Goal: Task Accomplishment & Management: Manage account settings

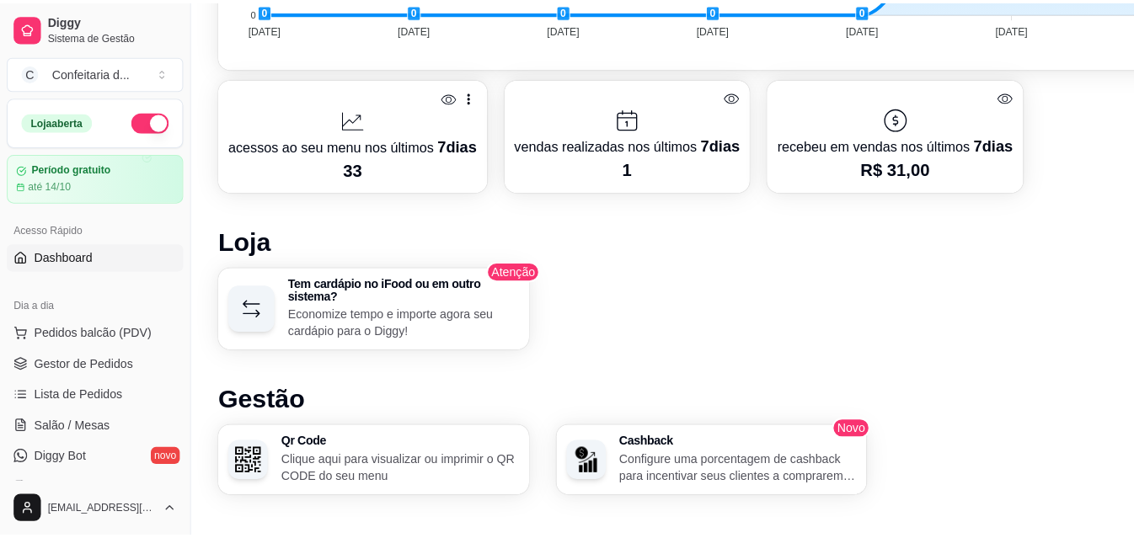
scroll to position [717, 0]
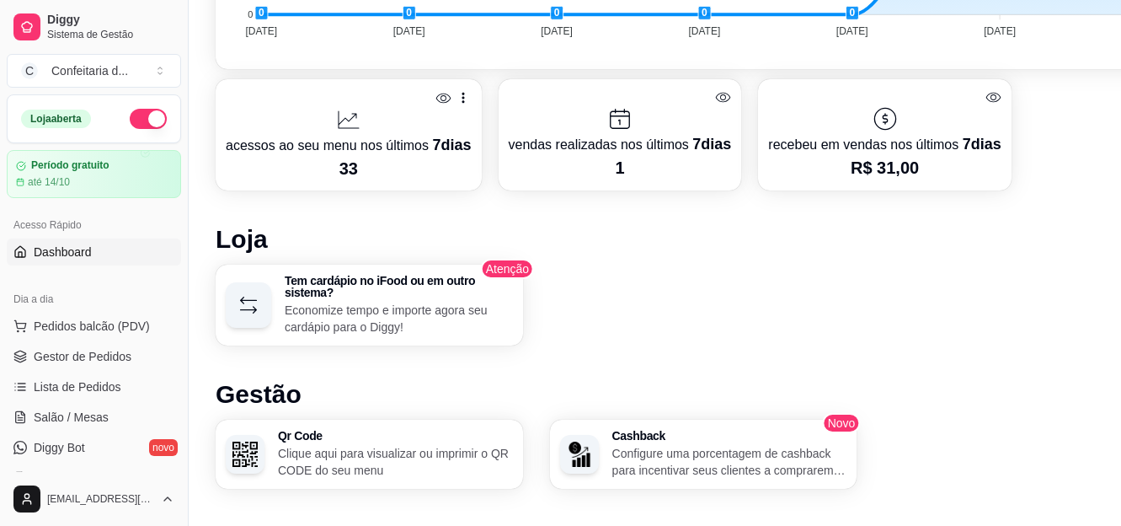
click at [379, 176] on p "33" at bounding box center [349, 169] width 246 height 24
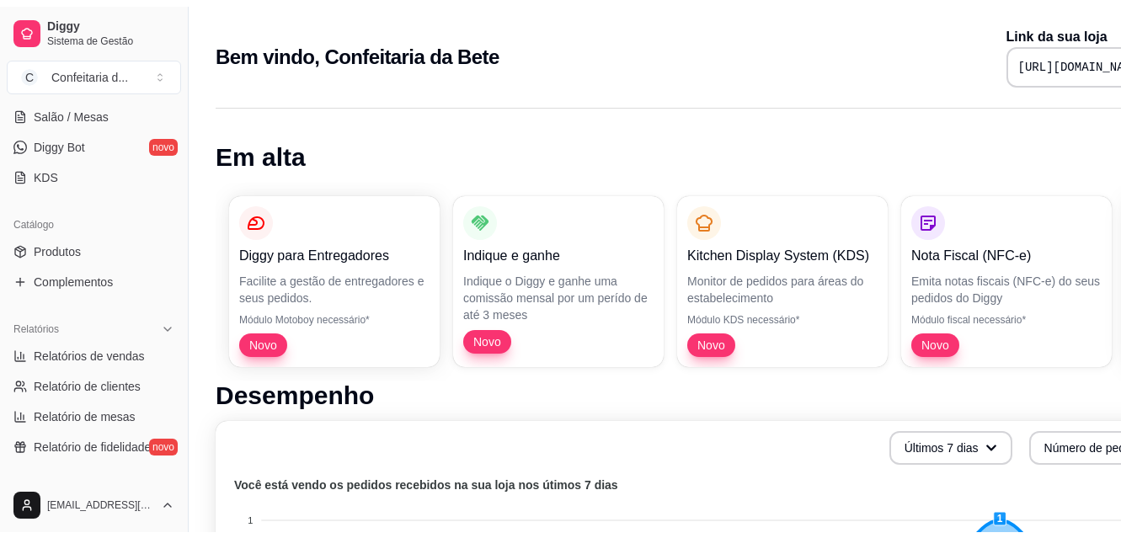
scroll to position [347, 0]
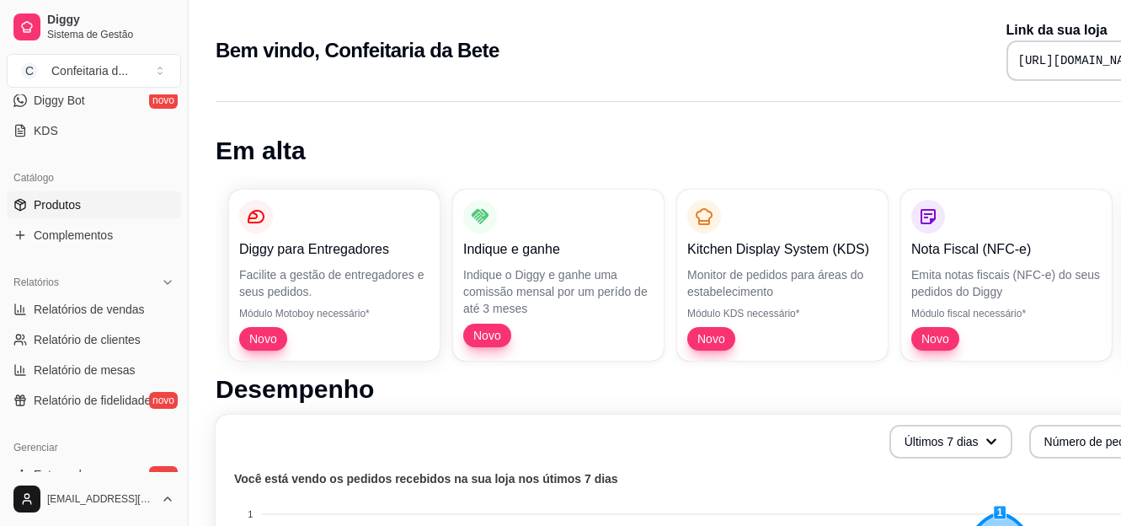
click at [111, 200] on link "Produtos" at bounding box center [94, 204] width 174 height 27
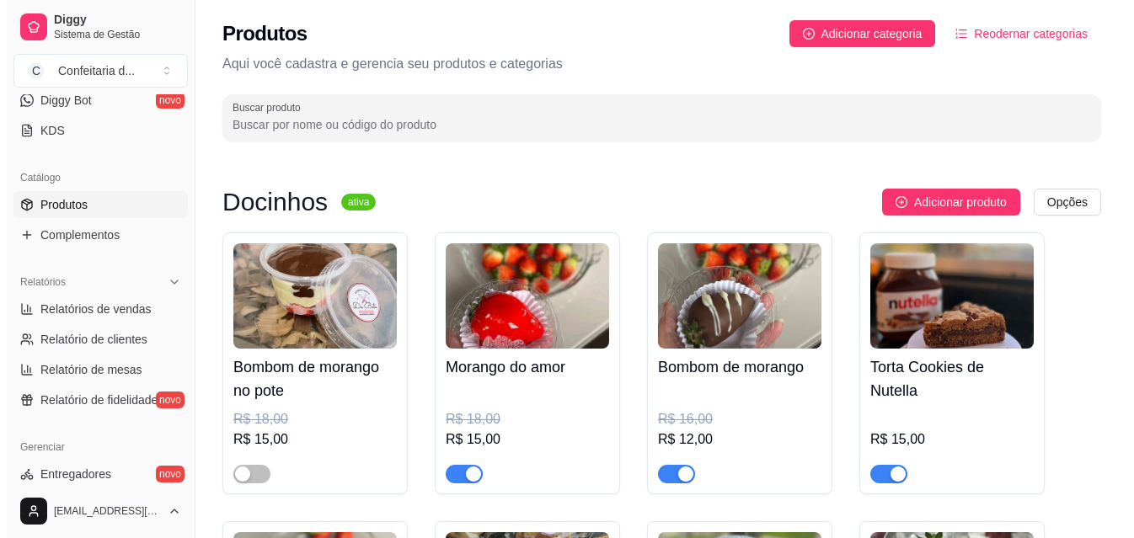
scroll to position [52, 0]
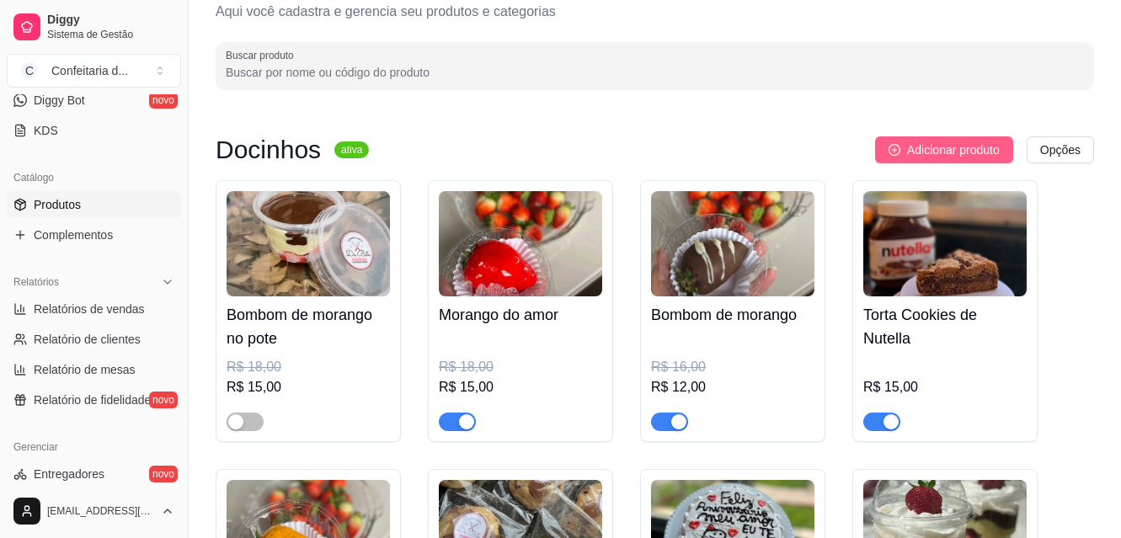
click at [939, 151] on span "Adicionar produto" at bounding box center [953, 150] width 93 height 19
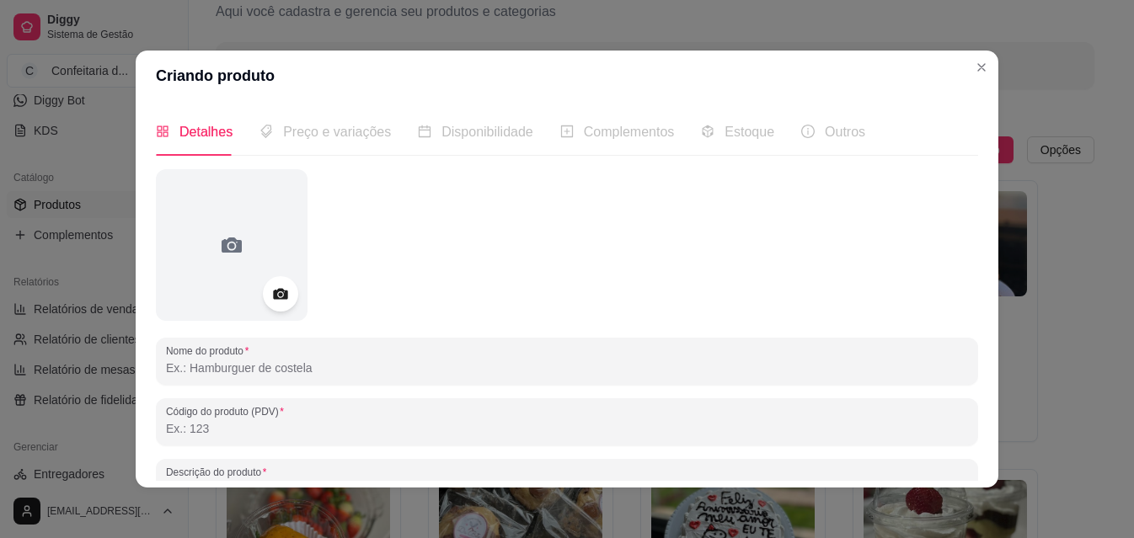
click at [278, 306] on div at bounding box center [280, 293] width 35 height 35
click at [273, 291] on icon at bounding box center [280, 294] width 14 height 11
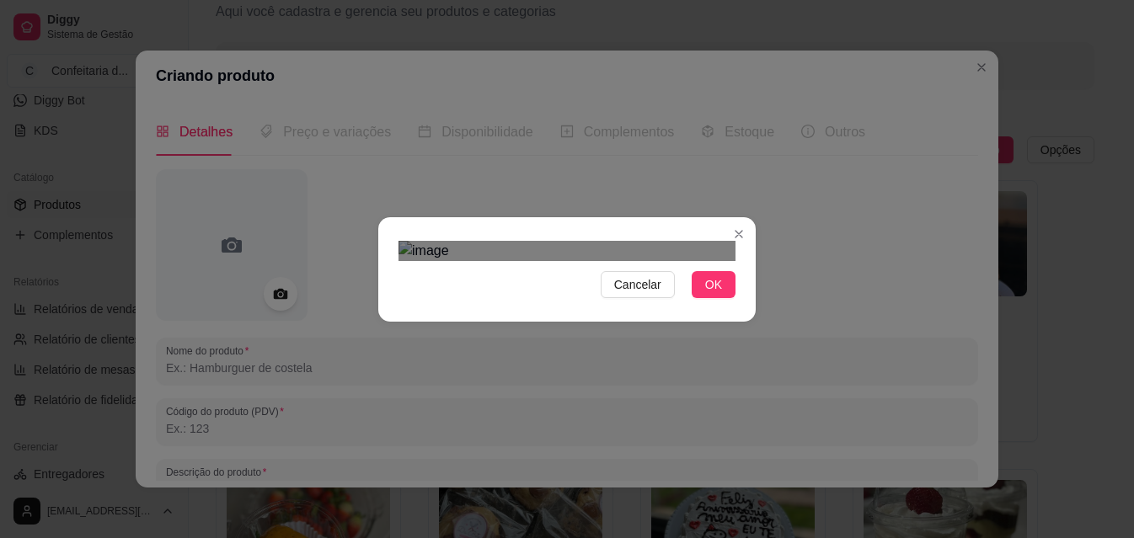
click at [579, 394] on div "Use the arrow keys to move the crop selection area" at bounding box center [565, 545] width 303 height 303
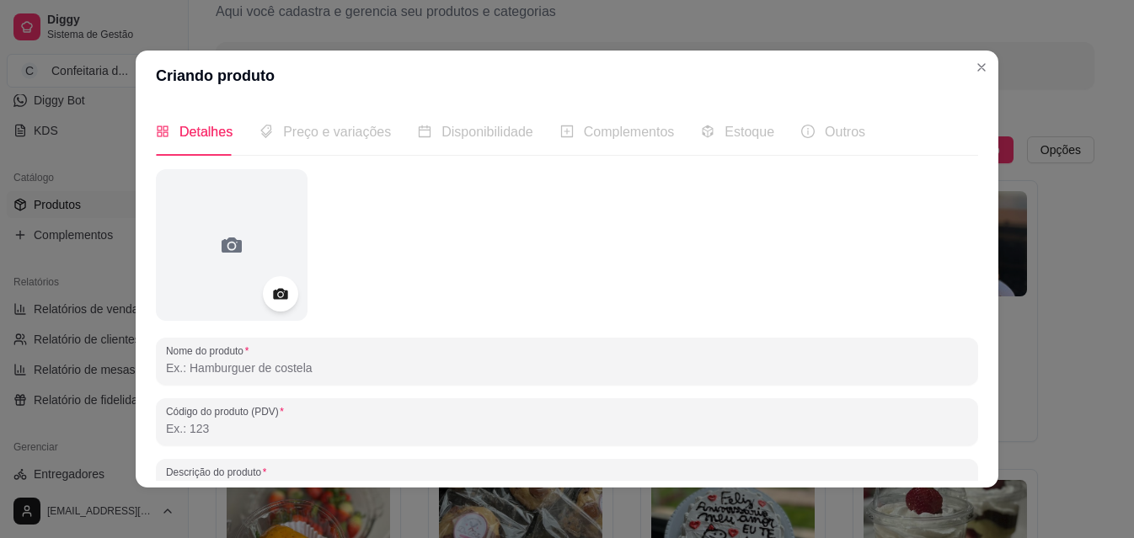
click at [278, 295] on circle at bounding box center [280, 294] width 4 height 4
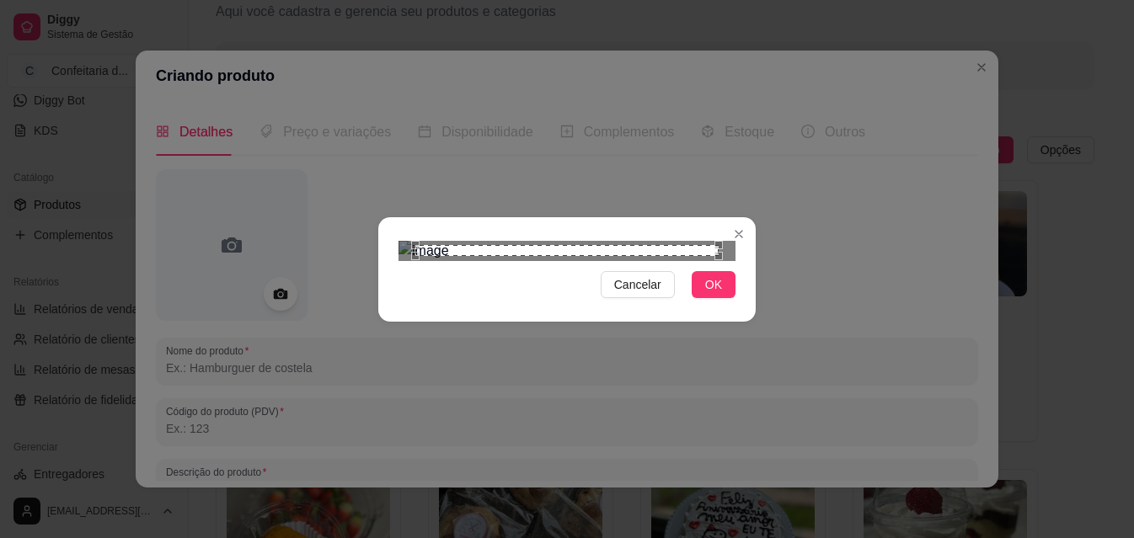
scroll to position [83, 0]
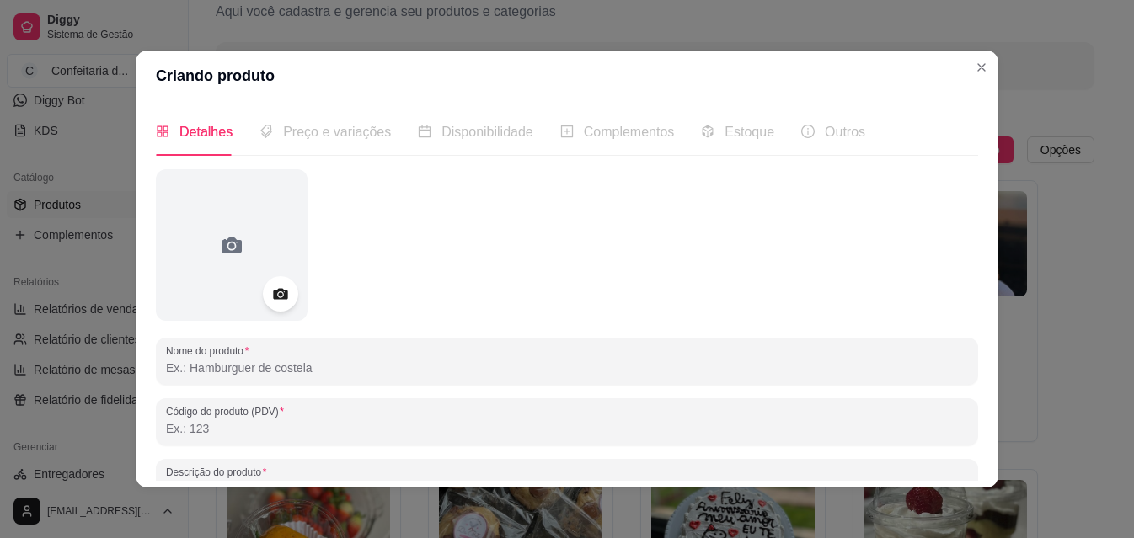
click at [270, 300] on icon at bounding box center [279, 294] width 19 height 19
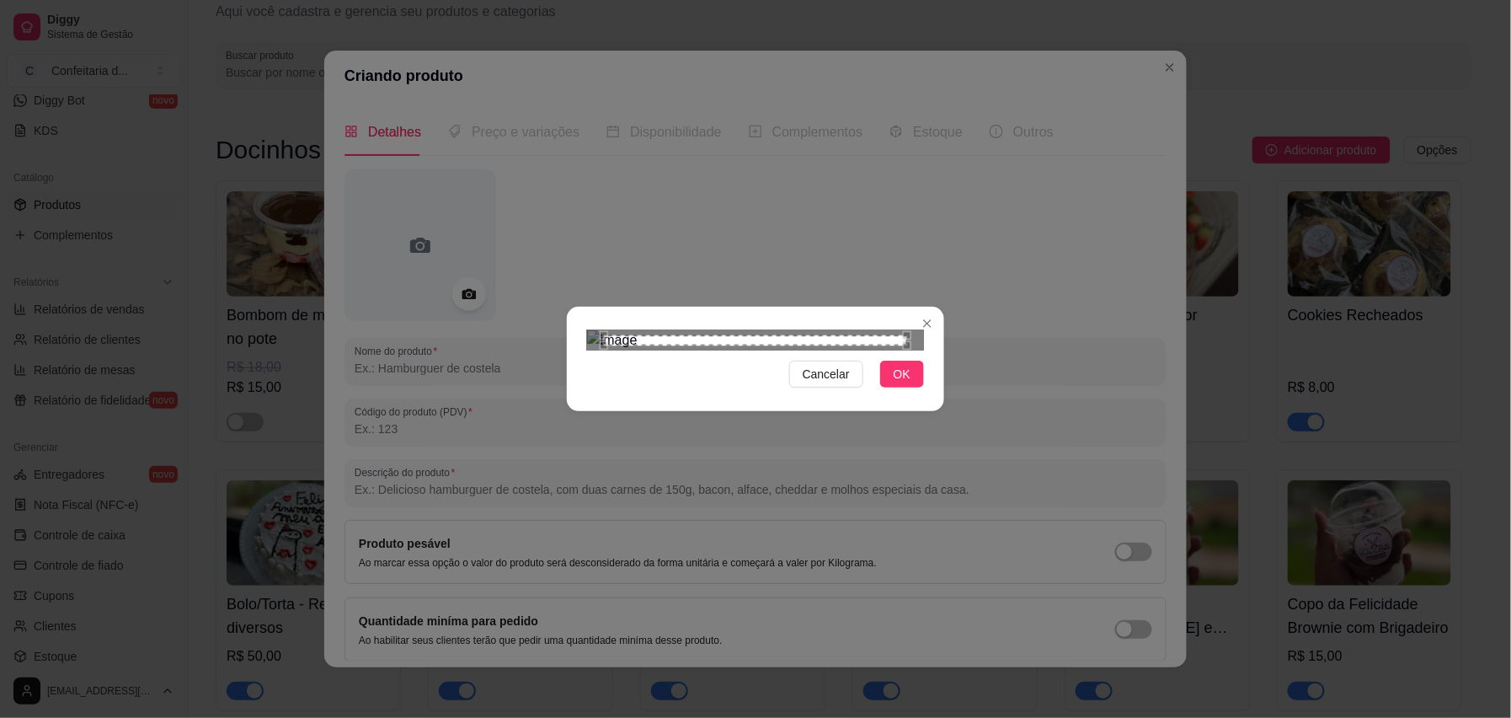
scroll to position [347, 0]
click at [900, 383] on span "OK" at bounding box center [902, 374] width 17 height 19
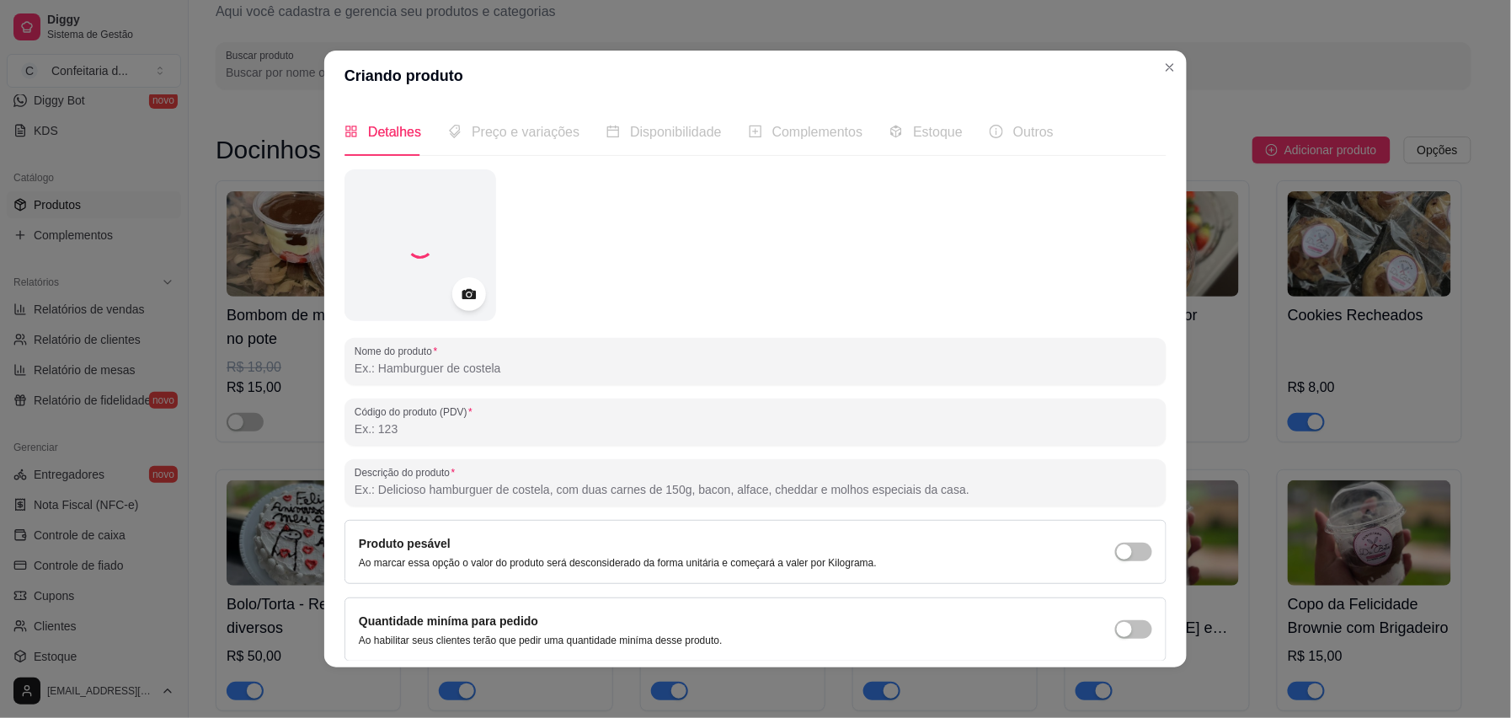
click at [563, 371] on input "Nome do produto" at bounding box center [756, 368] width 802 height 17
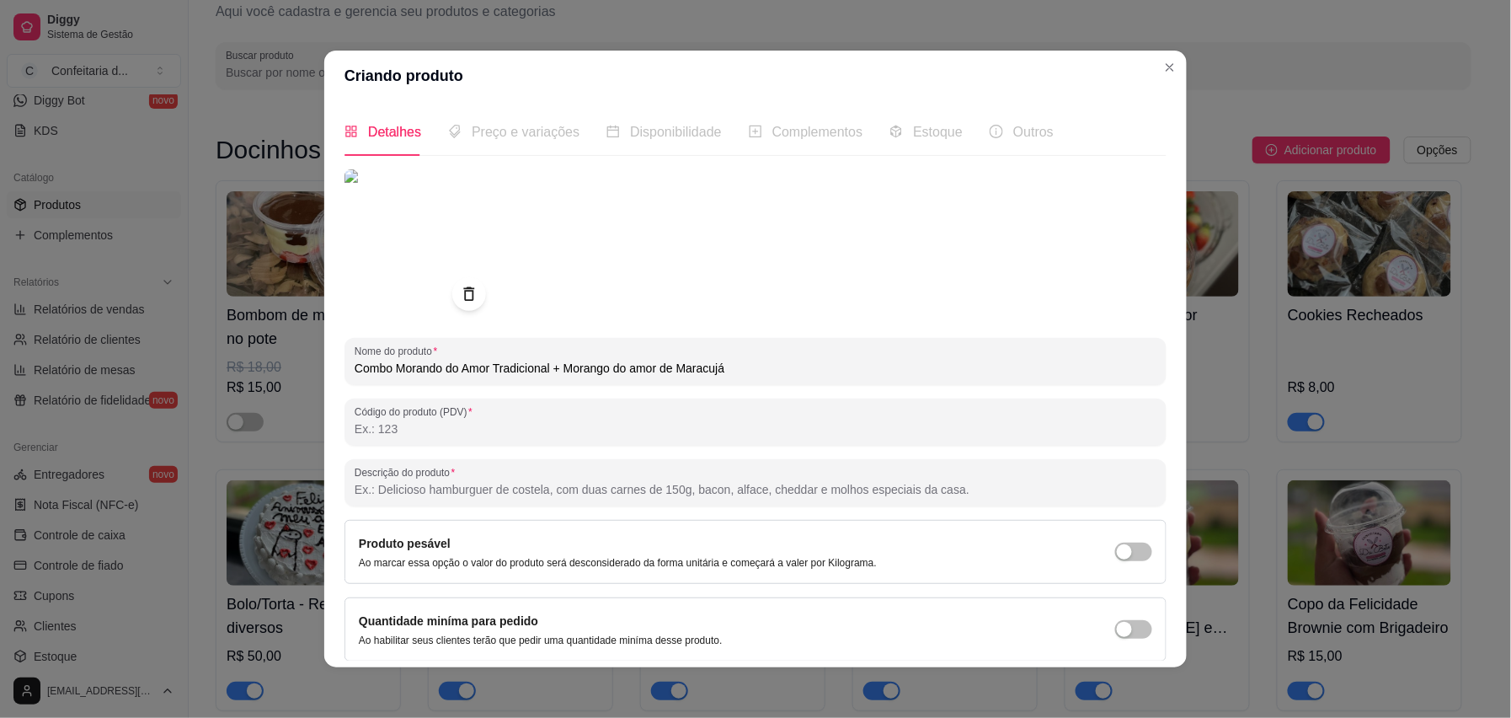
type input "Combo Morando do Amor Tradicional + Morango do amor de Maracujá"
click at [459, 519] on div "Nome do produto Combo Morando do Amor Tradicional + Morango do amor de Maracujá…" at bounding box center [756, 445] width 822 height 553
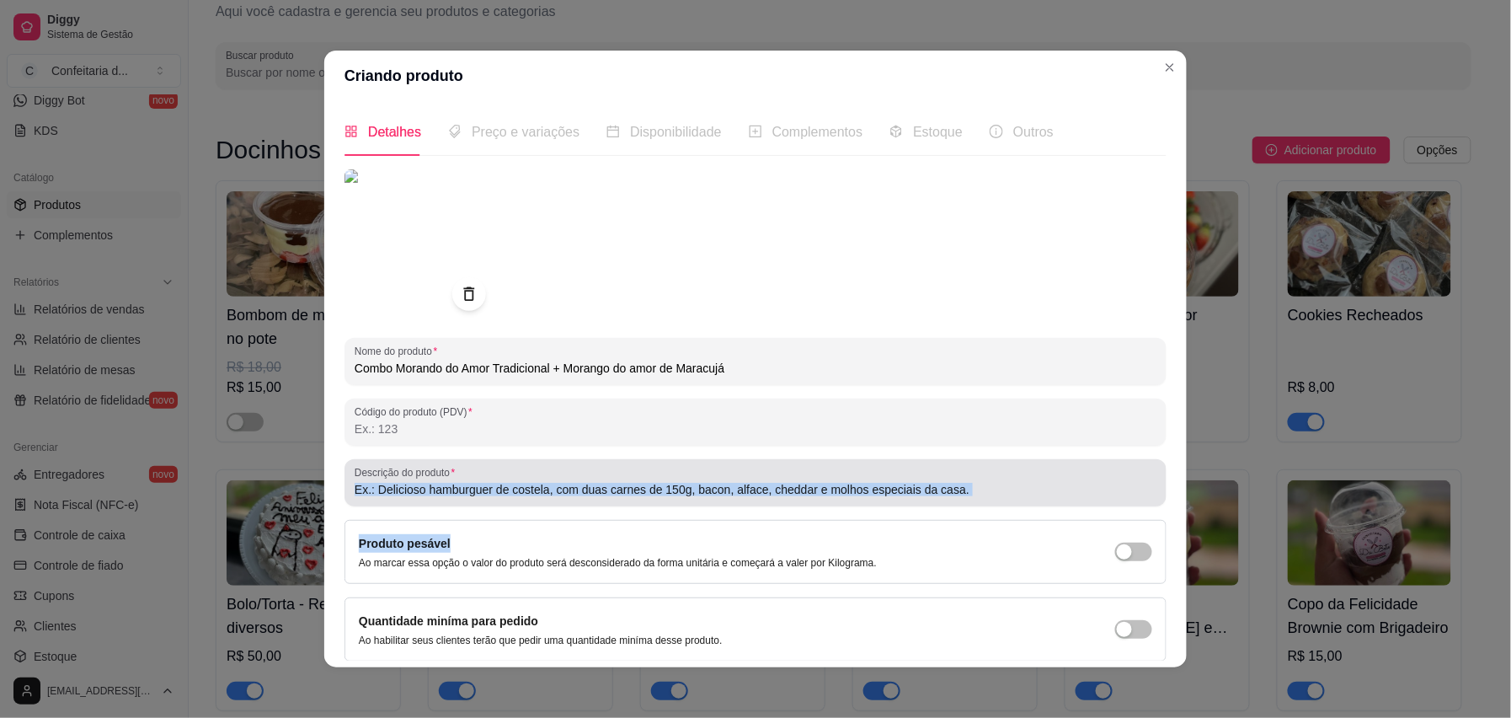
drag, startPoint x: 457, startPoint y: 507, endPoint x: 455, endPoint y: 490, distance: 16.9
click at [455, 490] on div "Nome do produto Combo Morando do Amor Tradicional + Morango do amor de Maracujá…" at bounding box center [756, 445] width 822 height 553
click at [455, 490] on input "Descrição do produto" at bounding box center [756, 489] width 802 height 17
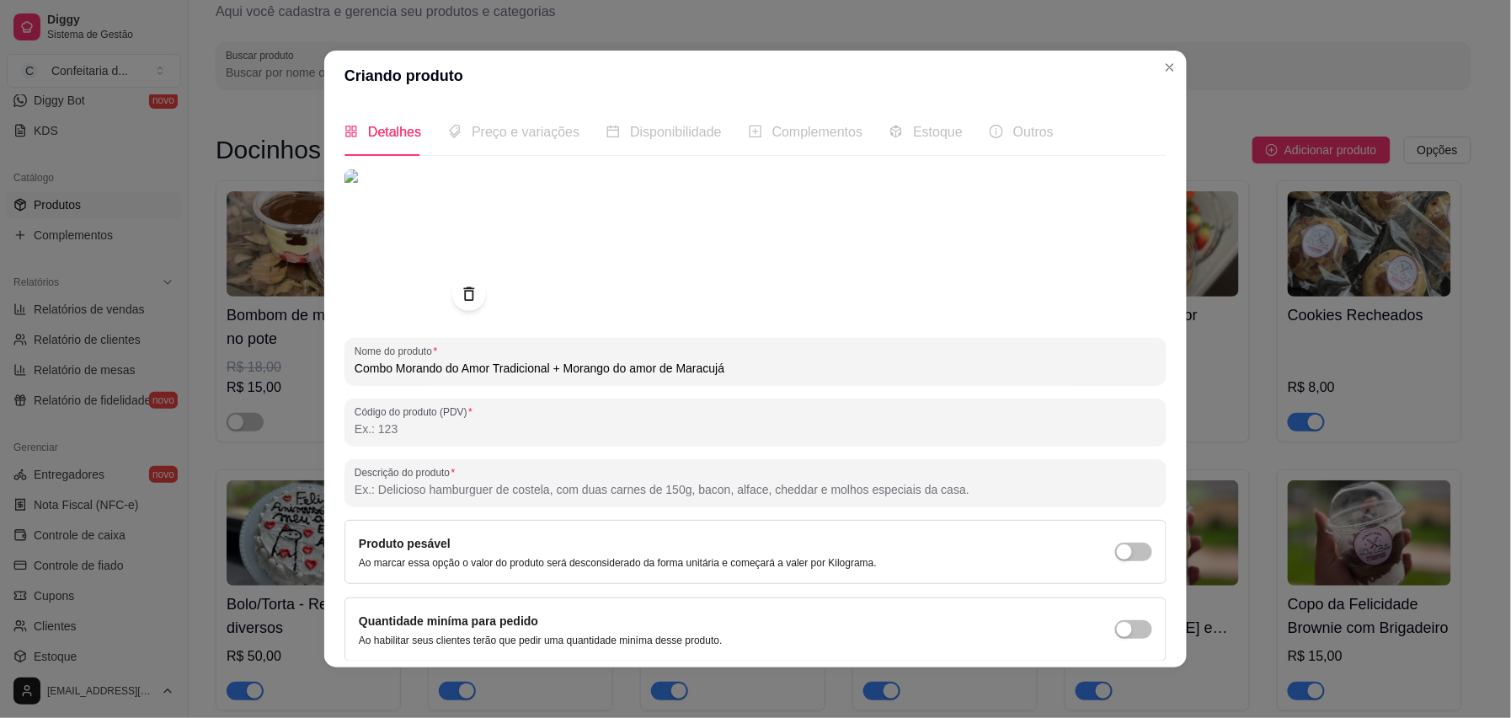
paste input "Dois sabores apaixonantes em um só combo: o clássico crocante com casquinha de …"
type input "Dois sabores apaixonantes em um só combo: o clássico crocante com casquinha de …"
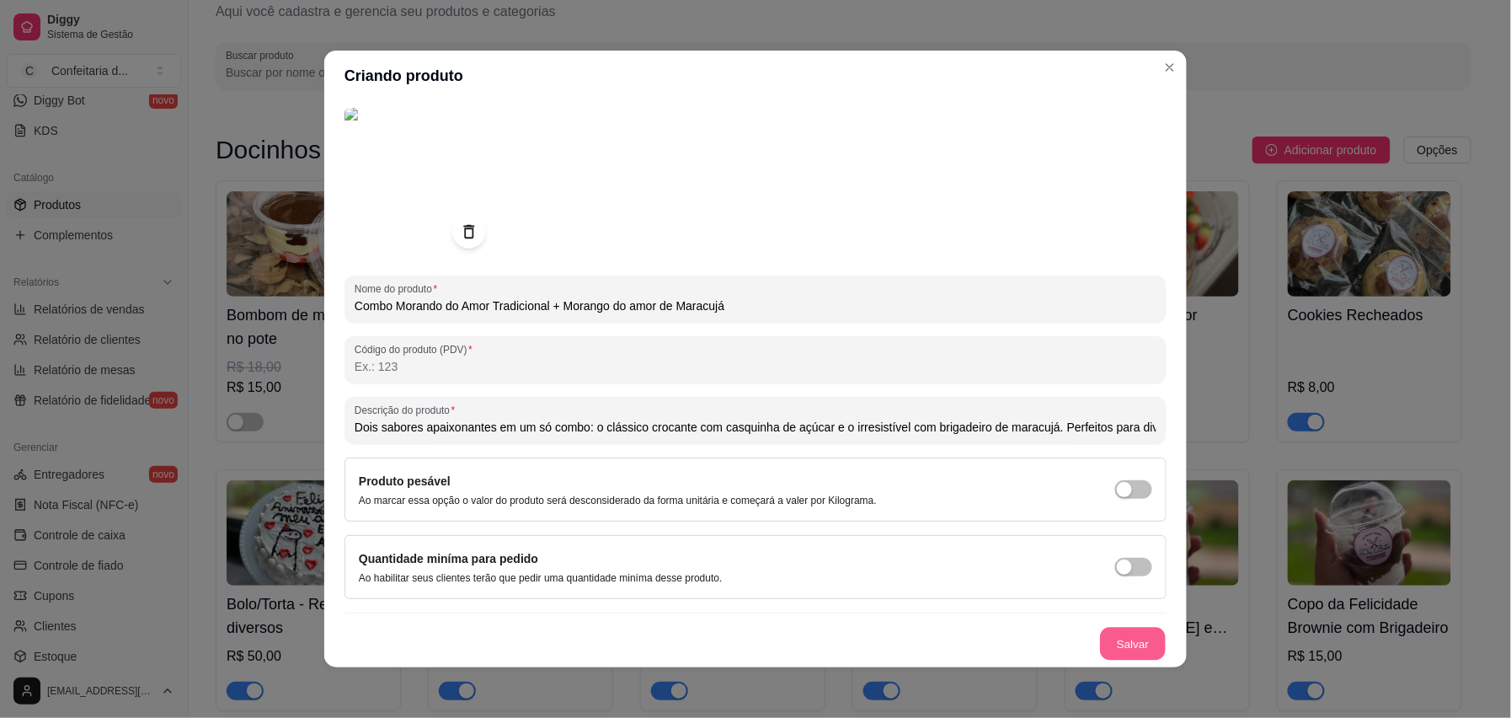
click at [1114, 537] on button "Salvar" at bounding box center [1133, 644] width 66 height 33
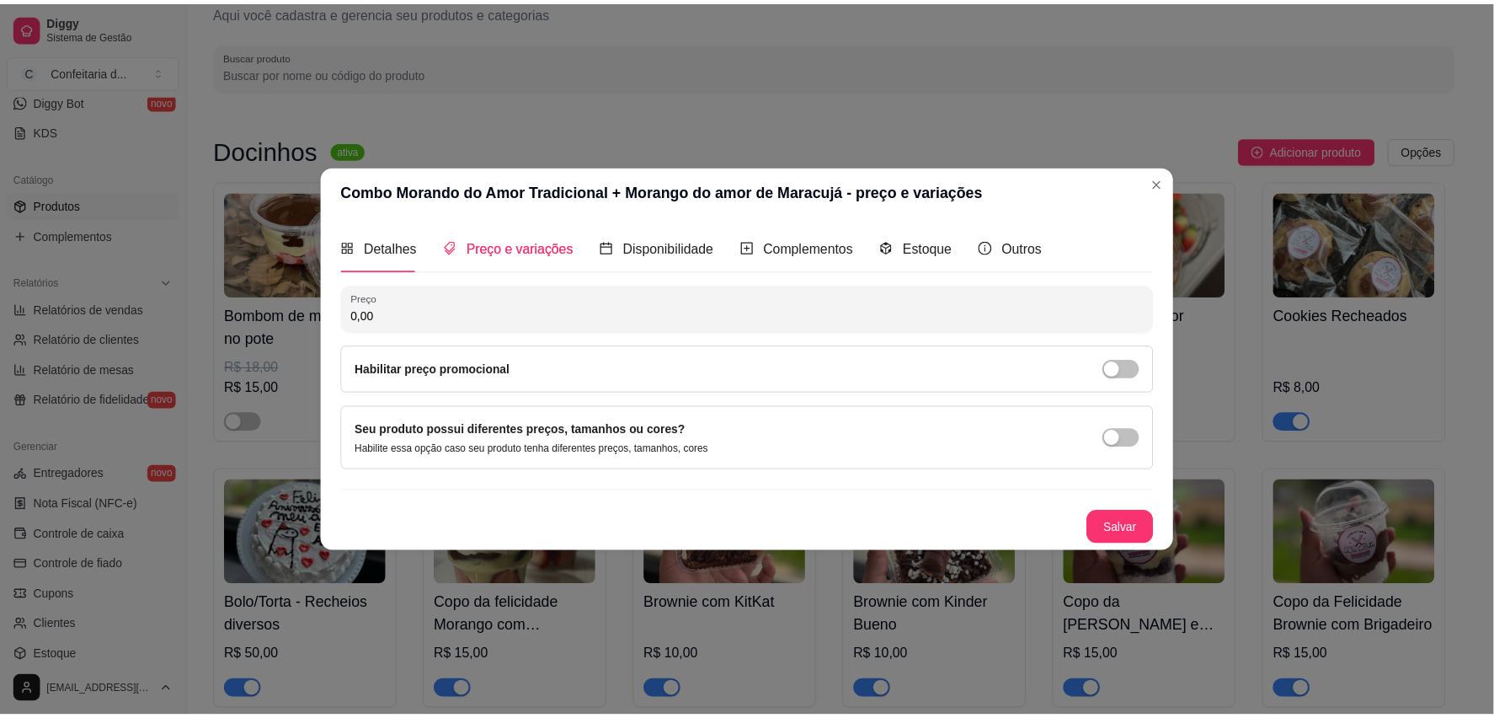
scroll to position [0, 0]
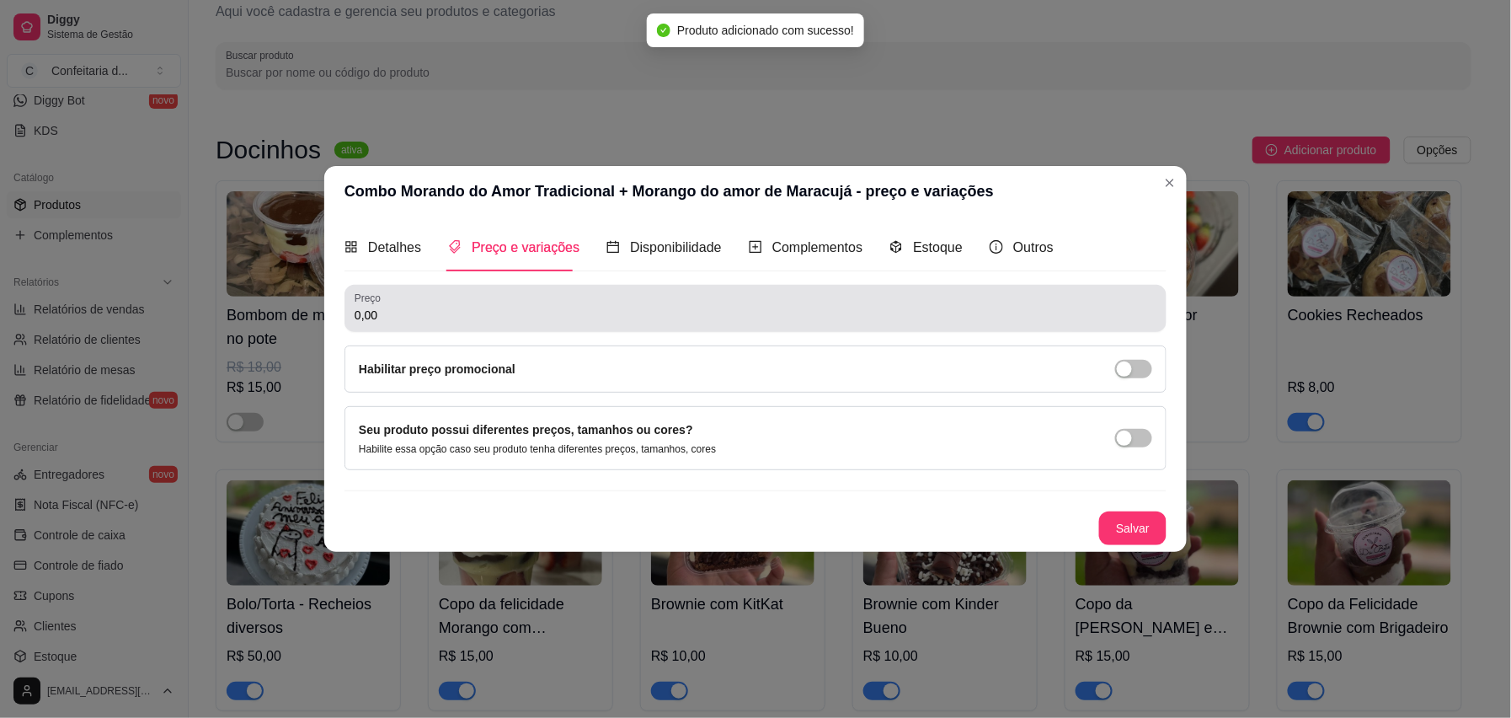
click at [540, 291] on div "0,00" at bounding box center [756, 308] width 802 height 34
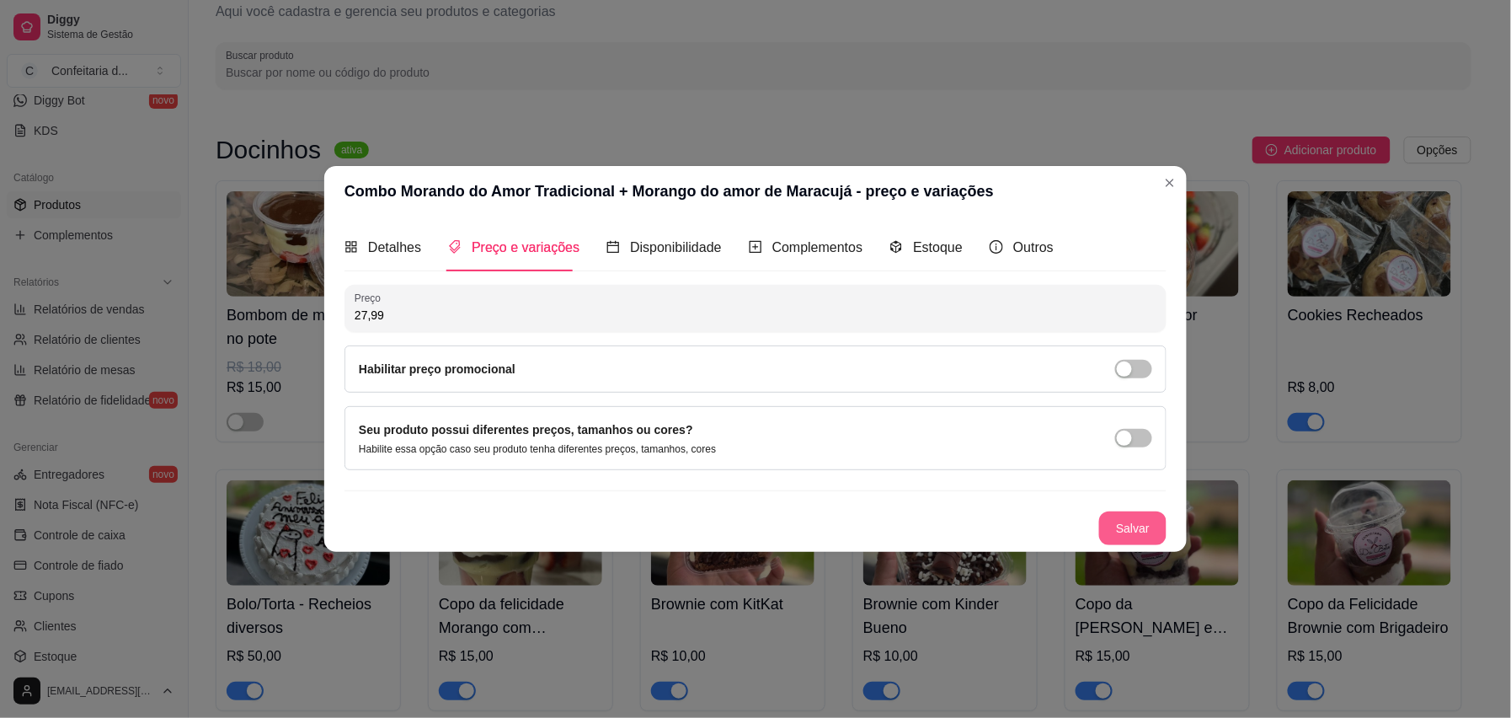
type input "27,99"
click at [1130, 527] on button "Salvar" at bounding box center [1133, 528] width 66 height 33
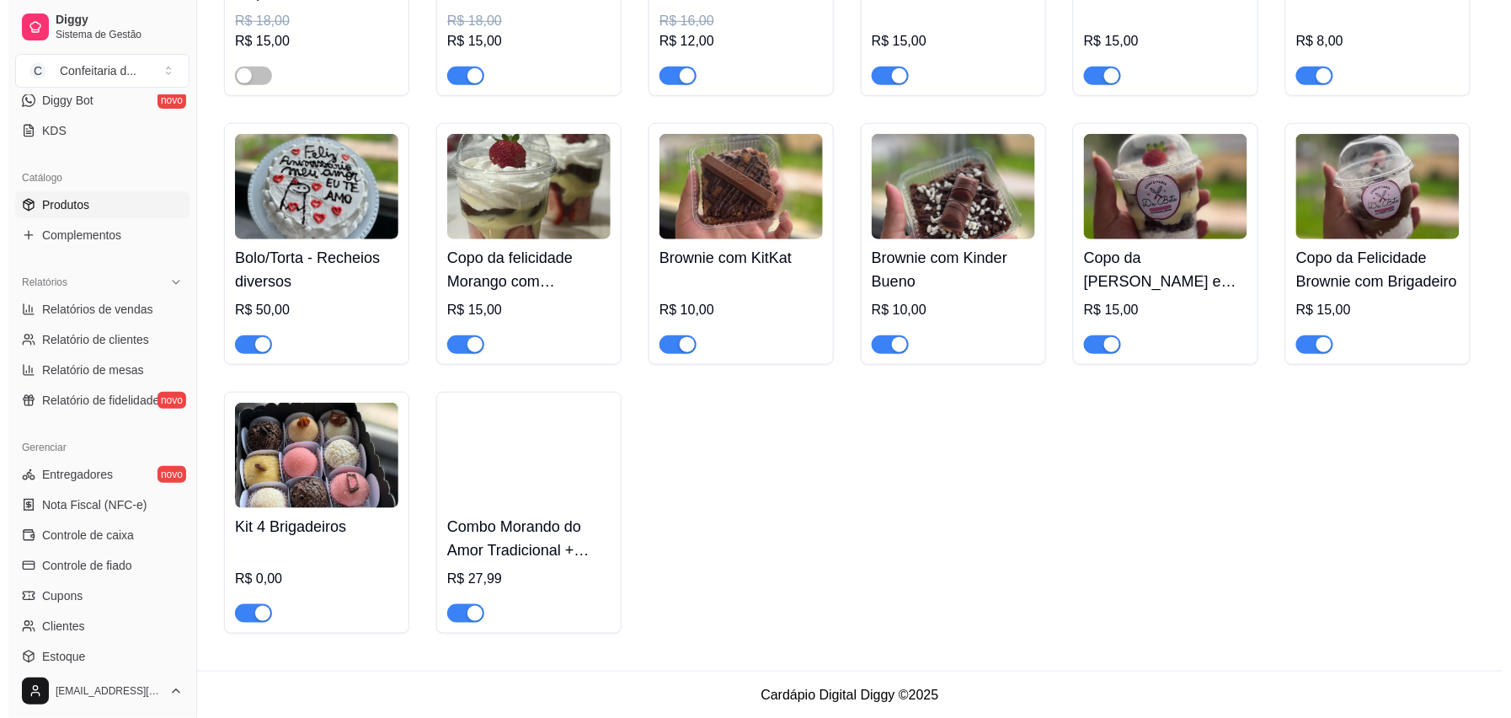
scroll to position [405, 0]
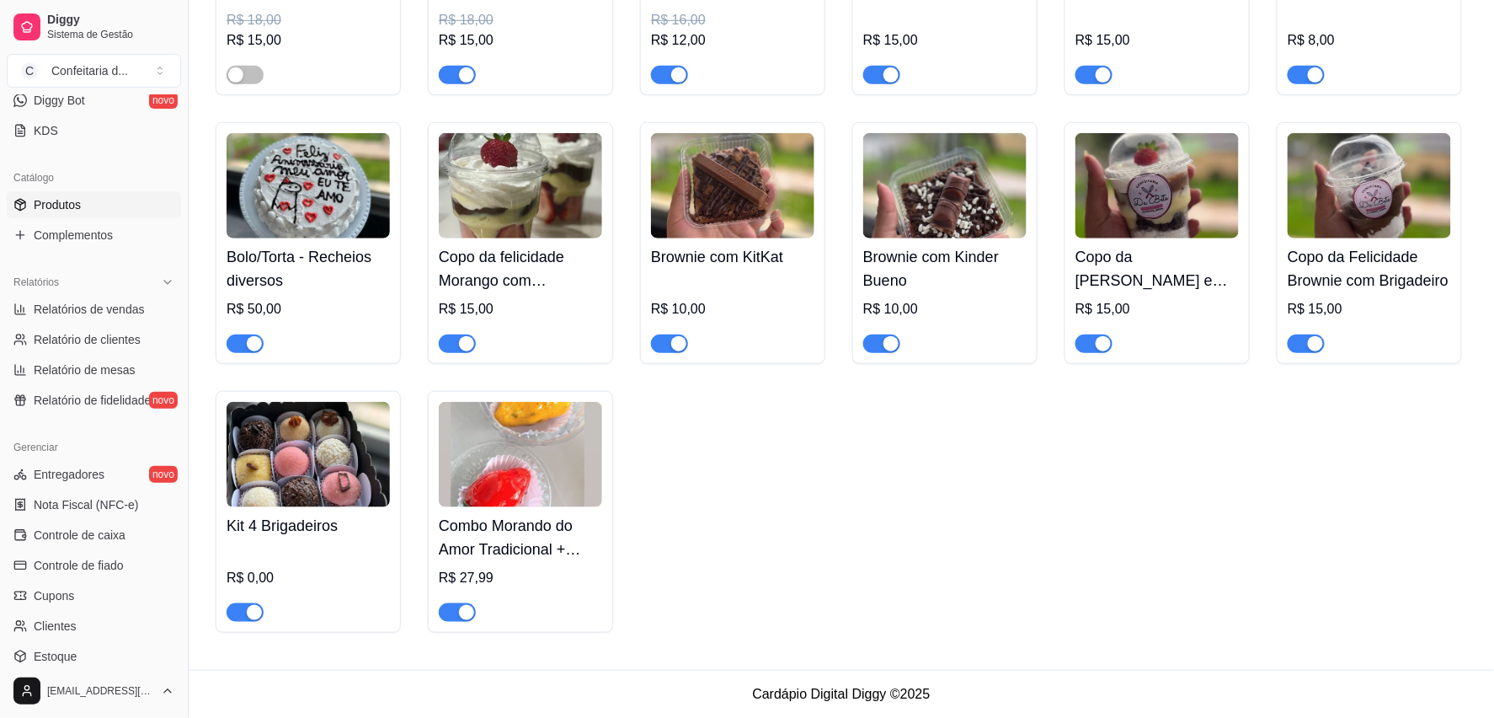
click at [521, 537] on h4 "Combo Morando do Amor Tradicional + Morango do amor de Maracujá" at bounding box center [520, 537] width 163 height 47
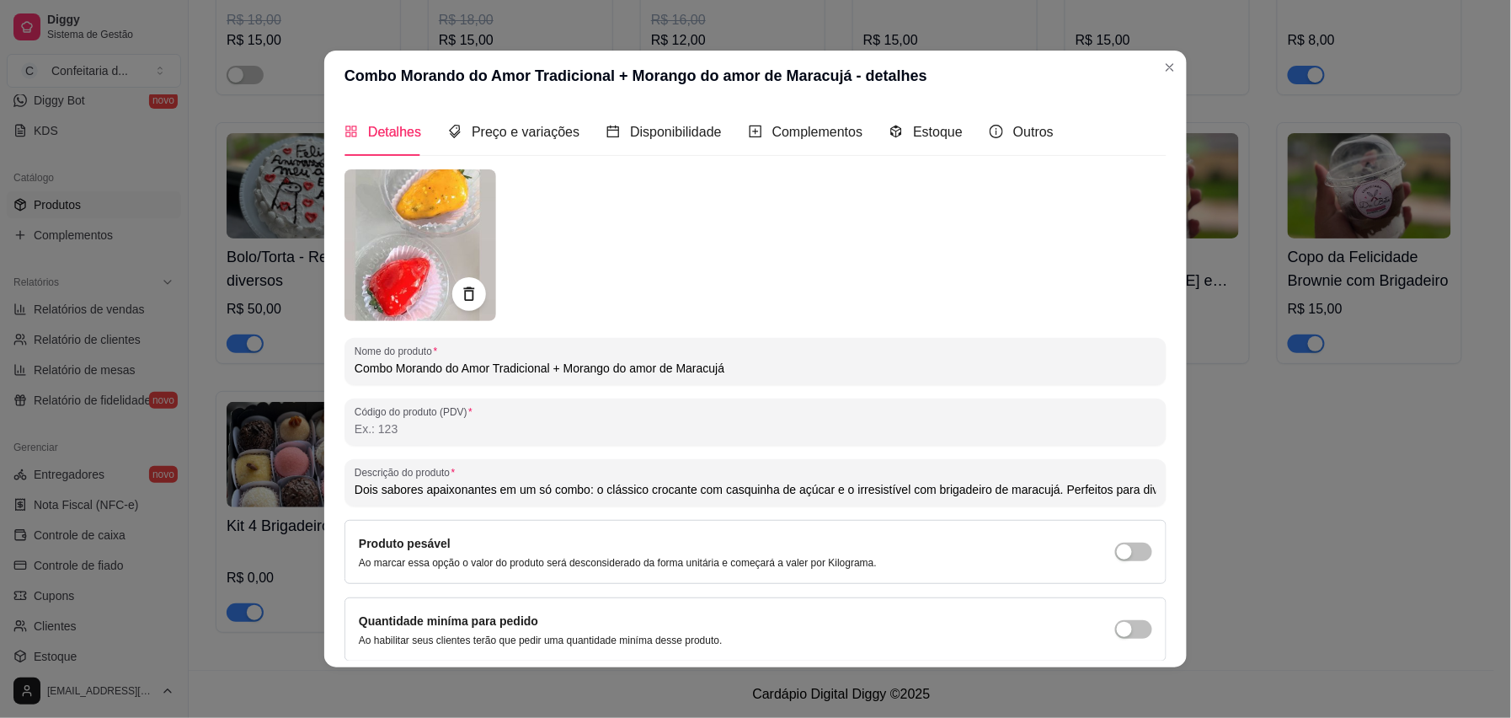
click at [428, 376] on input "Combo Morando do Amor Tradicional + Morango do amor de Maracujá" at bounding box center [756, 368] width 802 height 17
type input "Combo Morango do Amor Tradicional + Morango do amor de Maracujá"
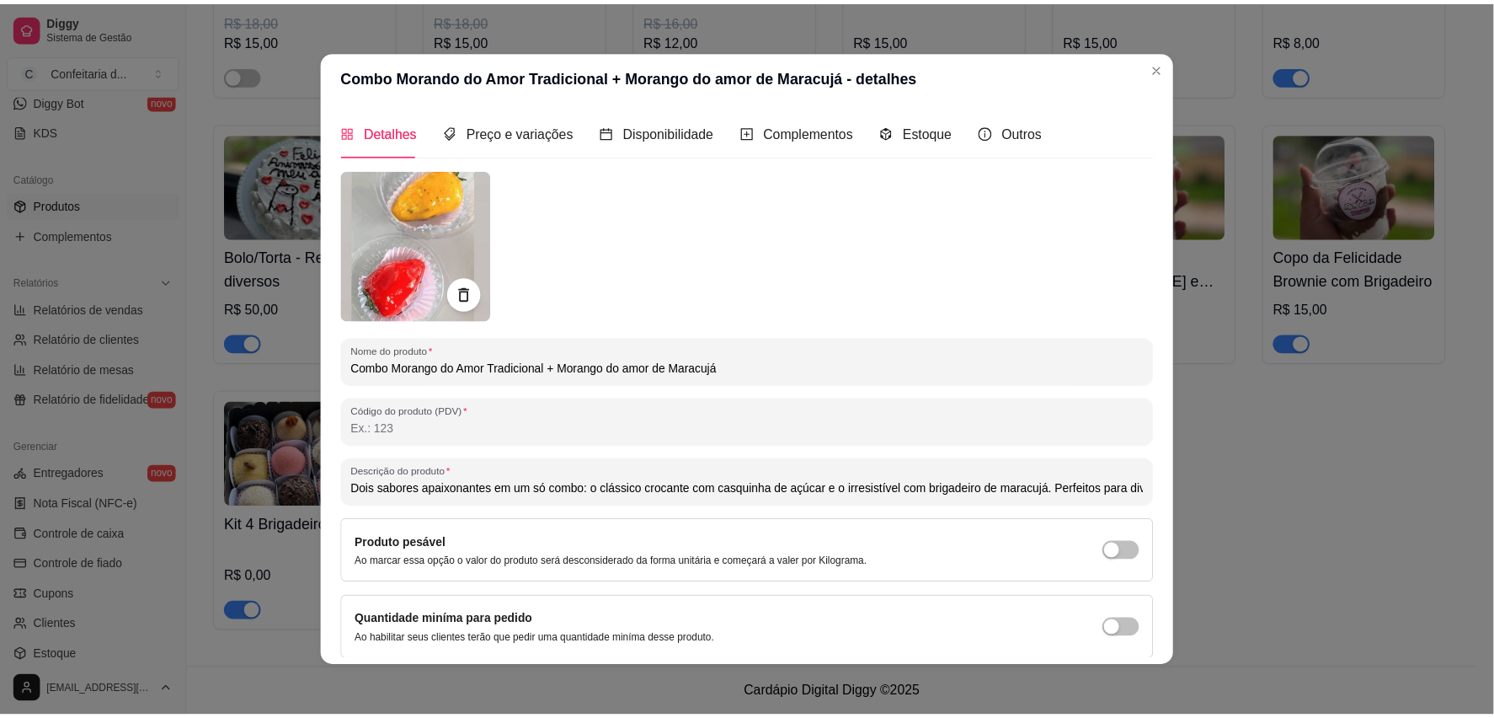
scroll to position [64, 0]
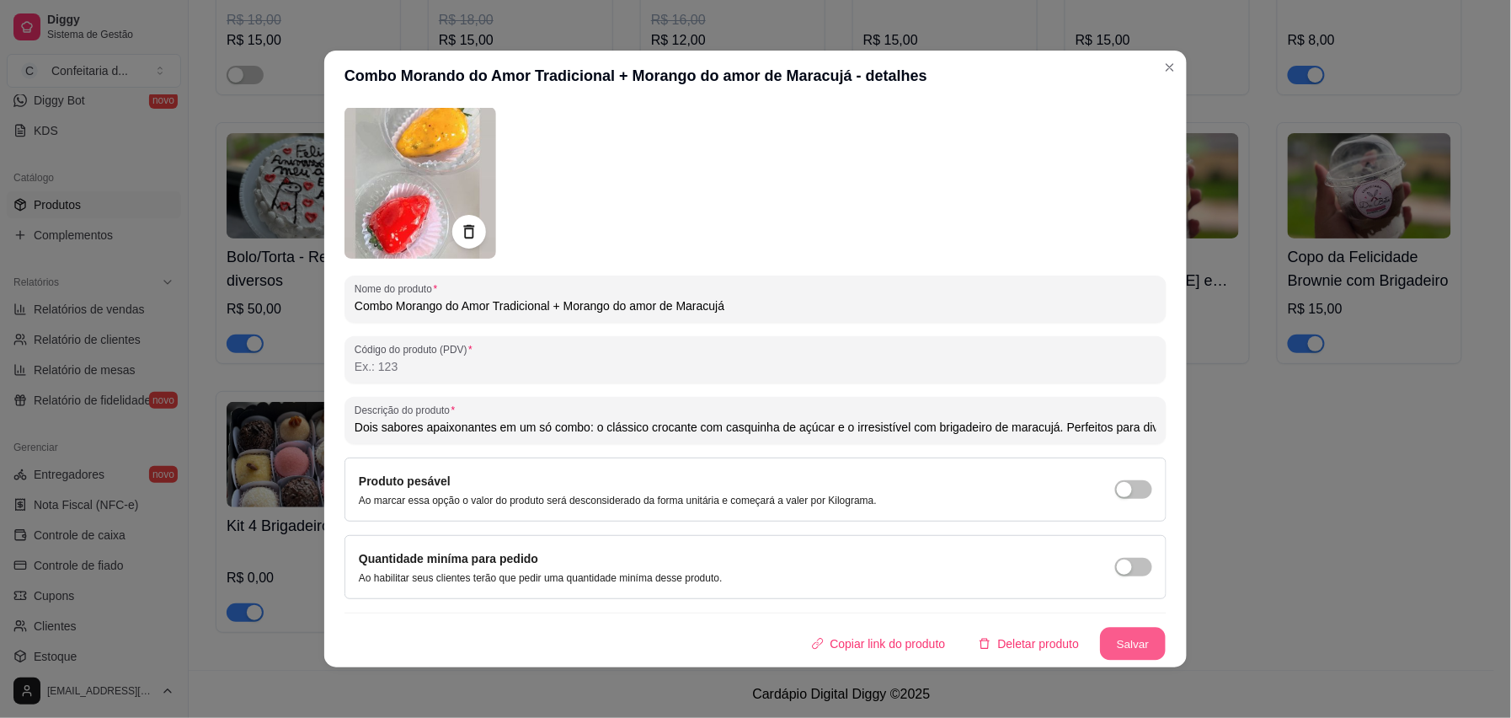
click at [1120, 537] on button "Salvar" at bounding box center [1133, 644] width 66 height 33
click at [1100, 537] on button "Salvar" at bounding box center [1133, 644] width 66 height 33
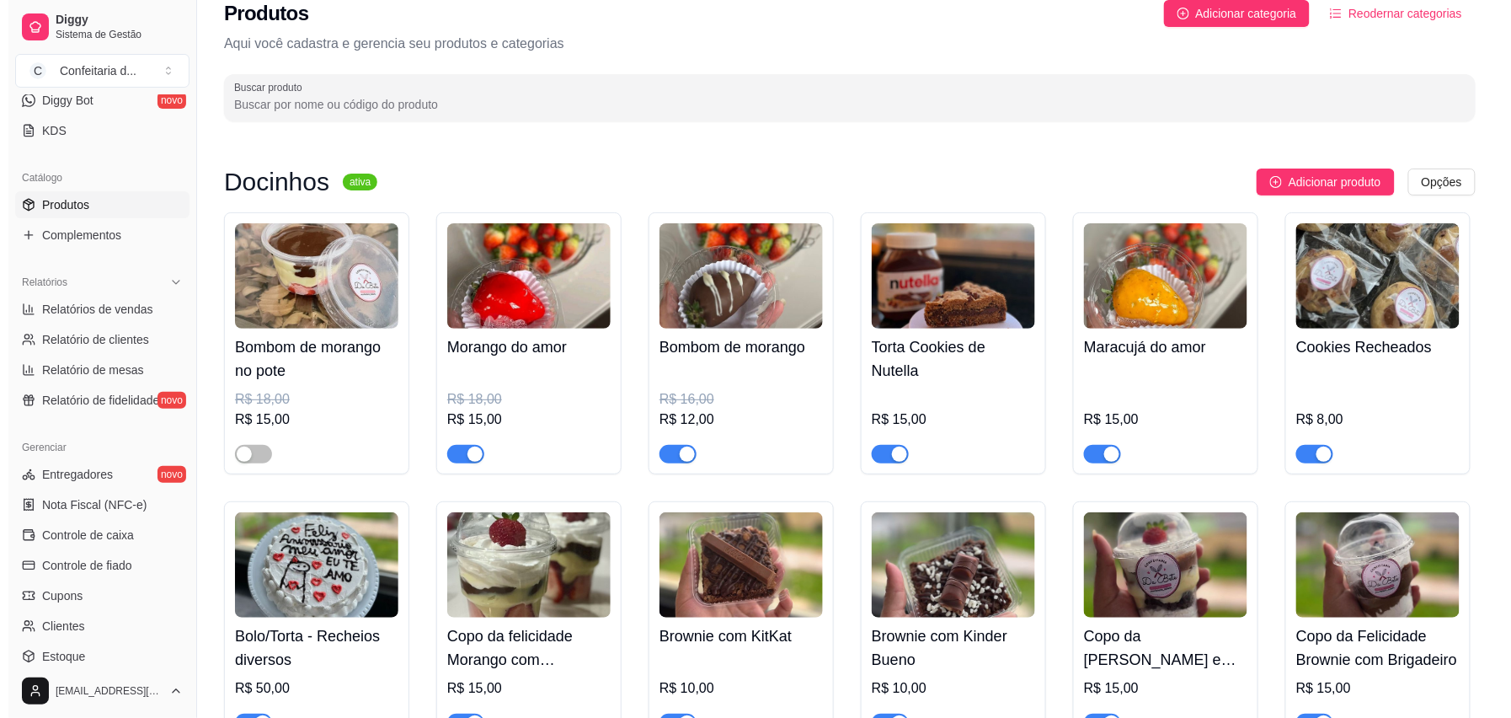
scroll to position [0, 0]
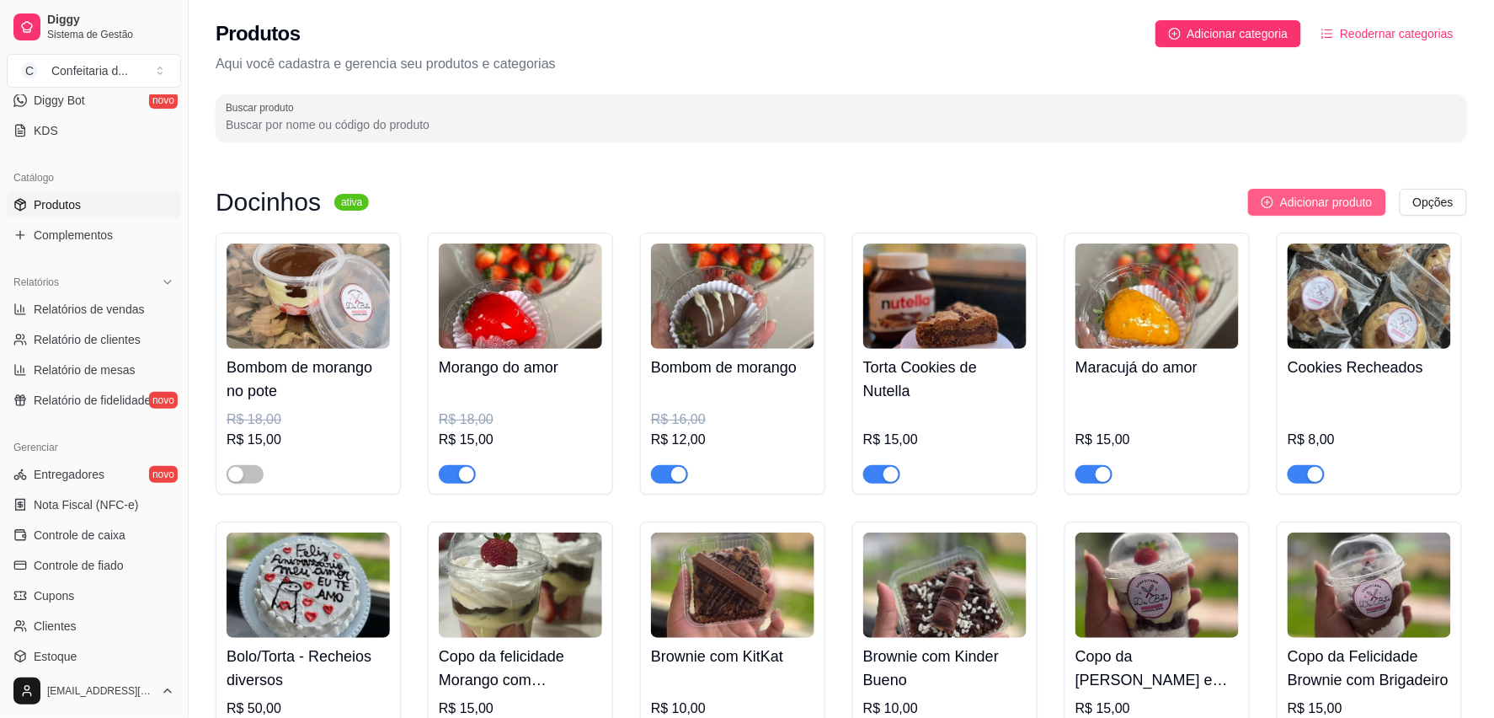
click at [1133, 196] on span "Adicionar produto" at bounding box center [1326, 202] width 93 height 19
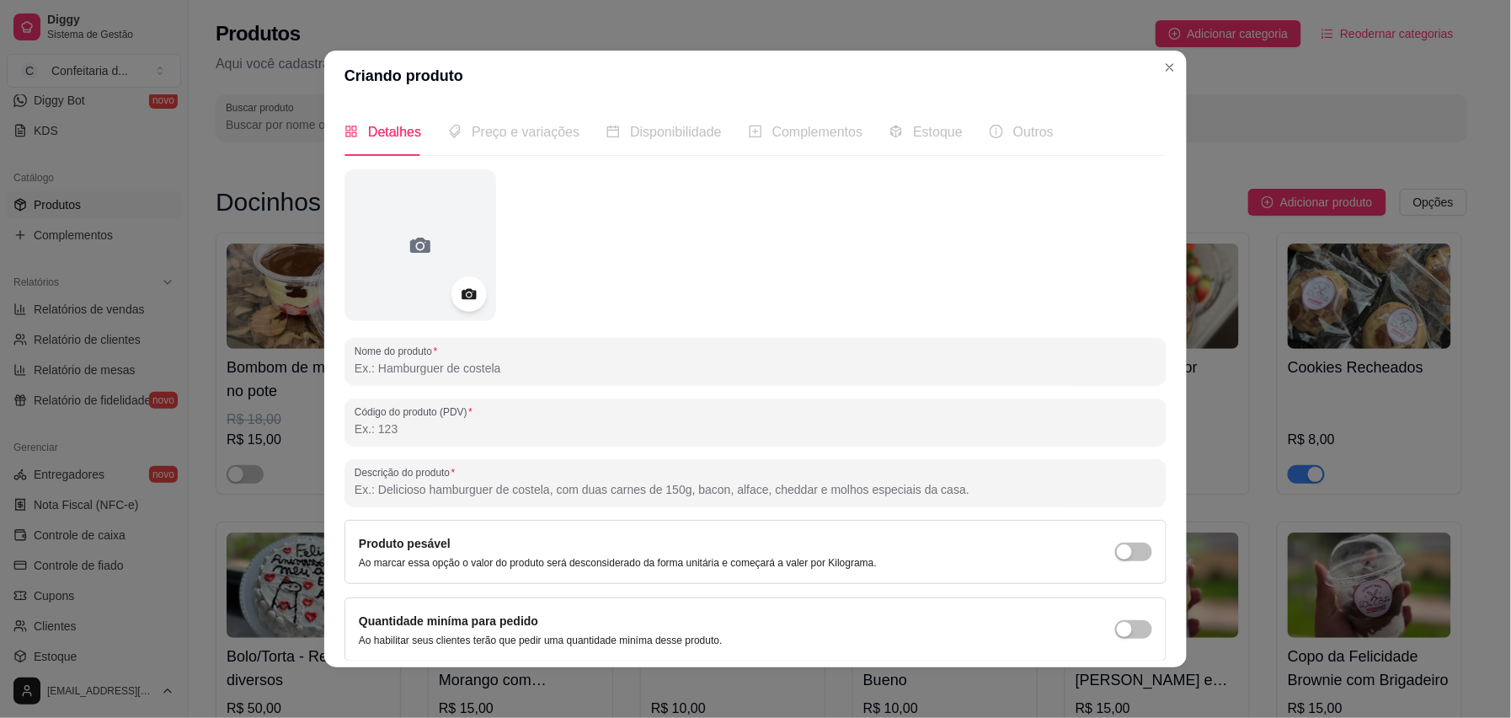
click at [465, 303] on icon at bounding box center [468, 294] width 19 height 19
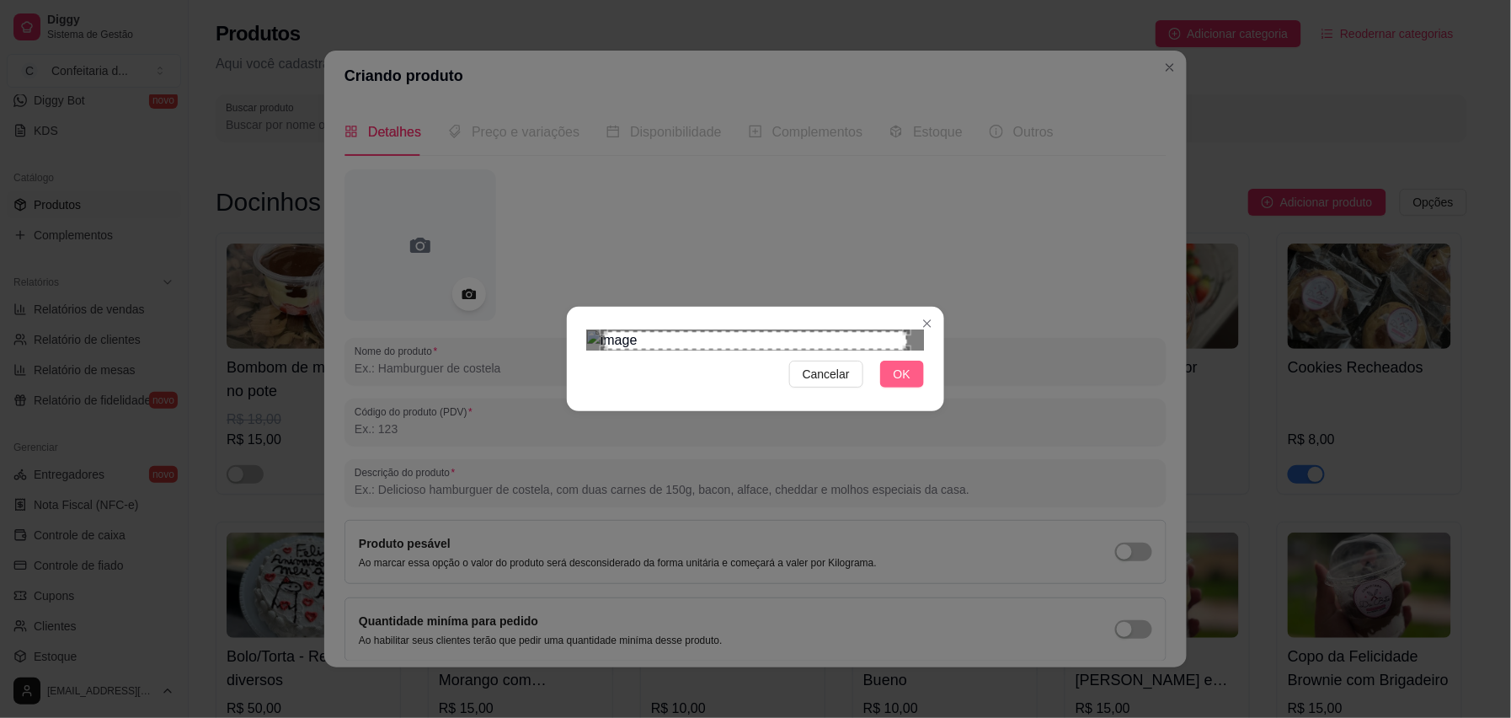
click at [911, 387] on button "OK" at bounding box center [902, 374] width 44 height 27
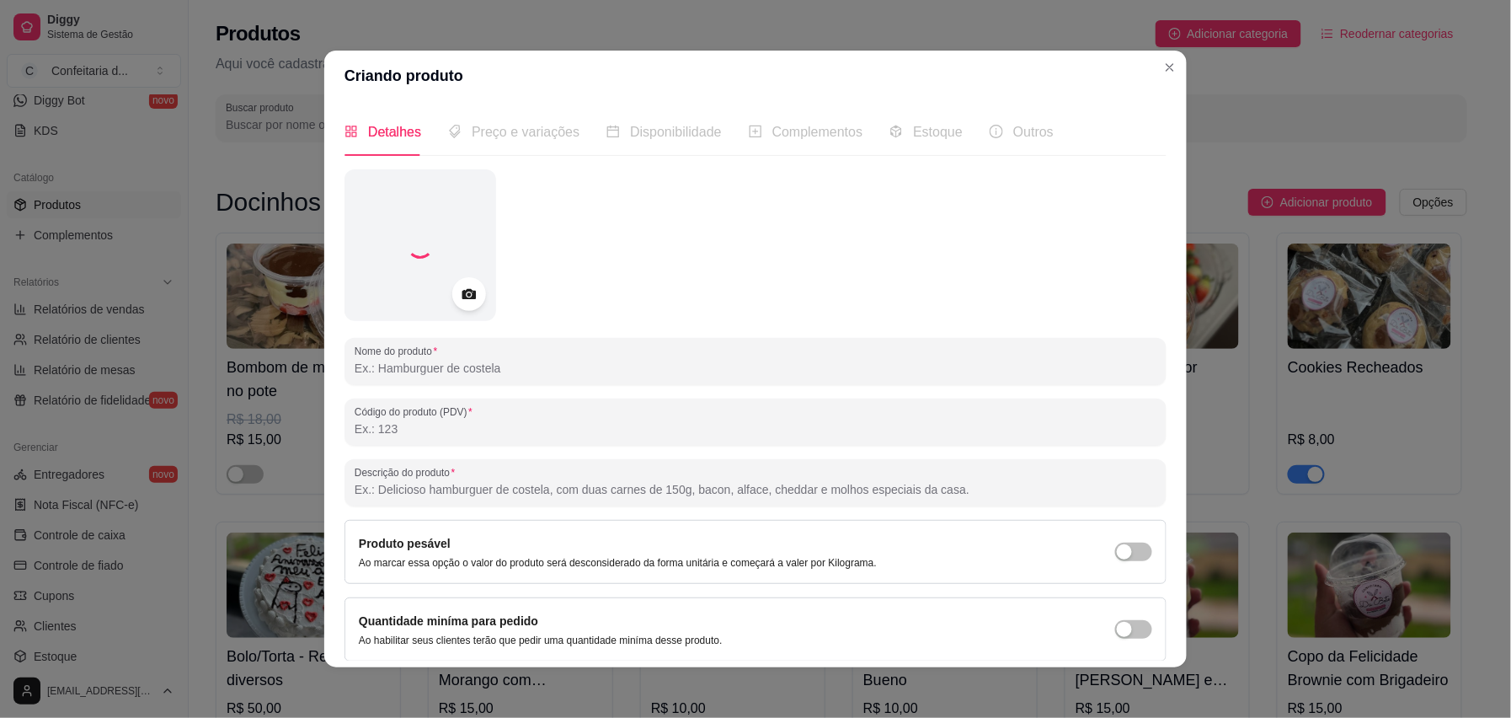
click at [487, 366] on input "Nome do produto" at bounding box center [756, 368] width 802 height 17
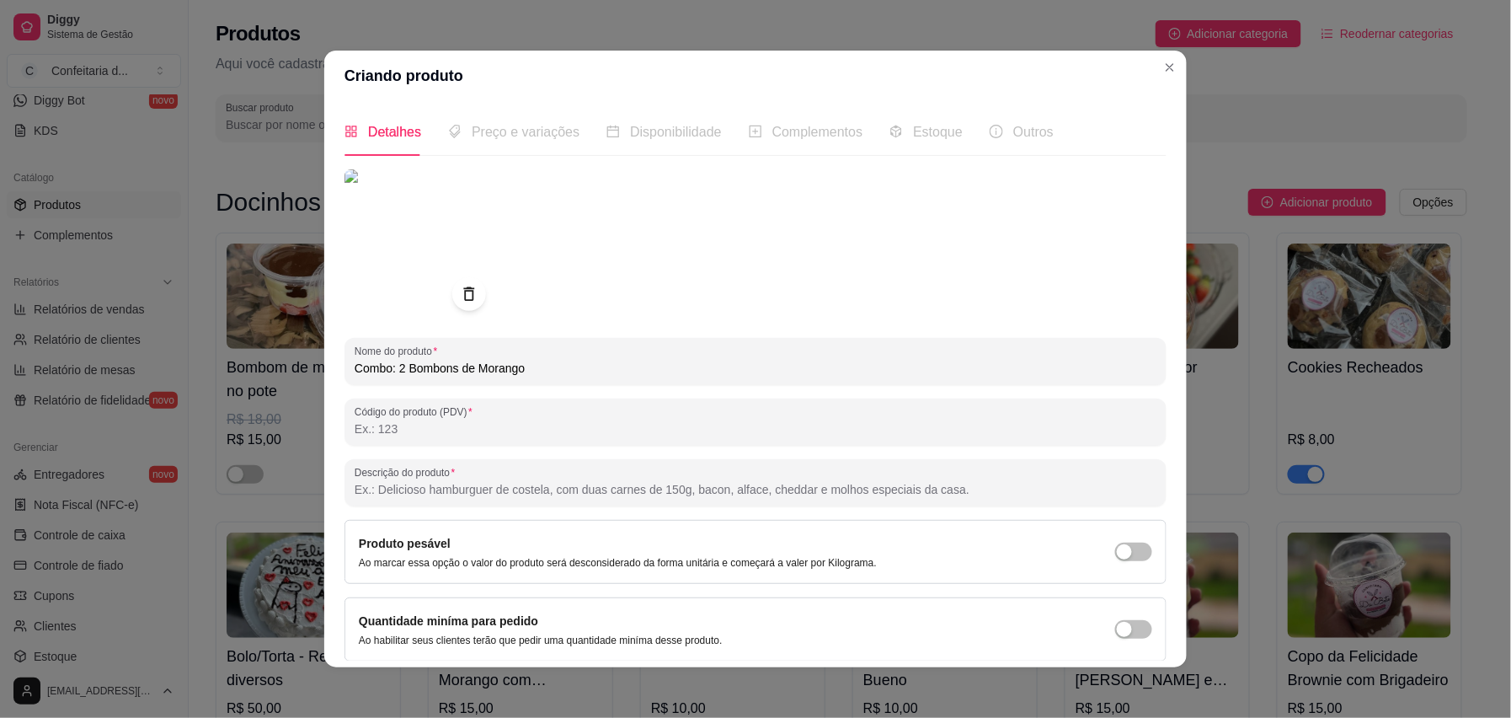
type input "Combo: 2 Bombons de Morango"
drag, startPoint x: 1161, startPoint y: 329, endPoint x: 1141, endPoint y: 439, distance: 112.2
click at [1133, 439] on div "Detalhes Preço e variações Disponibilidade Complementos Estoque Outros Nome do …" at bounding box center [755, 384] width 863 height 566
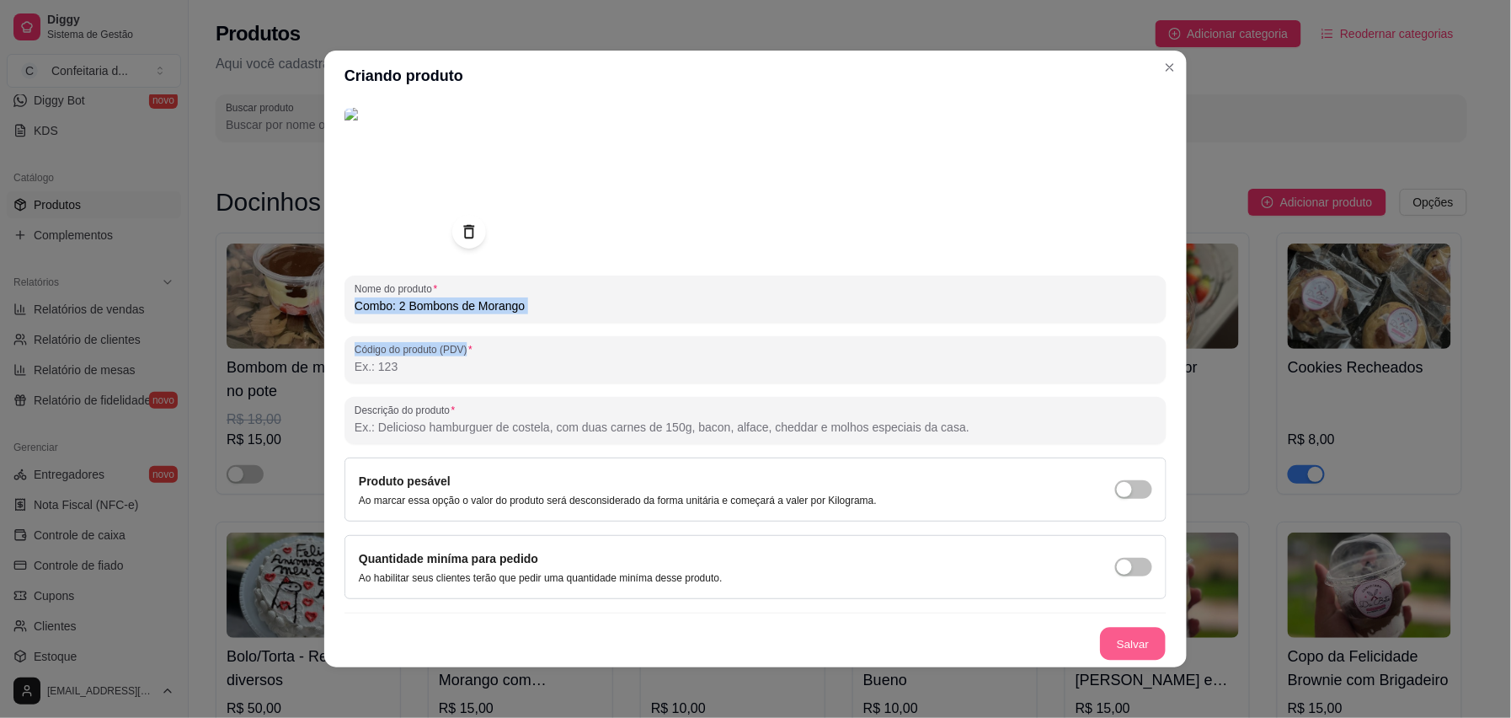
click at [1100, 537] on button "Salvar" at bounding box center [1133, 644] width 66 height 33
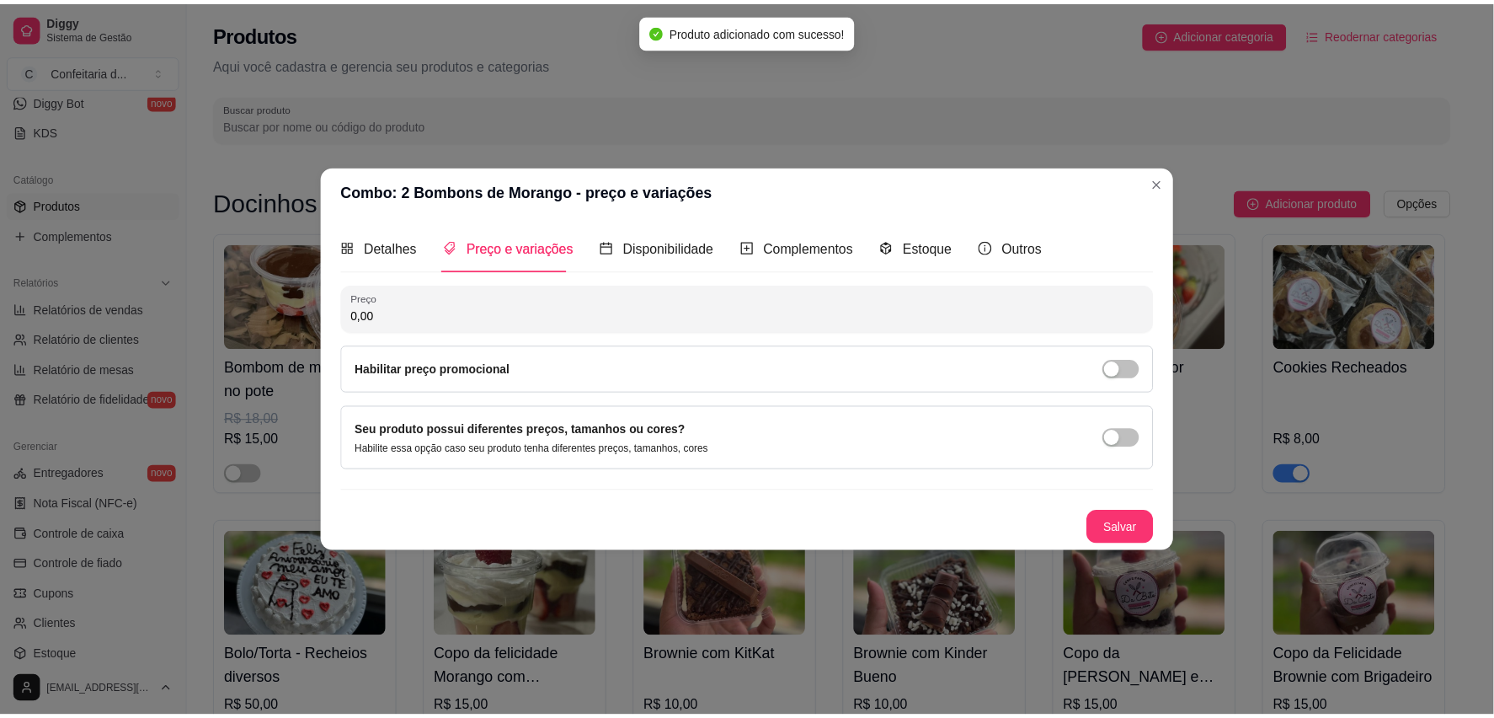
scroll to position [0, 0]
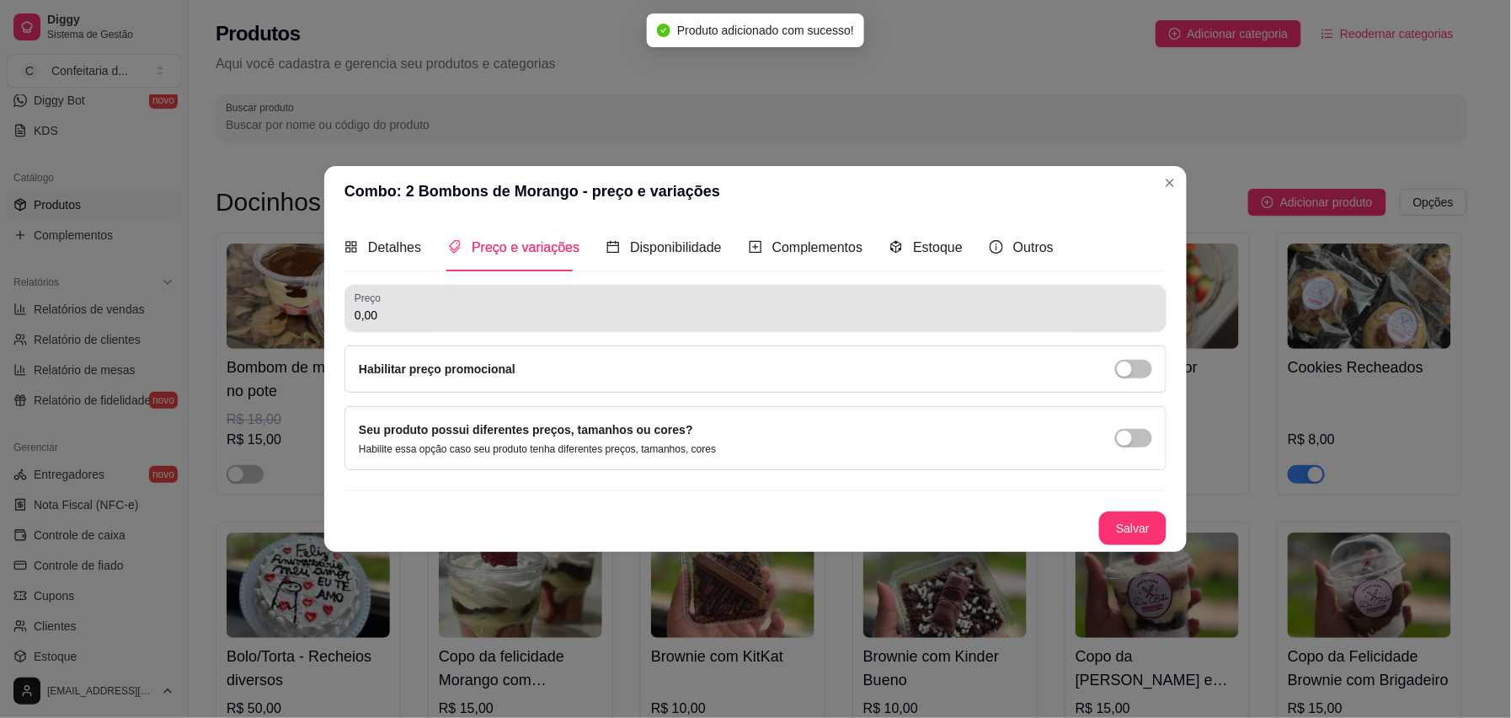
drag, startPoint x: 476, startPoint y: 286, endPoint x: 469, endPoint y: 314, distance: 28.6
click at [469, 314] on div "Preço 0,00" at bounding box center [756, 308] width 822 height 47
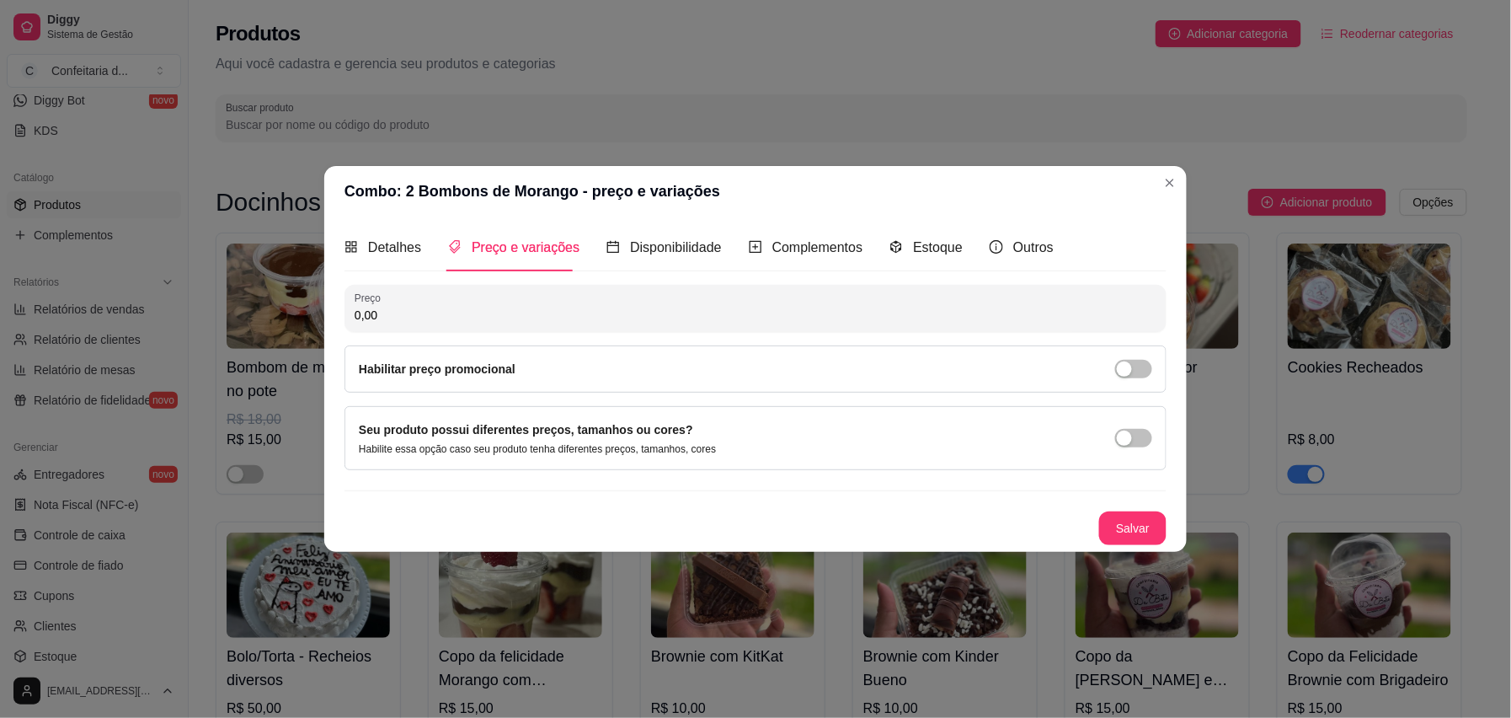
click at [469, 314] on input "0,00" at bounding box center [756, 315] width 802 height 17
type input "21,49"
click at [492, 404] on div "Preço 21,49 Habilitar preço promocional Seu produto possui diferentes preços, t…" at bounding box center [756, 415] width 822 height 260
click at [1133, 517] on button "Salvar" at bounding box center [1133, 528] width 66 height 33
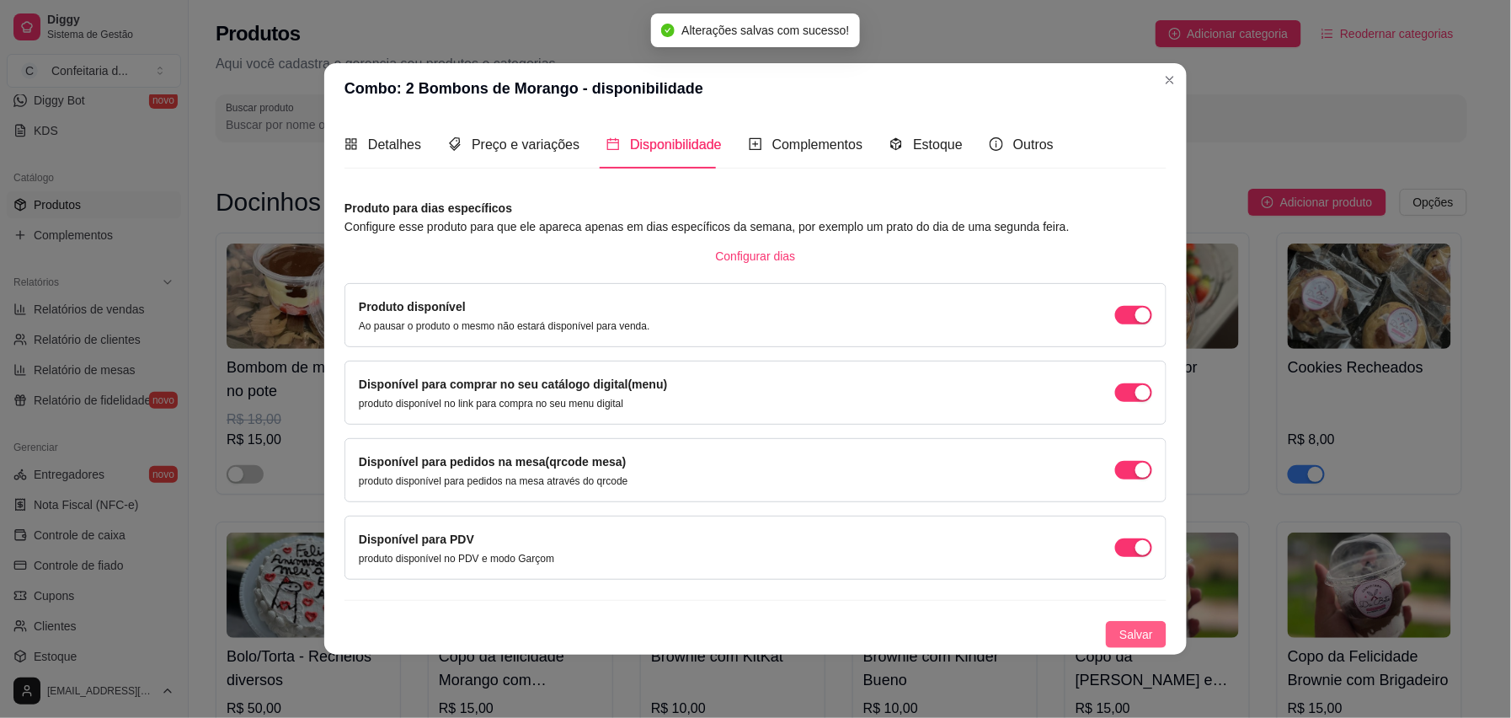
click at [1130, 537] on span "Salvar" at bounding box center [1137, 634] width 34 height 19
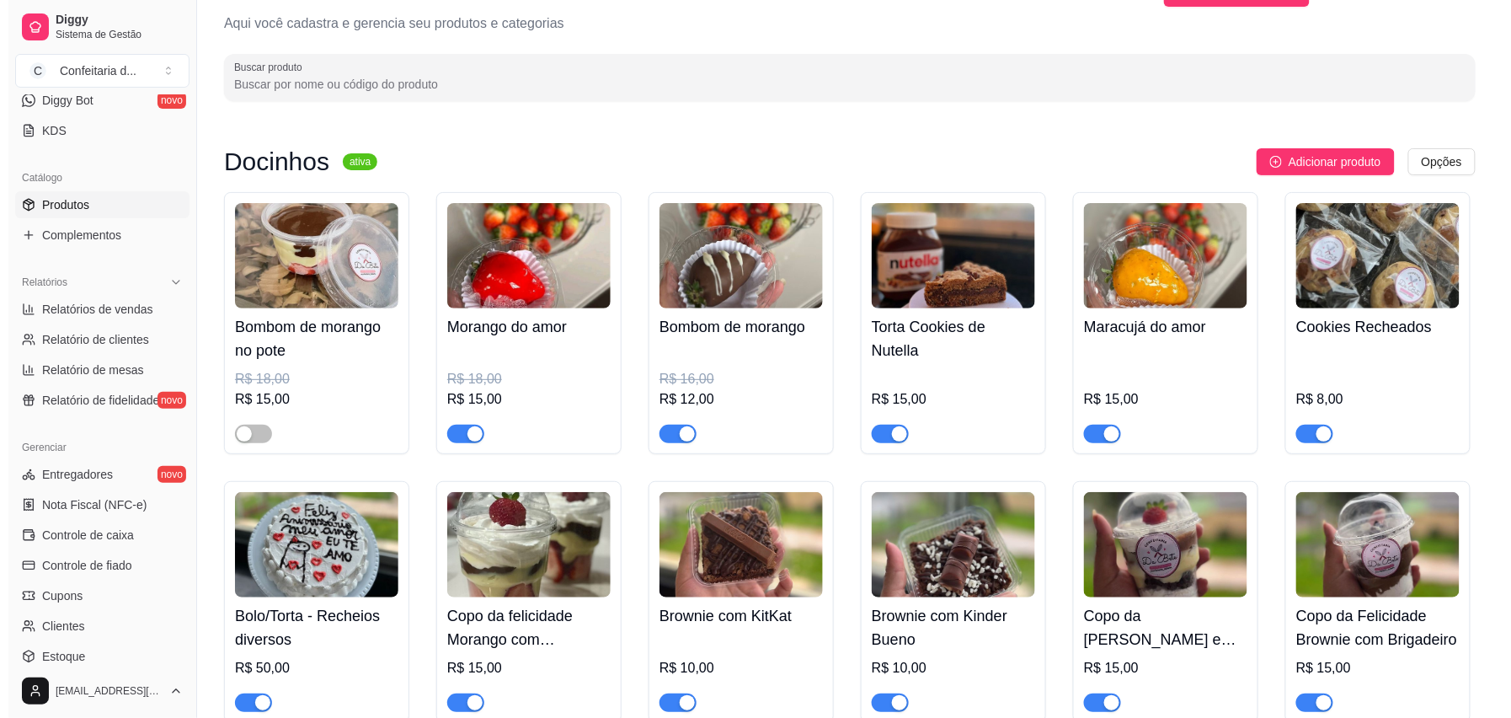
scroll to position [39, 0]
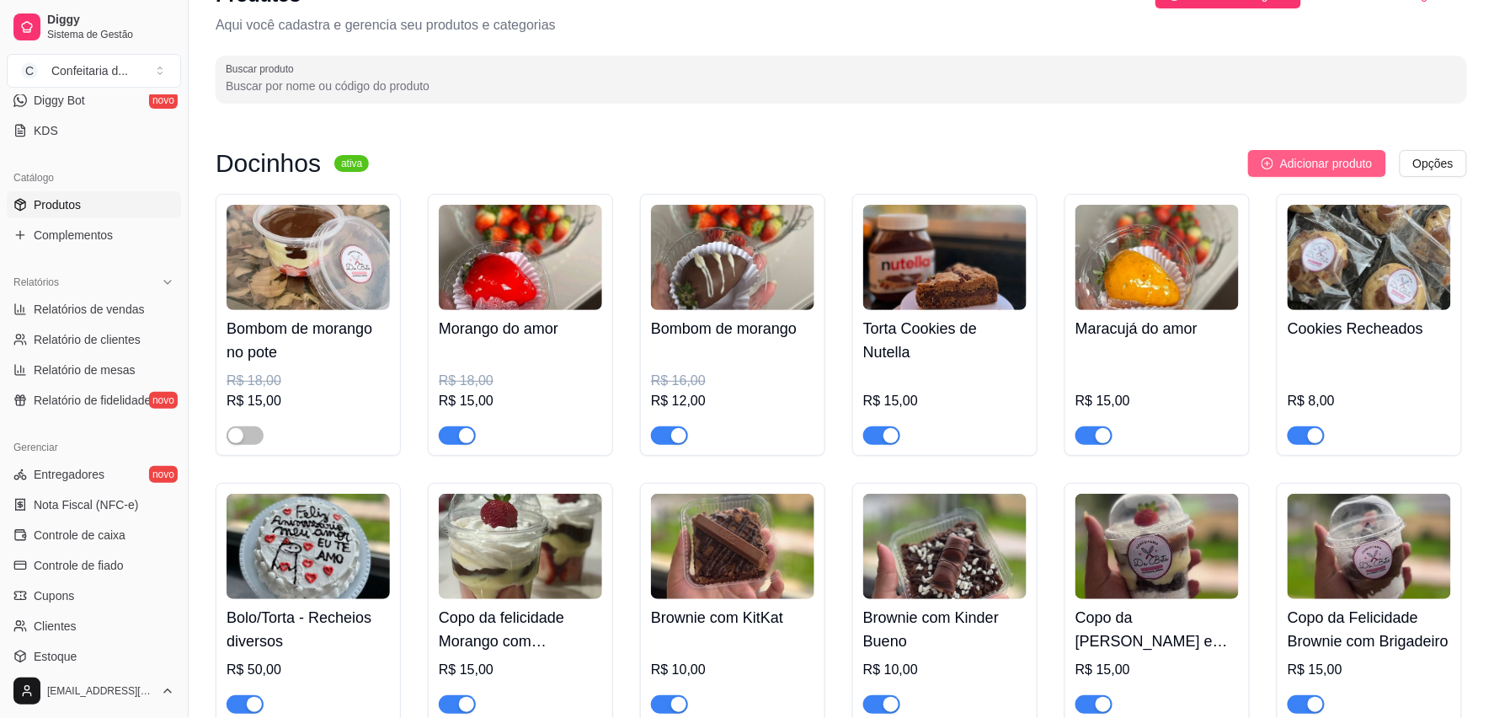
click at [1133, 159] on span "Adicionar produto" at bounding box center [1326, 163] width 93 height 19
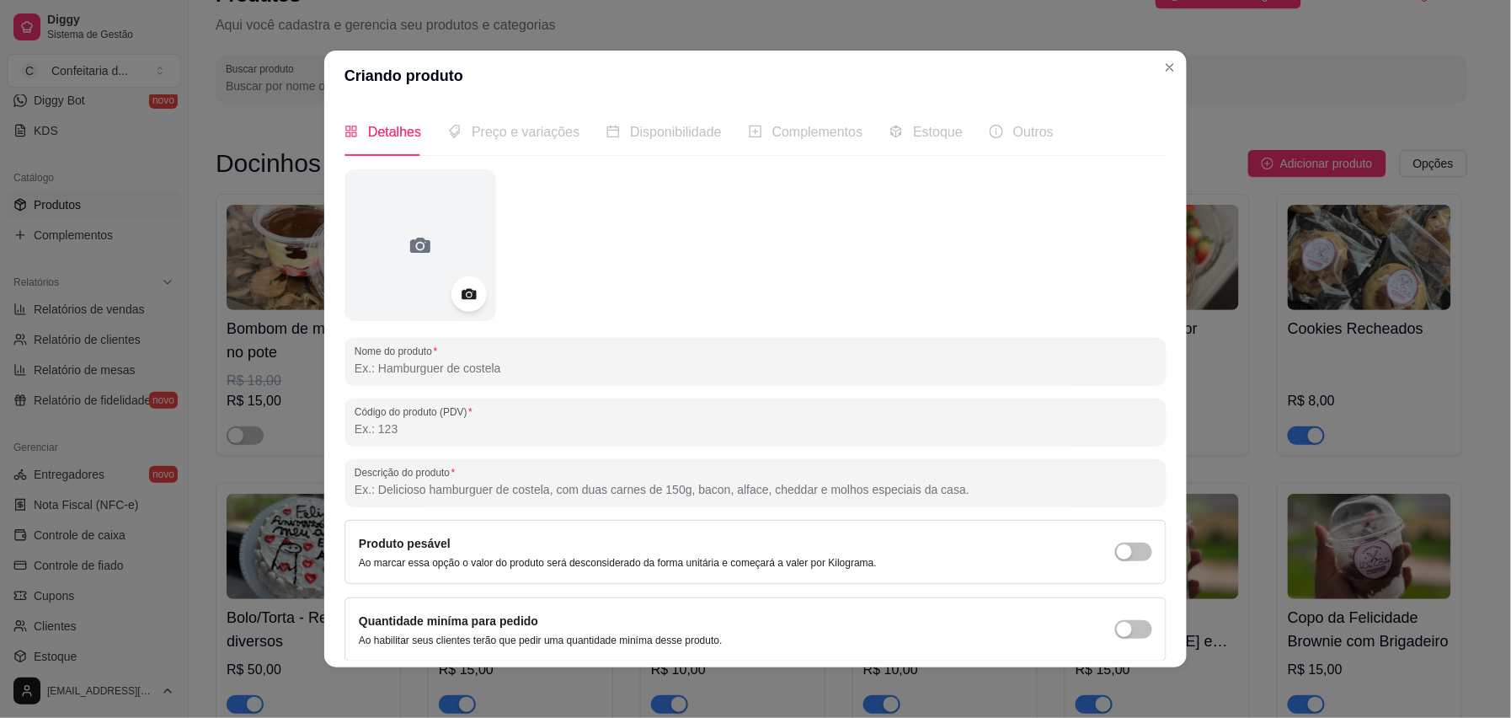
click at [459, 285] on icon at bounding box center [468, 294] width 19 height 19
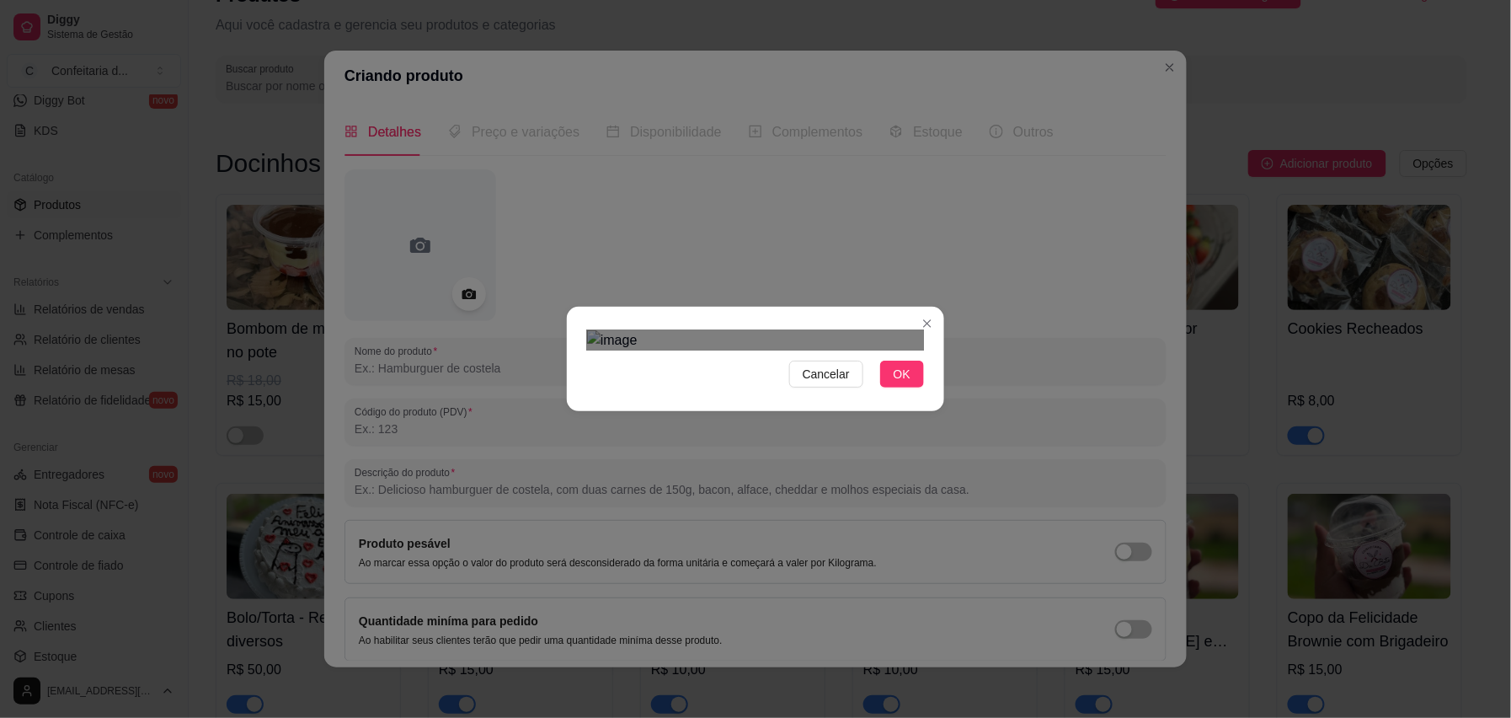
click at [840, 468] on div "Use the arrow keys to move the crop selection area" at bounding box center [763, 619] width 303 height 303
click at [913, 387] on button "OK" at bounding box center [902, 374] width 44 height 27
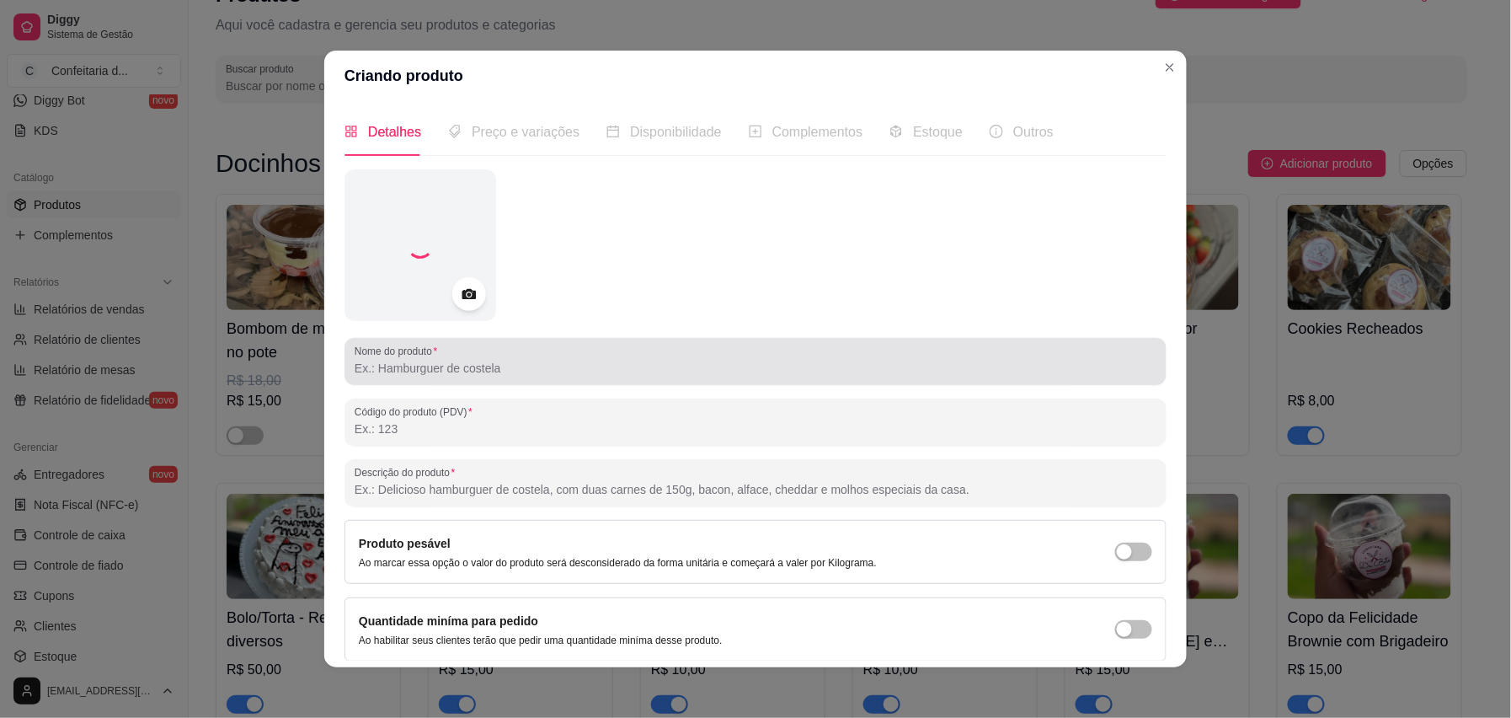
click at [560, 384] on div "Nome do produto" at bounding box center [756, 361] width 822 height 47
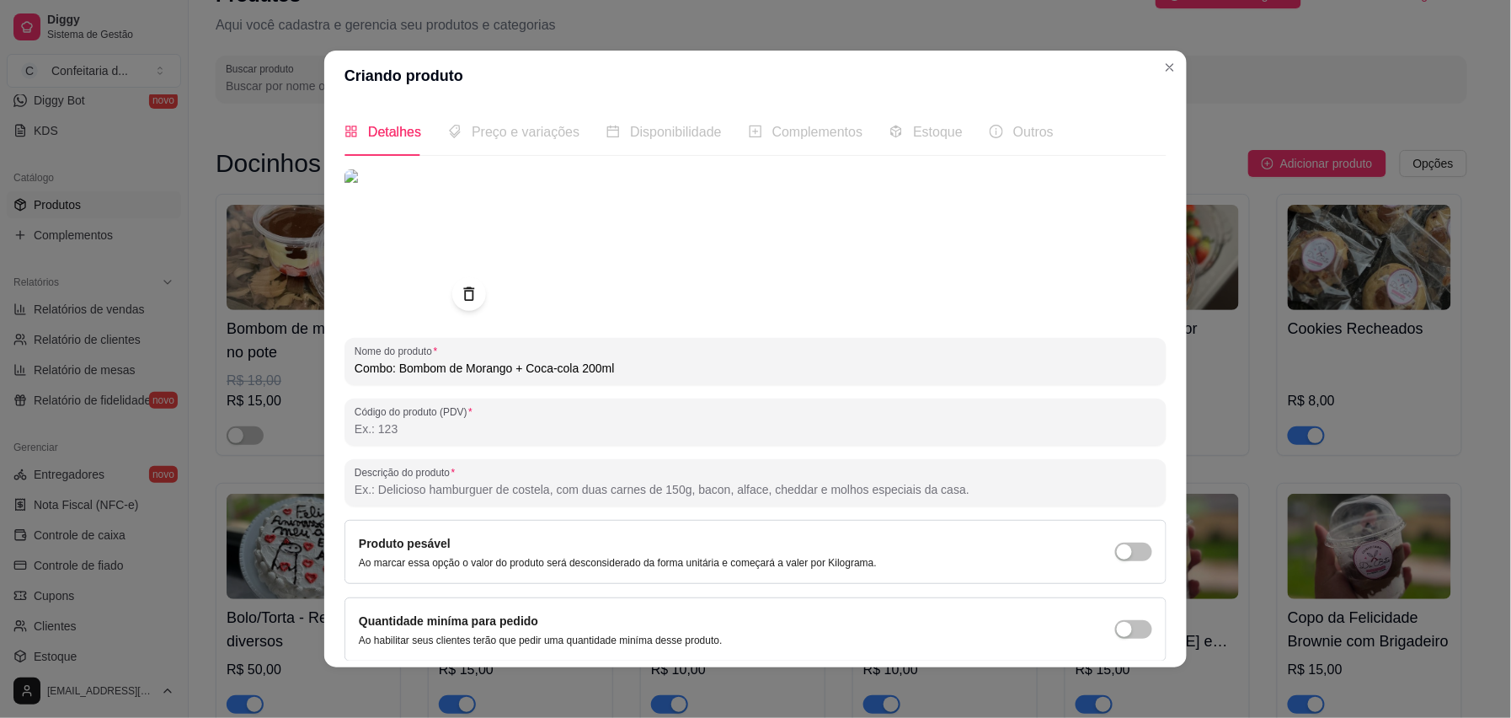
type input "Combo: Bombom de Morango + Coca-cola 200ml"
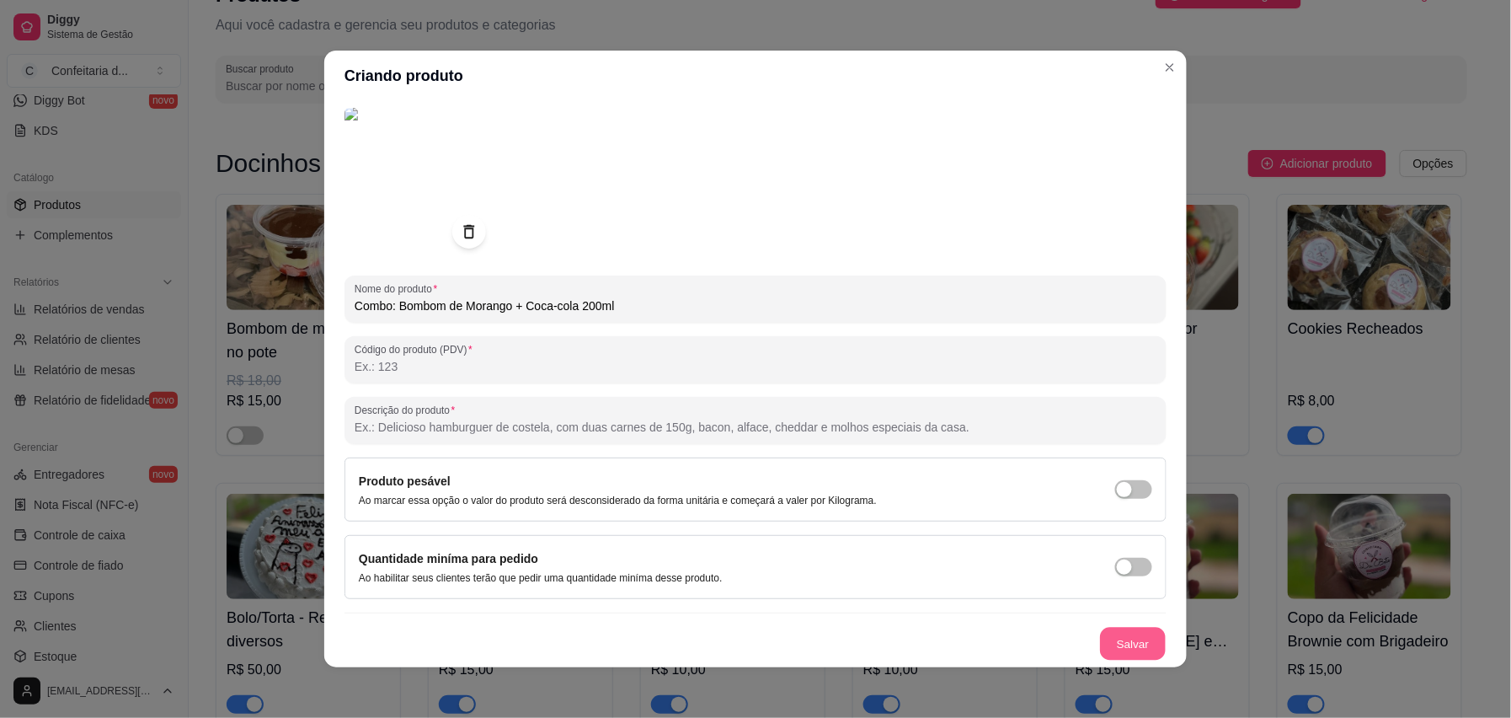
click at [1120, 537] on button "Salvar" at bounding box center [1133, 644] width 66 height 33
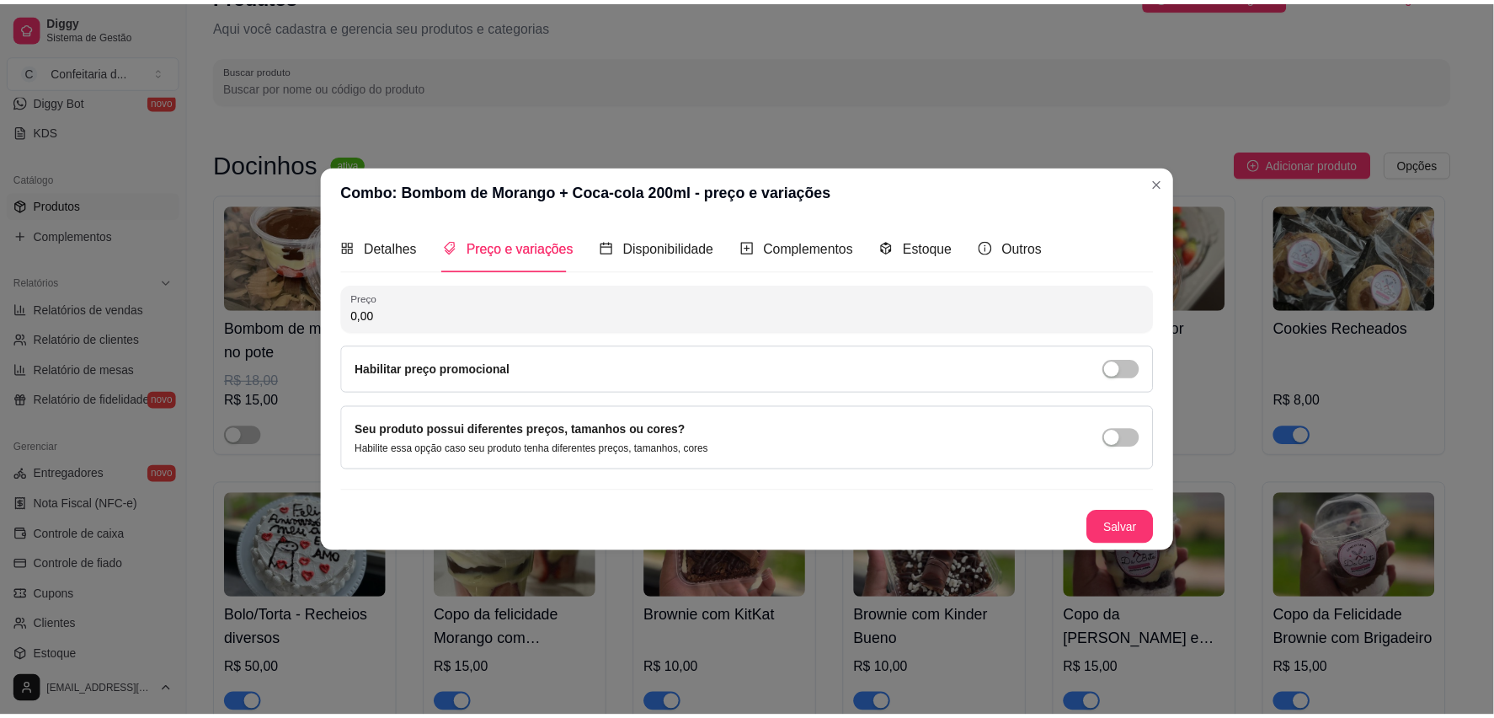
scroll to position [0, 0]
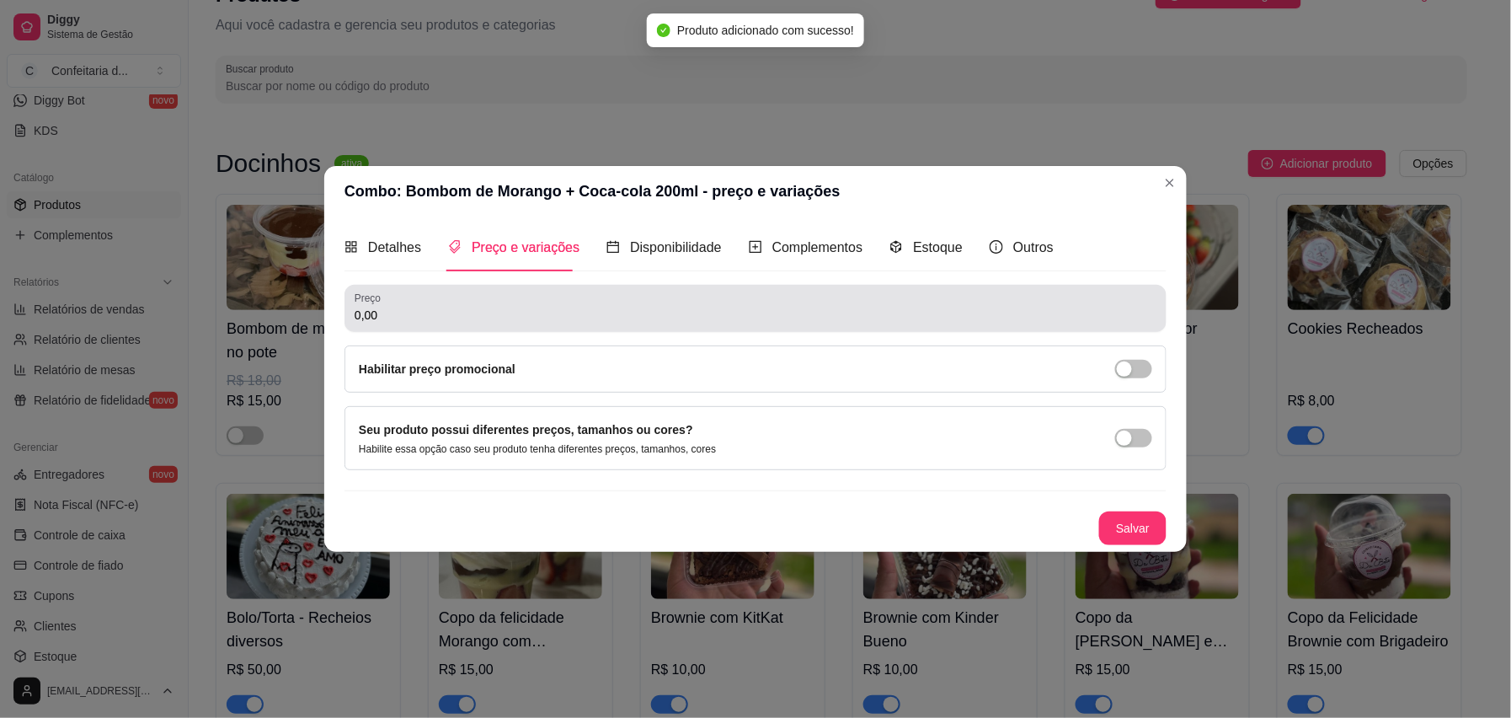
click at [452, 293] on div "0,00" at bounding box center [756, 308] width 802 height 34
click at [439, 324] on div "Preço 0,00" at bounding box center [756, 308] width 822 height 47
click at [436, 324] on div "Preço 0,00" at bounding box center [756, 308] width 822 height 47
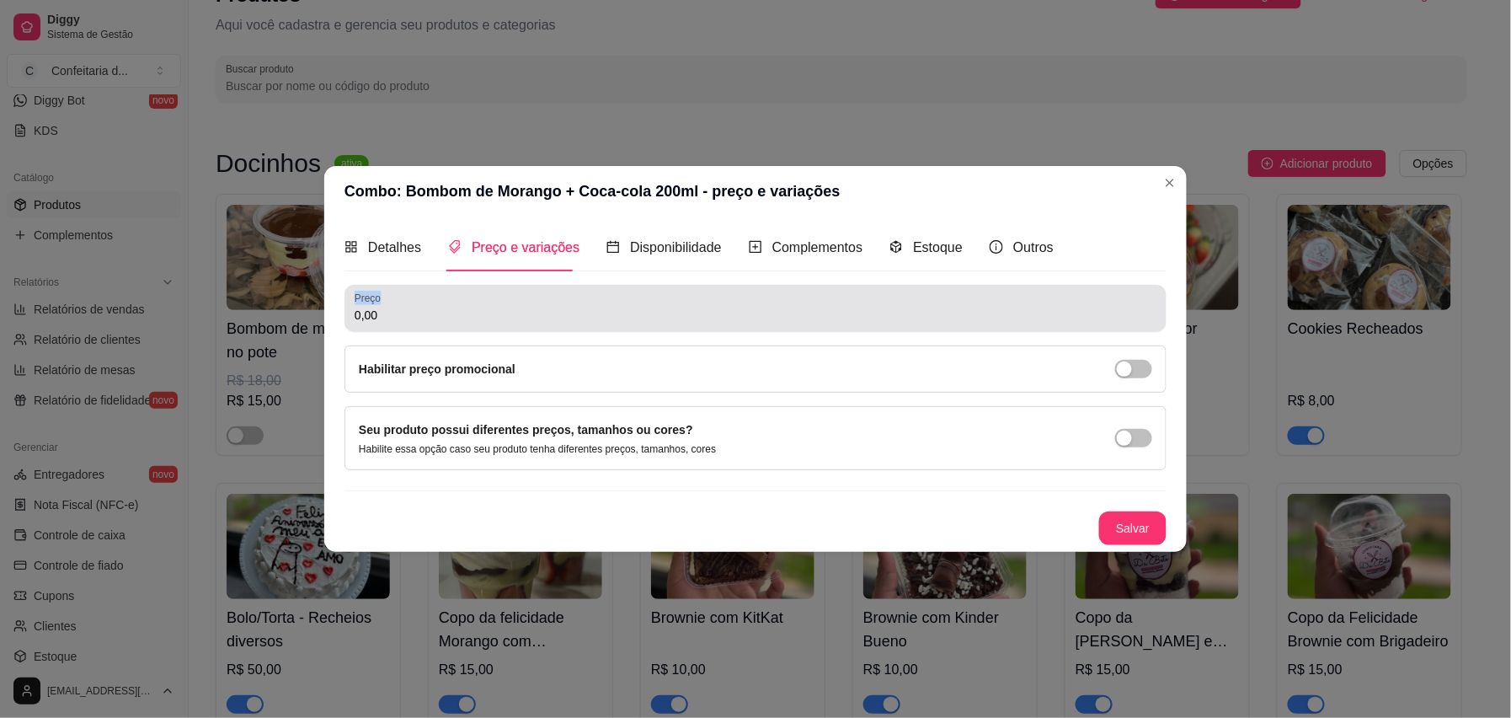
click at [436, 324] on div "Preço 0,00" at bounding box center [756, 308] width 822 height 47
drag, startPoint x: 428, startPoint y: 324, endPoint x: 322, endPoint y: 313, distance: 106.7
click at [322, 313] on div "Combo: Bombom de Morango + Coca-cola 200ml - preço e variações Detalhes Preço e…" at bounding box center [755, 359] width 1511 height 718
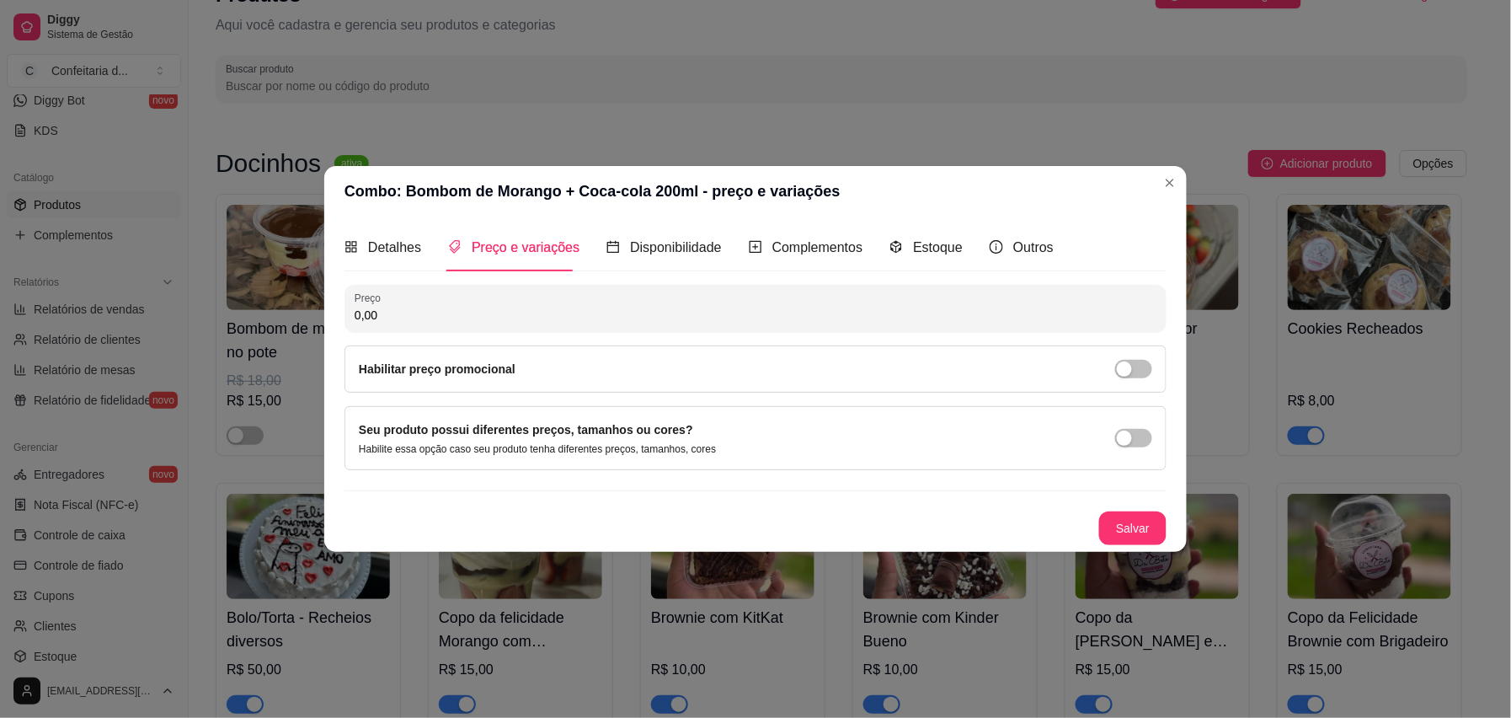
click at [387, 318] on input "0,00" at bounding box center [756, 315] width 802 height 17
type input "13,49"
click at [1133, 531] on button "Salvar" at bounding box center [1133, 528] width 66 height 33
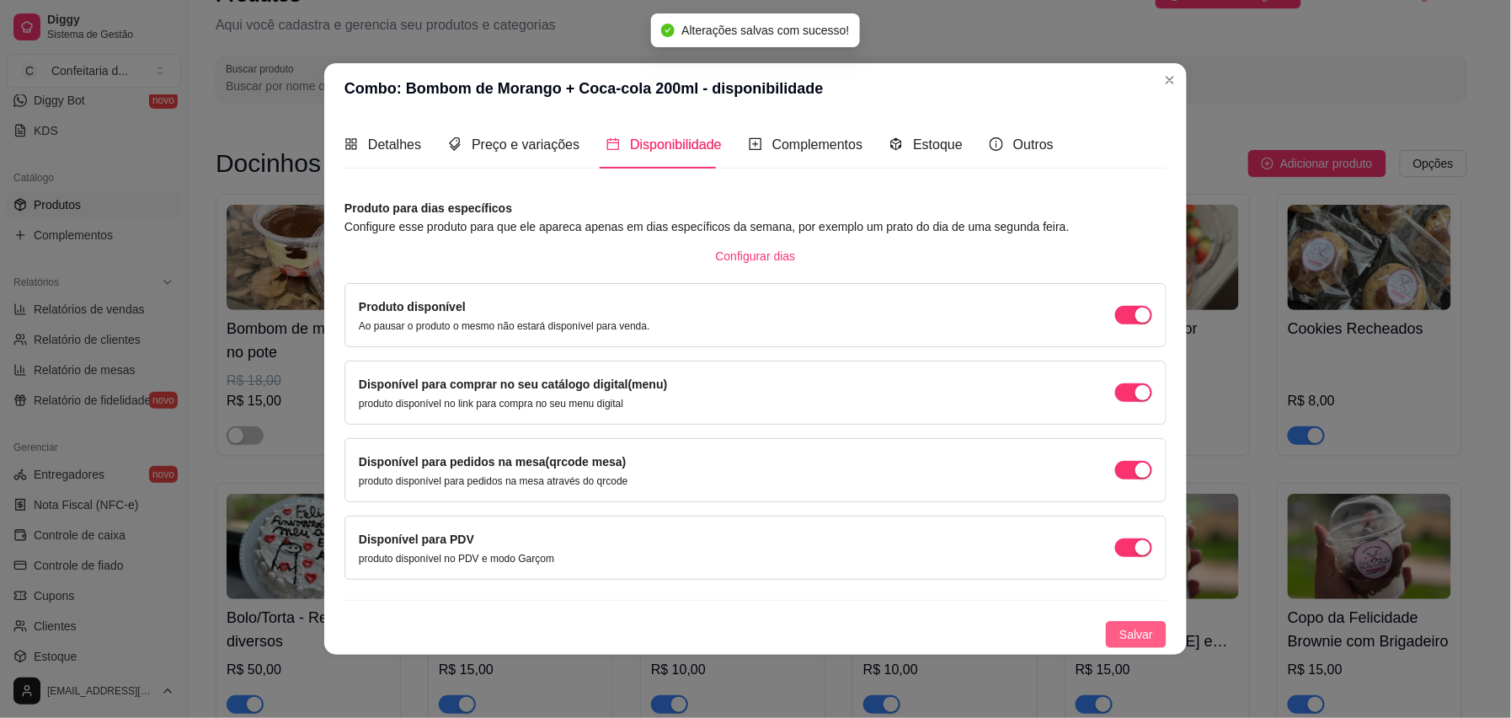
click at [1133, 537] on button "Salvar" at bounding box center [1136, 634] width 61 height 27
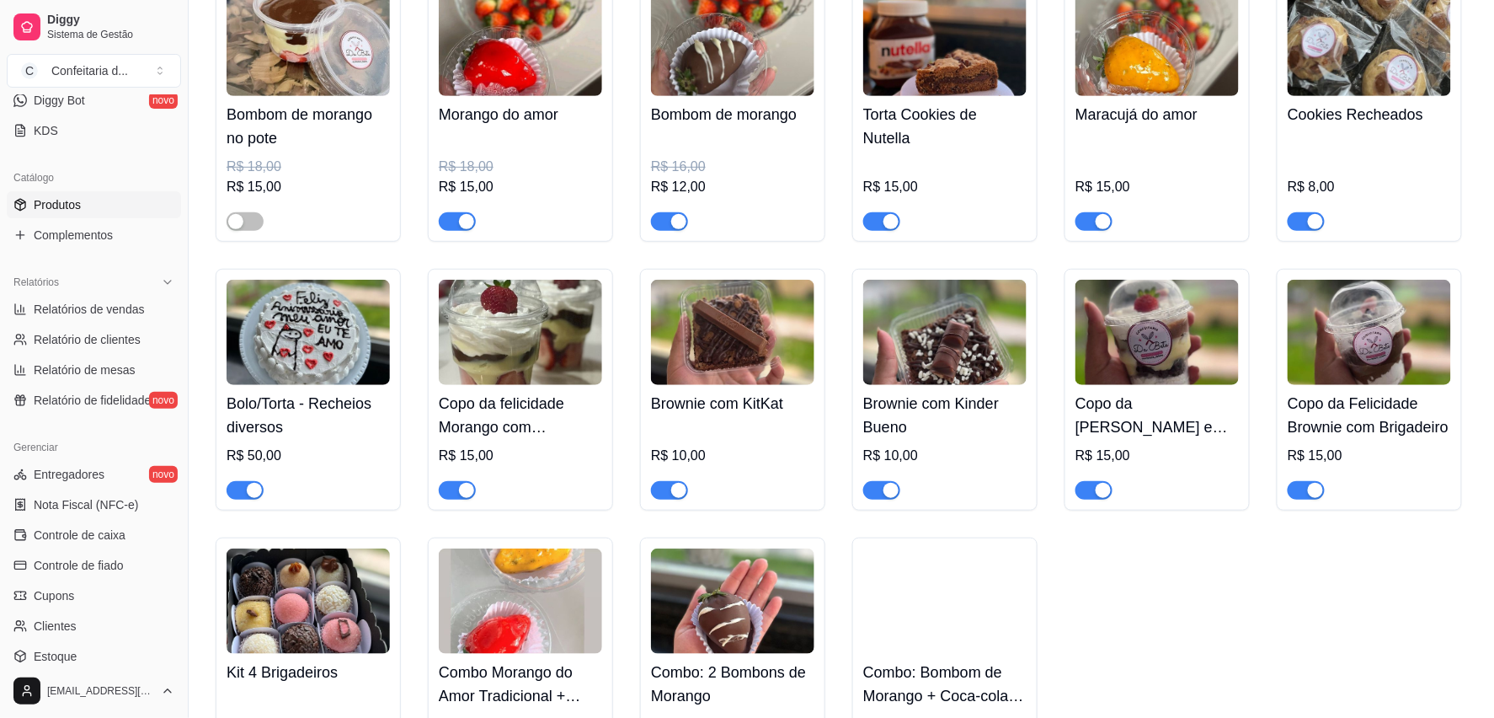
scroll to position [405, 0]
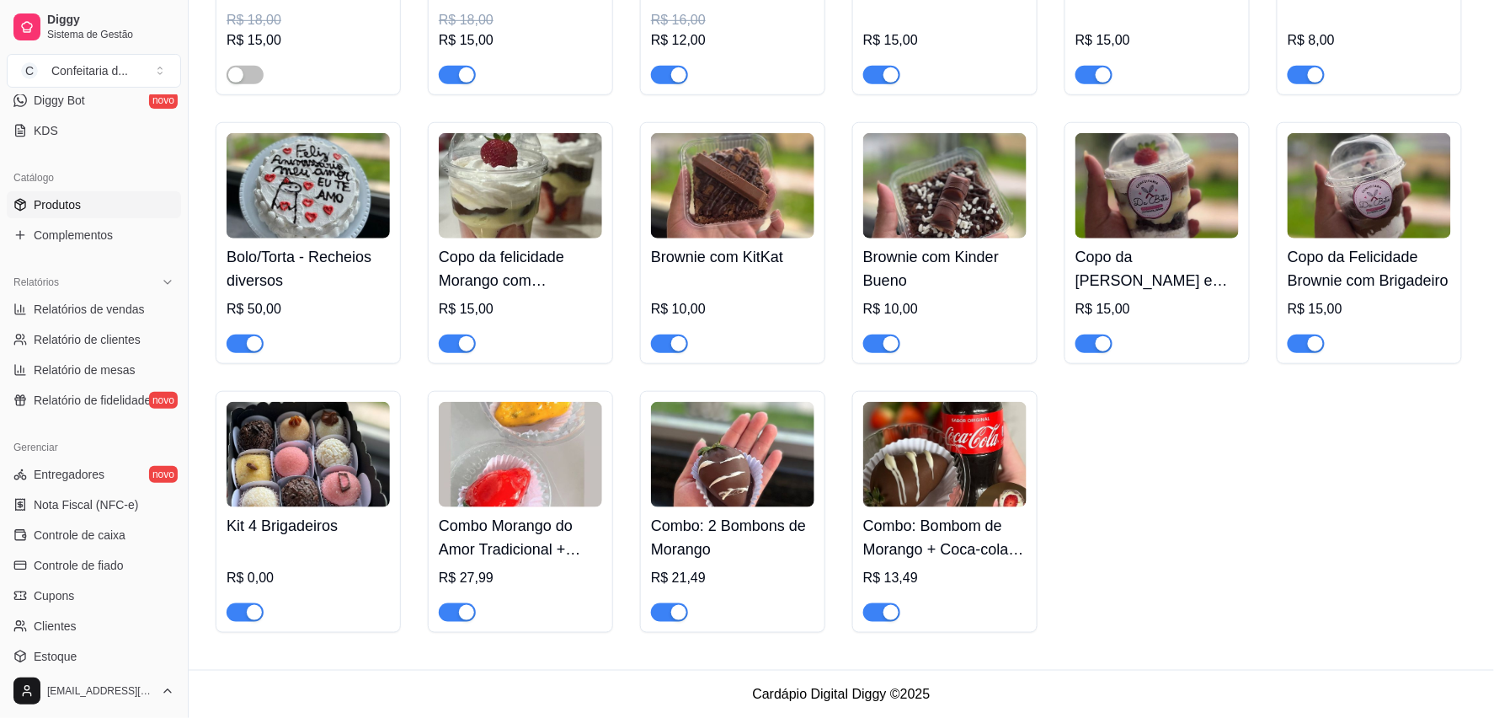
click at [550, 280] on h4 "Copo da felicidade Morango com [PERSON_NAME]" at bounding box center [520, 268] width 163 height 47
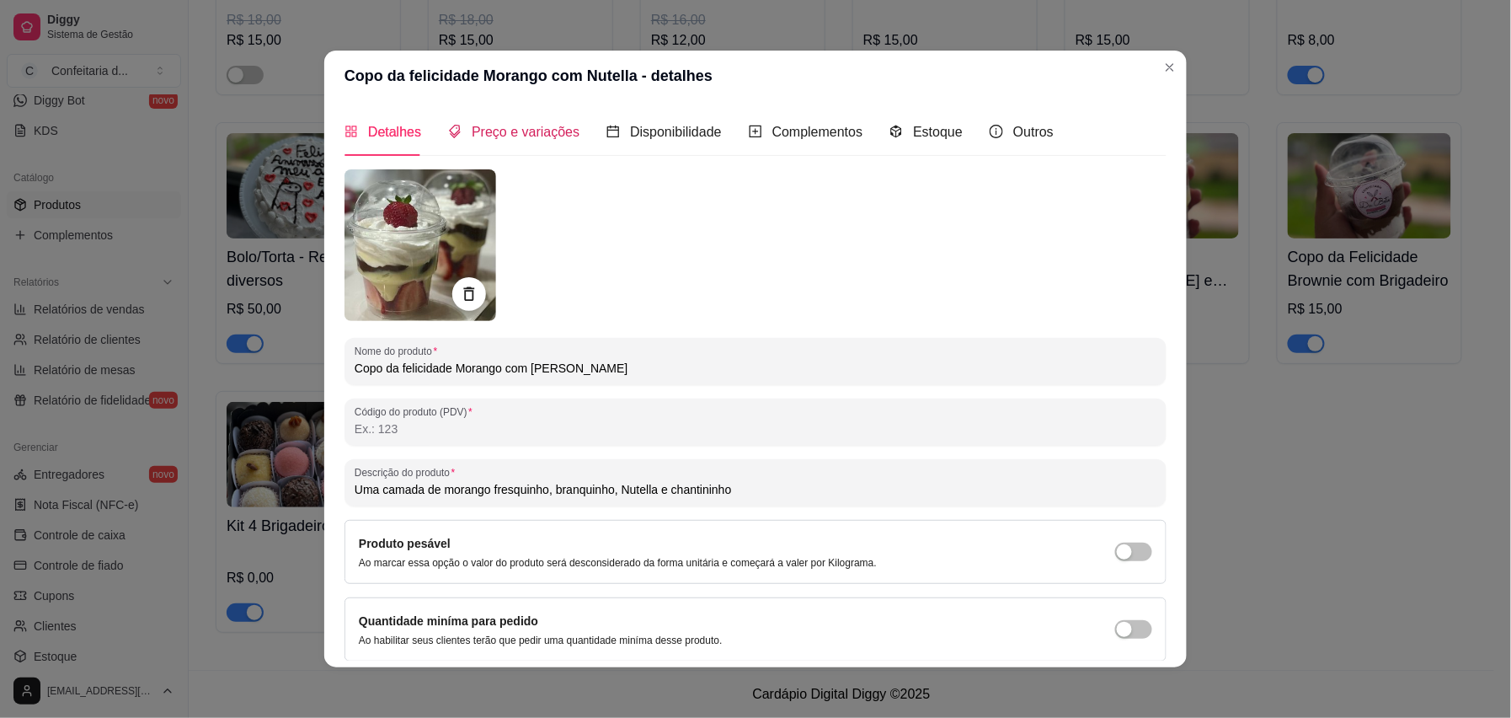
click at [499, 128] on span "Preço e variações" at bounding box center [526, 132] width 108 height 14
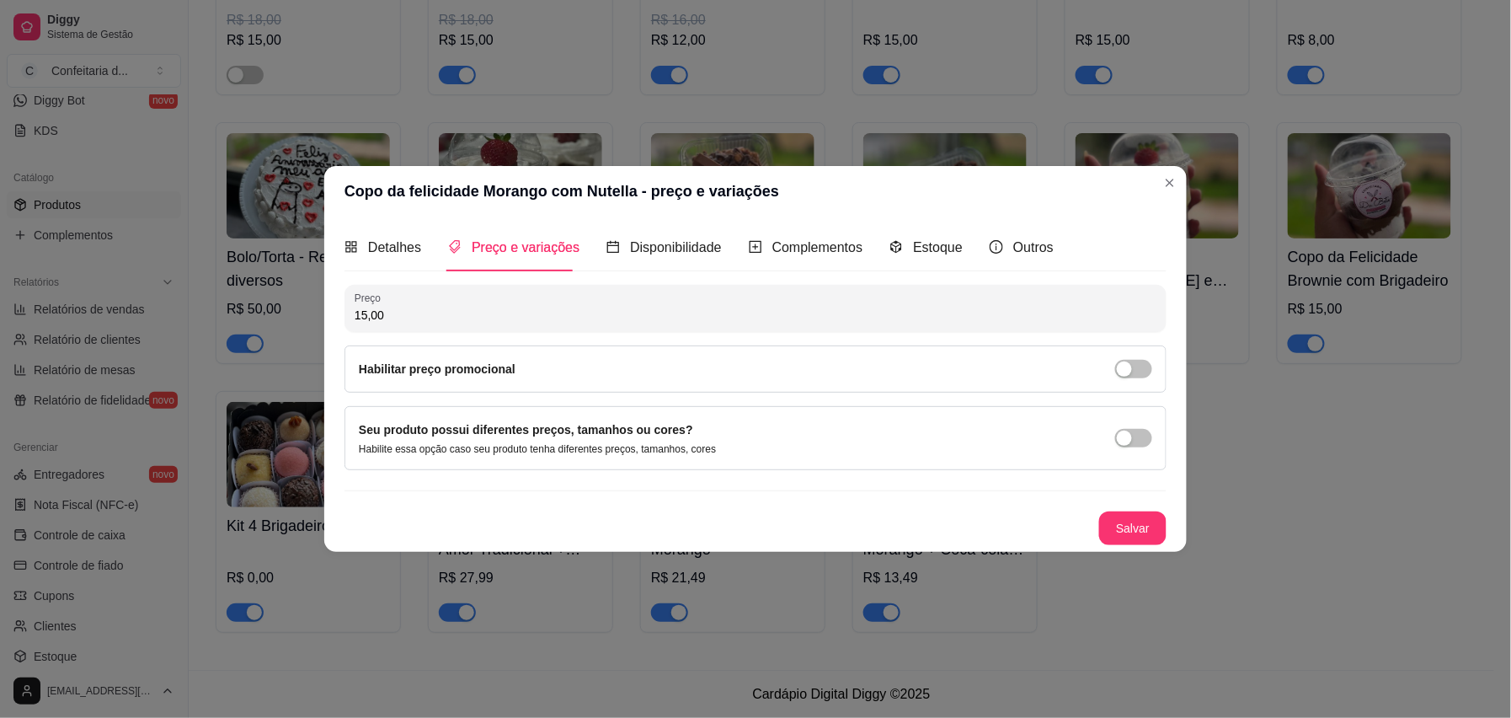
drag, startPoint x: 429, startPoint y: 321, endPoint x: 345, endPoint y: 320, distance: 83.4
click at [345, 320] on div "Preço 15,00" at bounding box center [756, 308] width 822 height 47
type input "14,99"
click at [1114, 537] on button "Salvar" at bounding box center [1133, 528] width 66 height 33
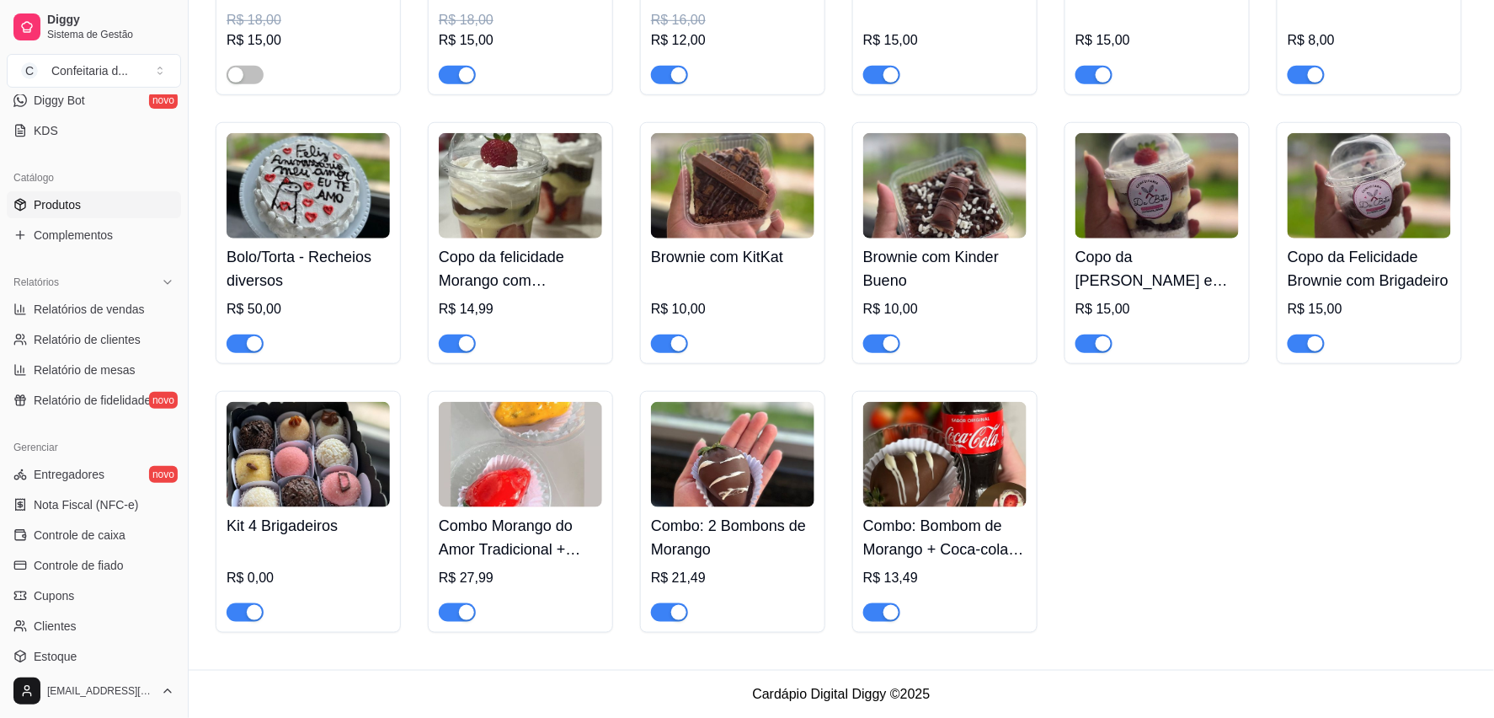
click at [758, 281] on div "R$ 10,00" at bounding box center [732, 313] width 163 height 77
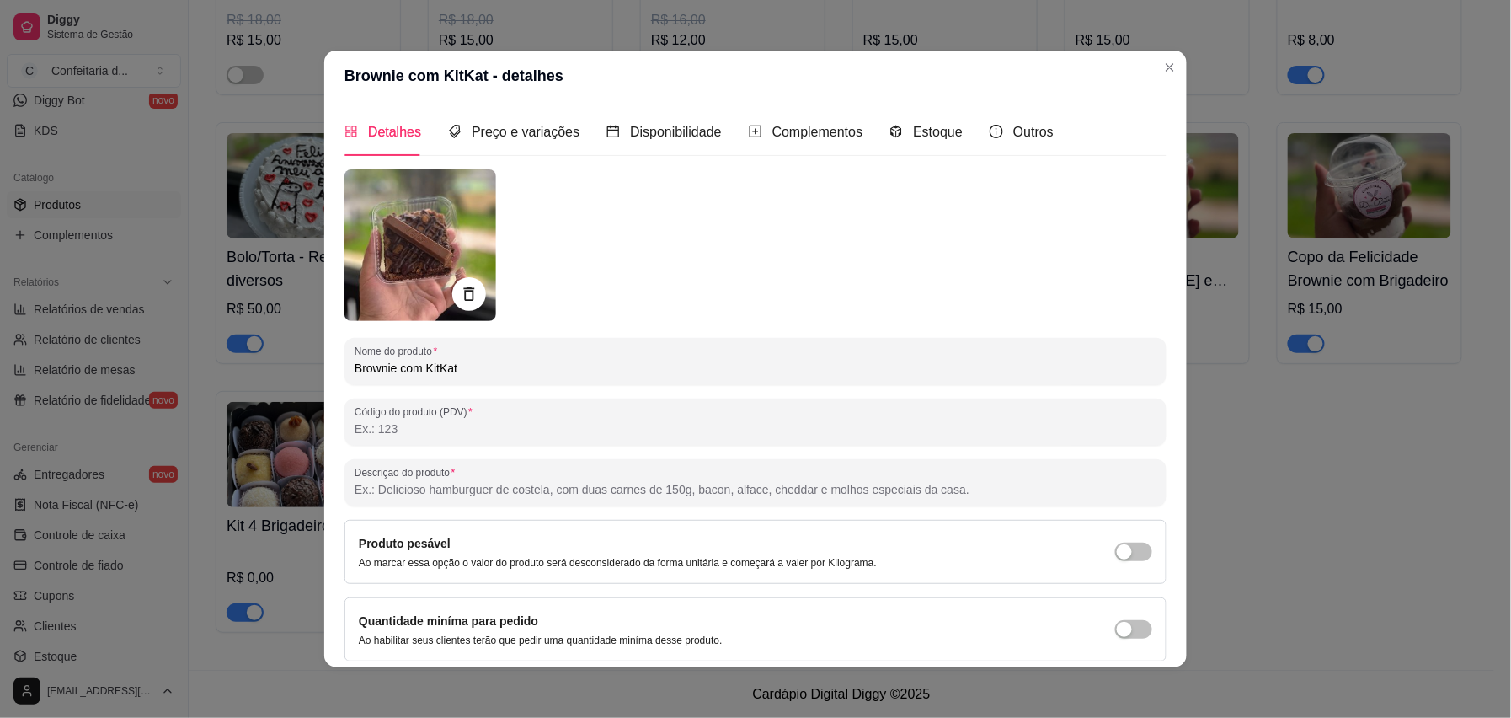
click at [568, 135] on div "Detalhes Preço e variações Disponibilidade Complementos Estoque Outros" at bounding box center [699, 132] width 709 height 48
click at [534, 125] on span "Preço e variações" at bounding box center [526, 132] width 108 height 14
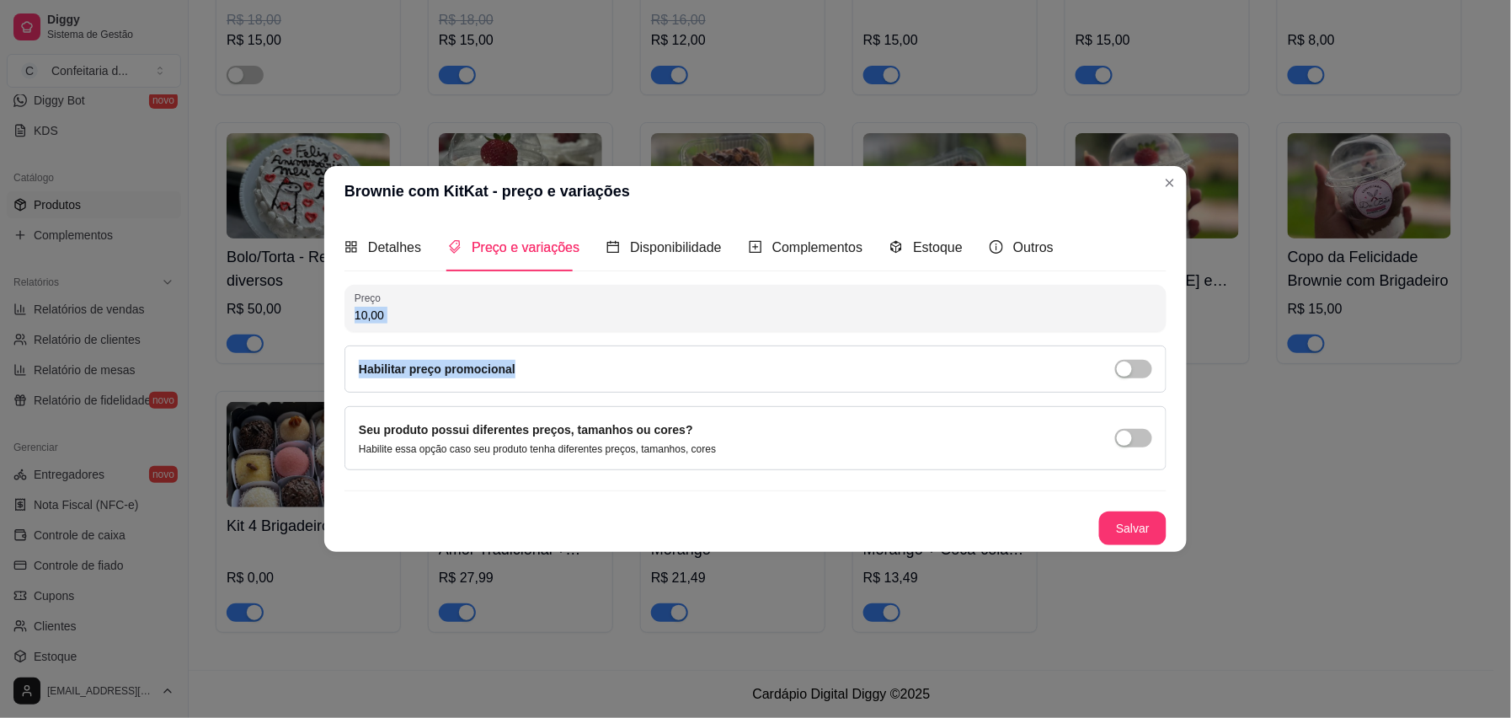
drag, startPoint x: 573, startPoint y: 338, endPoint x: 557, endPoint y: 325, distance: 20.4
click at [557, 325] on div "Preço 10,00 Habilitar preço promocional" at bounding box center [756, 339] width 822 height 108
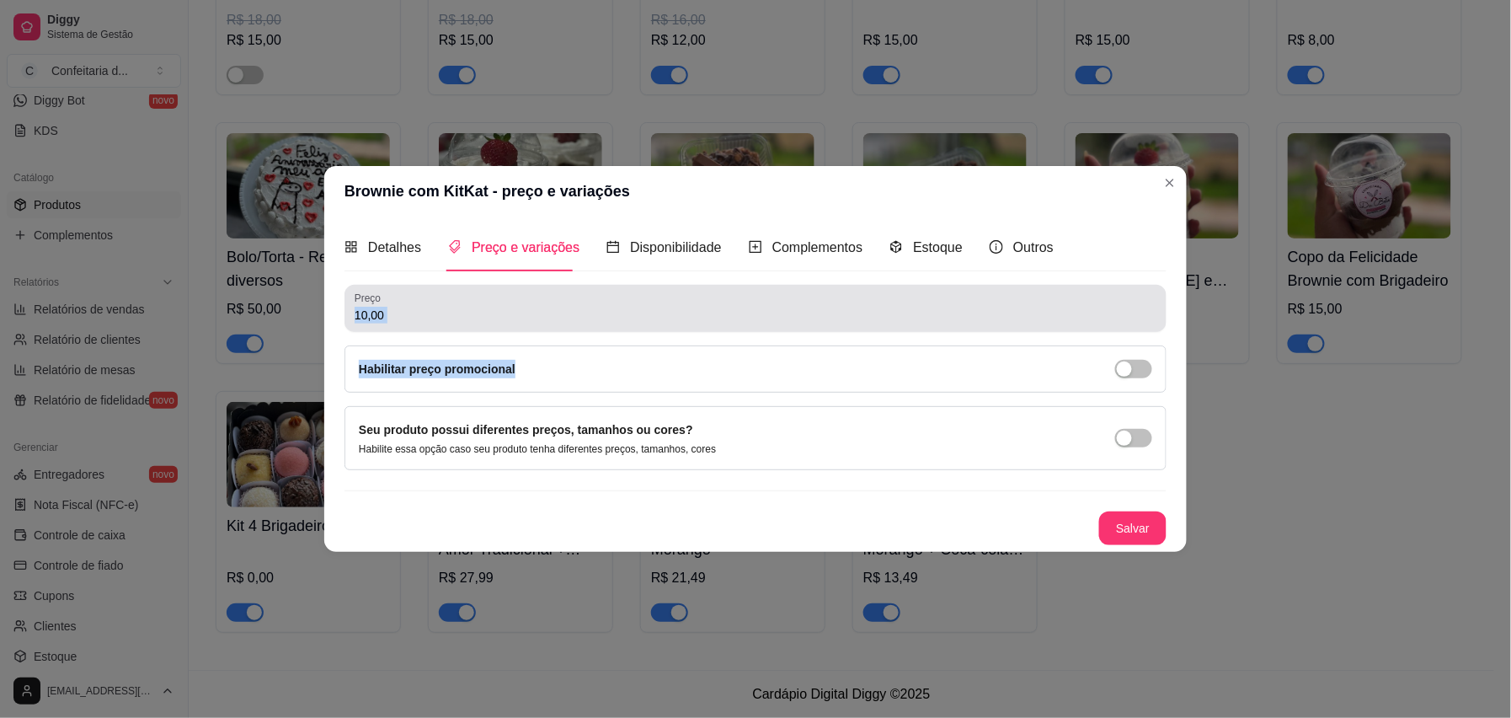
click at [542, 323] on div "10,00" at bounding box center [756, 308] width 802 height 34
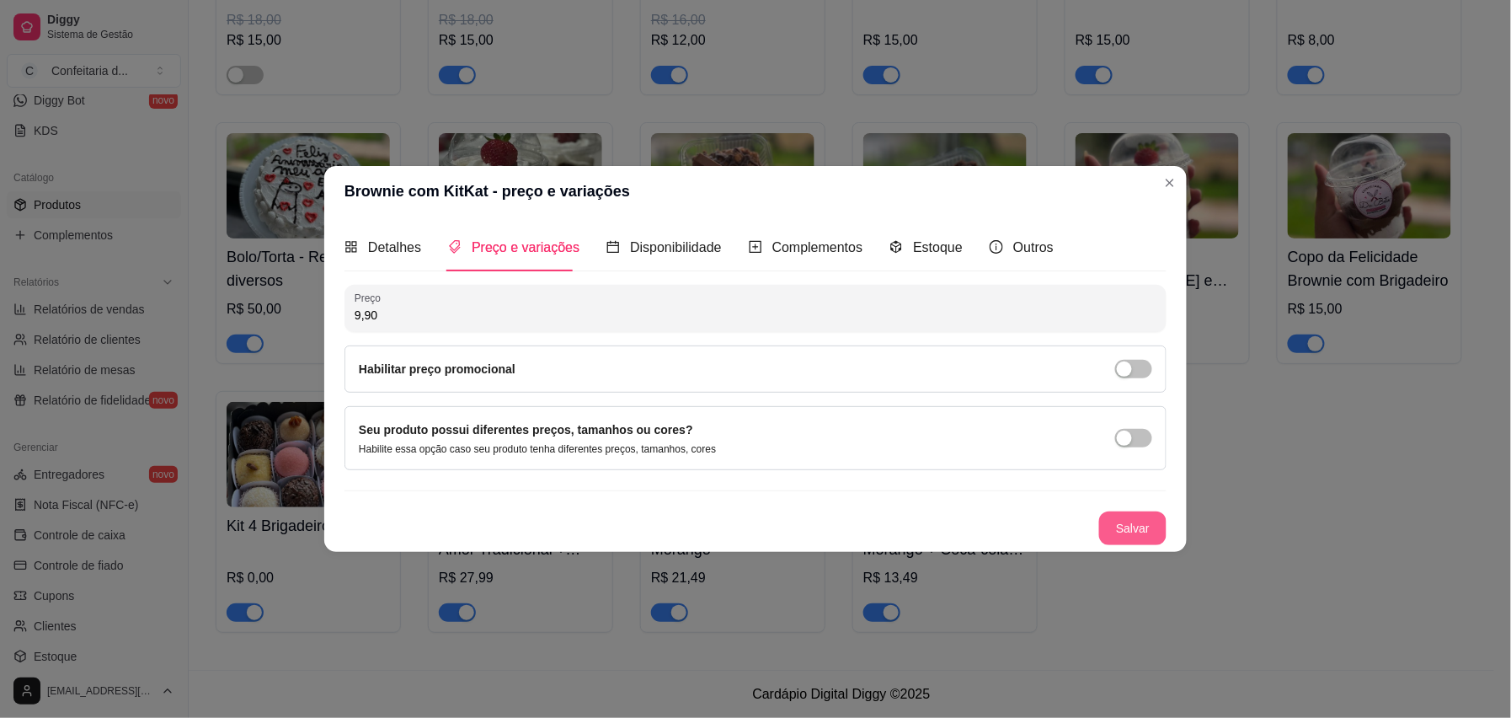
type input "9,90"
click at [1120, 513] on button "Salvar" at bounding box center [1132, 528] width 67 height 34
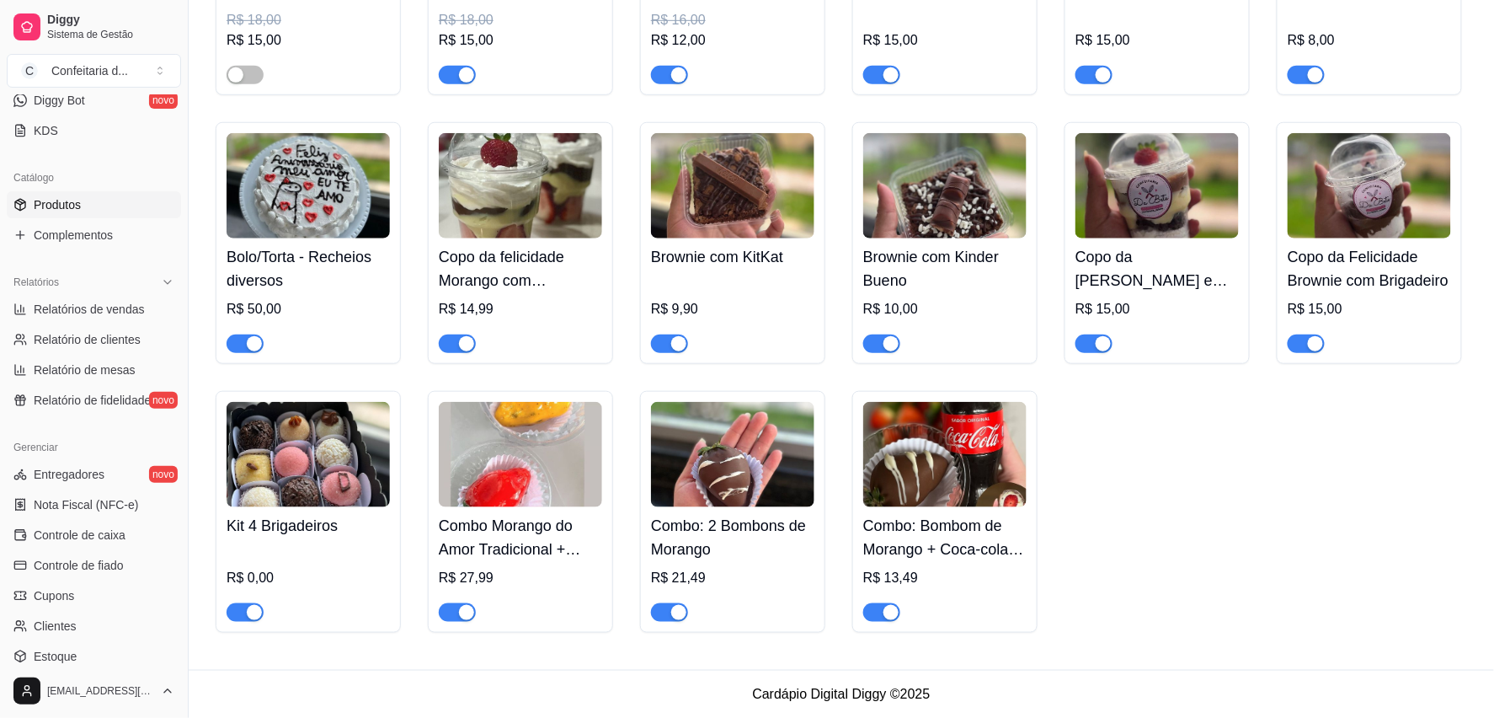
click at [927, 238] on div "Brownie com Kinder Bueno R$ 10,00" at bounding box center [944, 295] width 163 height 115
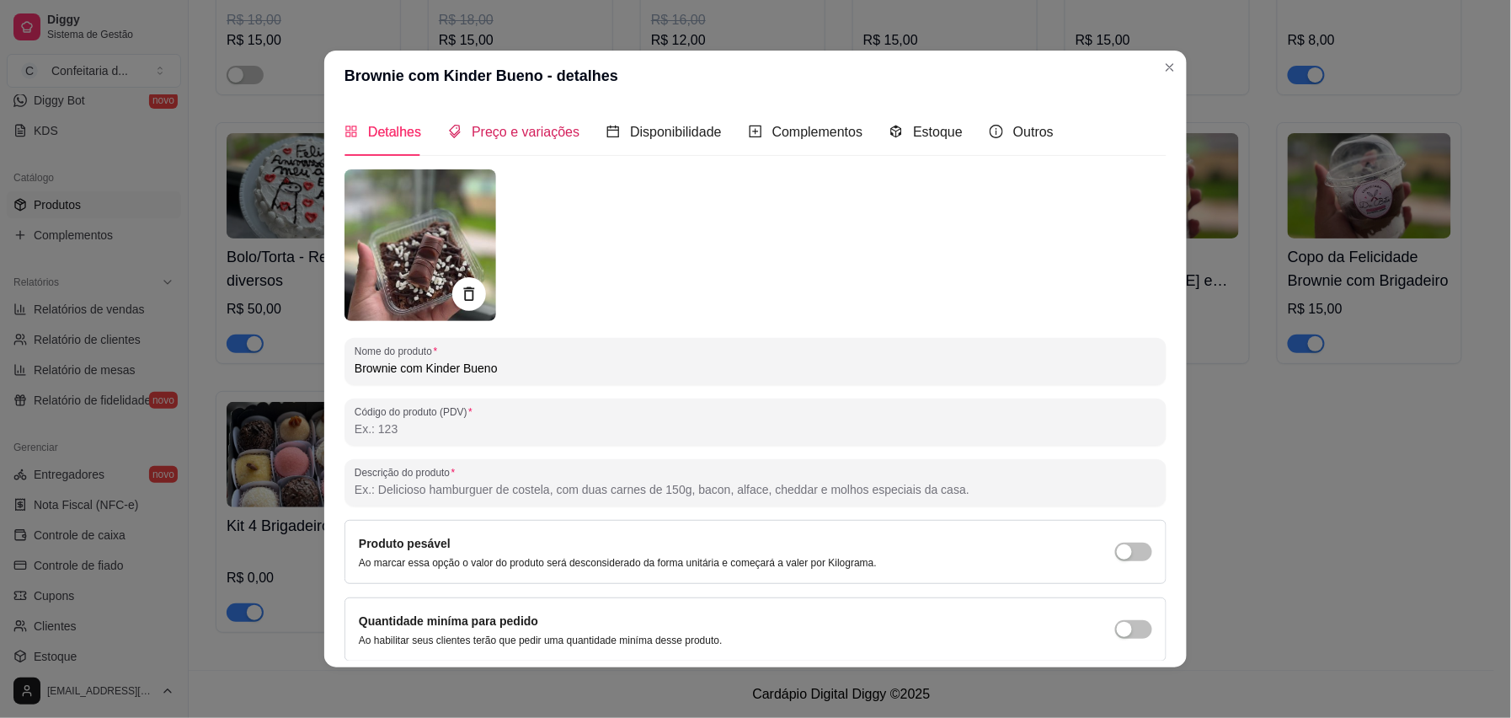
click at [510, 131] on span "Preço e variações" at bounding box center [526, 132] width 108 height 14
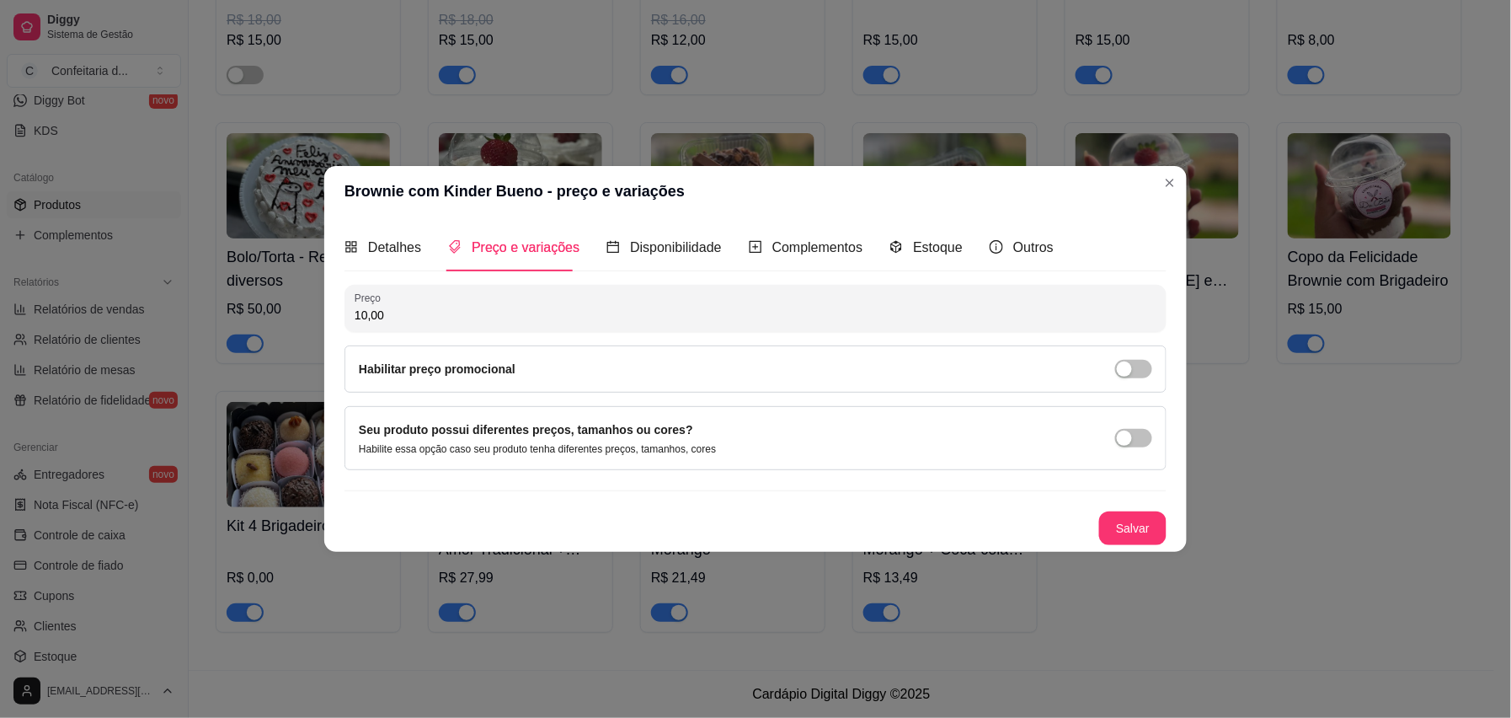
click at [713, 320] on input "10,00" at bounding box center [756, 315] width 802 height 17
type input "9,90"
click at [1133, 534] on button "Salvar" at bounding box center [1133, 528] width 66 height 33
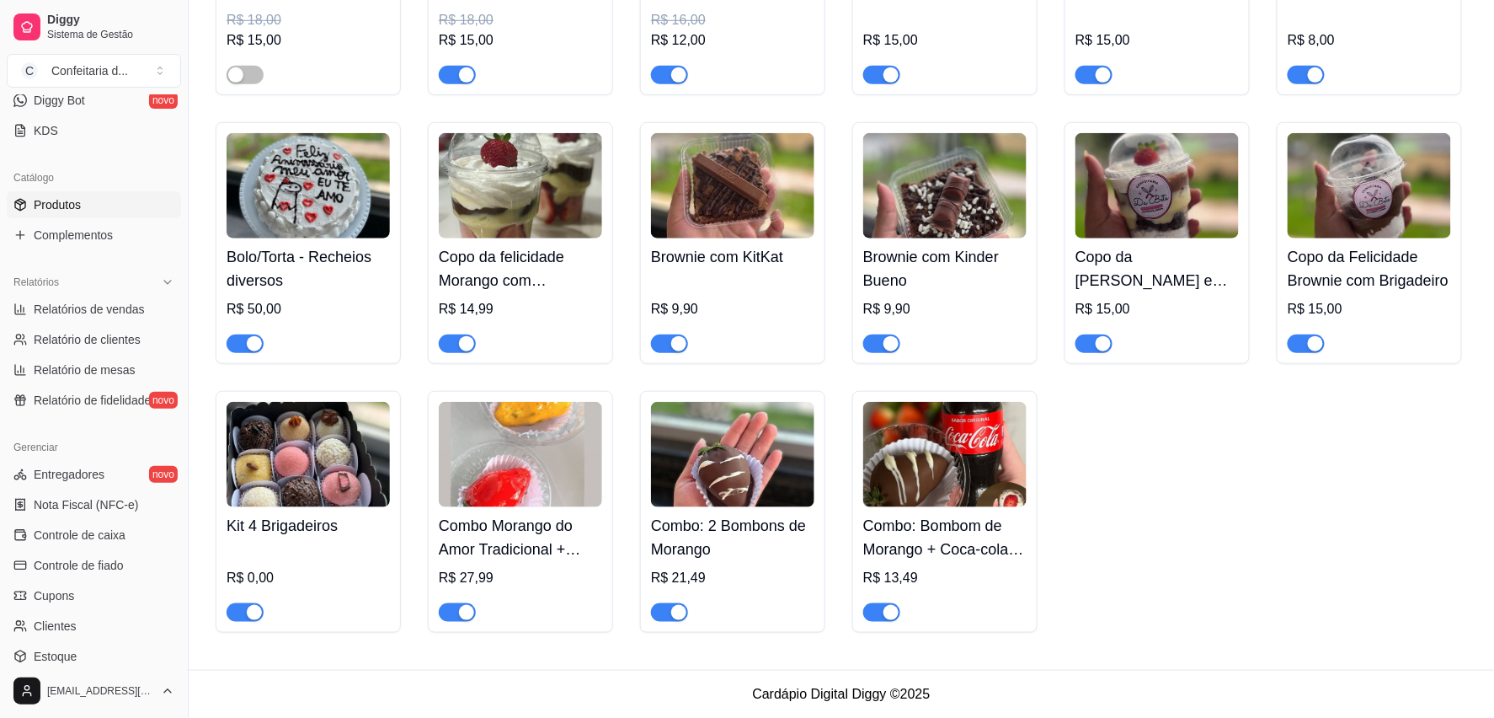
click at [1133, 276] on h4 "Copo da [PERSON_NAME] e Brownie" at bounding box center [1157, 268] width 163 height 47
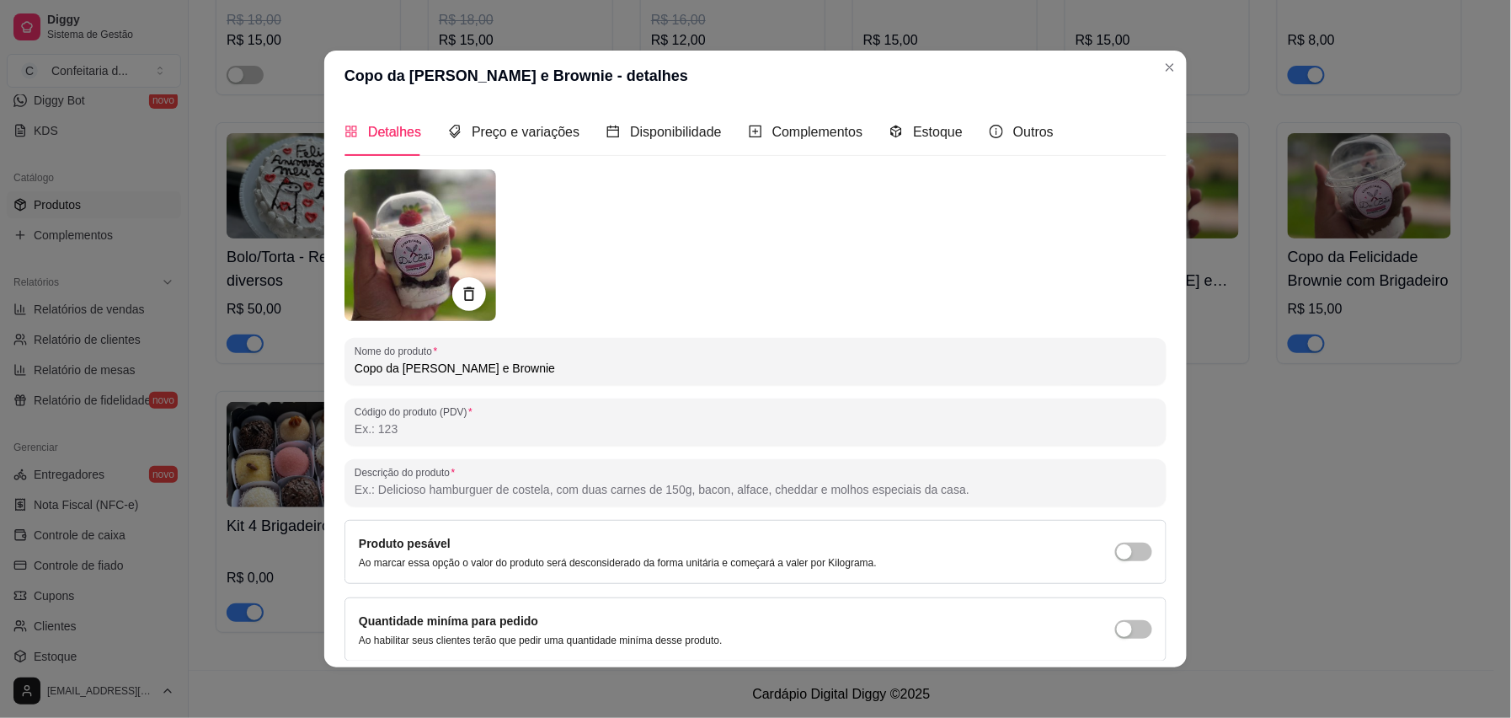
click at [1133, 276] on div "Detalhes Preço e variações Disponibilidade Complementos Estoque Outros Nome do …" at bounding box center [755, 384] width 863 height 566
click at [449, 140] on div "Preço e variações" at bounding box center [513, 131] width 131 height 21
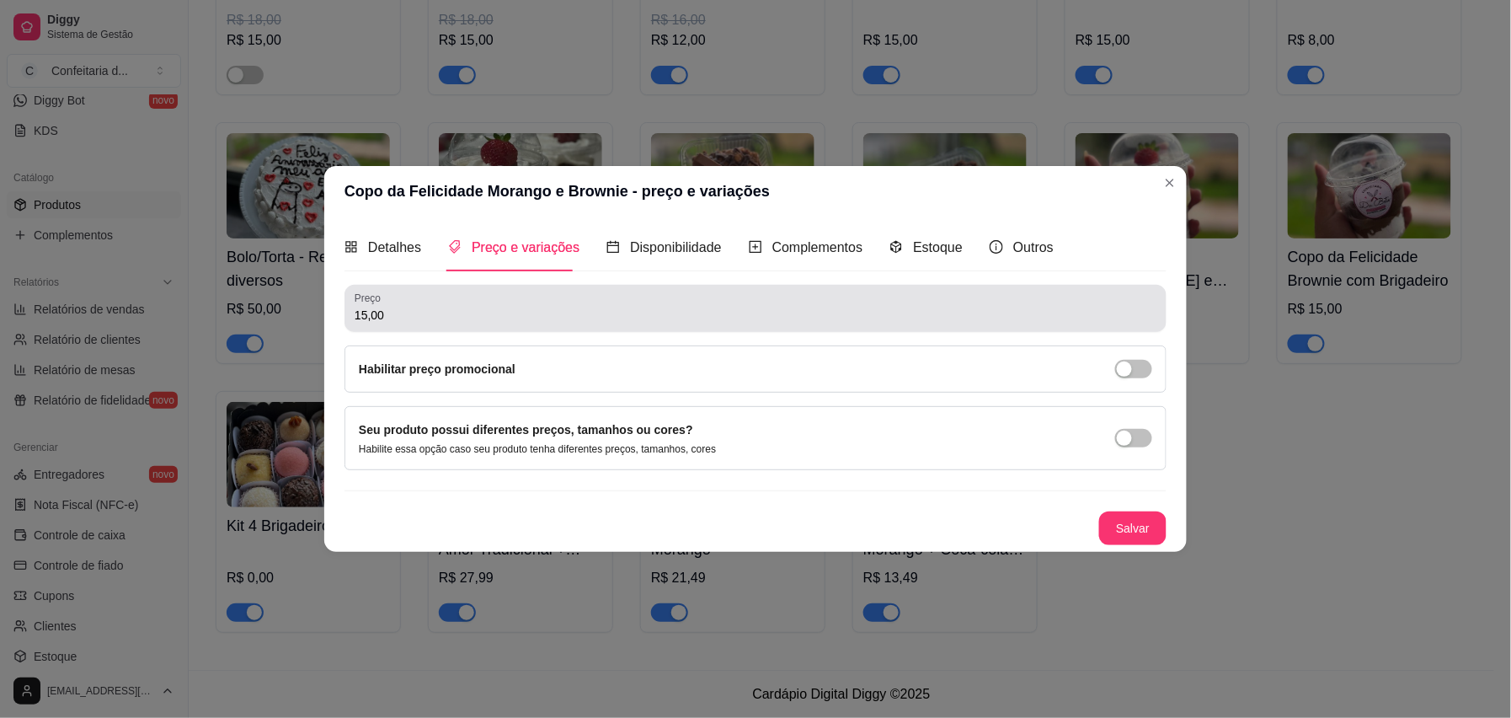
click at [487, 307] on input "15,00" at bounding box center [756, 315] width 802 height 17
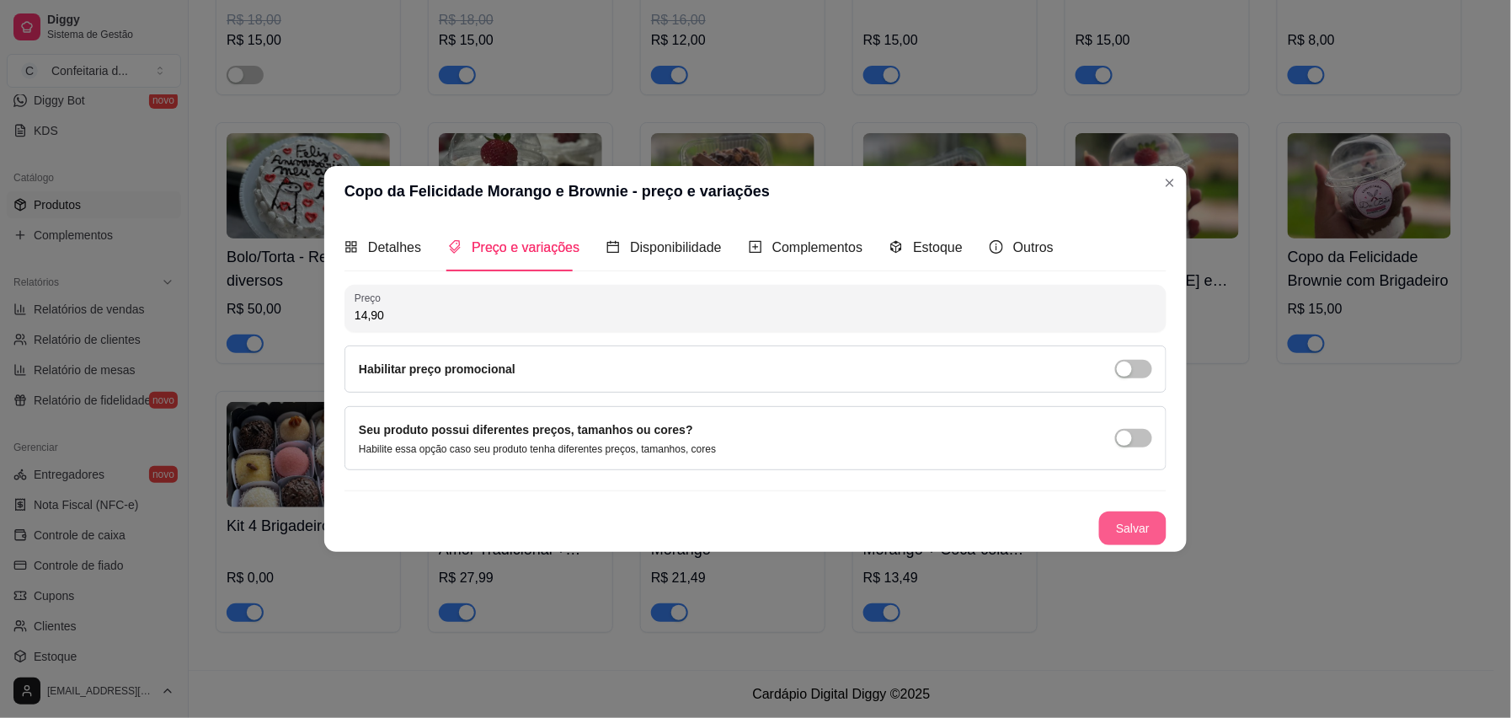
type input "14,90"
click at [1133, 516] on button "Salvar" at bounding box center [1133, 528] width 66 height 33
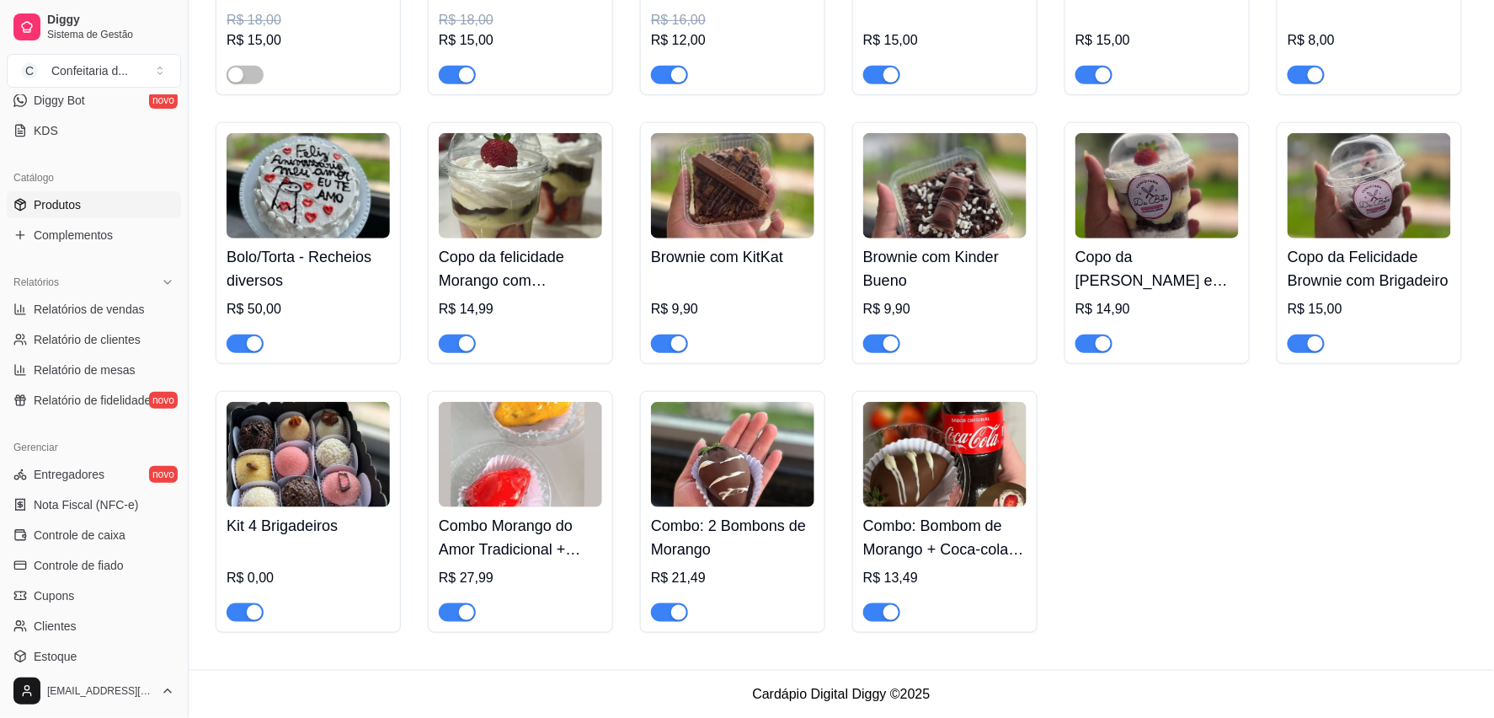
click at [1133, 251] on h4 "Copo da Felicidade Brownie com Brigadeiro" at bounding box center [1369, 268] width 163 height 47
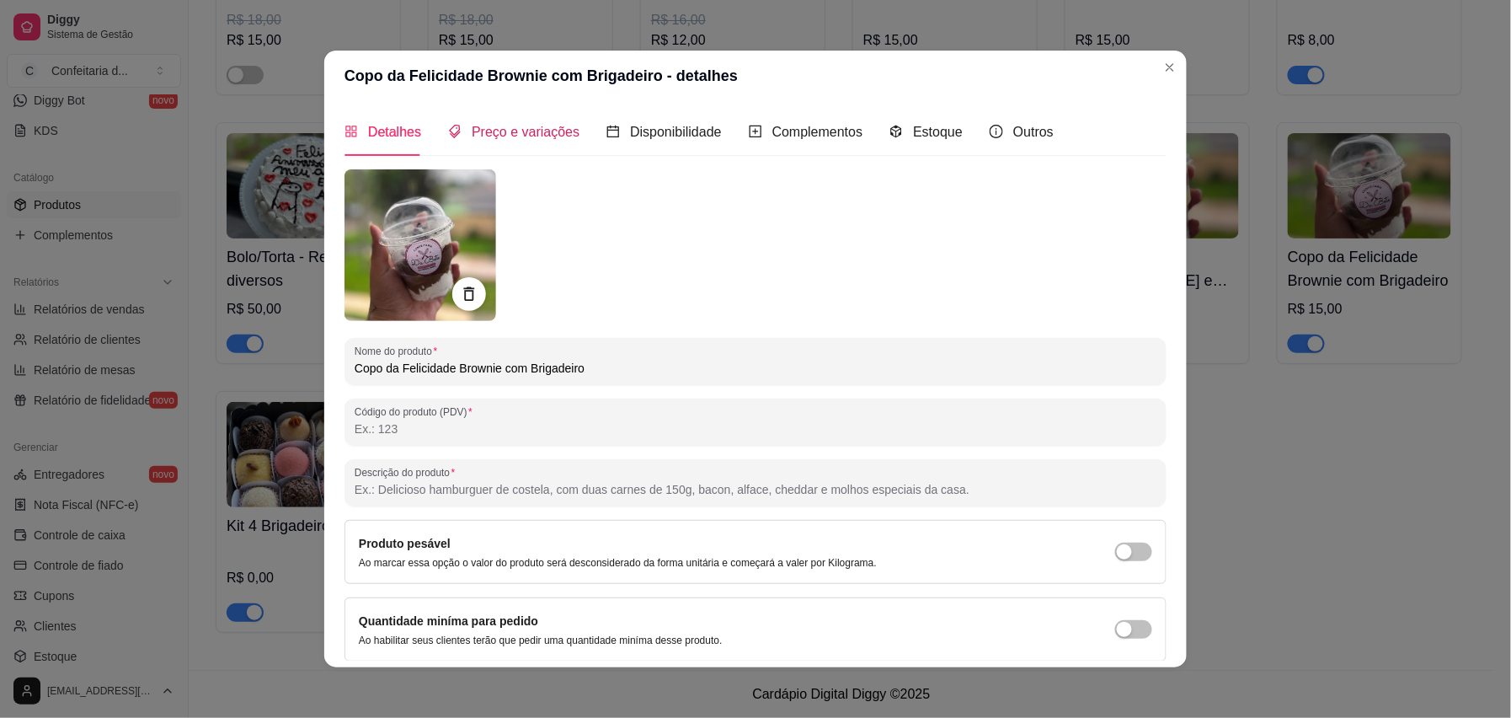
click at [483, 125] on span "Preço e variações" at bounding box center [526, 132] width 108 height 14
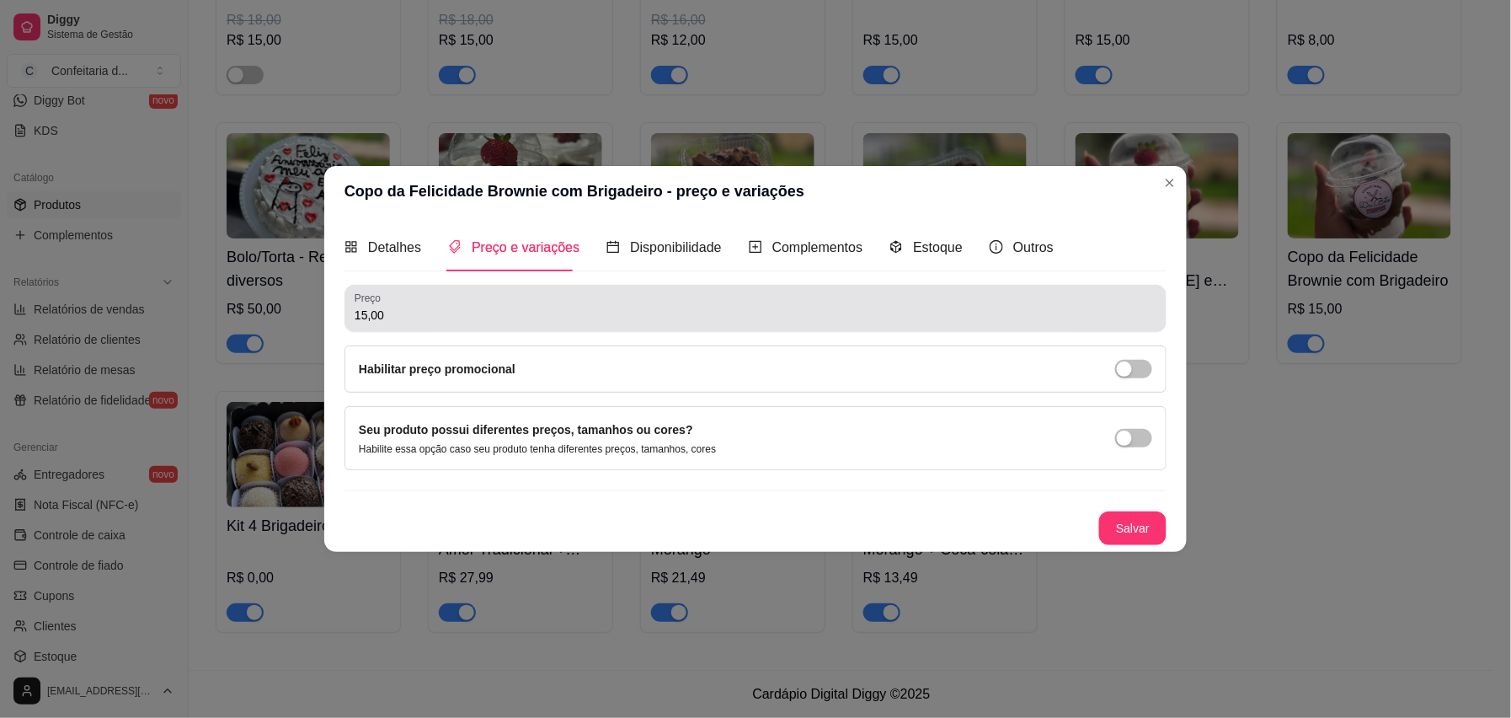
click at [436, 291] on div "15,00" at bounding box center [756, 308] width 802 height 34
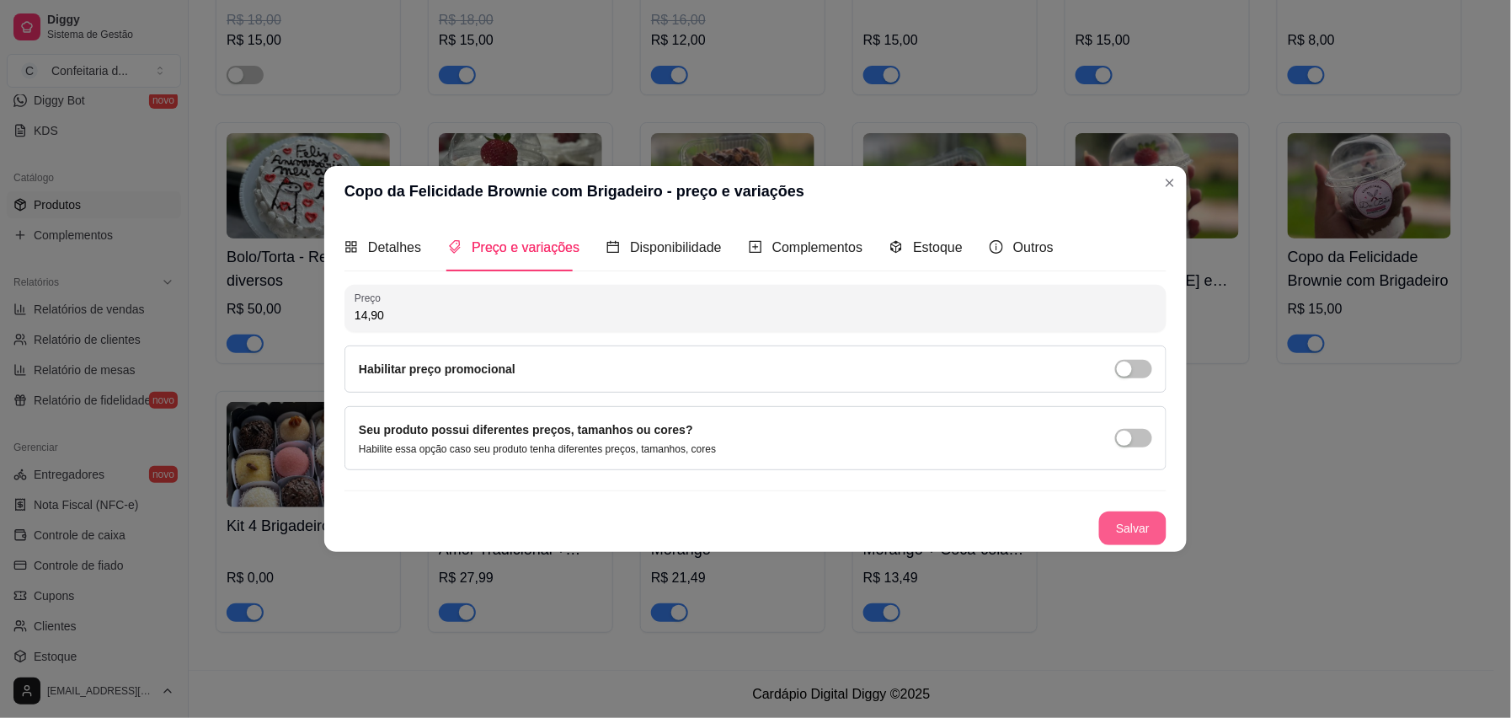
type input "14,90"
click at [1124, 526] on button "Salvar" at bounding box center [1133, 528] width 66 height 33
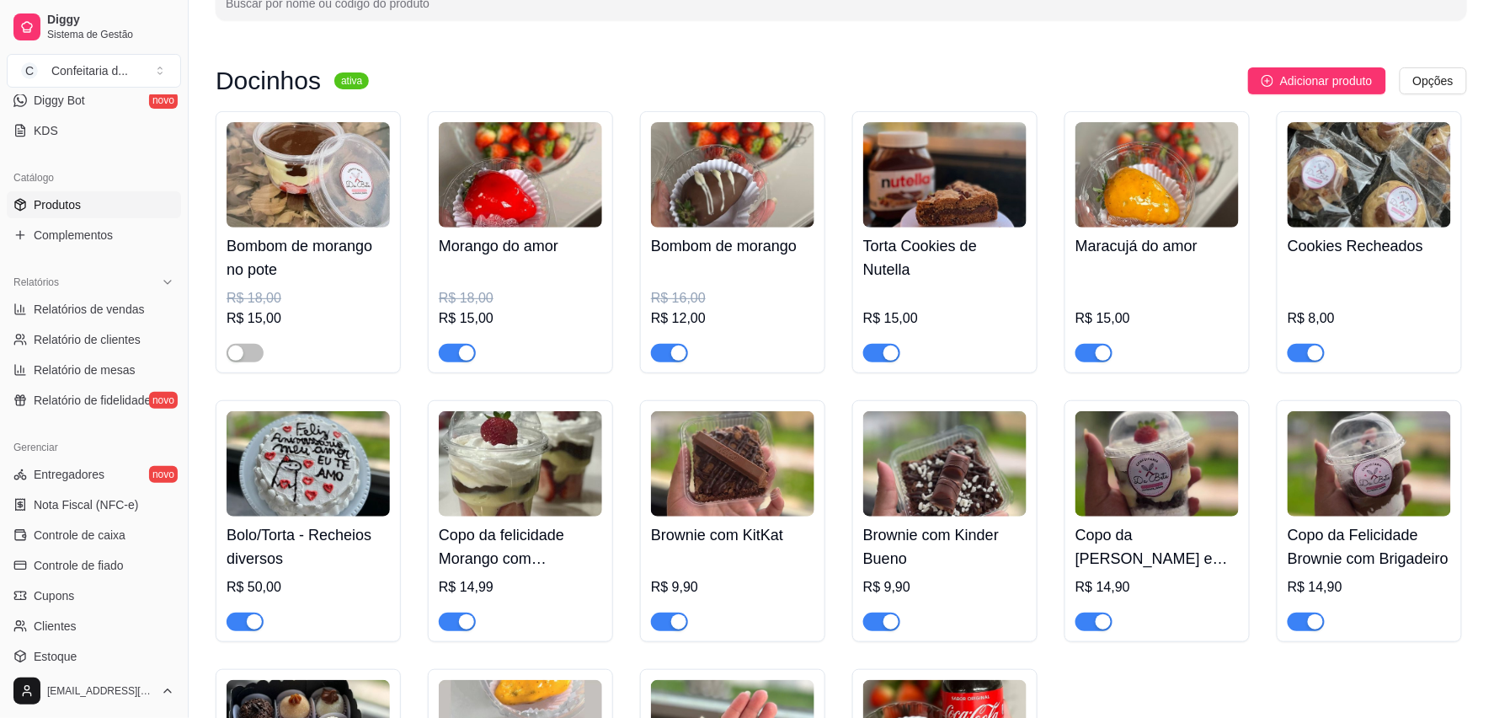
scroll to position [119, 0]
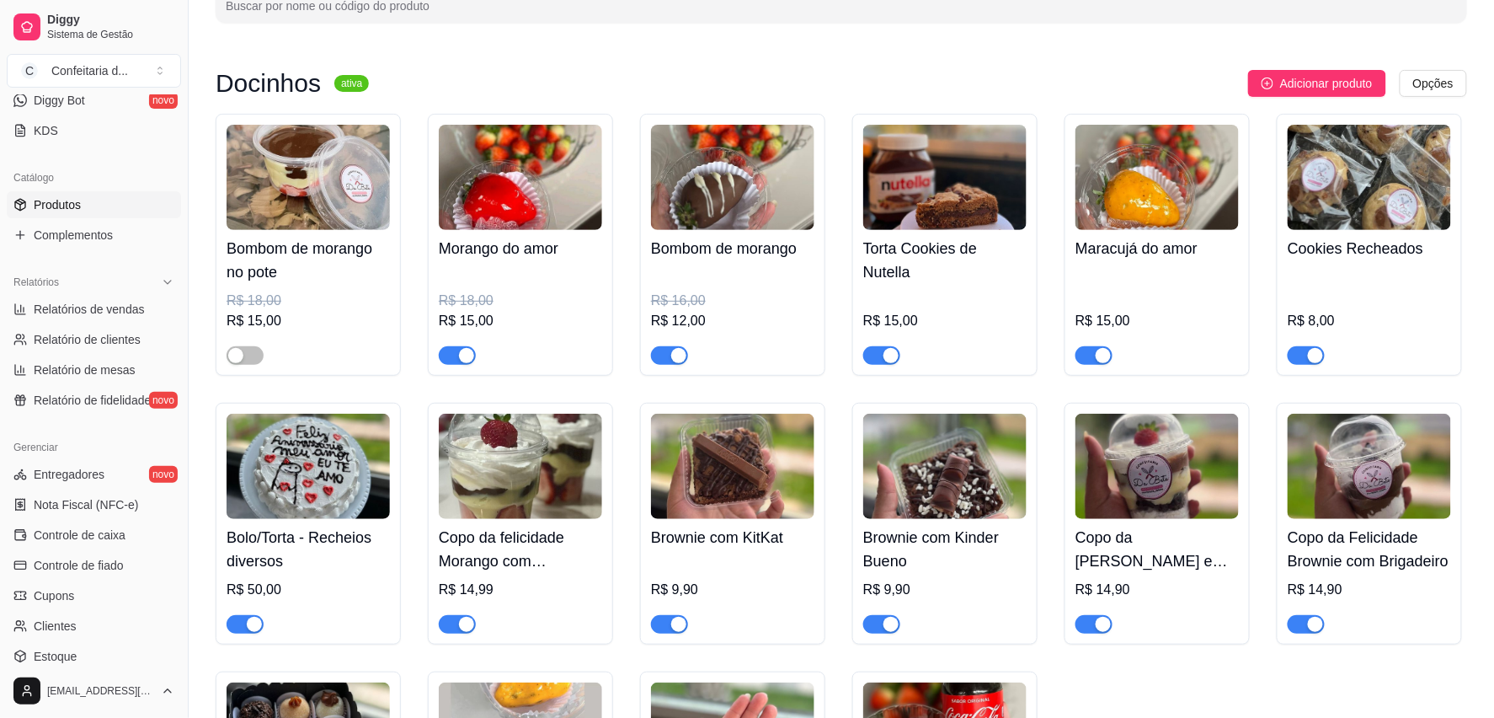
click at [1133, 222] on img at bounding box center [1369, 177] width 163 height 105
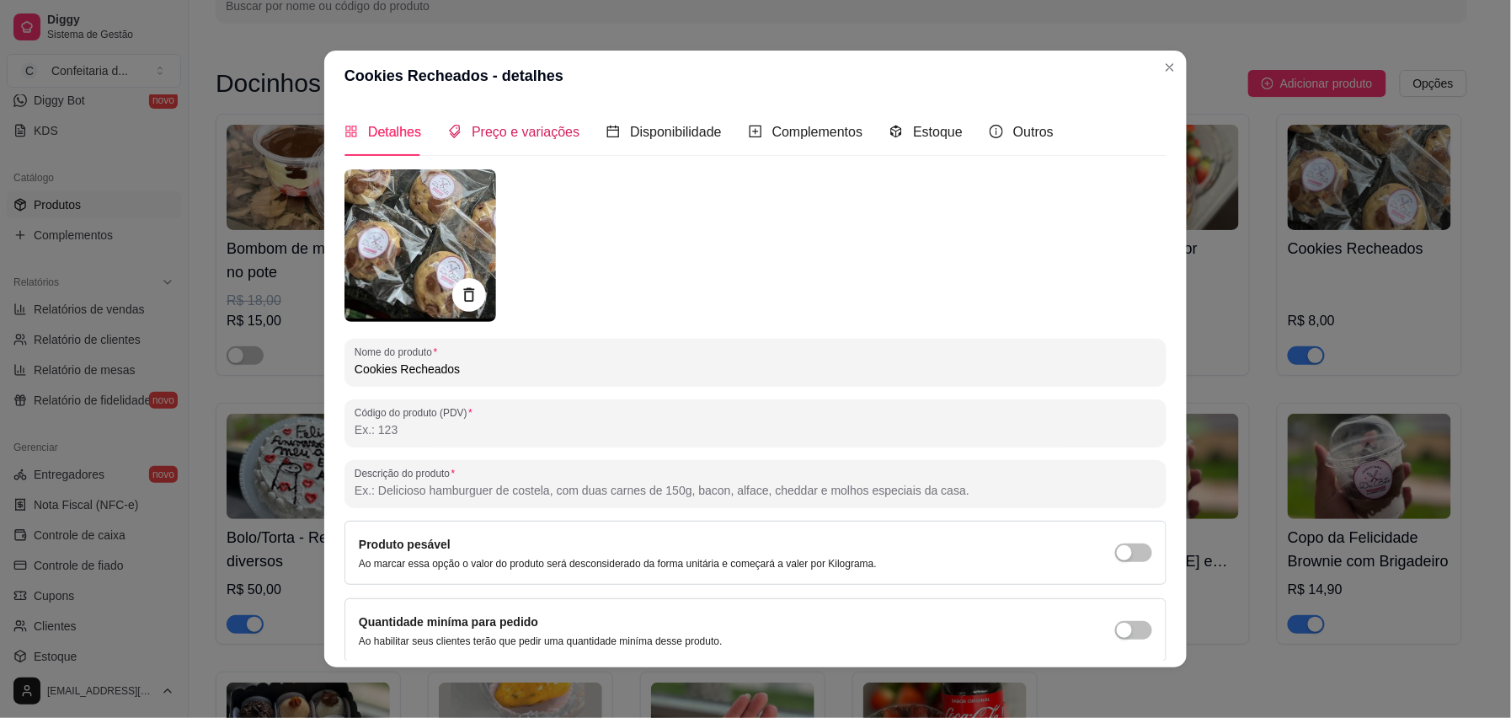
click at [503, 138] on span "Preço e variações" at bounding box center [526, 132] width 108 height 14
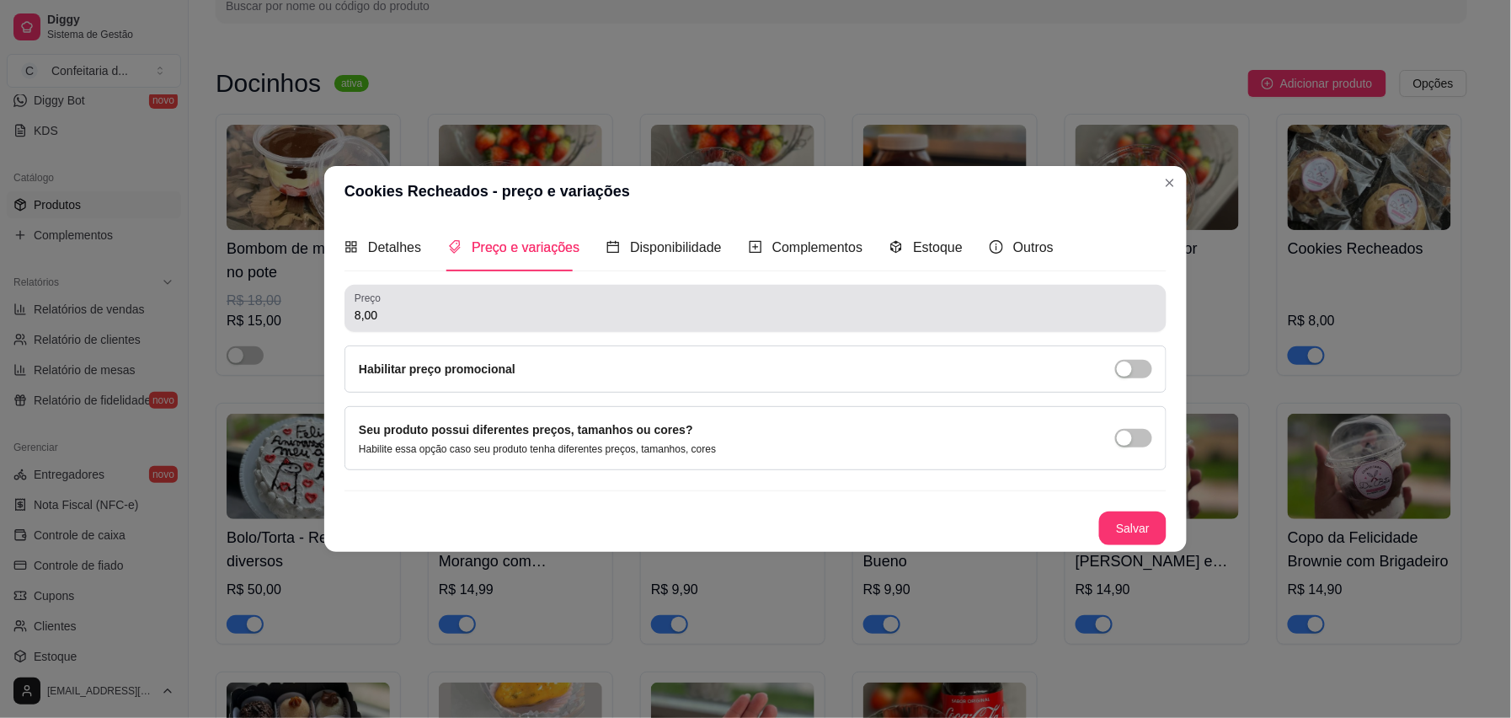
click at [432, 303] on div "8,00" at bounding box center [756, 308] width 802 height 34
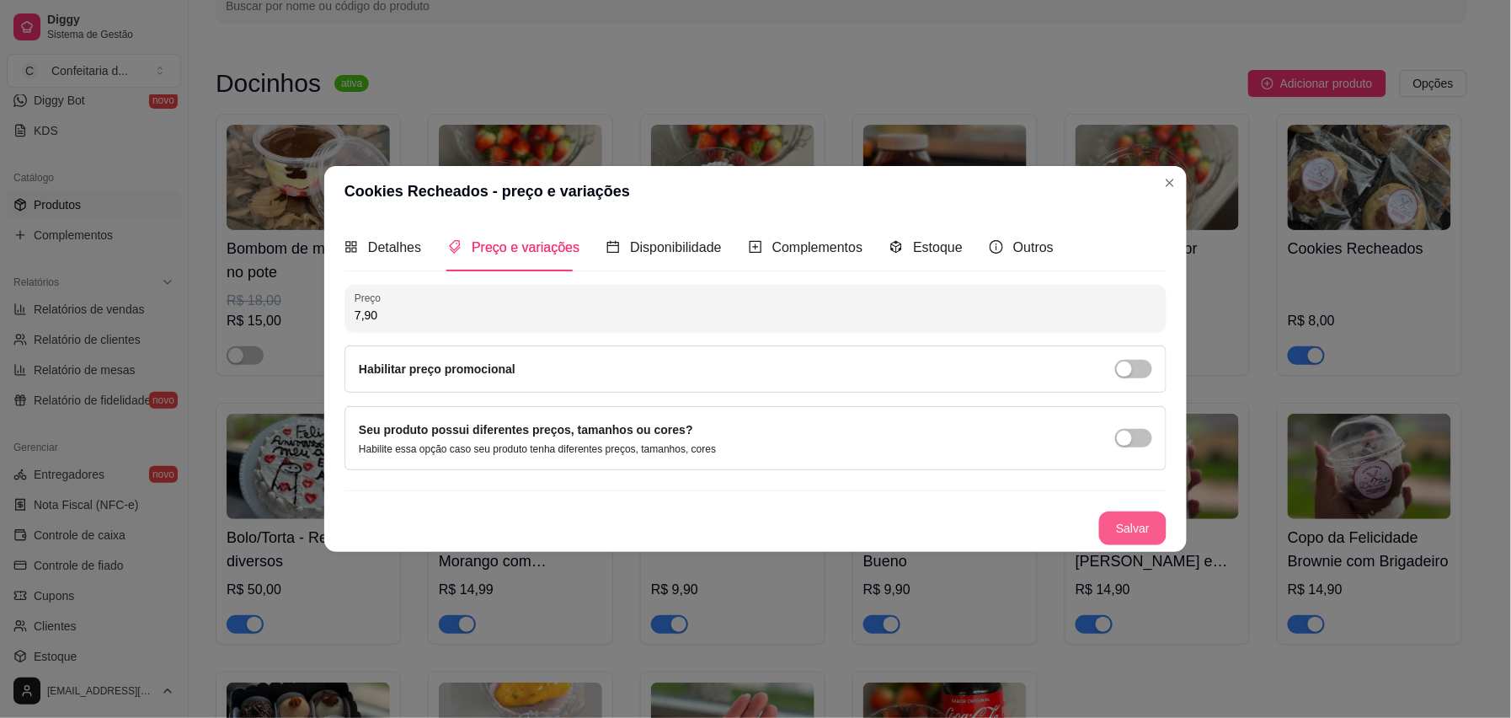
type input "7,90"
click at [1133, 526] on button "Salvar" at bounding box center [1133, 528] width 66 height 33
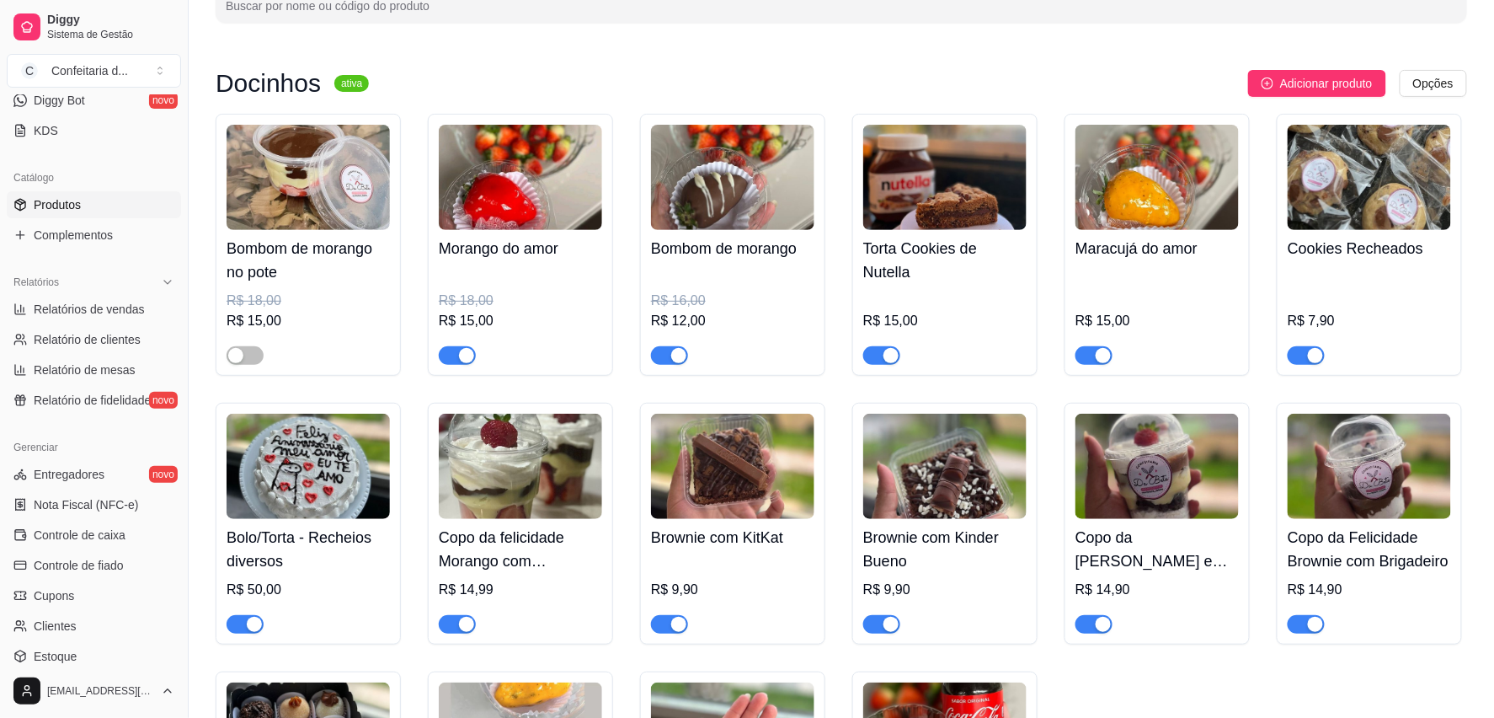
click at [1133, 210] on img at bounding box center [1157, 177] width 163 height 105
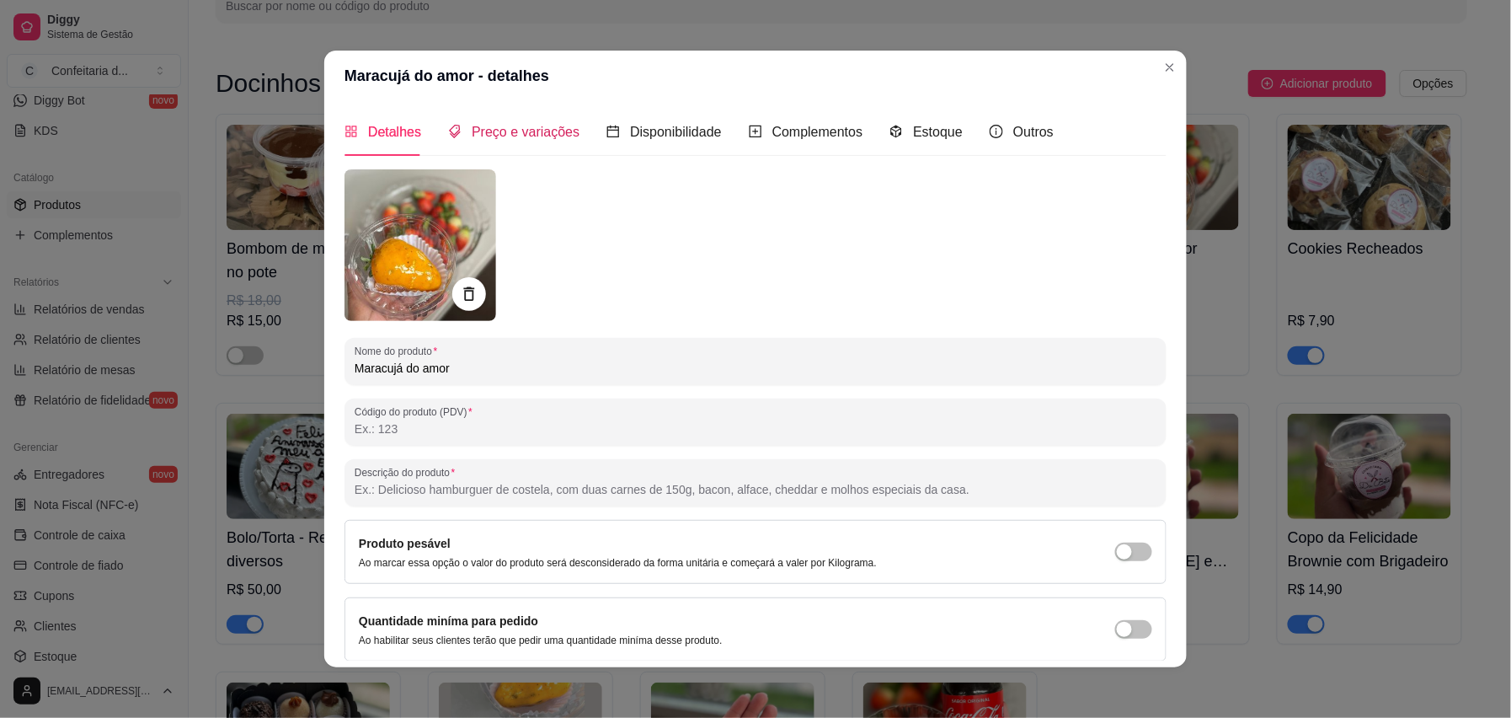
click at [540, 126] on span "Preço e variações" at bounding box center [526, 132] width 108 height 14
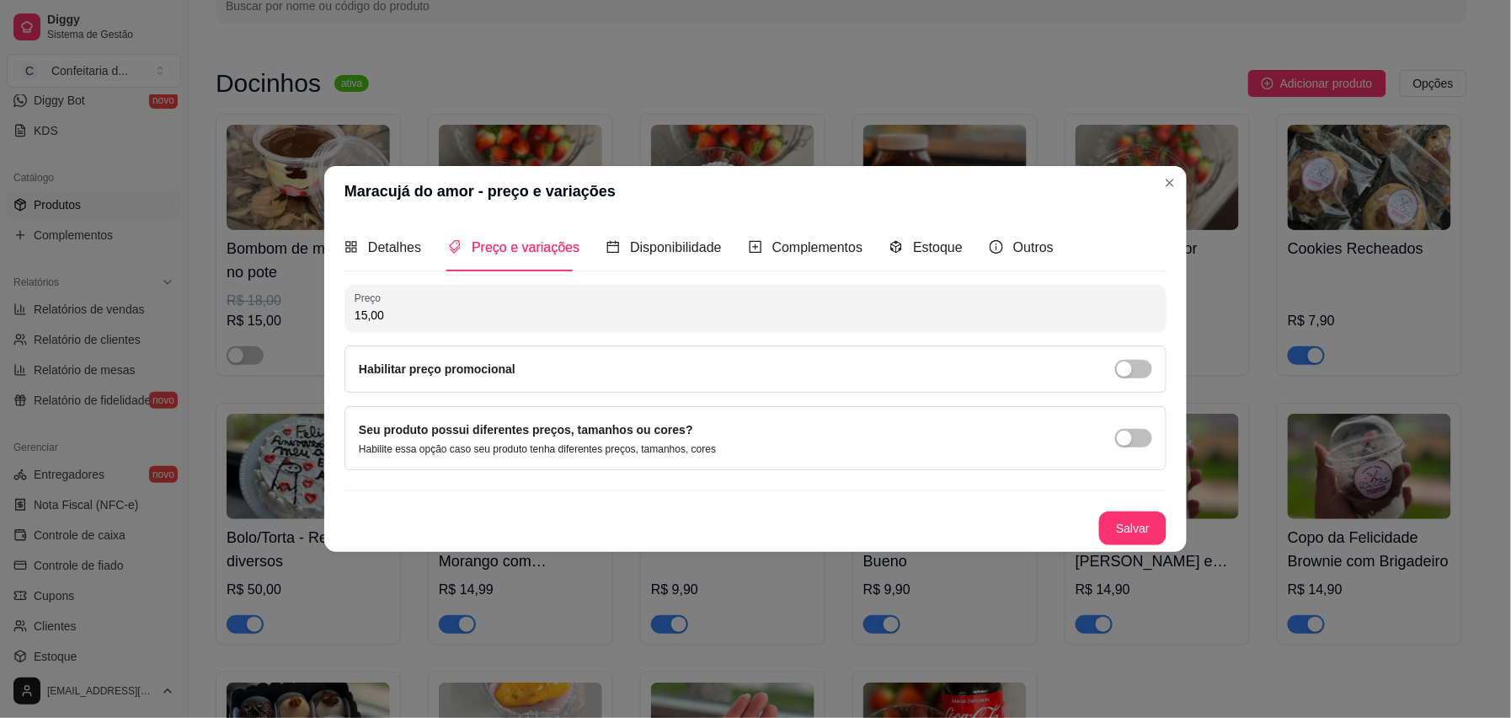
click at [411, 317] on input "15,00" at bounding box center [756, 315] width 802 height 17
type input "14,90"
click at [1130, 526] on button "Salvar" at bounding box center [1133, 528] width 66 height 33
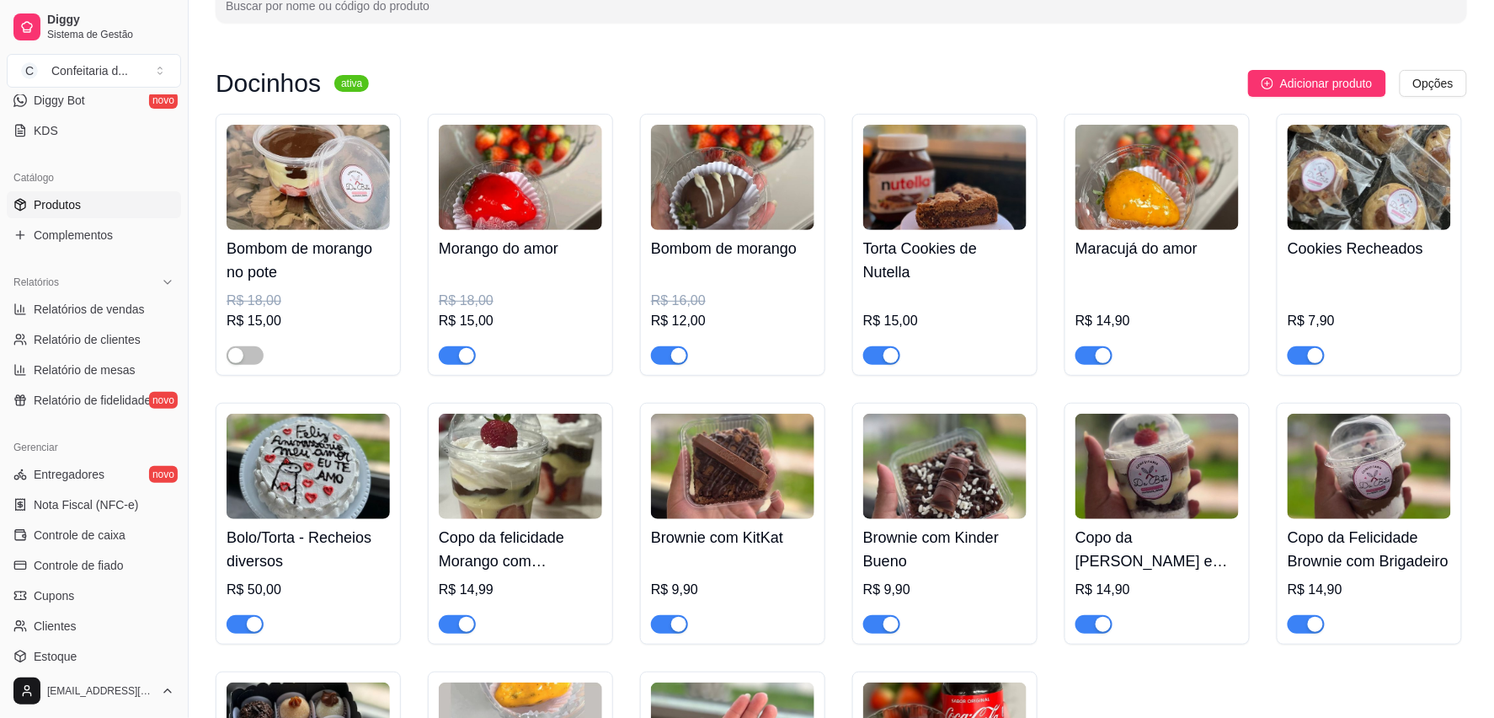
click at [914, 227] on img at bounding box center [944, 177] width 163 height 105
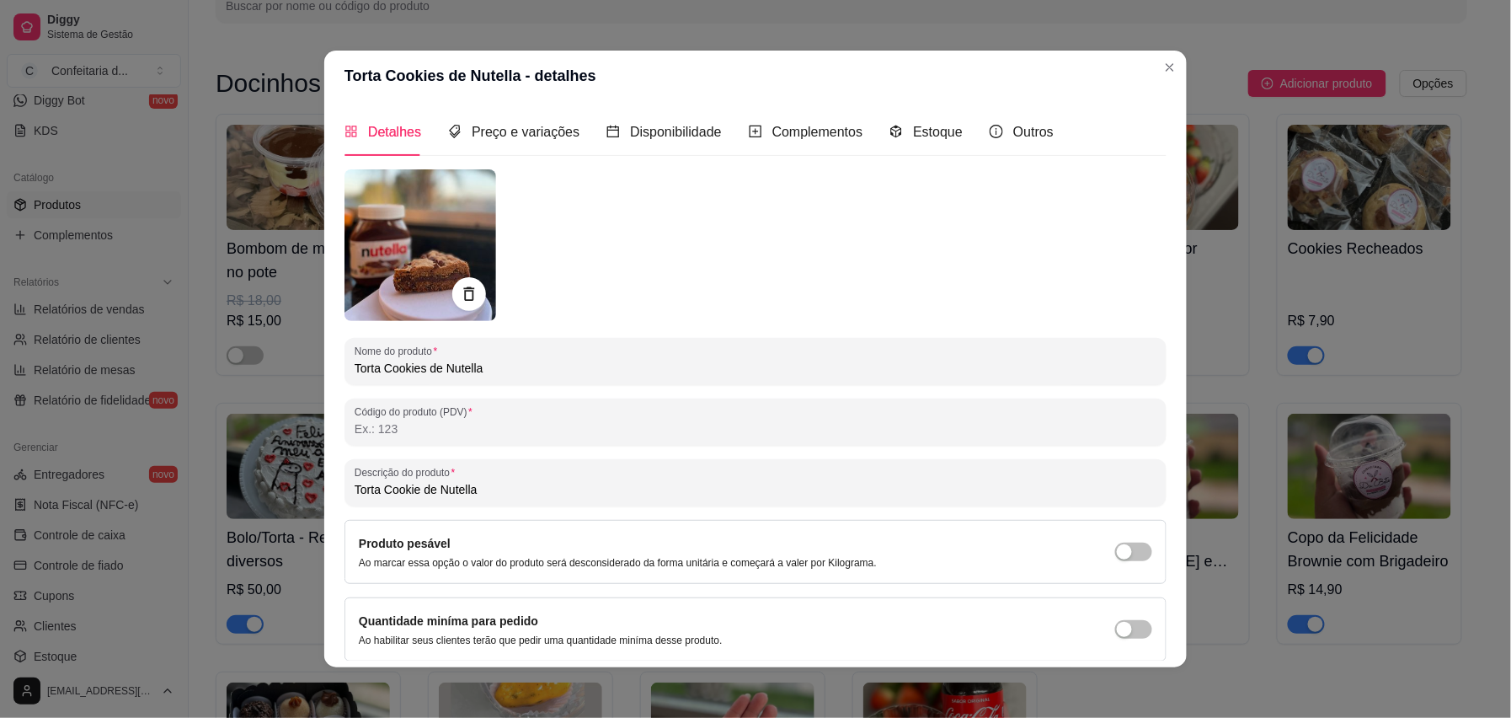
click at [484, 159] on div "Detalhes Preço e variações Disponibilidade Complementos Estoque Outros Nome do …" at bounding box center [756, 384] width 822 height 553
click at [482, 116] on div "Preço e variações" at bounding box center [513, 132] width 131 height 48
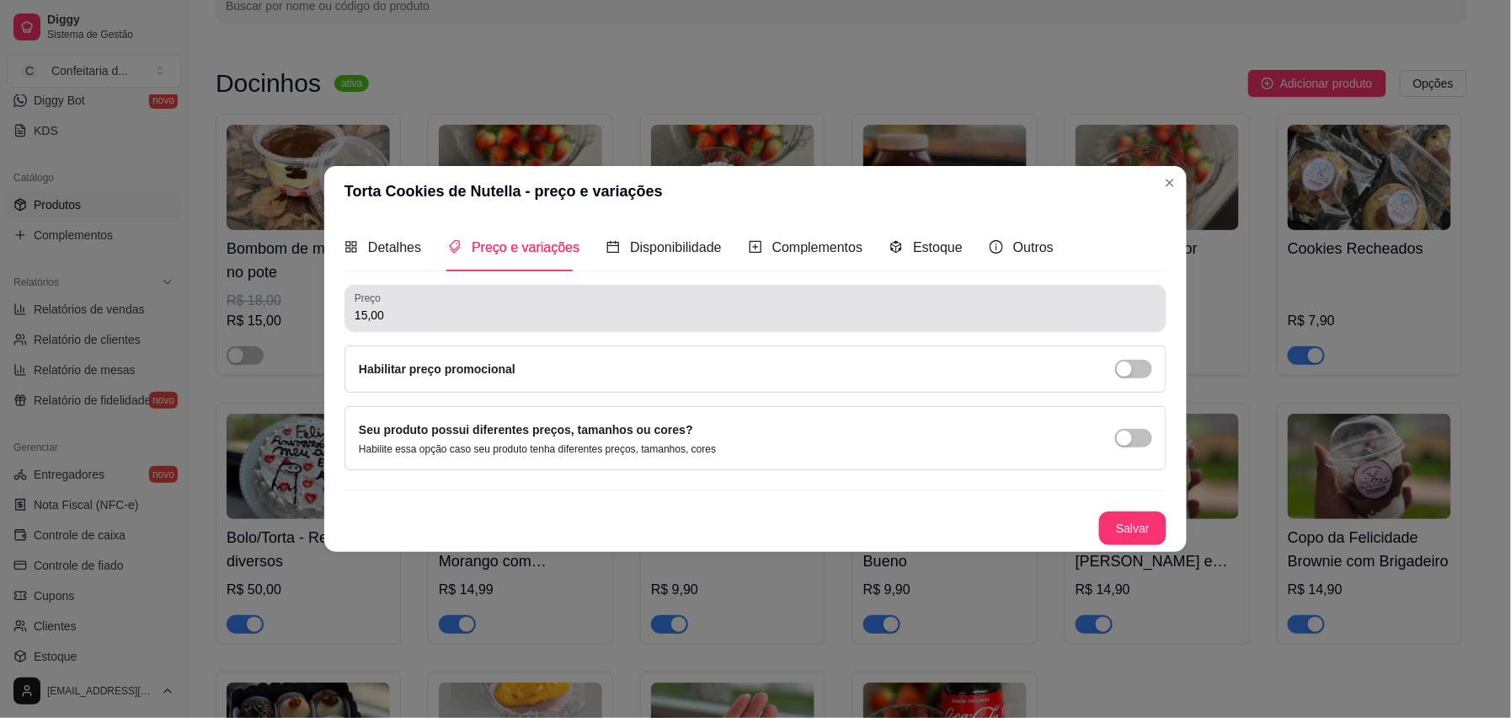
click at [411, 301] on div "15,00" at bounding box center [756, 308] width 802 height 34
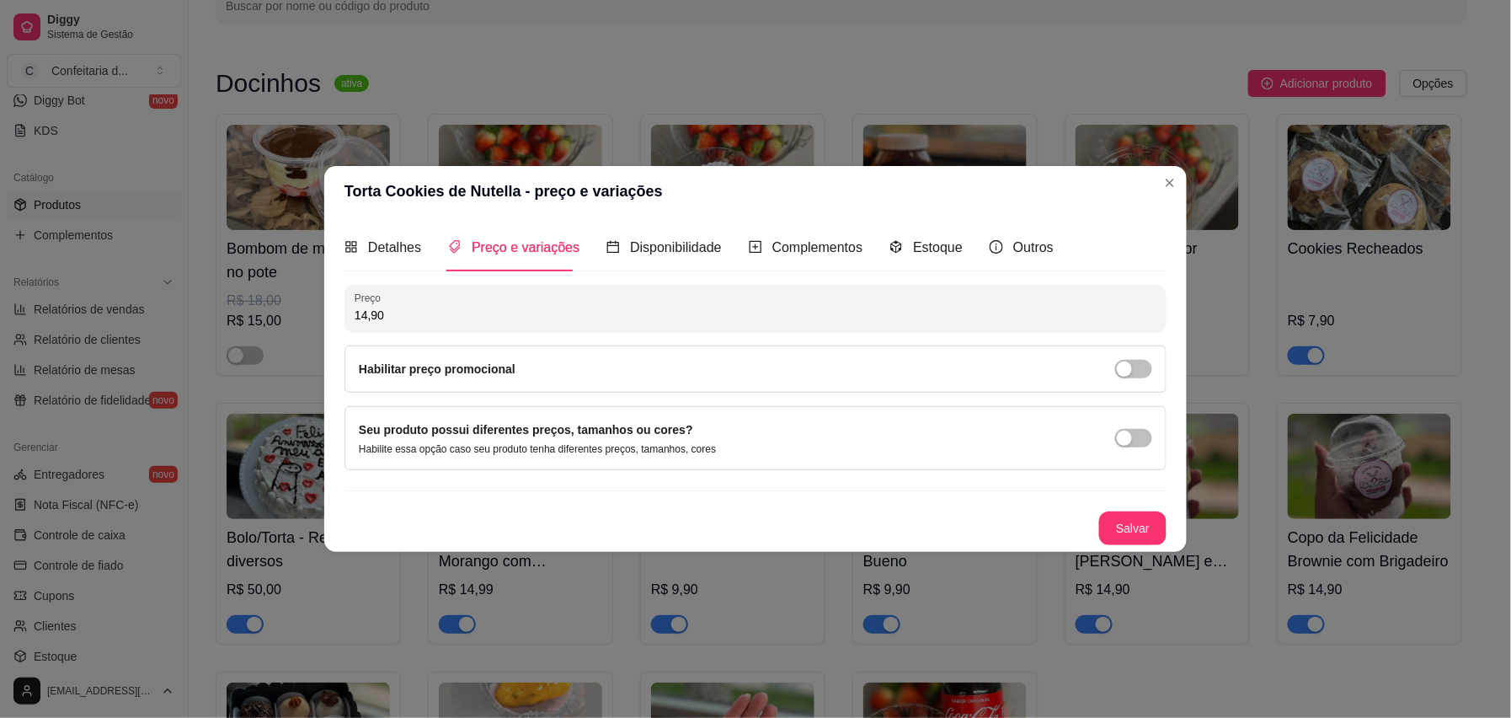
type input "14,90"
click at [1122, 504] on div "Preço 14,90 Habilitar preço promocional Seu produto possui diferentes preços, t…" at bounding box center [756, 415] width 822 height 260
click at [1127, 526] on button "Salvar" at bounding box center [1132, 528] width 67 height 34
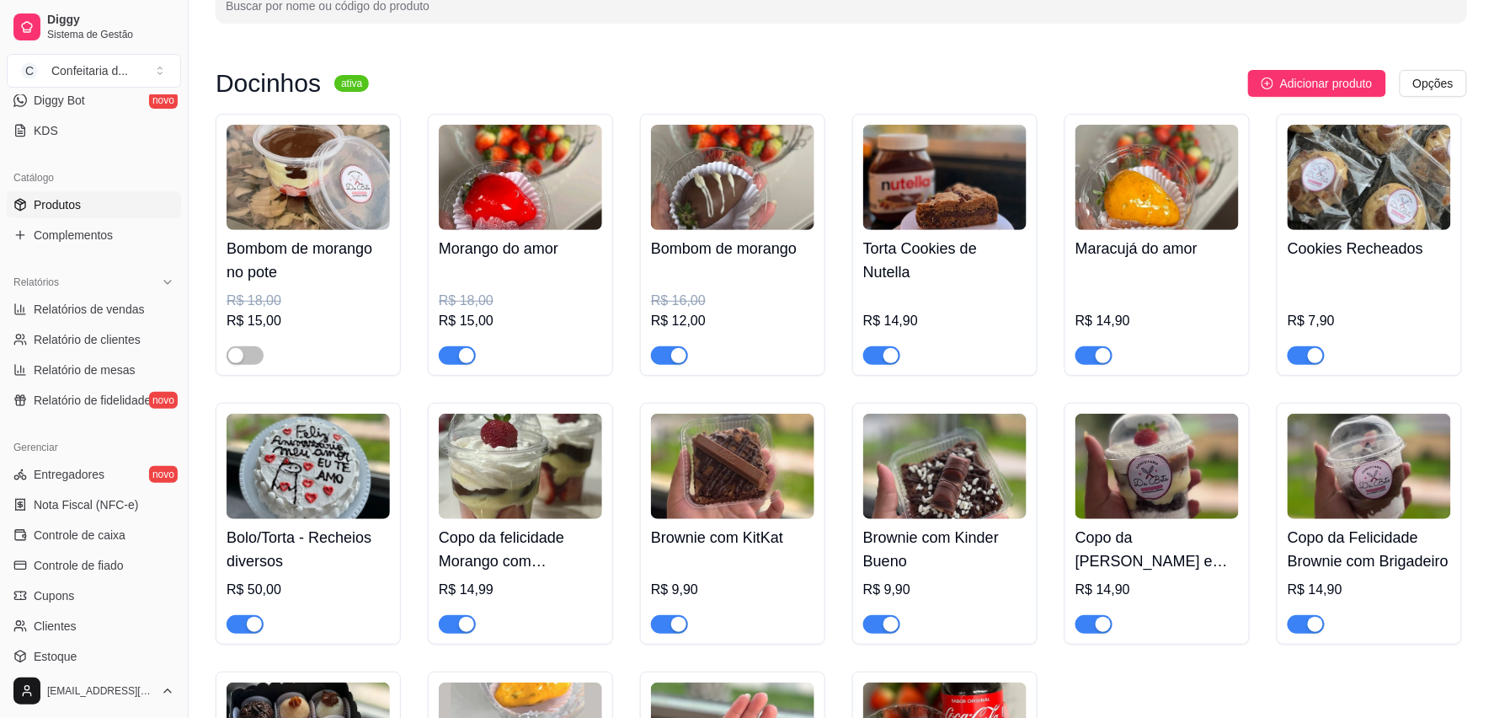
click at [732, 190] on img at bounding box center [732, 177] width 163 height 105
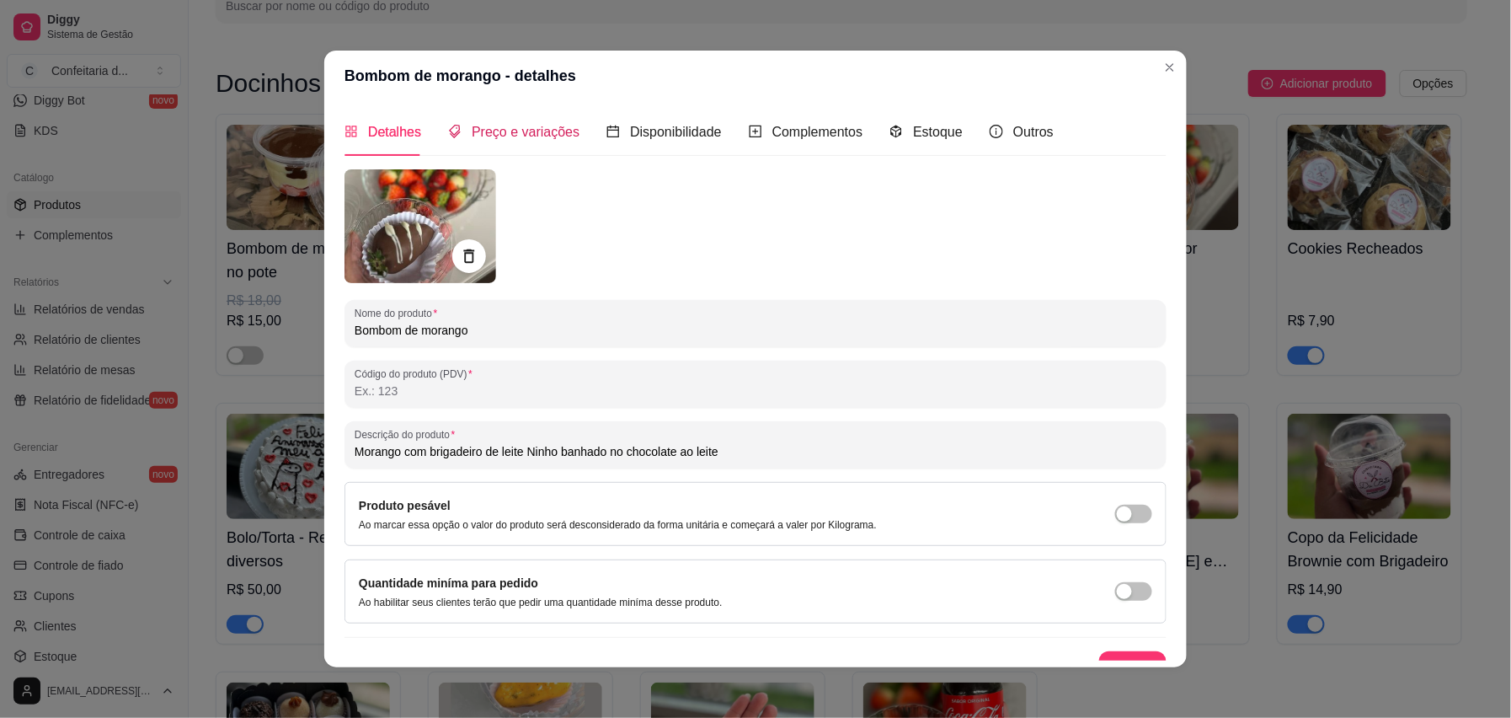
click at [534, 132] on span "Preço e variações" at bounding box center [526, 132] width 108 height 14
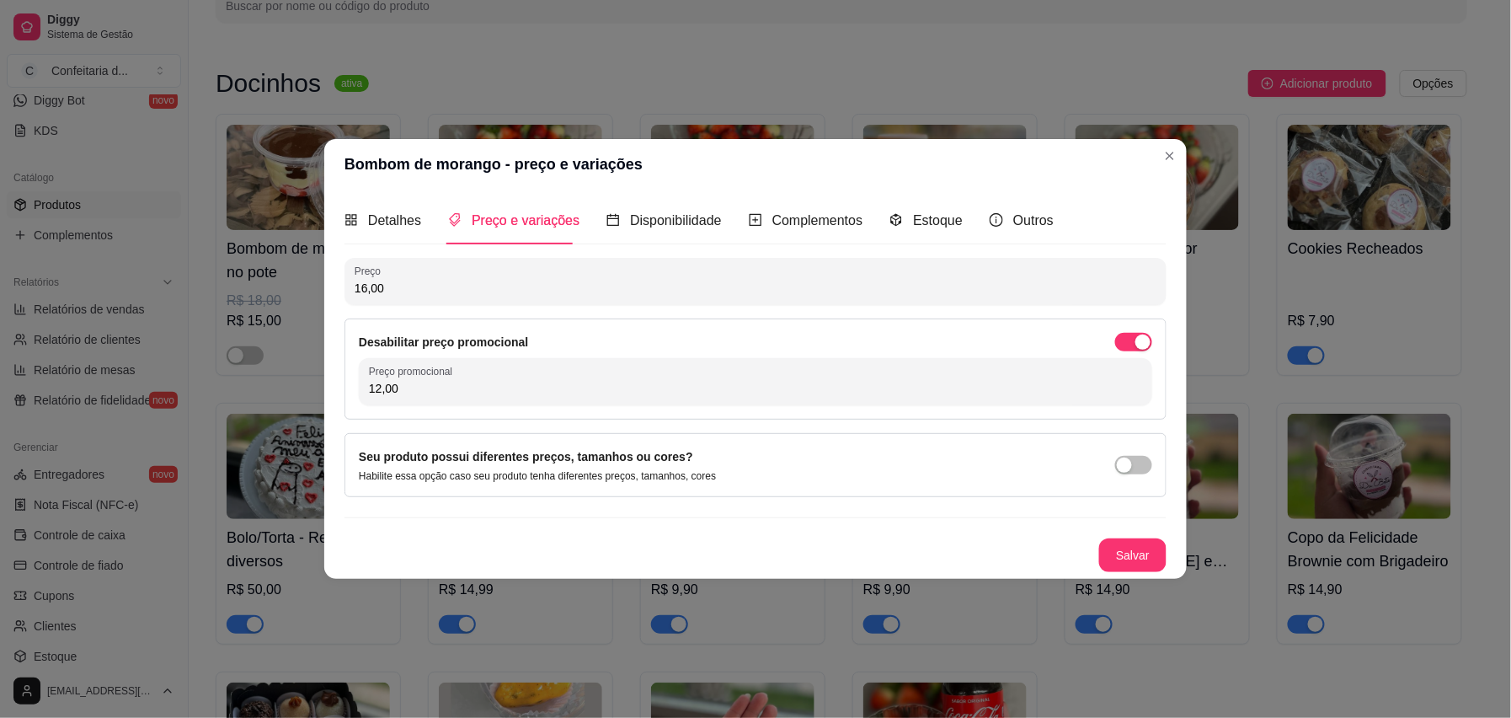
click at [421, 382] on input "12,00" at bounding box center [755, 388] width 773 height 17
click at [1133, 337] on div "button" at bounding box center [1143, 341] width 15 height 15
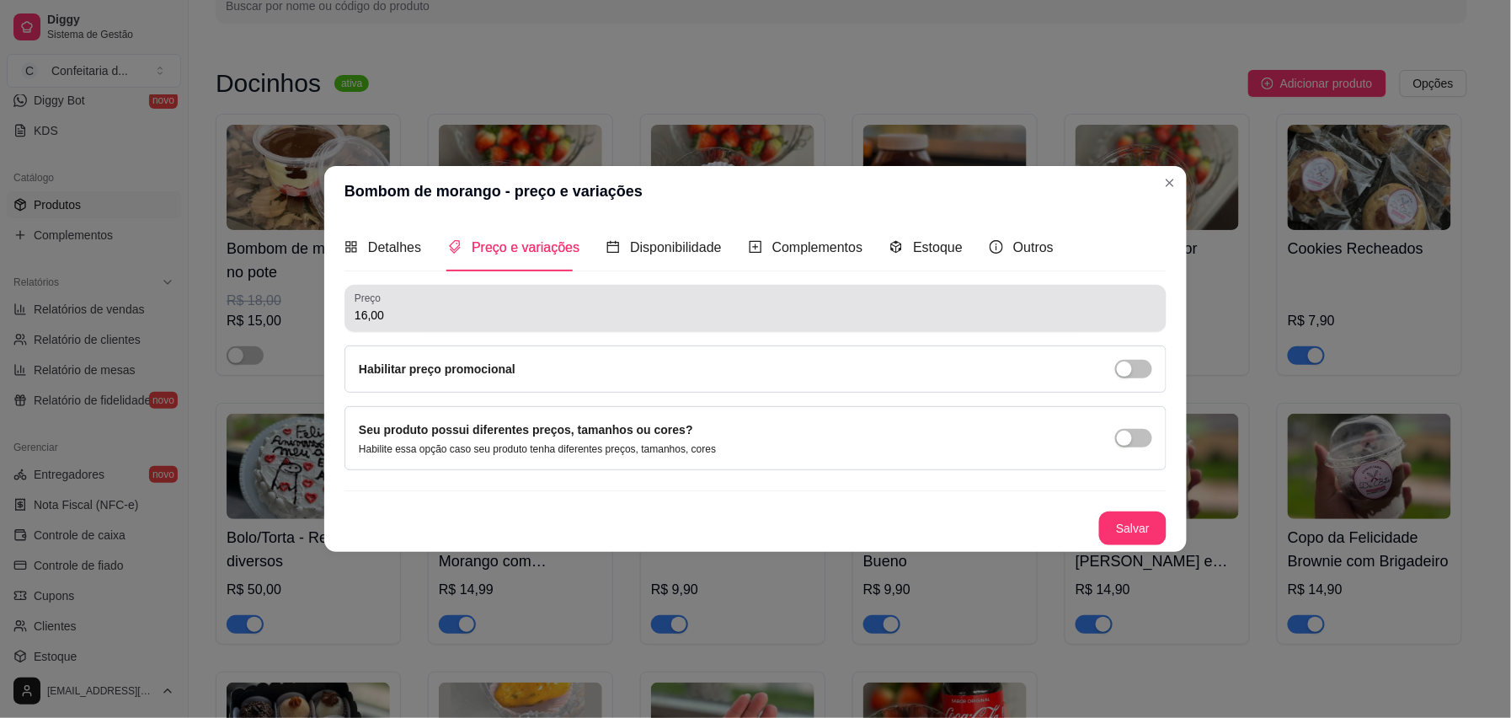
click at [659, 297] on div "16,00" at bounding box center [756, 308] width 802 height 34
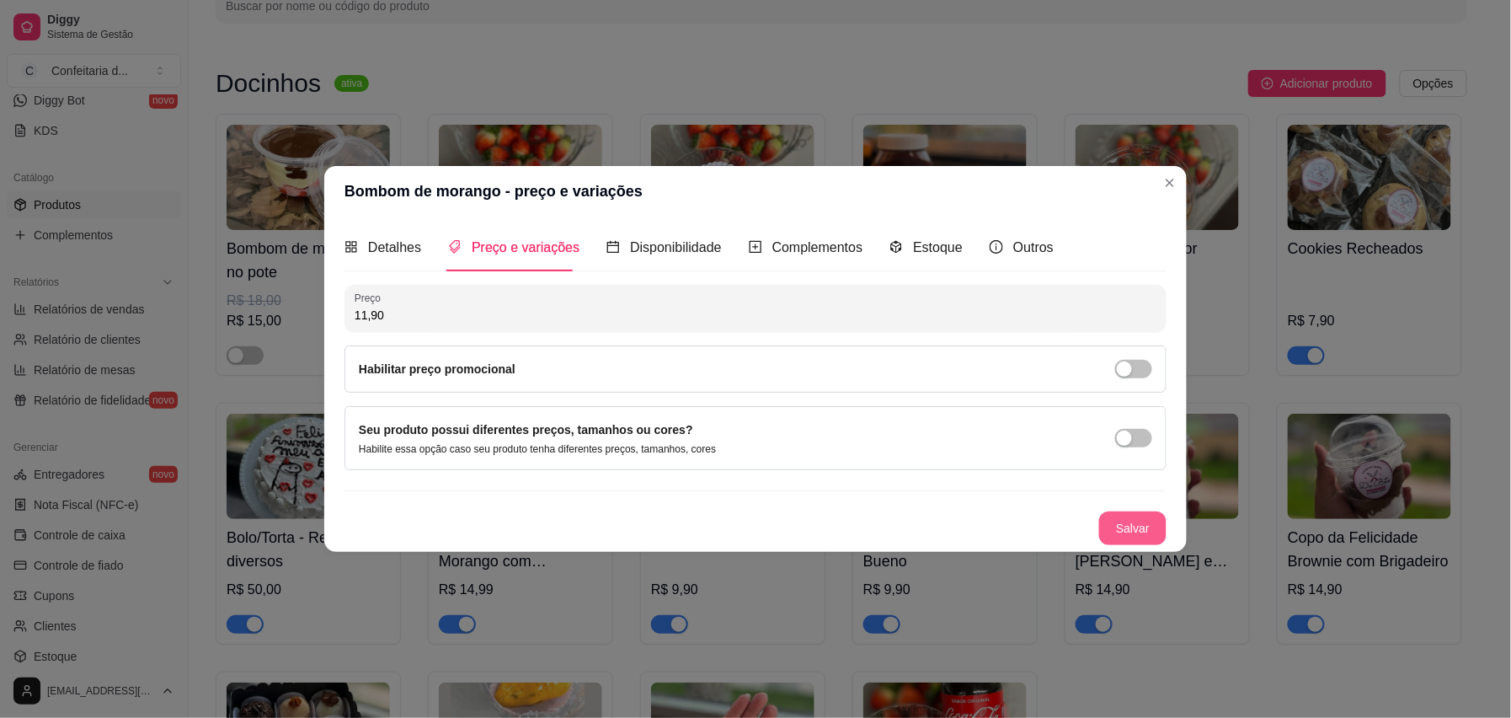
type input "11,90"
click at [1122, 523] on button "Salvar" at bounding box center [1133, 528] width 66 height 33
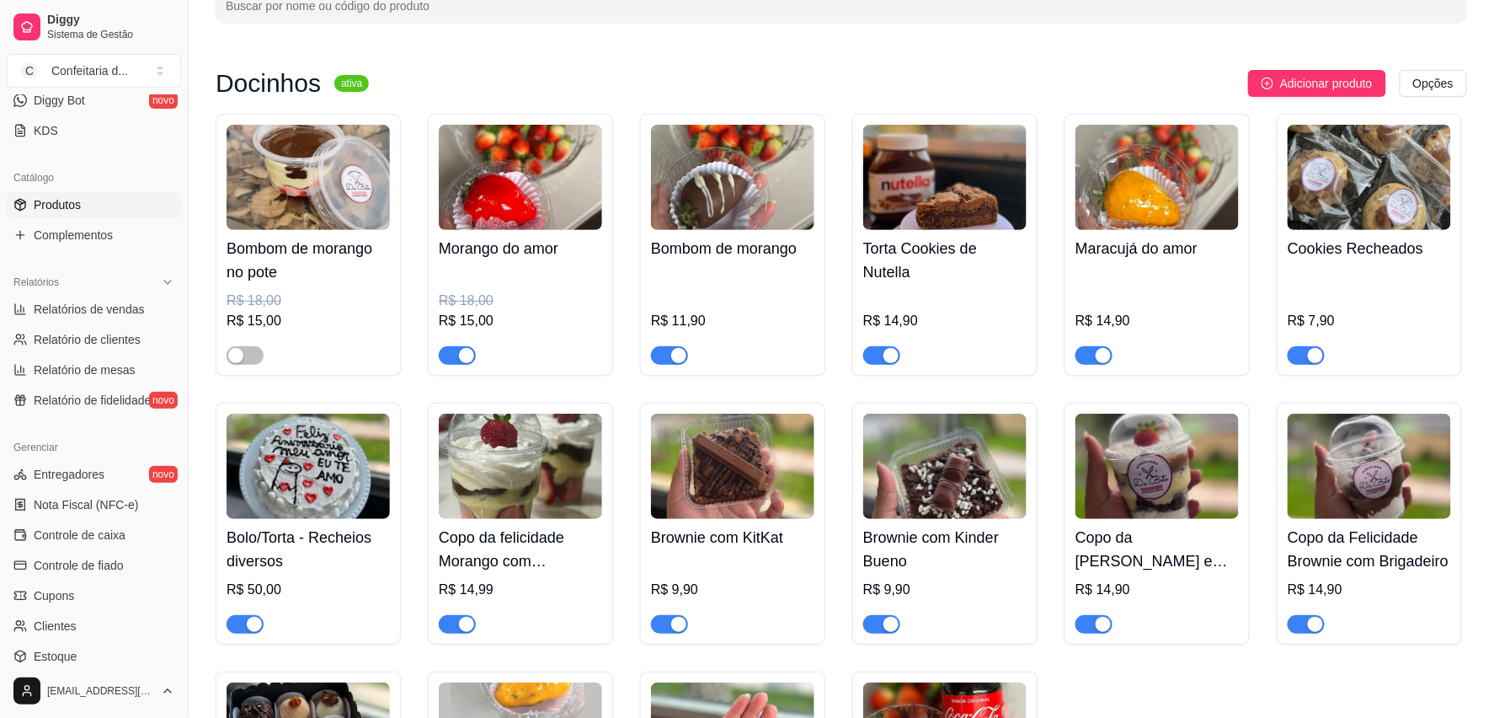
click at [507, 253] on h4 "Morango do amor" at bounding box center [520, 249] width 163 height 24
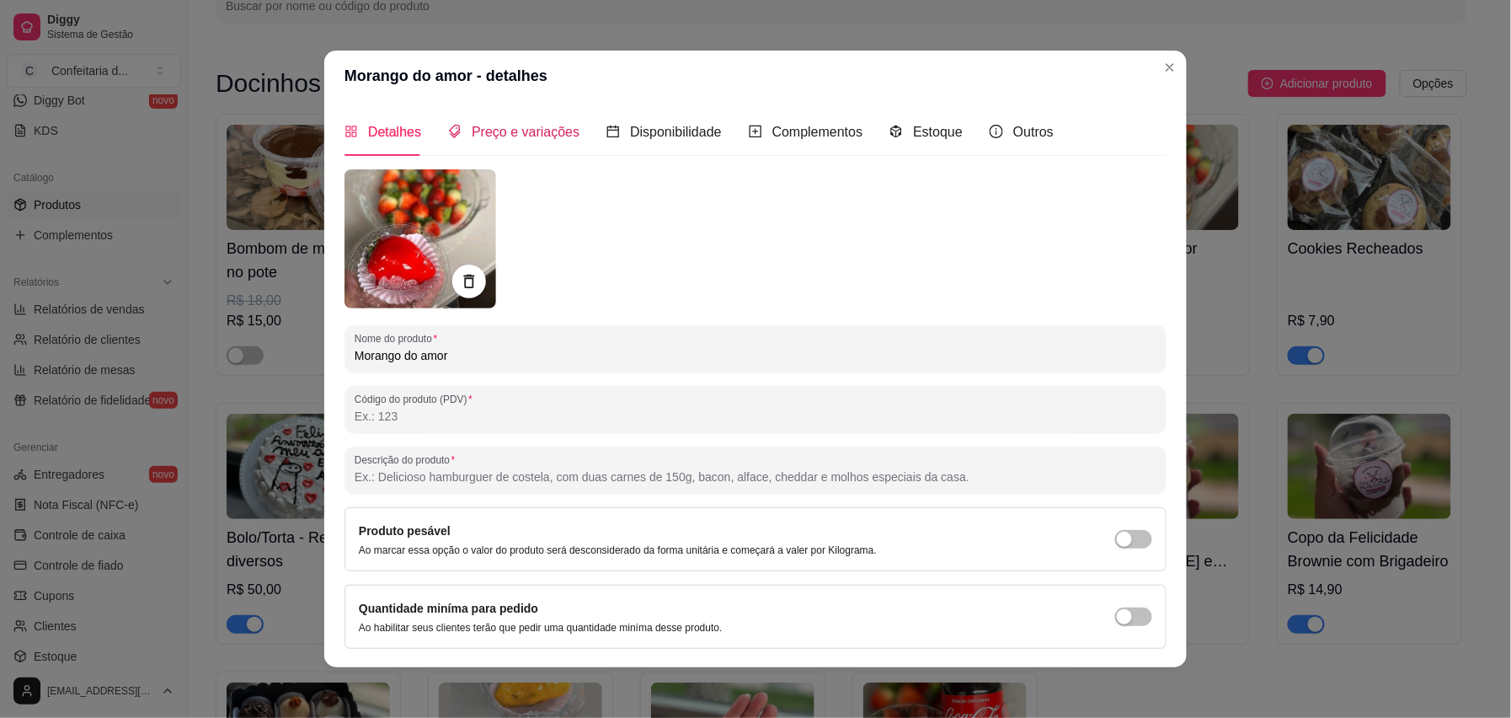
click at [509, 125] on span "Preço e variações" at bounding box center [526, 132] width 108 height 14
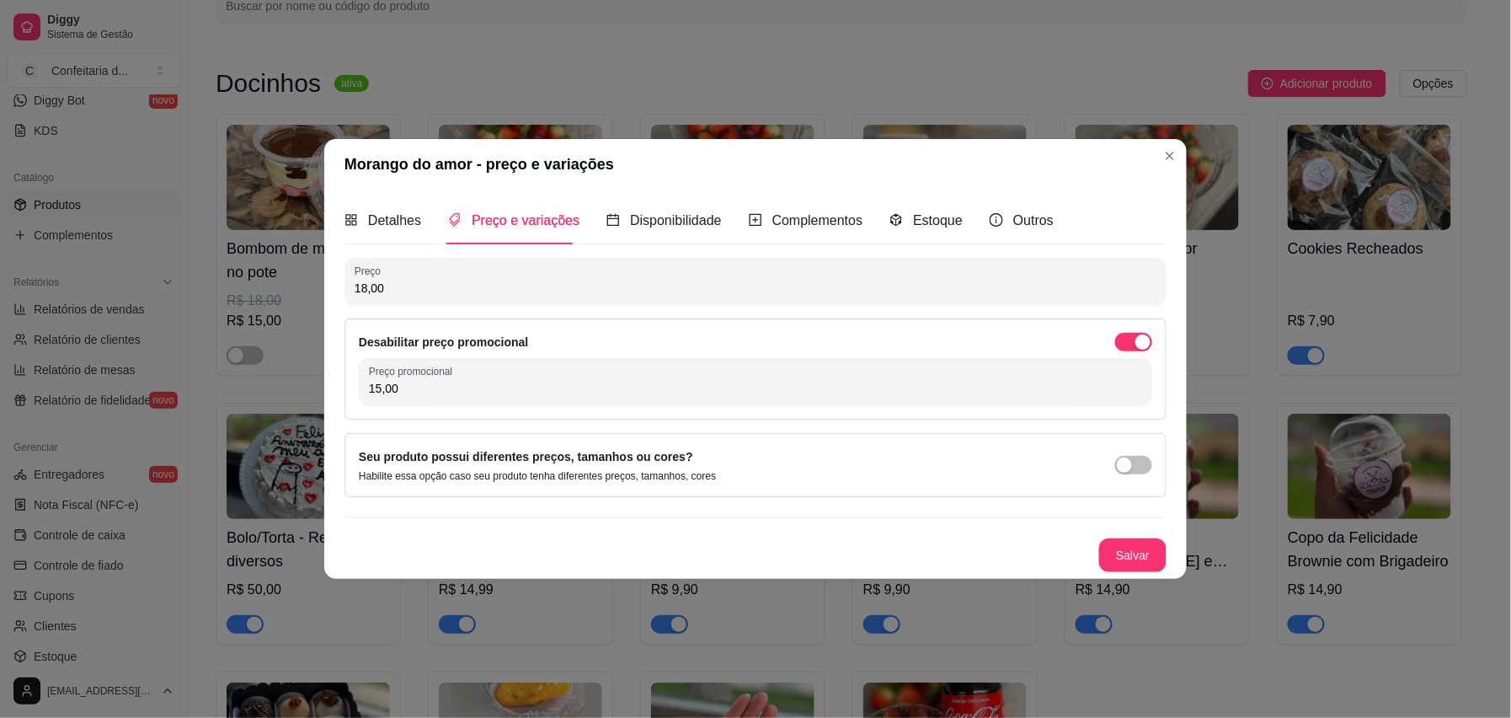
click at [422, 280] on input "18,00" at bounding box center [756, 288] width 802 height 17
click at [1130, 345] on button "button" at bounding box center [1133, 342] width 37 height 19
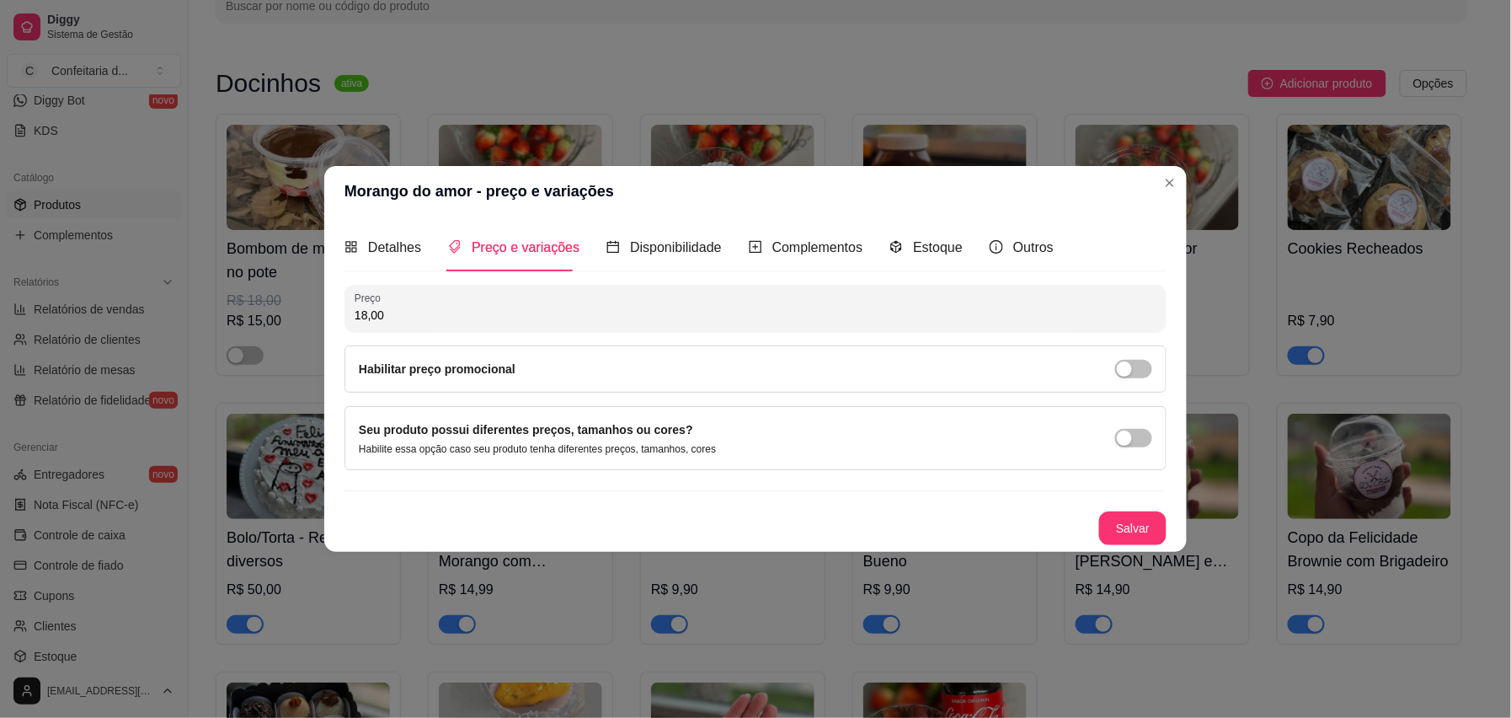
click at [678, 307] on input "18,00" at bounding box center [756, 315] width 802 height 17
type input "14,90"
click at [1125, 537] on button "Salvar" at bounding box center [1133, 528] width 66 height 33
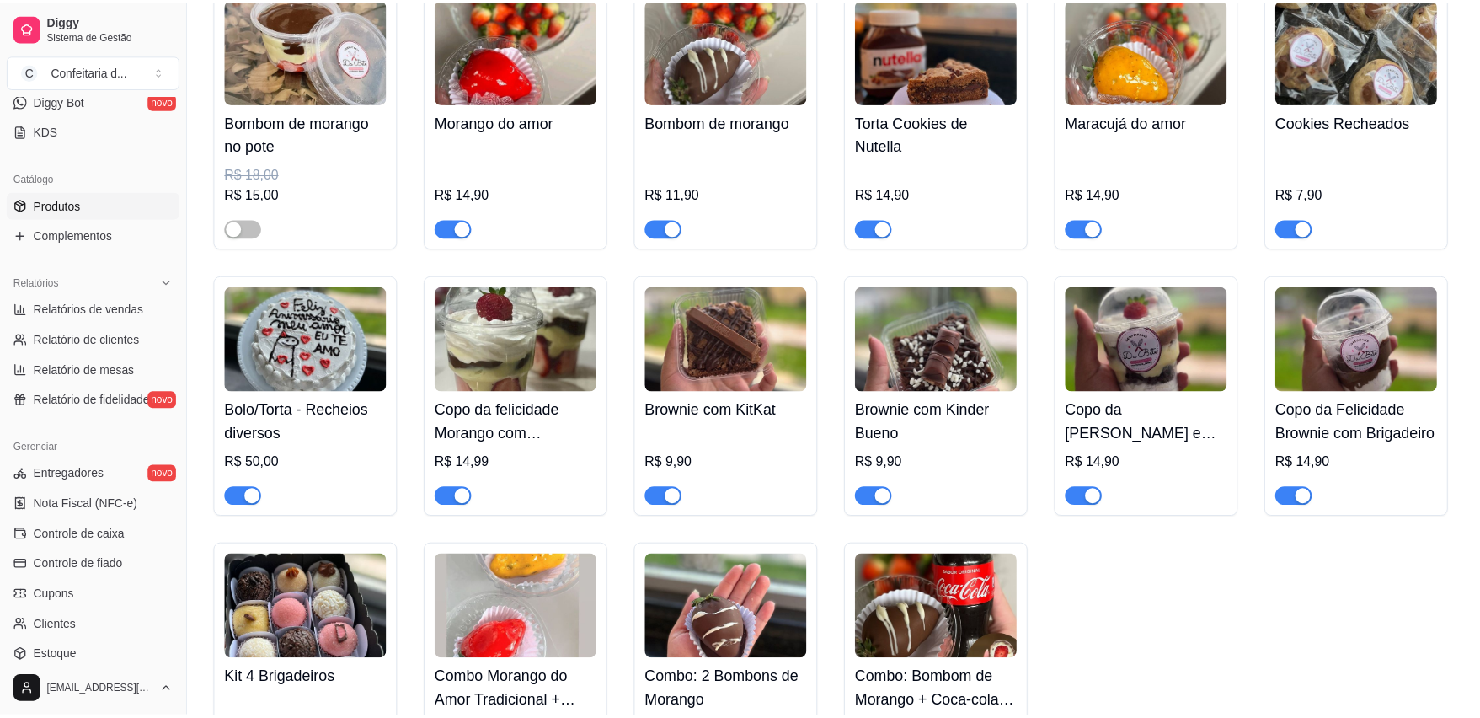
scroll to position [405, 0]
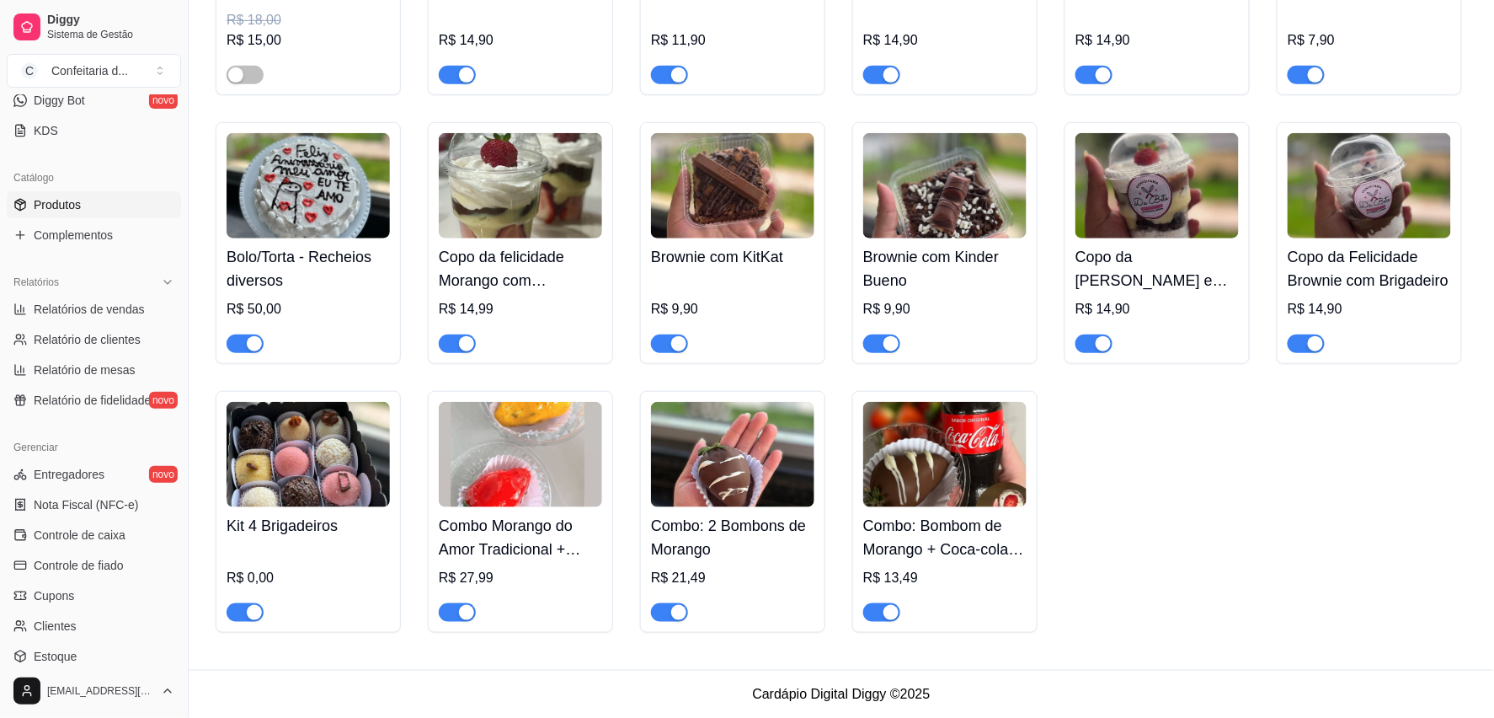
click at [563, 537] on div "Combo Morango do Amor Tradicional + Morango do amor de Maracujá R$ 27,99" at bounding box center [520, 564] width 163 height 115
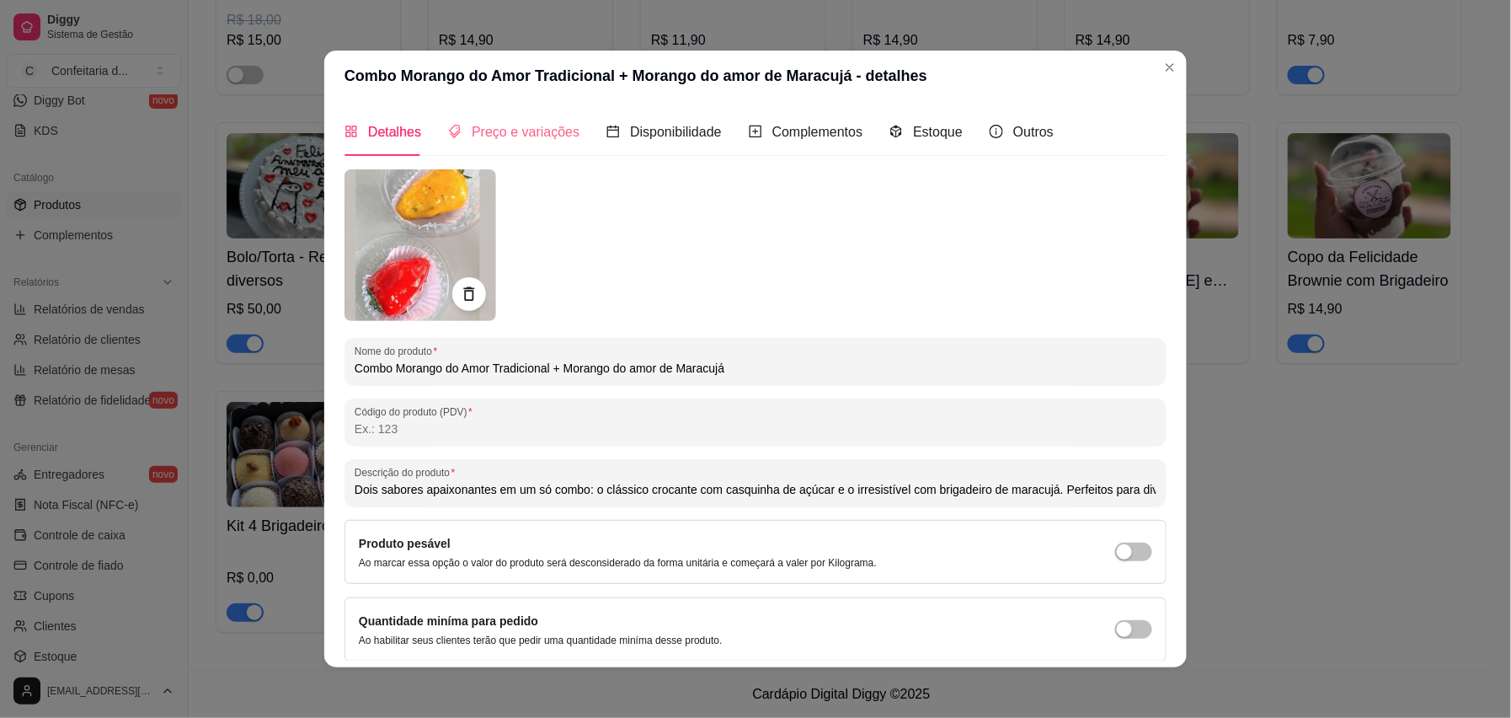
click at [517, 150] on div "Preço e variações" at bounding box center [513, 132] width 131 height 48
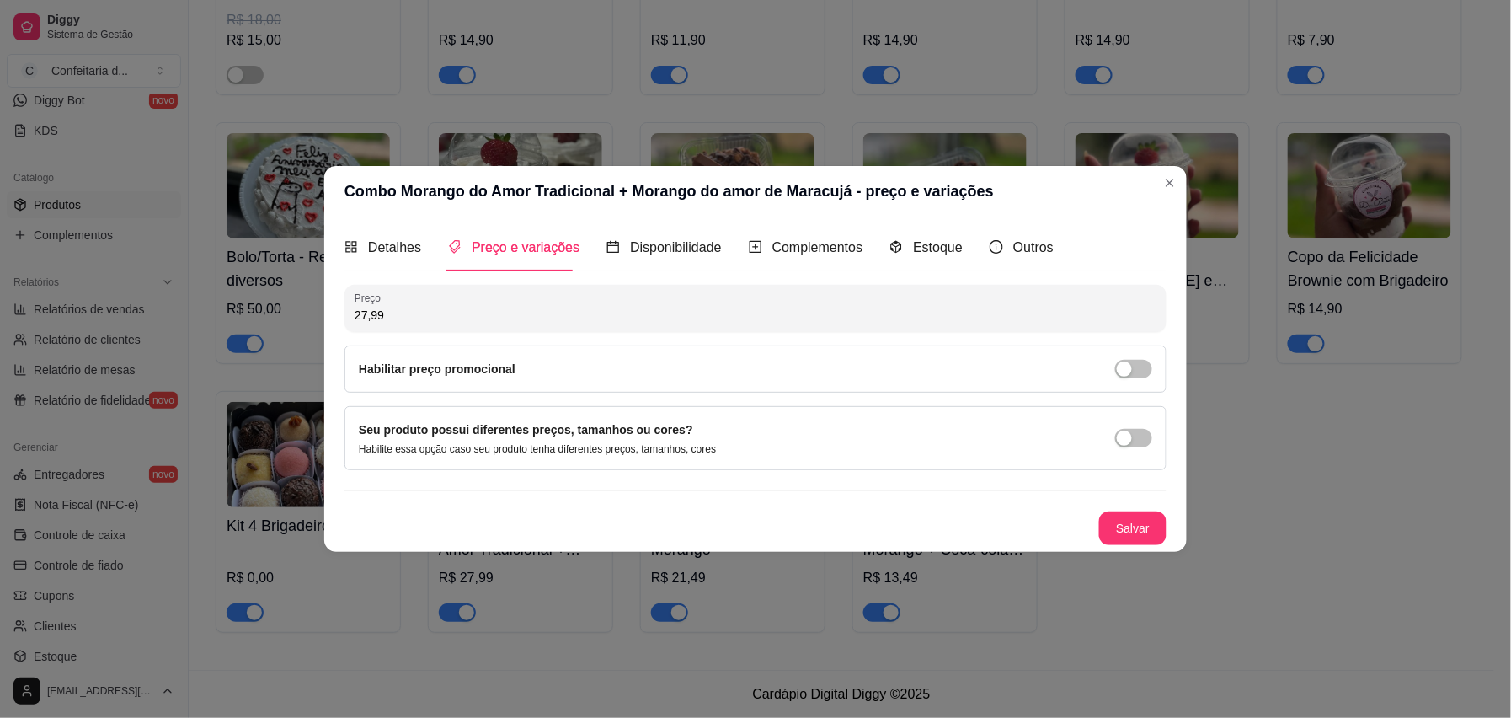
click at [574, 312] on input "27,99" at bounding box center [756, 315] width 802 height 17
type input "27,90"
click at [1133, 537] on button "Salvar" at bounding box center [1132, 528] width 67 height 34
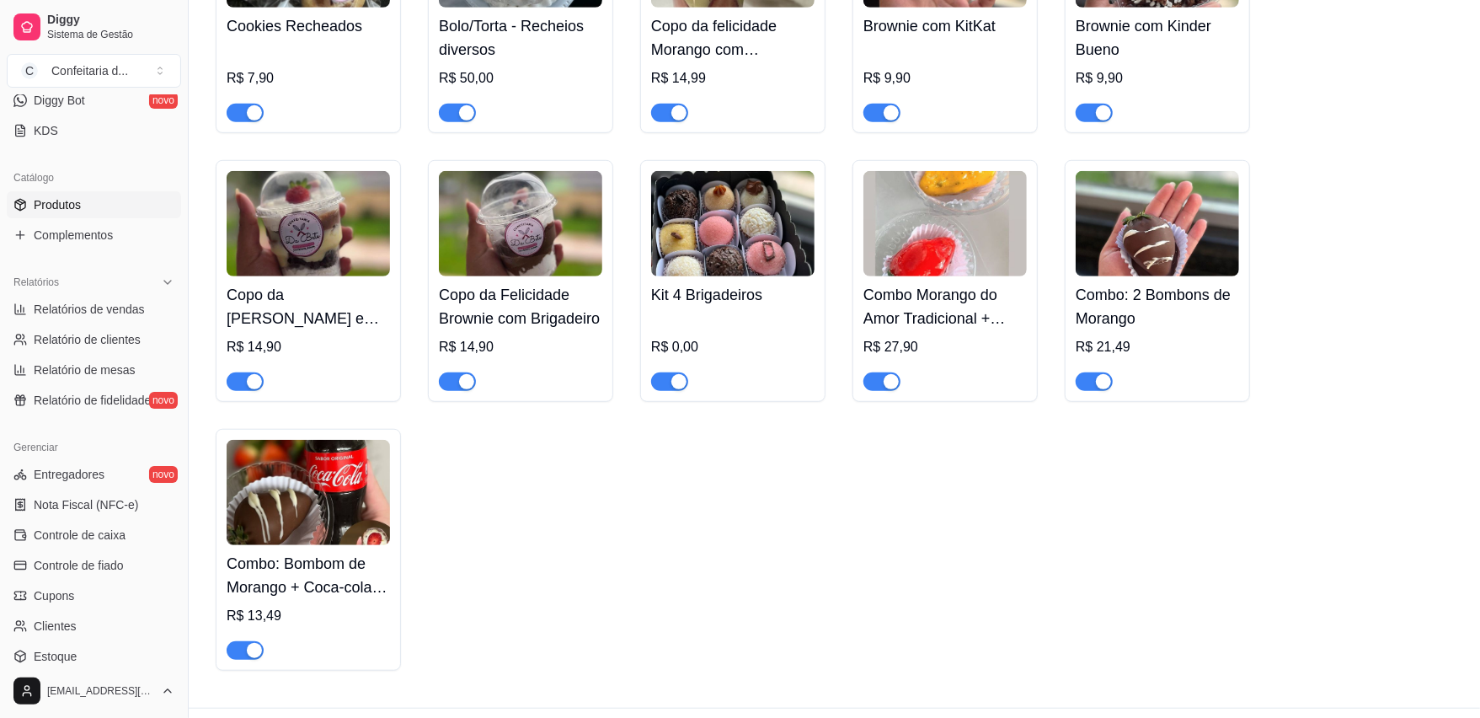
scroll to position [676, 0]
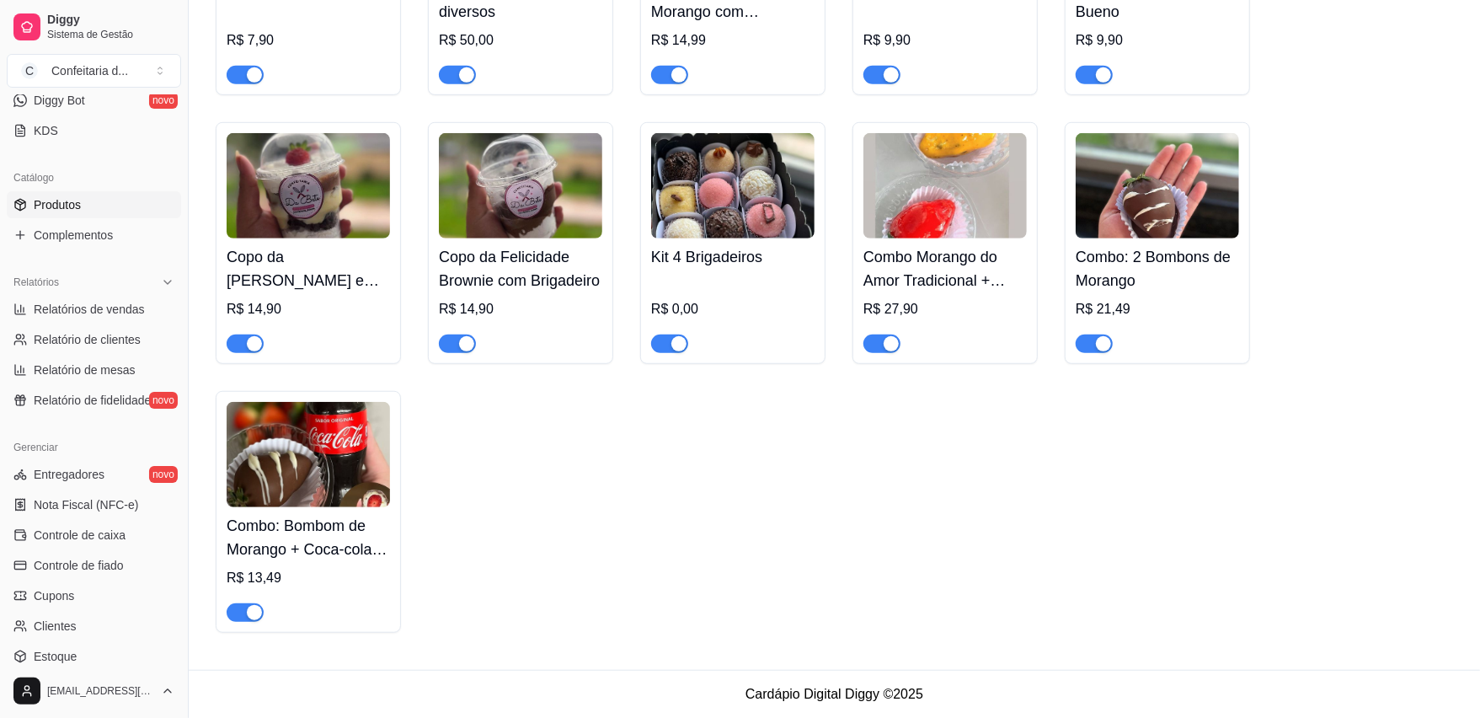
click at [1133, 537] on div "Bombom de morango no pote R$ 18,00 R$ 15,00 Morango do amor R$ 14,90 Bombom de …" at bounding box center [834, 98] width 1237 height 1068
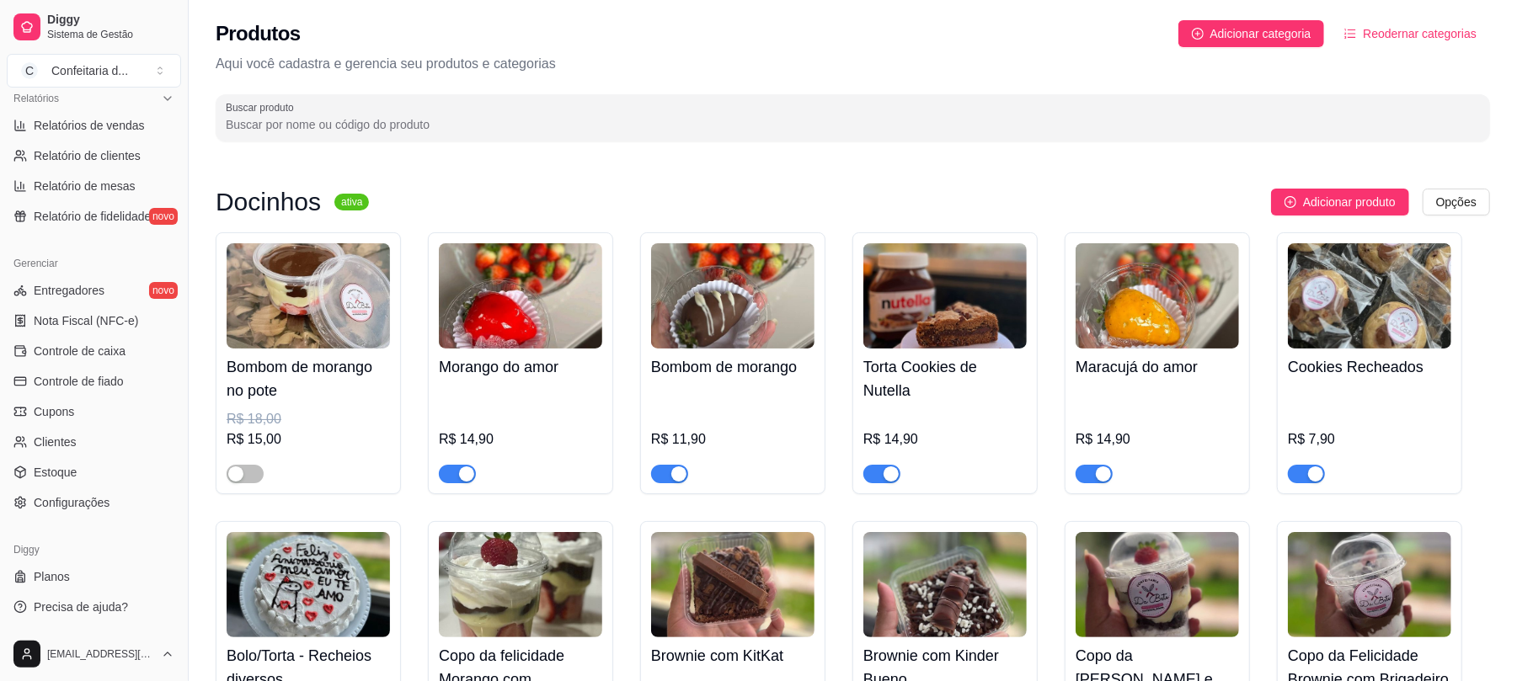
scroll to position [0, 0]
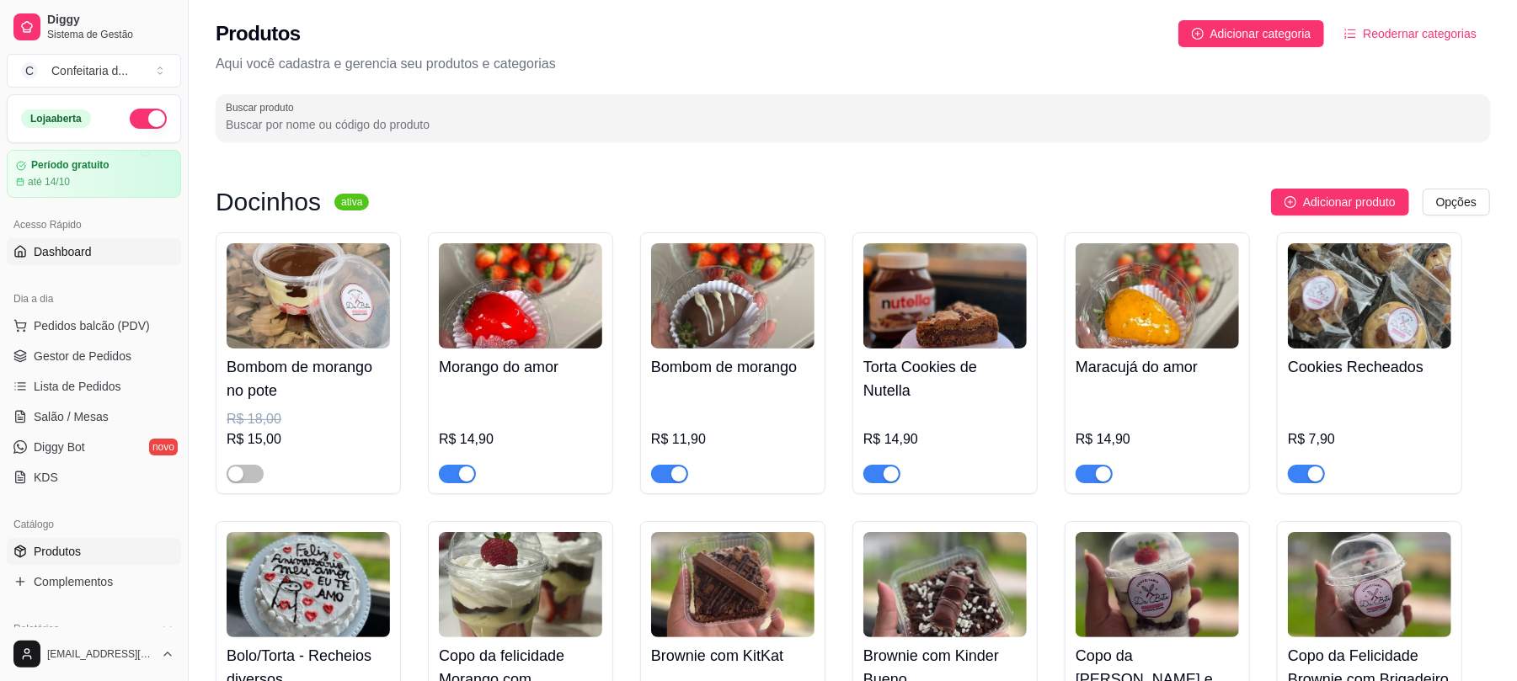
click at [84, 250] on span "Dashboard" at bounding box center [63, 251] width 58 height 17
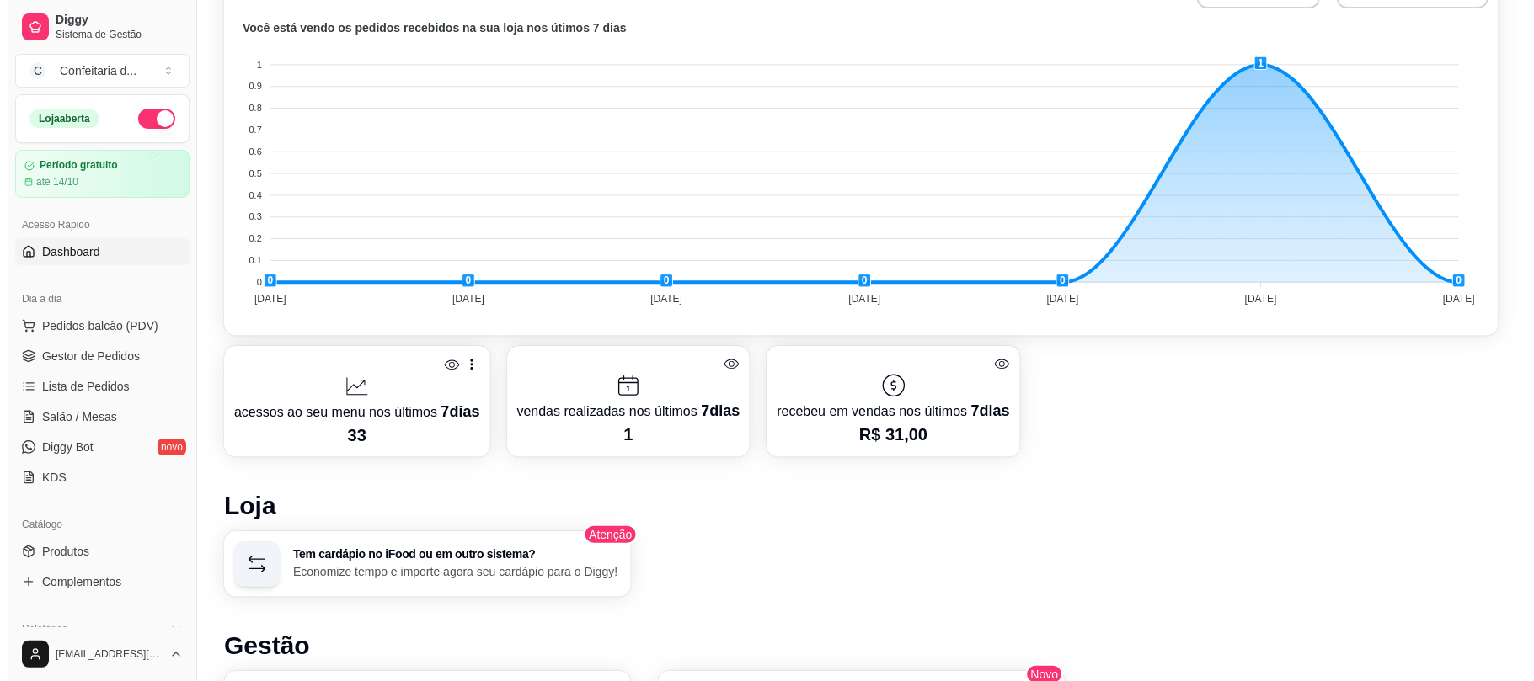
scroll to position [494, 0]
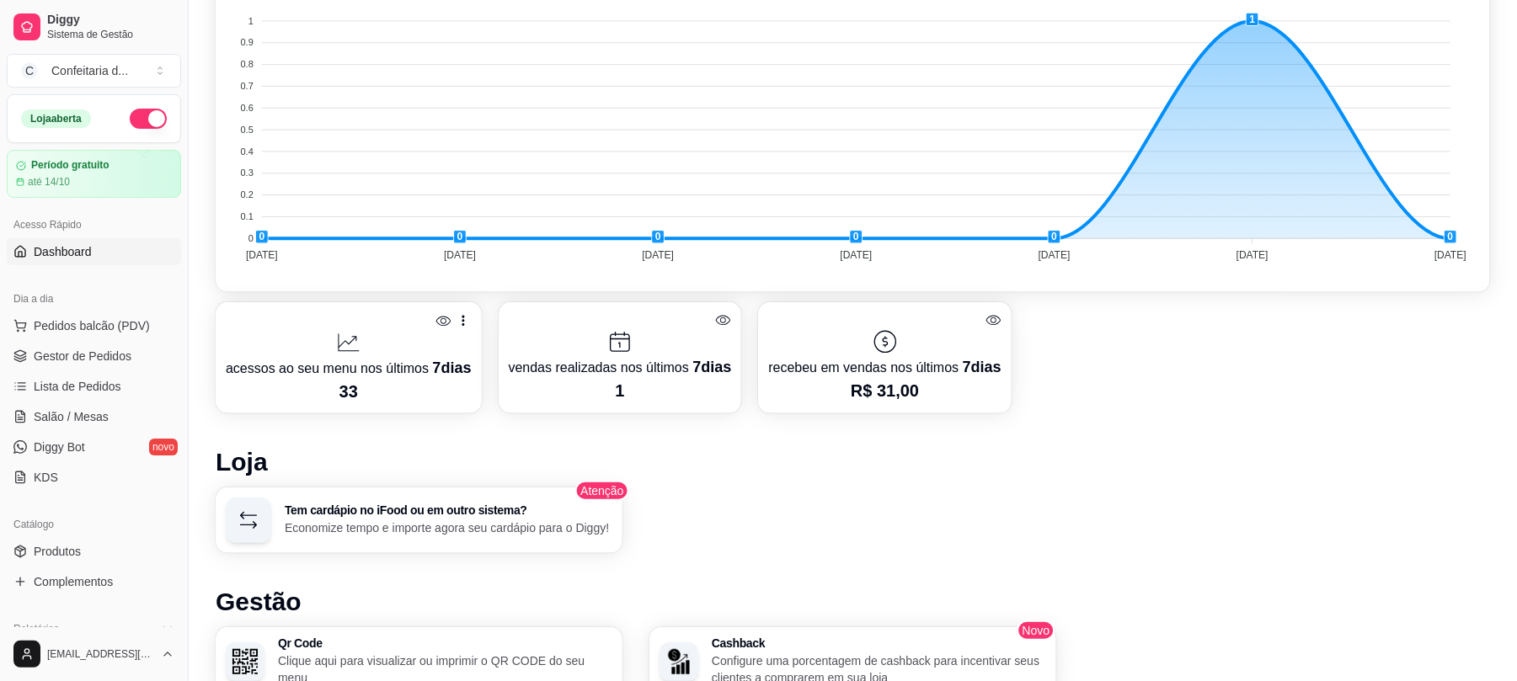
click at [1133, 335] on div "acessos ao seu menu nos últimos 7 dias 33 vendas realizadas nos últimos 7 dias …" at bounding box center [853, 357] width 1275 height 111
click at [421, 371] on p "acessos ao seu menu nos últimos 7 dias" at bounding box center [349, 368] width 246 height 24
click at [364, 365] on p "acessos ao seu menu nos últimos 7 dias" at bounding box center [349, 368] width 246 height 24
click at [354, 332] on icon at bounding box center [348, 342] width 27 height 27
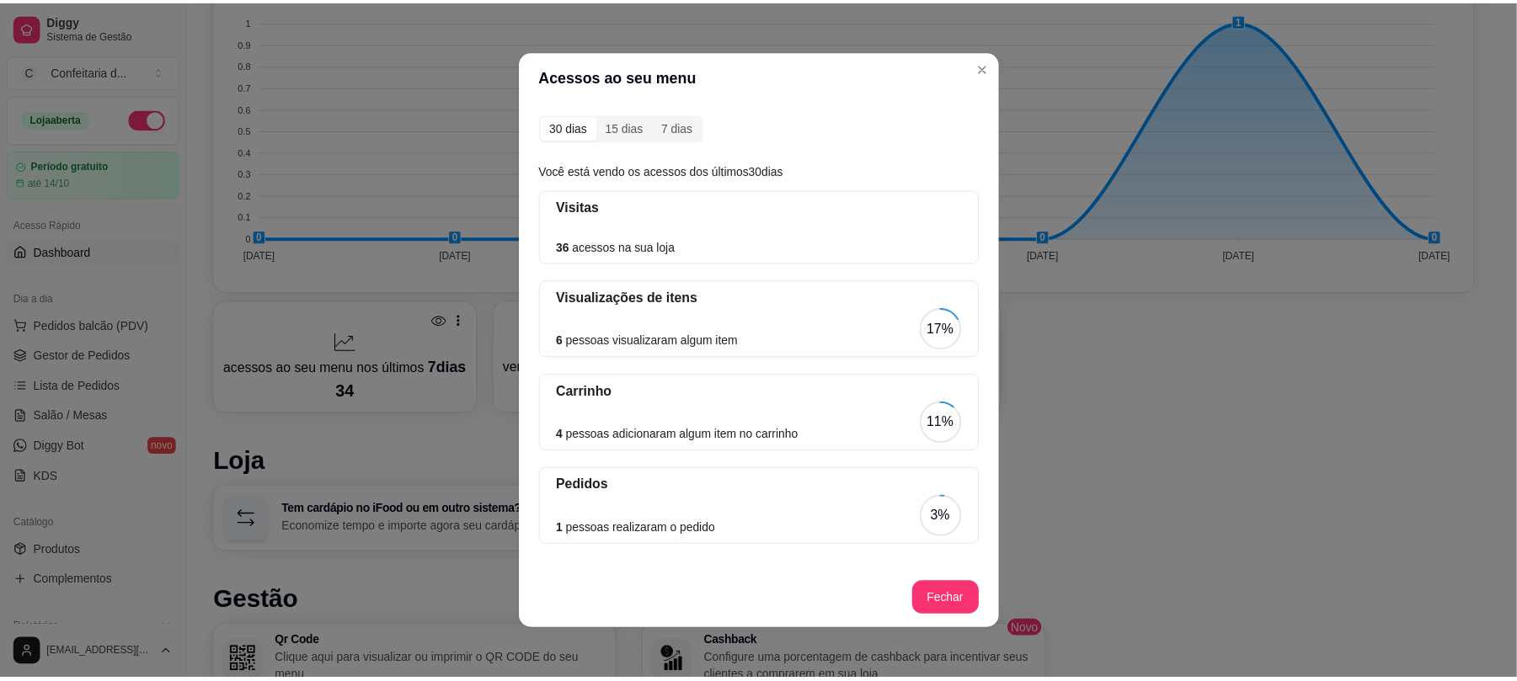
scroll to position [0, 0]
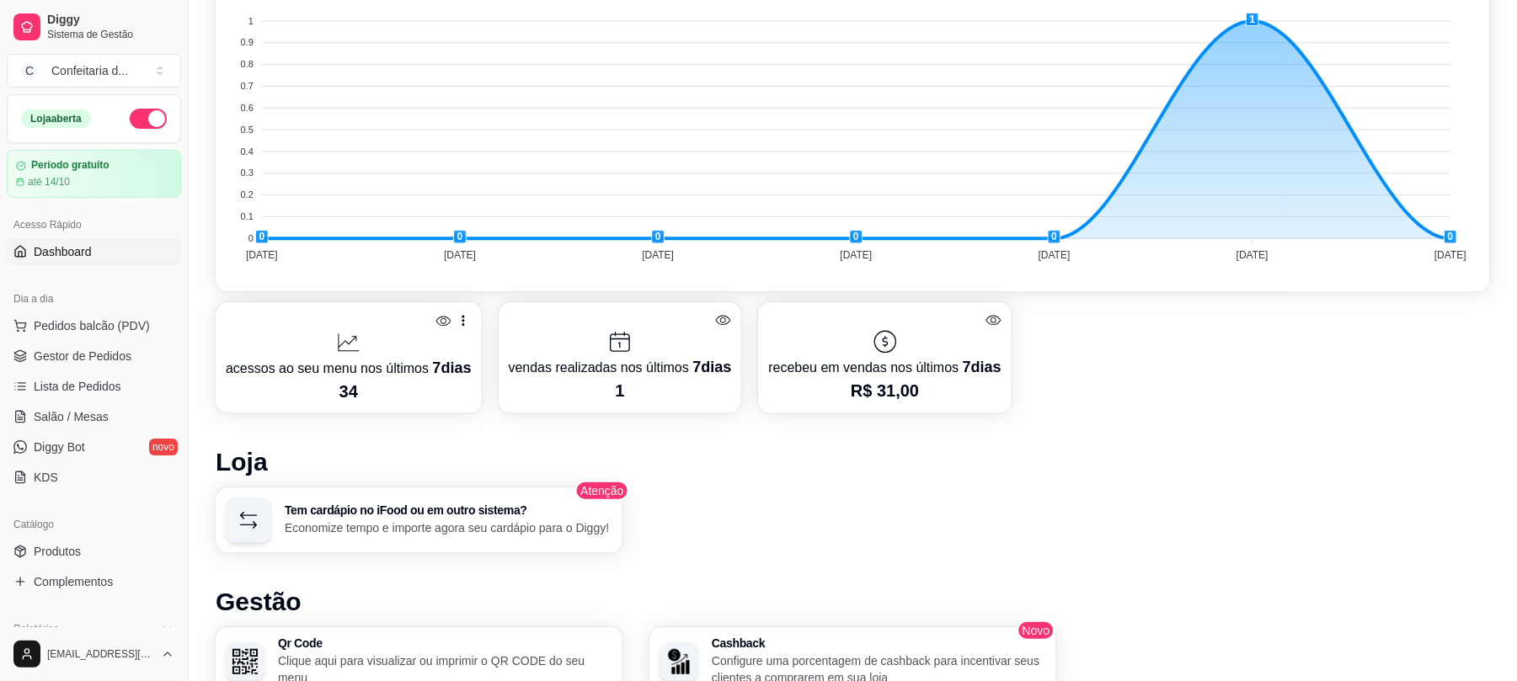
click at [66, 253] on span "Dashboard" at bounding box center [63, 251] width 58 height 17
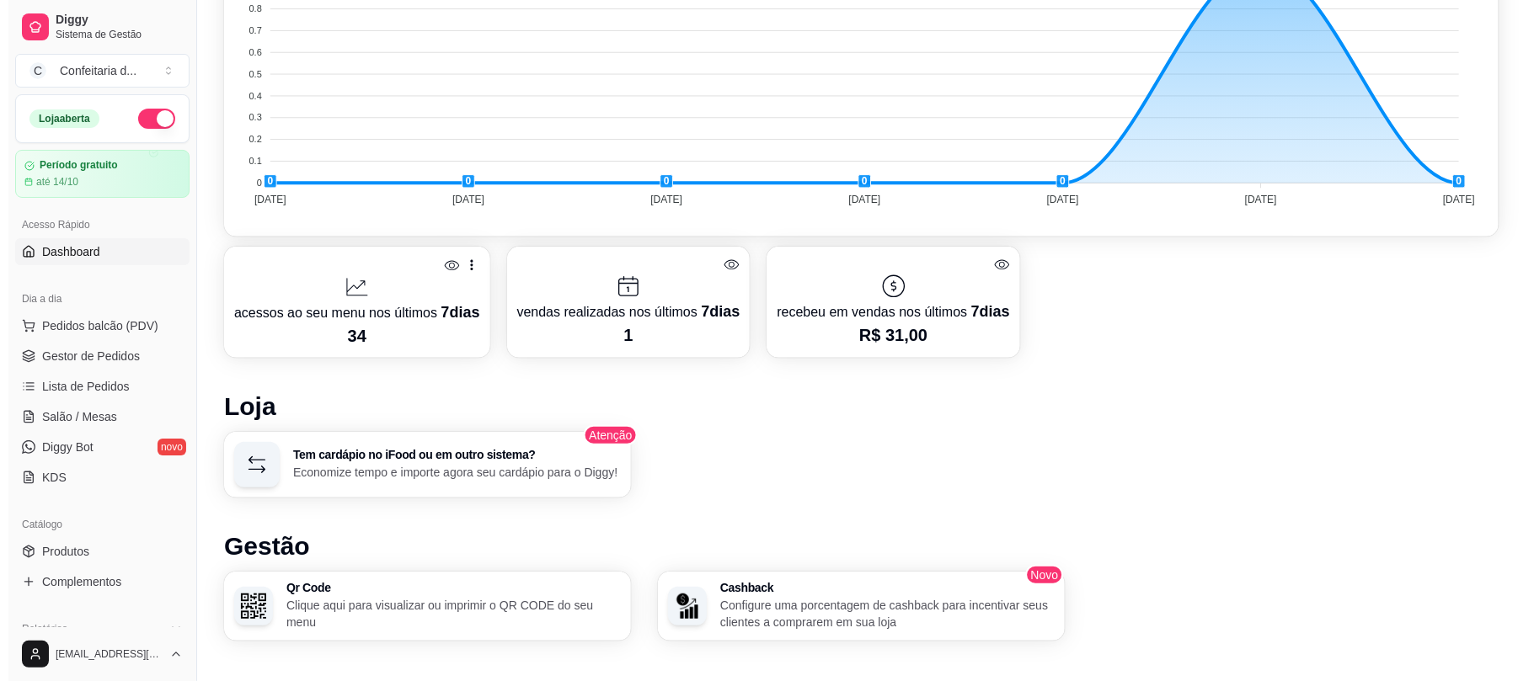
scroll to position [551, 0]
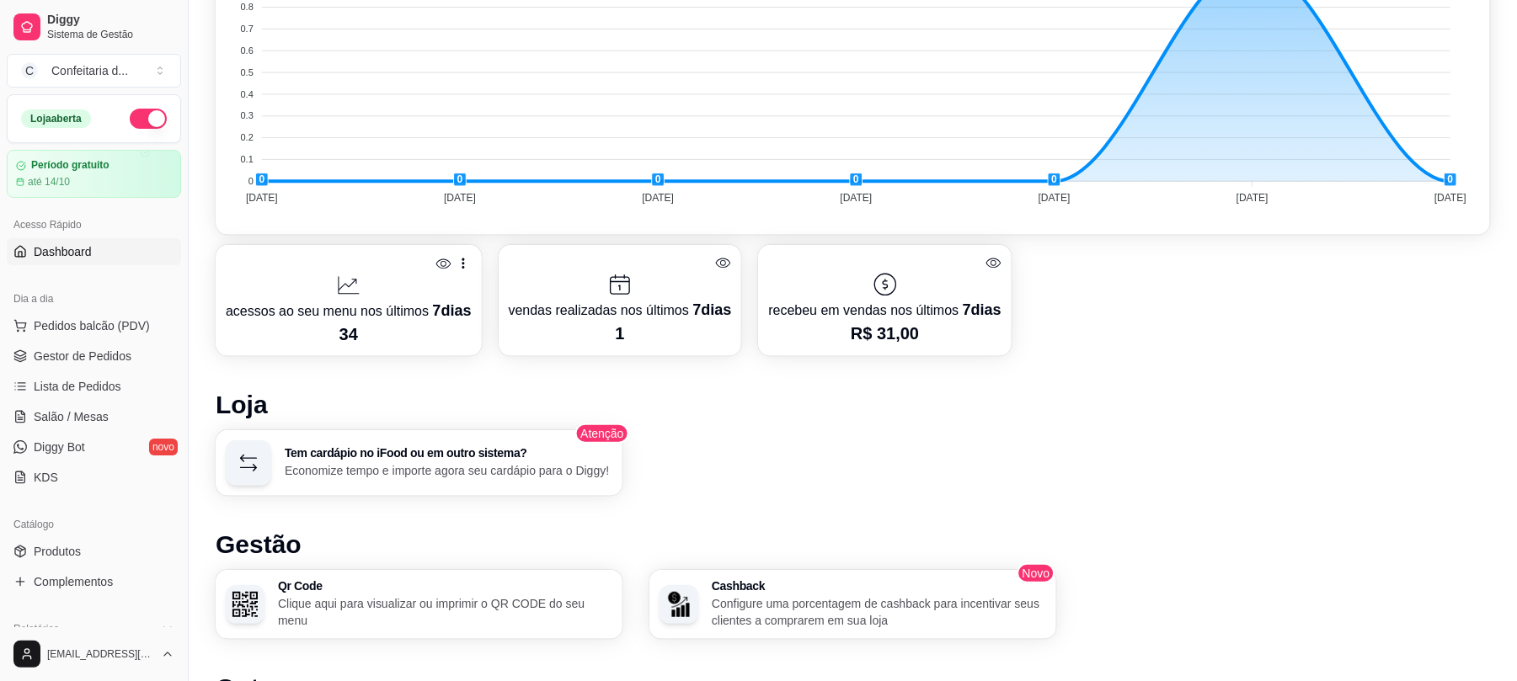
click at [236, 311] on p "acessos ao seu menu nos últimos 7 dias" at bounding box center [349, 311] width 246 height 24
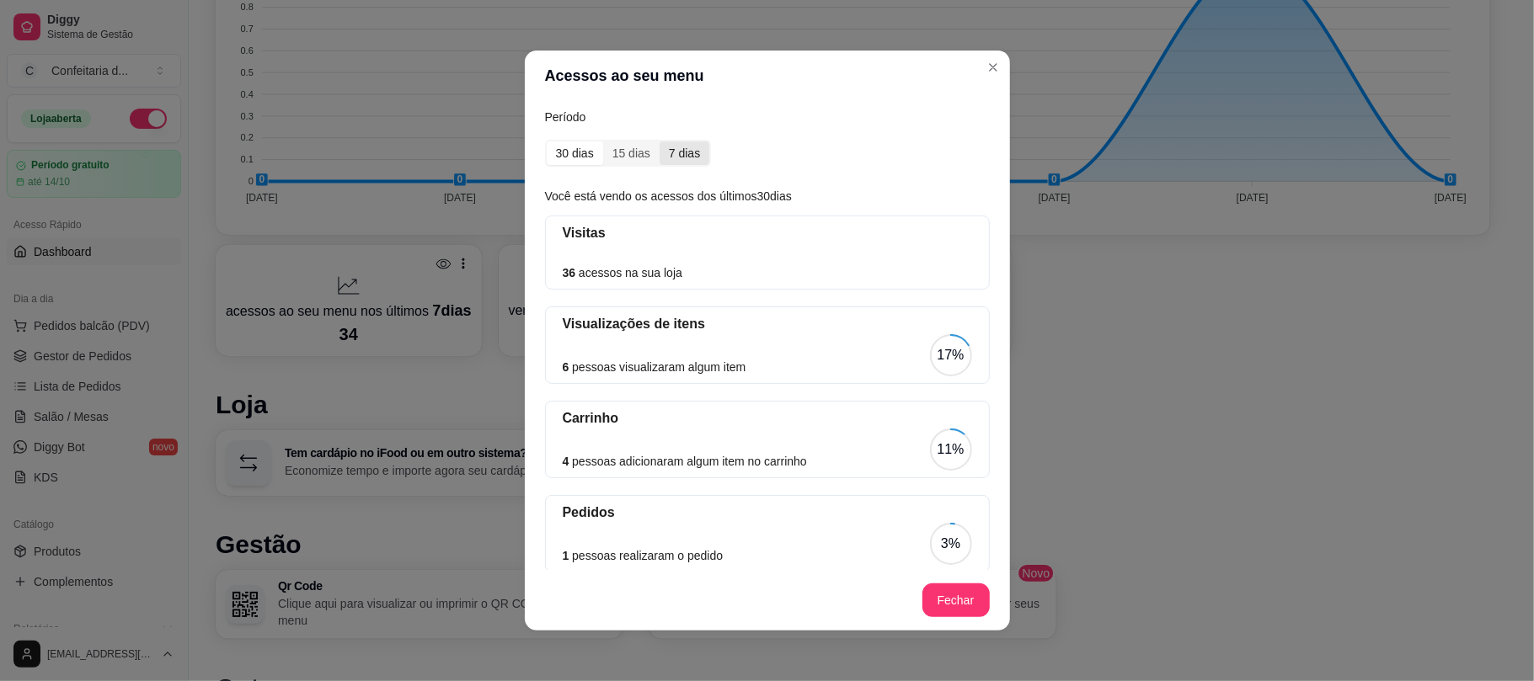
click at [665, 146] on div "7 dias" at bounding box center [685, 154] width 50 height 24
click at [660, 142] on input "7 dias" at bounding box center [660, 142] width 0 height 0
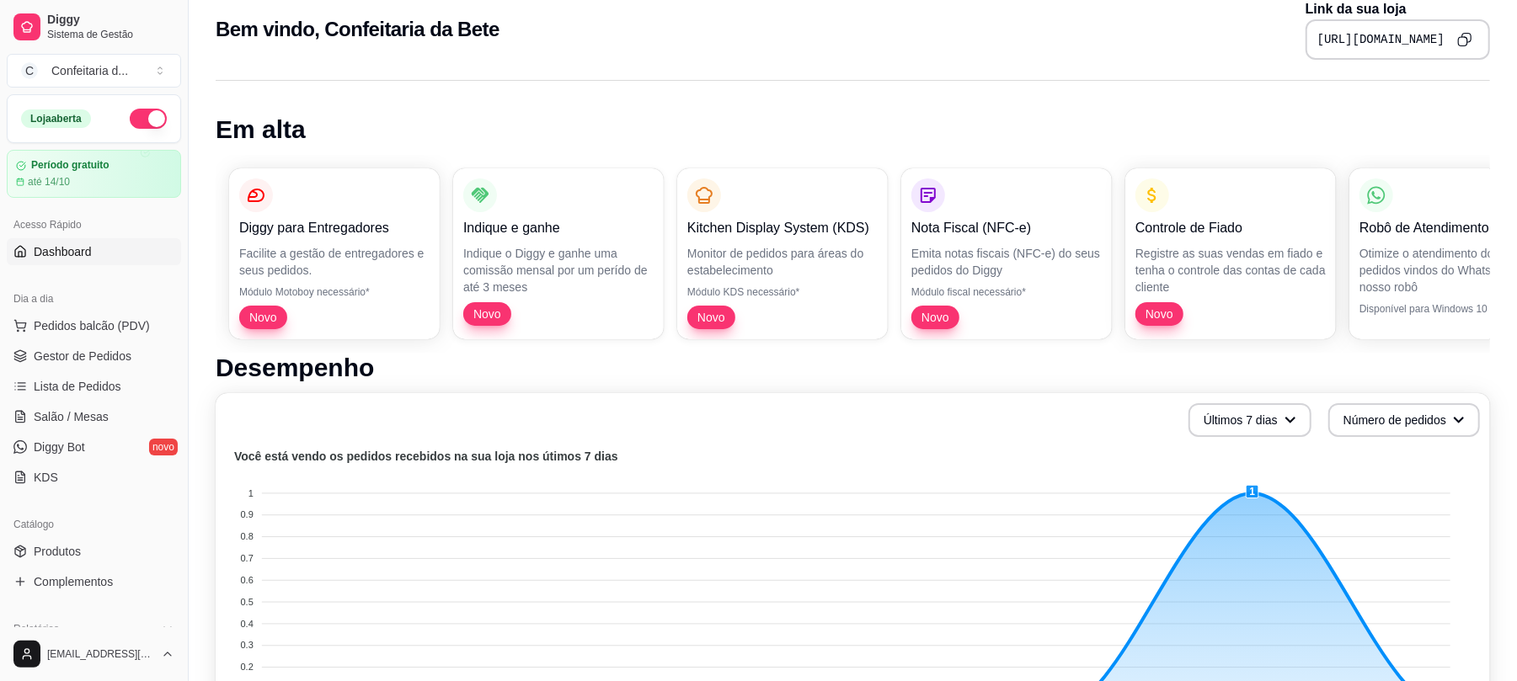
scroll to position [0, 0]
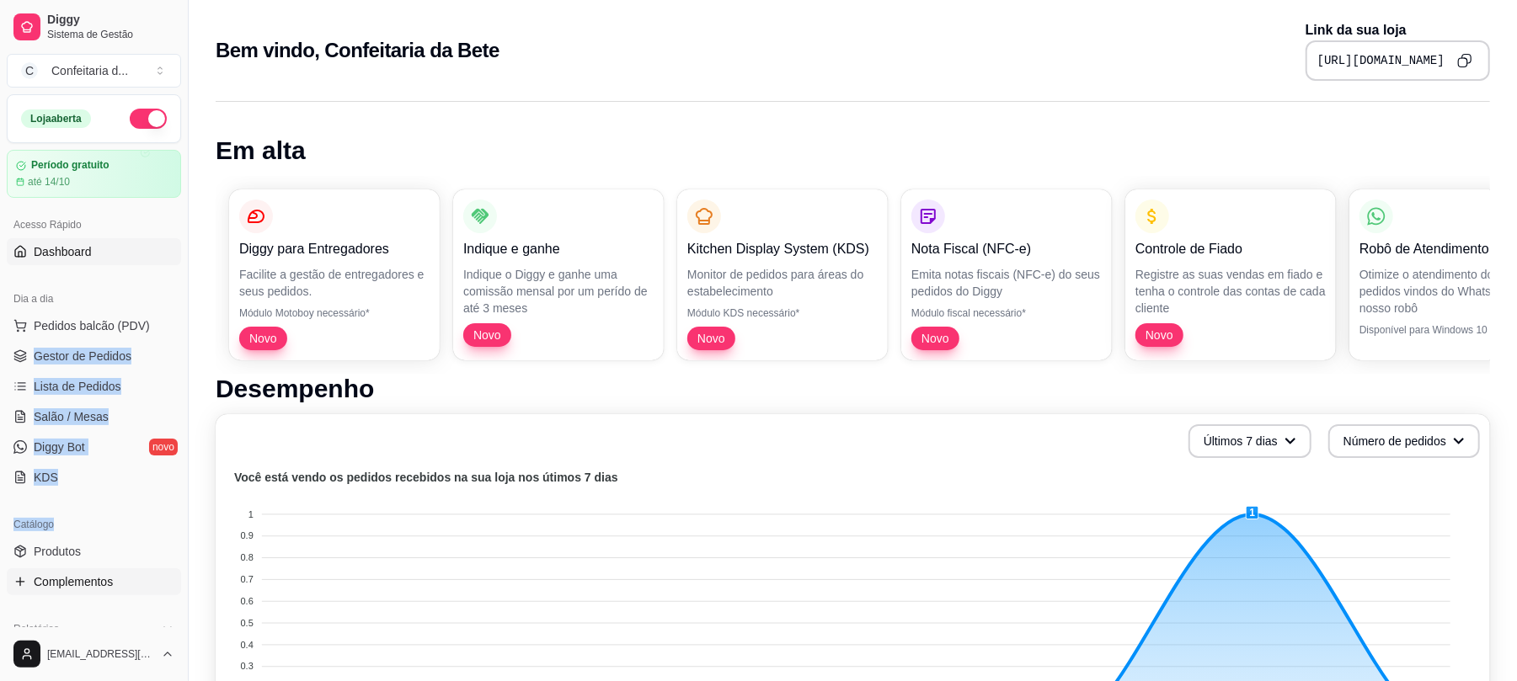
drag, startPoint x: 169, startPoint y: 327, endPoint x: 32, endPoint y: 569, distance: 278.8
click at [32, 537] on div "Loja aberta Período gratuito até 14/10 Acesso Rápido Dashboard Dia a dia Pedido…" at bounding box center [94, 360] width 188 height 533
click at [57, 537] on span "Produtos" at bounding box center [57, 551] width 47 height 17
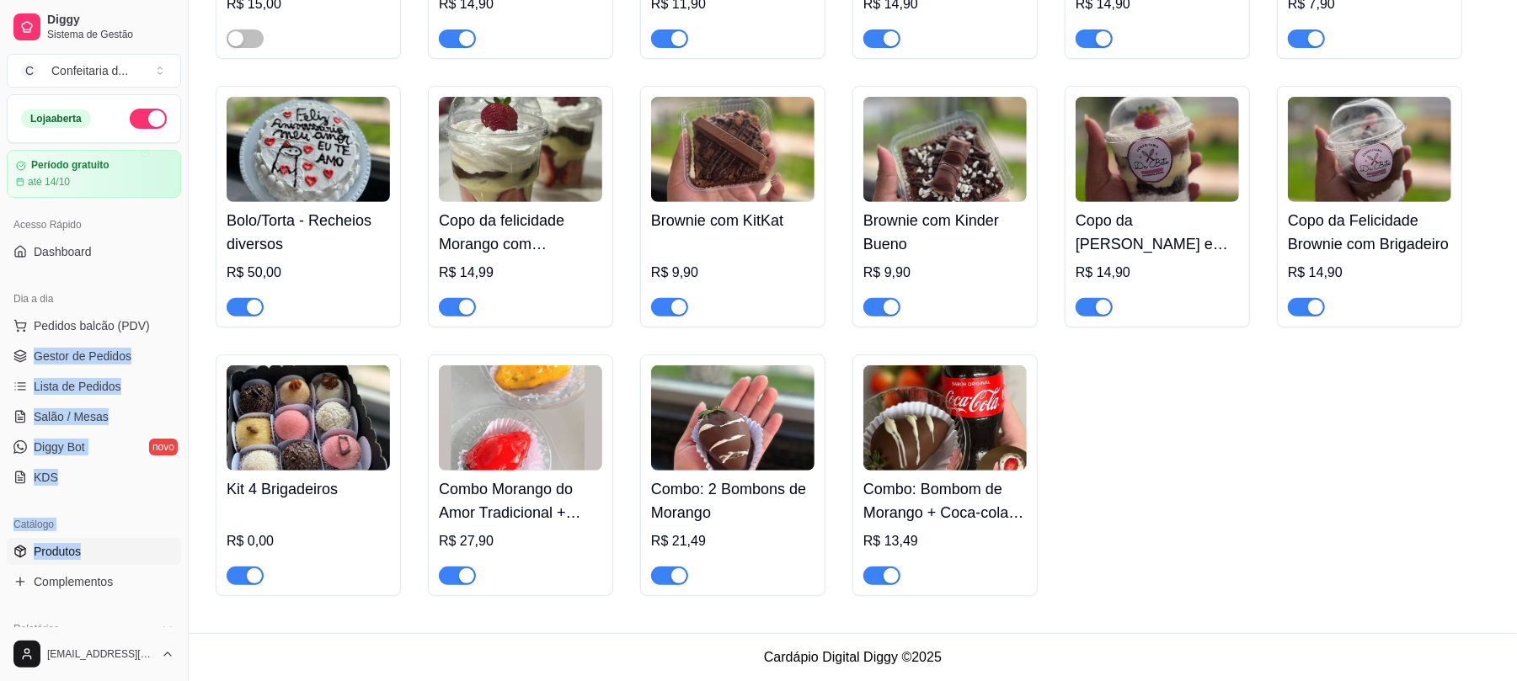
scroll to position [441, 0]
click at [1133, 537] on div "Bombom de morango no pote R$ 18,00 R$ 15,00 Morango do amor R$ 14,90 Bombom de …" at bounding box center [853, 196] width 1275 height 799
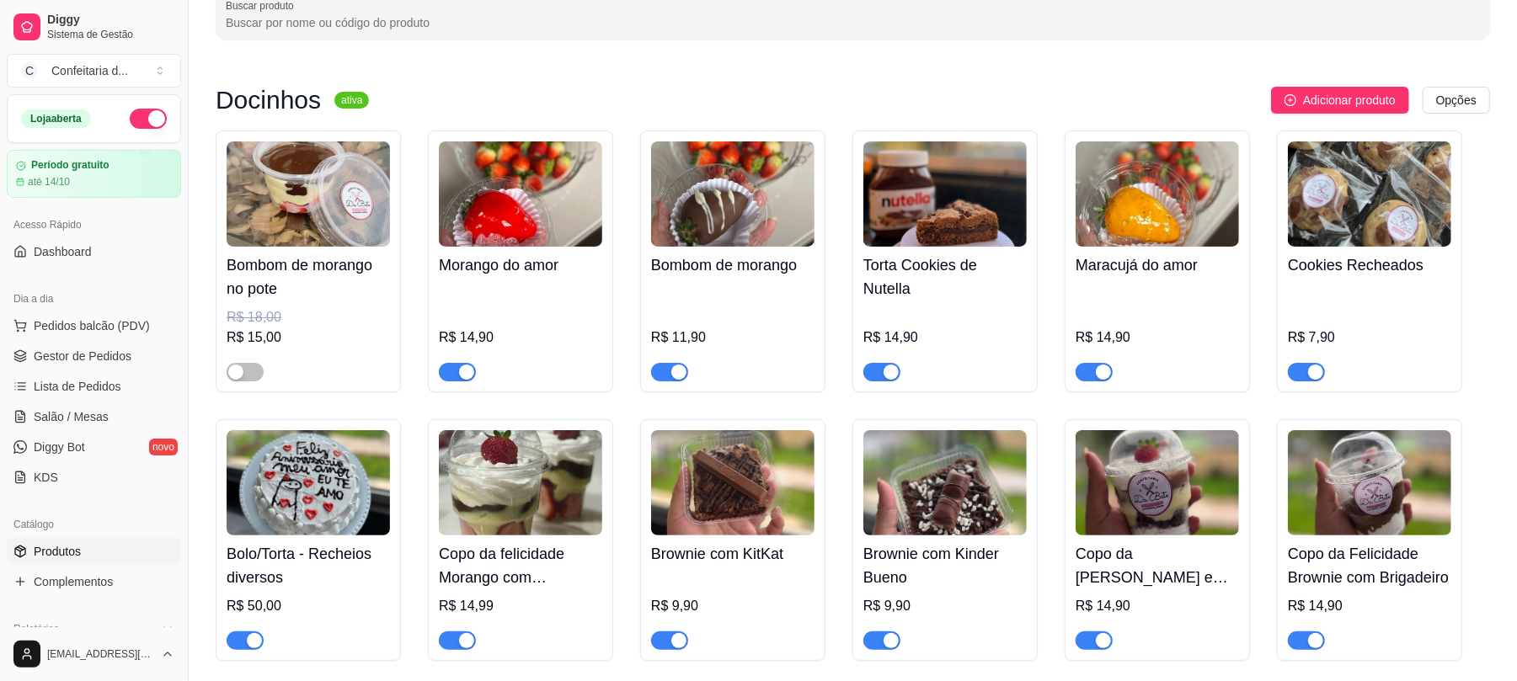
scroll to position [0, 0]
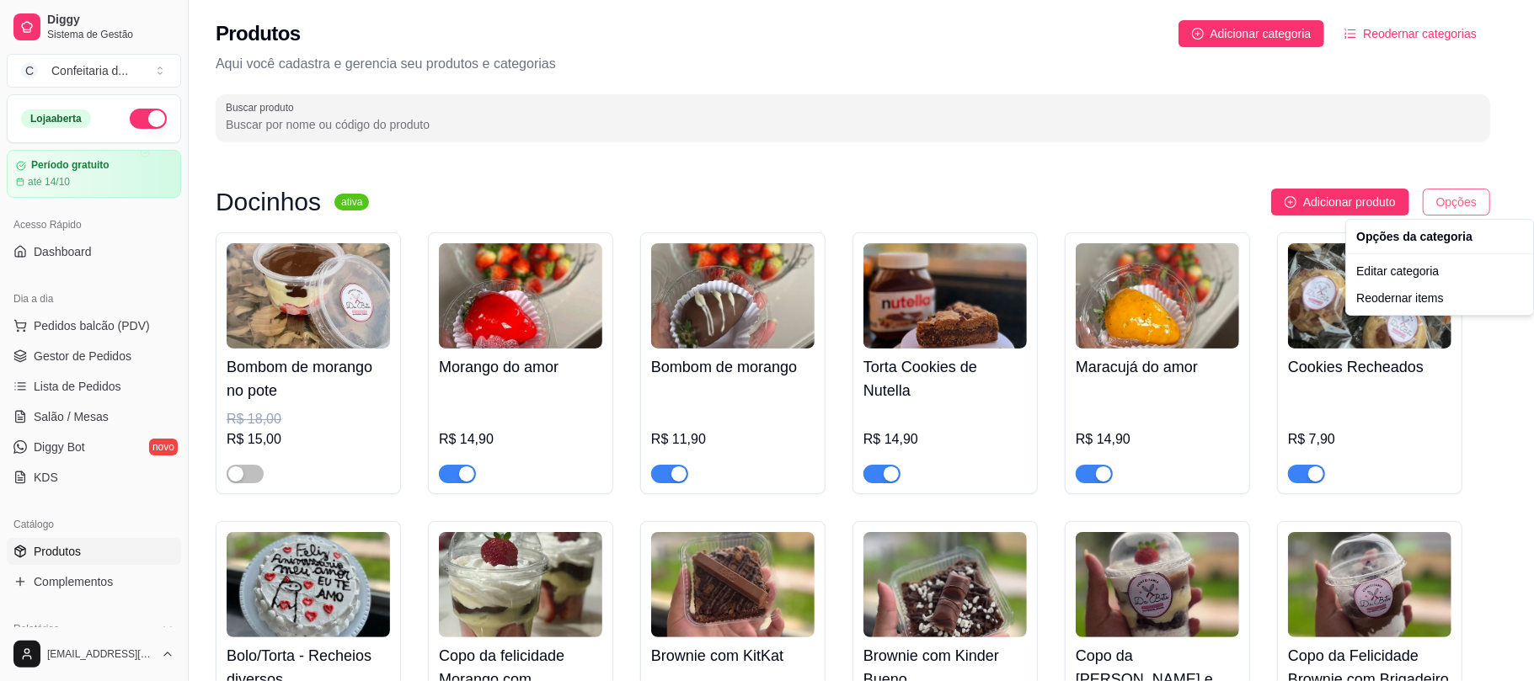
click at [1133, 204] on html "Diggy Sistema de Gestão C Confeitaria d ... Loja aberta Período gratuito até 14…" at bounding box center [767, 340] width 1534 height 681
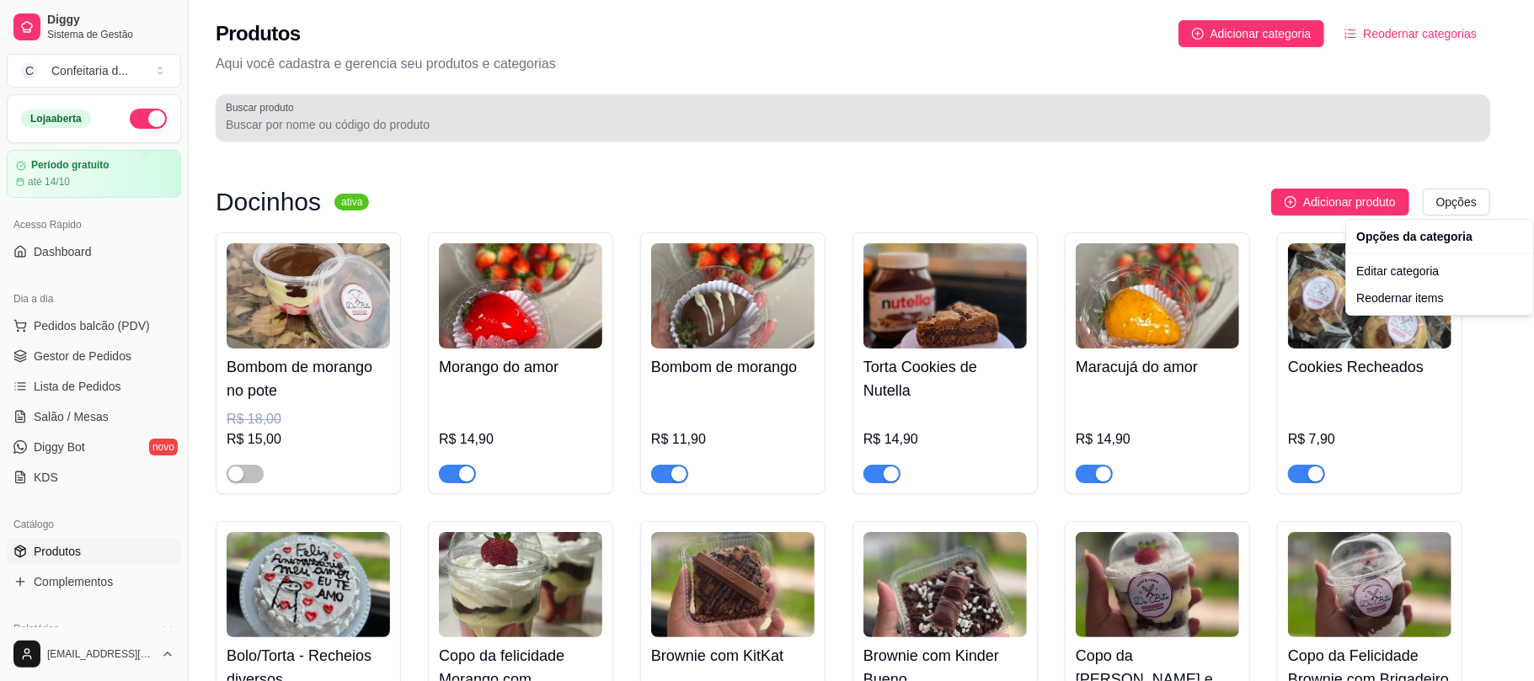
click at [1133, 96] on html "Diggy Sistema de Gestão C Confeitaria d ... Loja aberta Período gratuito até 14…" at bounding box center [767, 340] width 1534 height 681
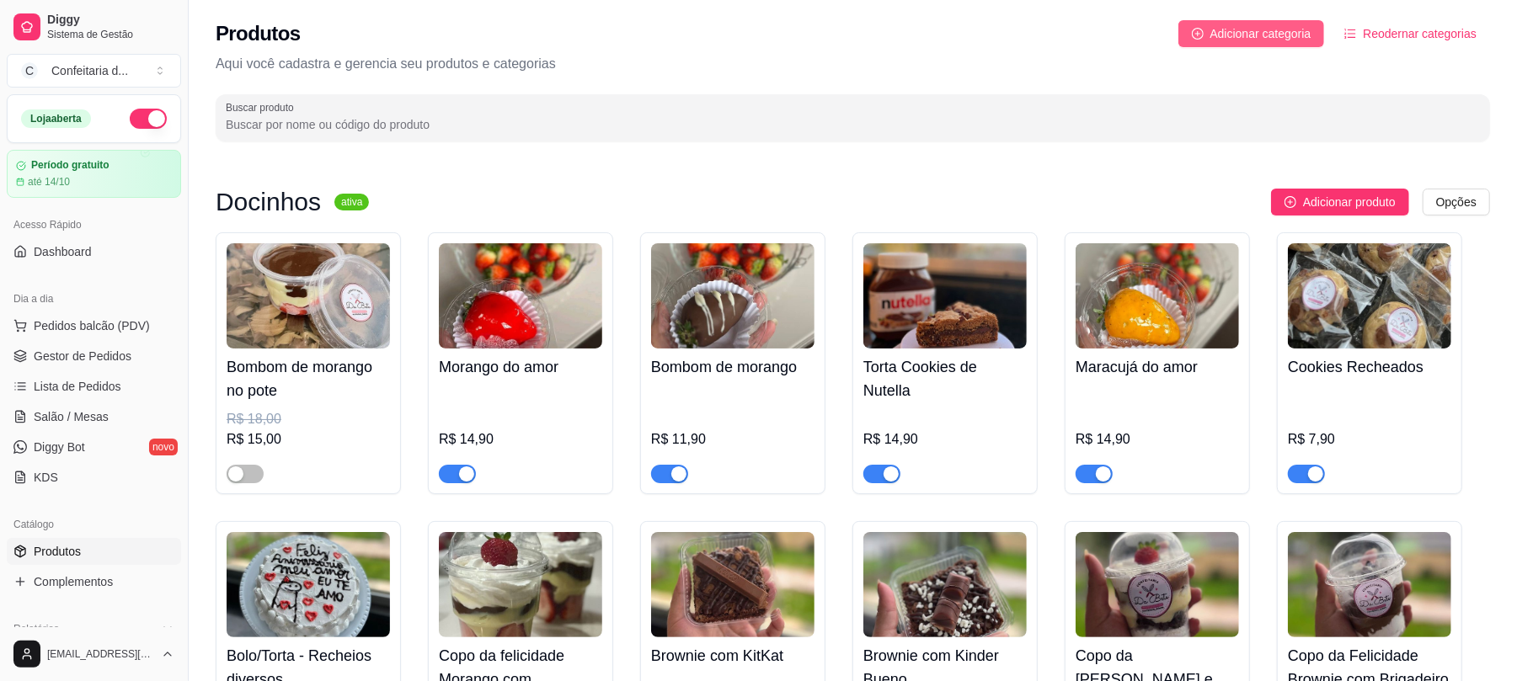
click at [1133, 42] on span "Adicionar categoria" at bounding box center [1260, 33] width 101 height 19
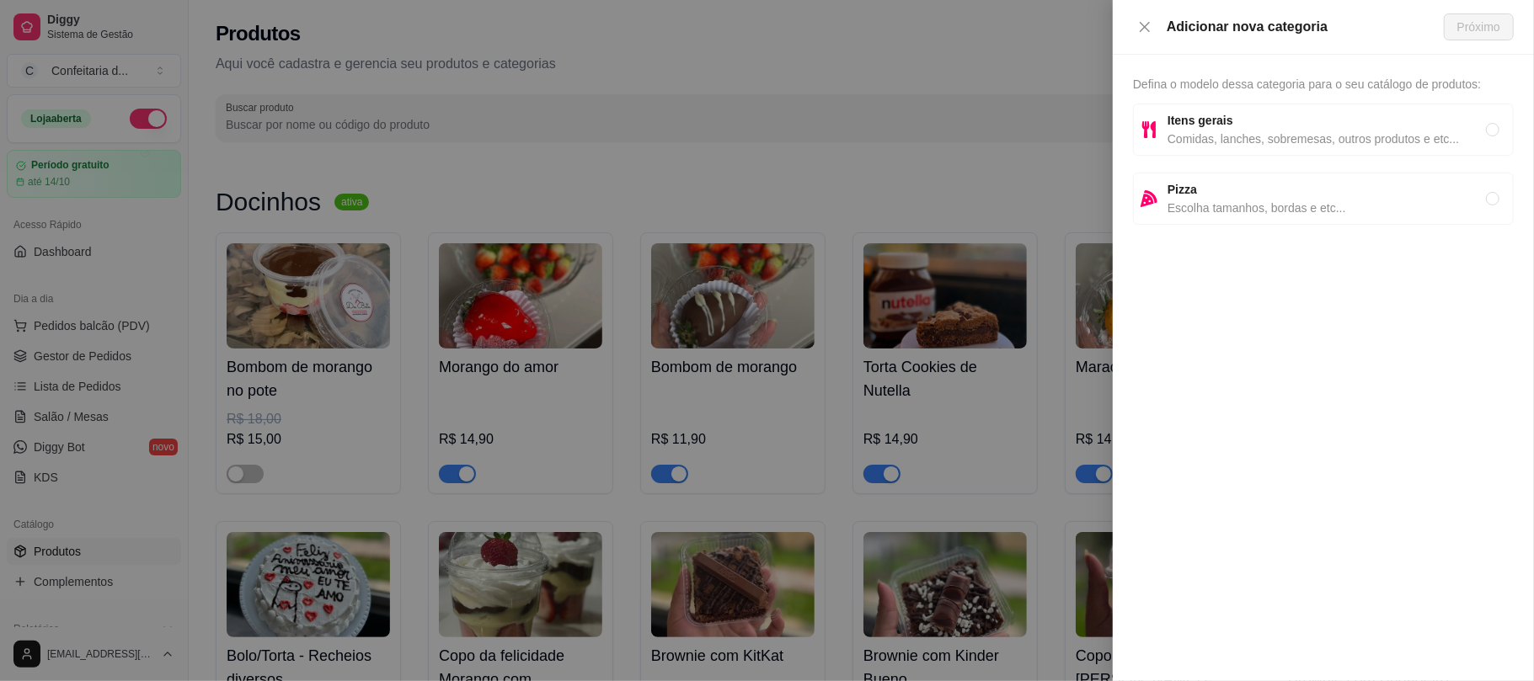
click at [1133, 152] on div "Itens gerais Comidas, lanches, sobremesas, outros produtos e etc..." at bounding box center [1323, 130] width 381 height 52
radio input "true"
click at [1133, 32] on span "Próximo" at bounding box center [1478, 27] width 43 height 19
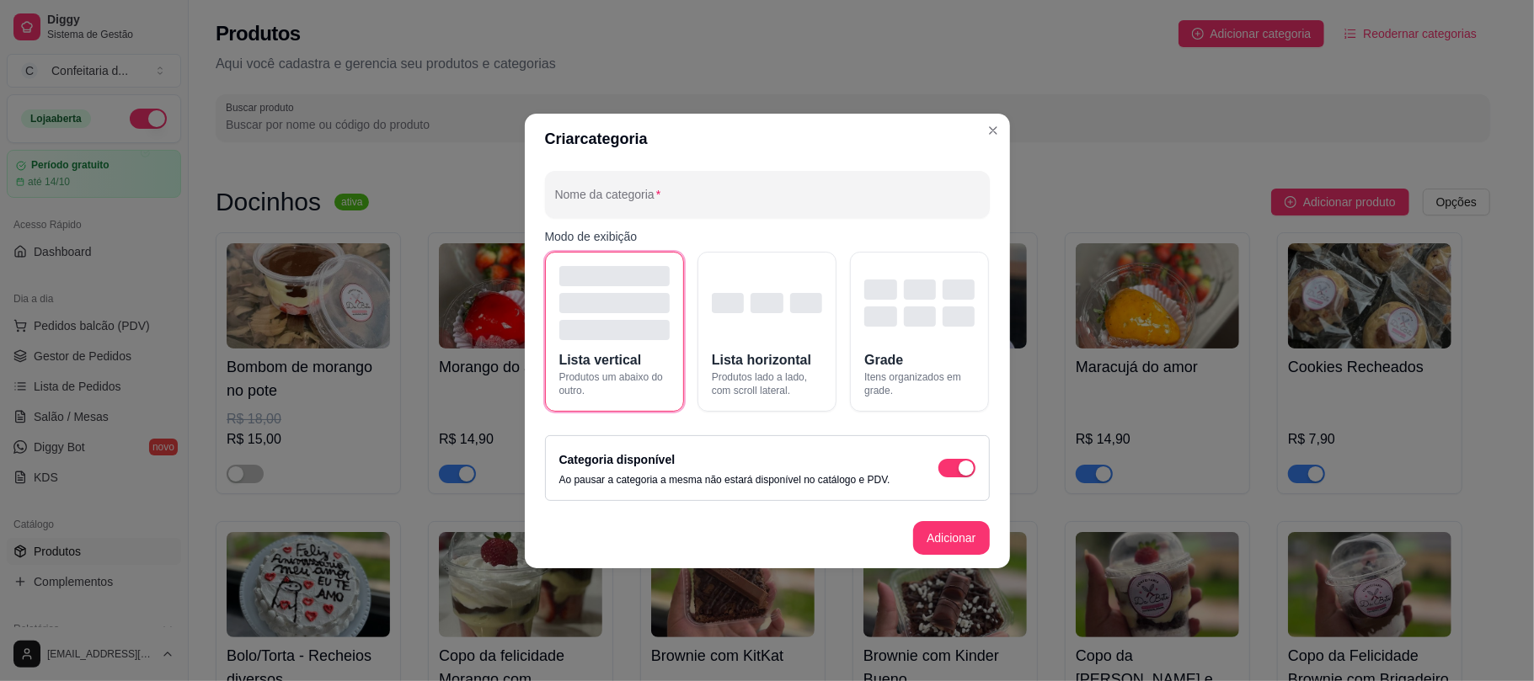
click at [927, 519] on footer "Adicionar" at bounding box center [767, 538] width 485 height 61
click at [907, 307] on div "button" at bounding box center [920, 317] width 32 height 20
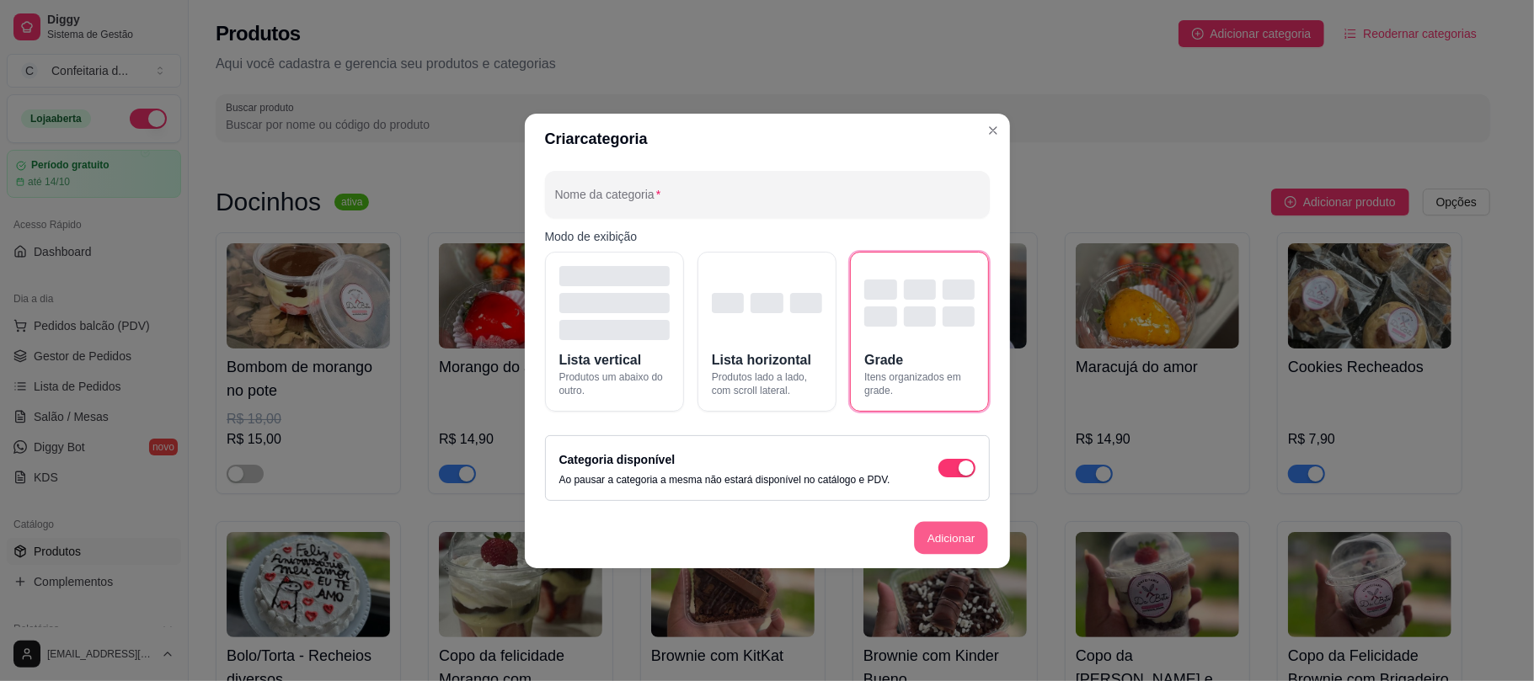
click at [927, 537] on button "Adicionar" at bounding box center [951, 537] width 74 height 33
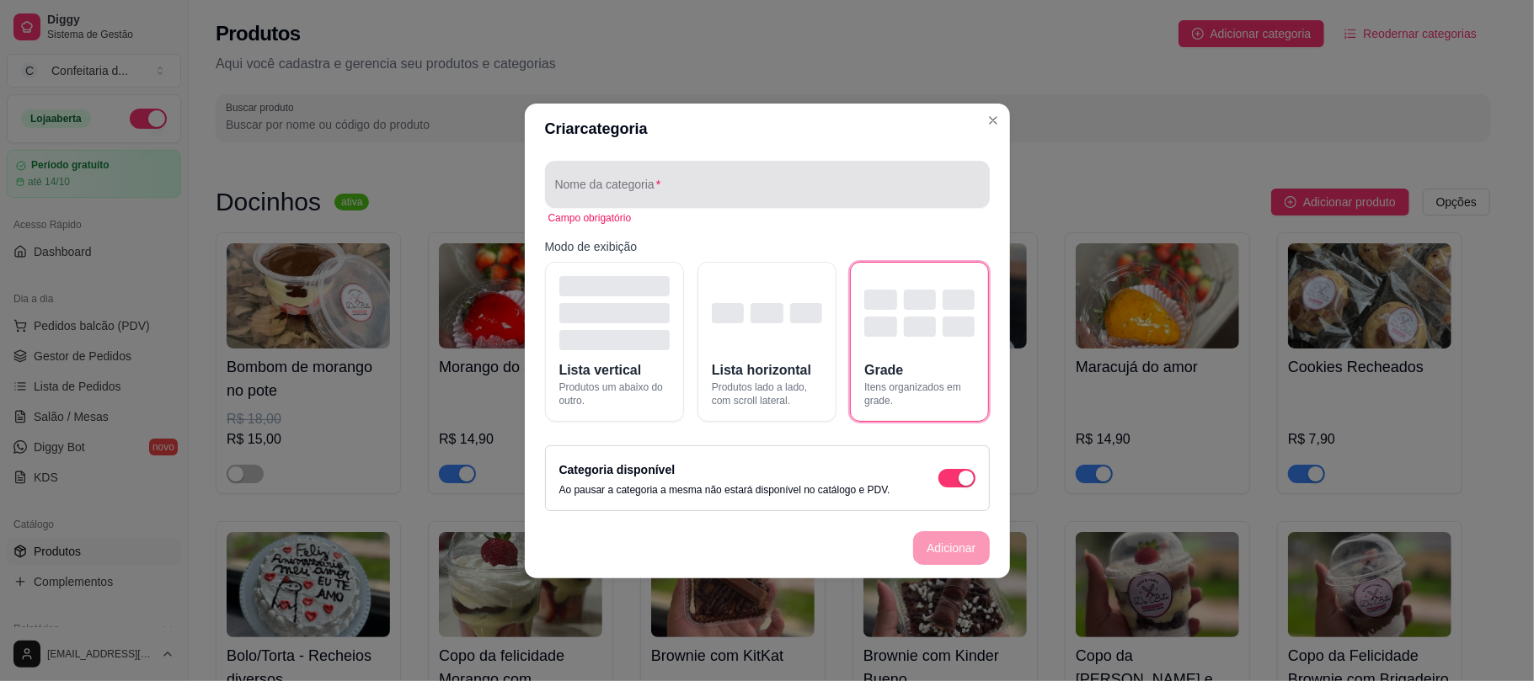
click at [647, 168] on div at bounding box center [767, 185] width 425 height 34
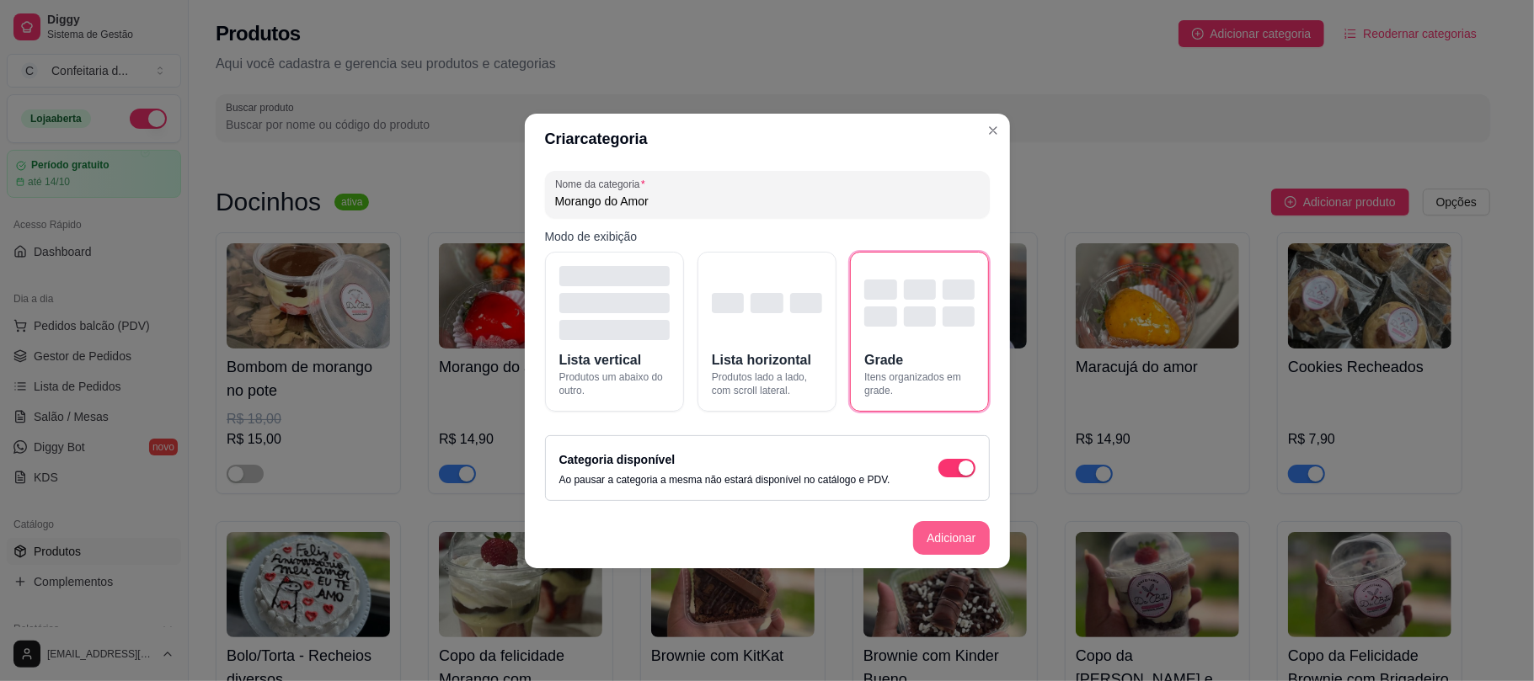
type input "Morango do Amor"
click at [945, 537] on button "Adicionar" at bounding box center [951, 537] width 74 height 33
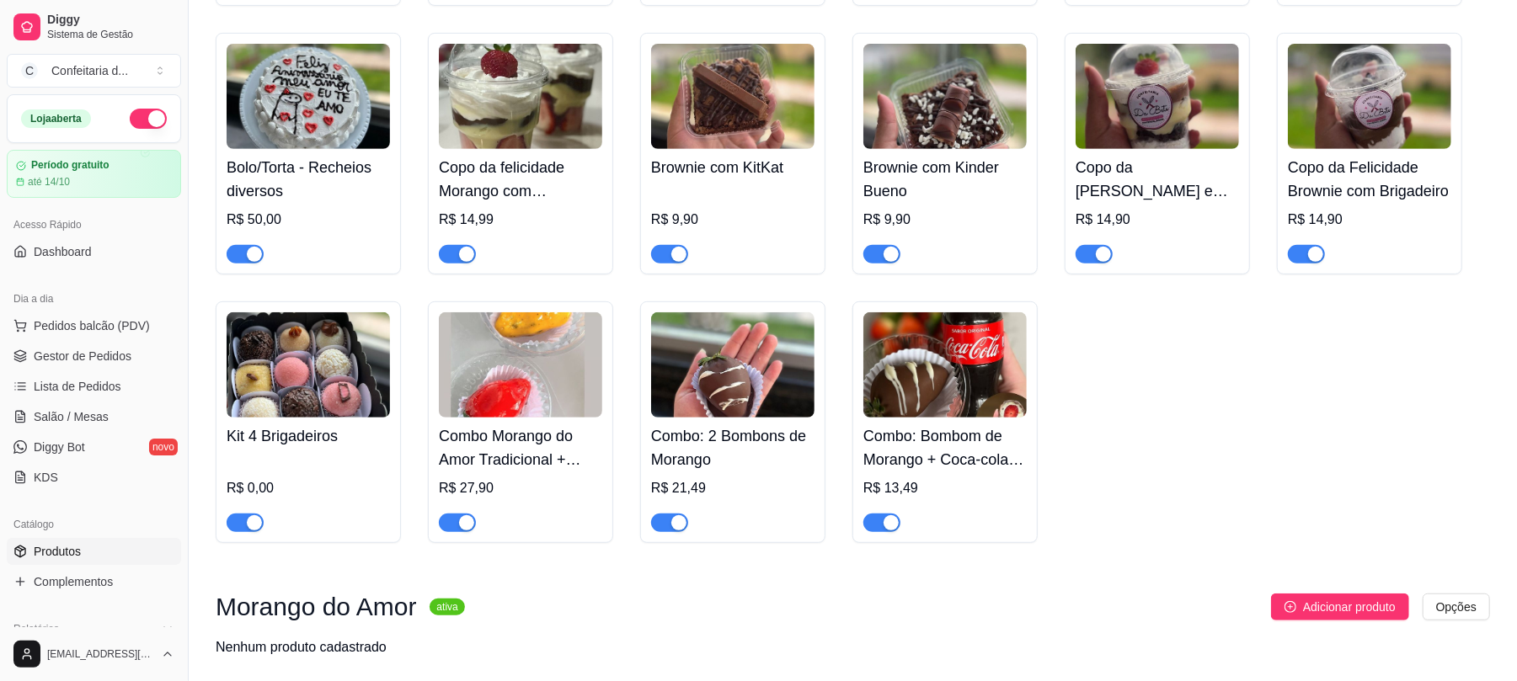
scroll to position [556, 0]
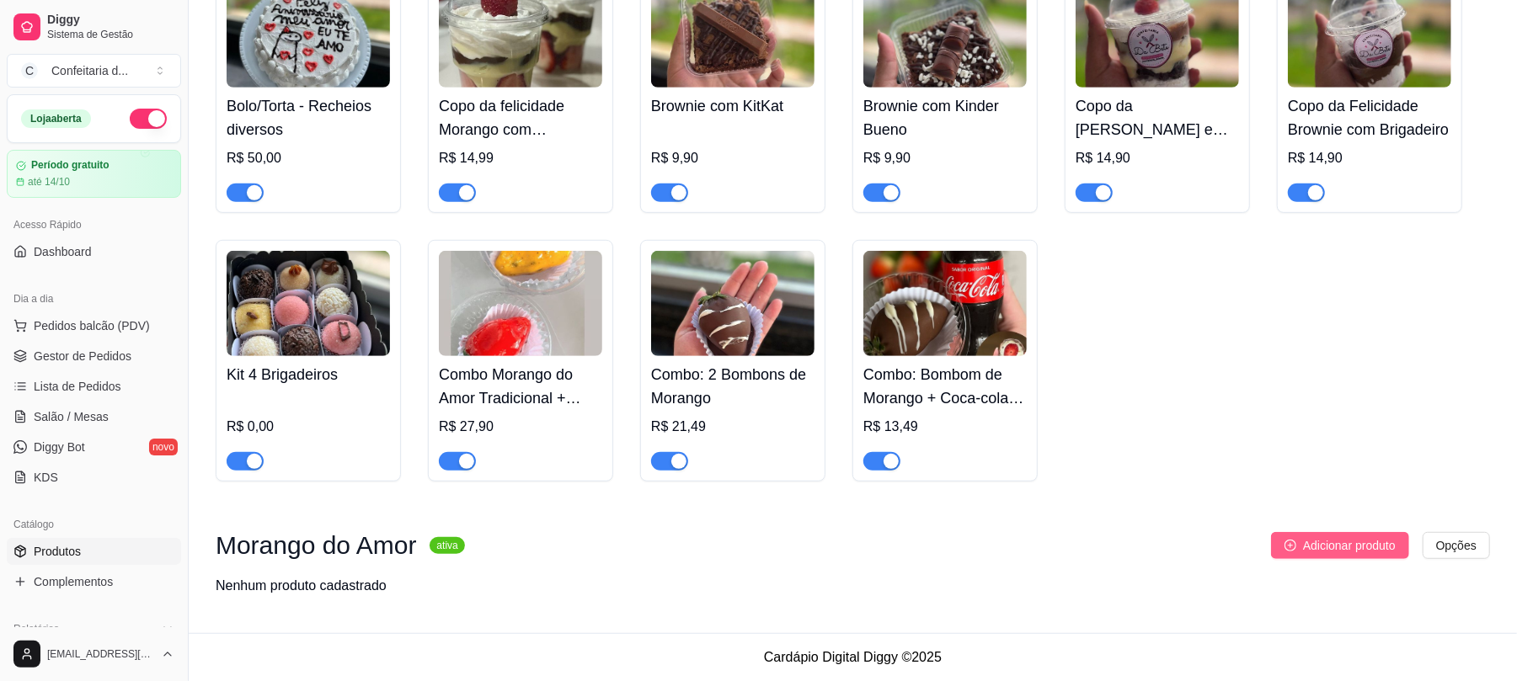
click at [1133, 537] on span "Adicionar produto" at bounding box center [1349, 546] width 93 height 19
click at [521, 372] on h4 "Combo Morango do Amor Tradicional + Morango do amor de Maracujá" at bounding box center [520, 386] width 163 height 47
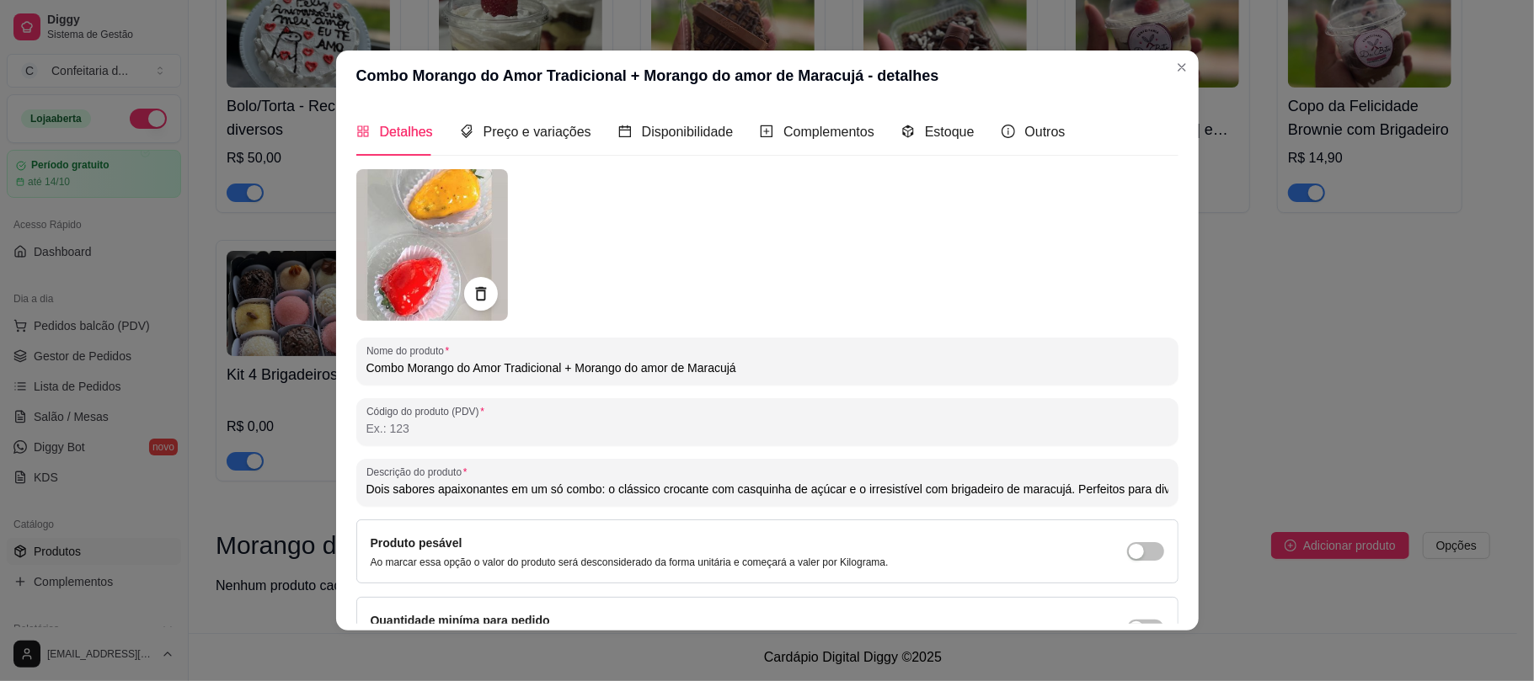
click at [978, 139] on div "Detalhes Preço e variações Disponibilidade Complementos Estoque Outros" at bounding box center [710, 132] width 709 height 48
click at [1025, 135] on span "Outros" at bounding box center [1045, 132] width 40 height 14
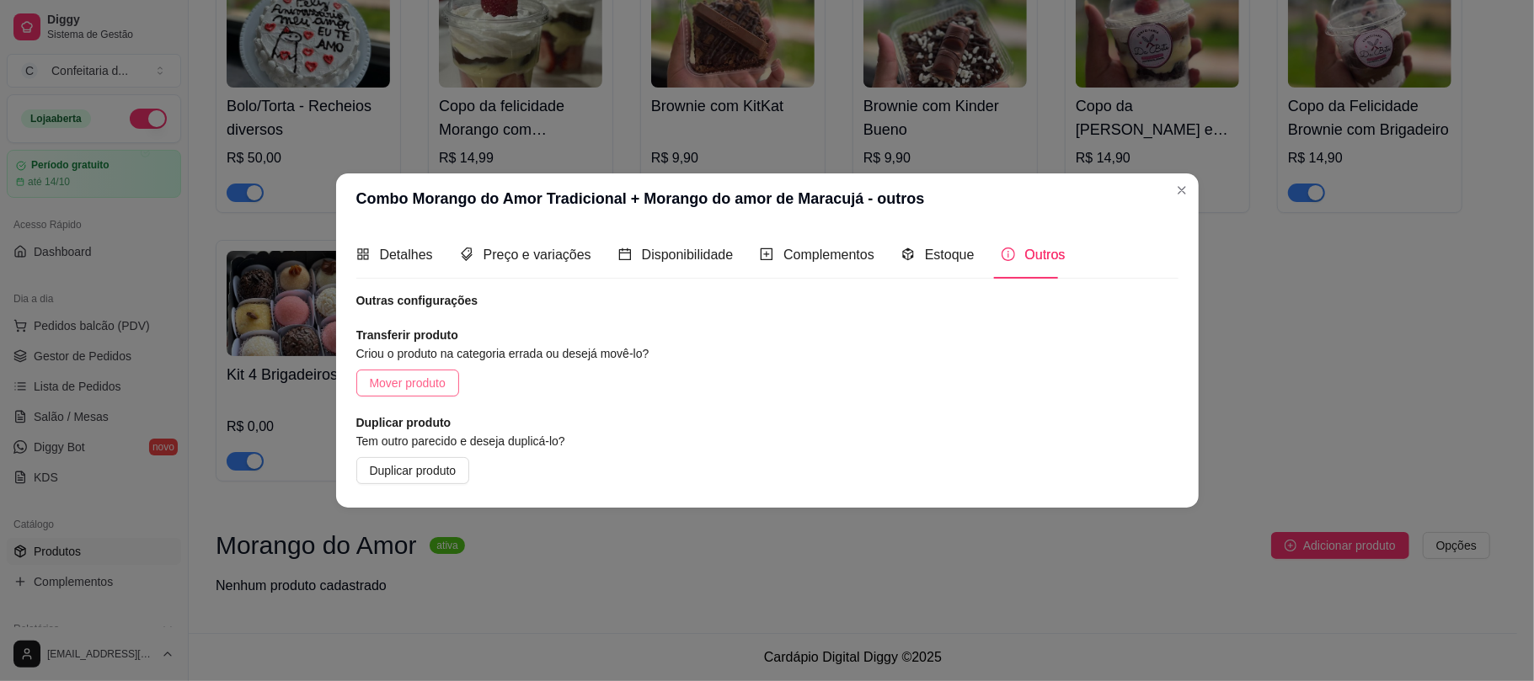
click at [416, 382] on span "Mover produto" at bounding box center [408, 383] width 76 height 19
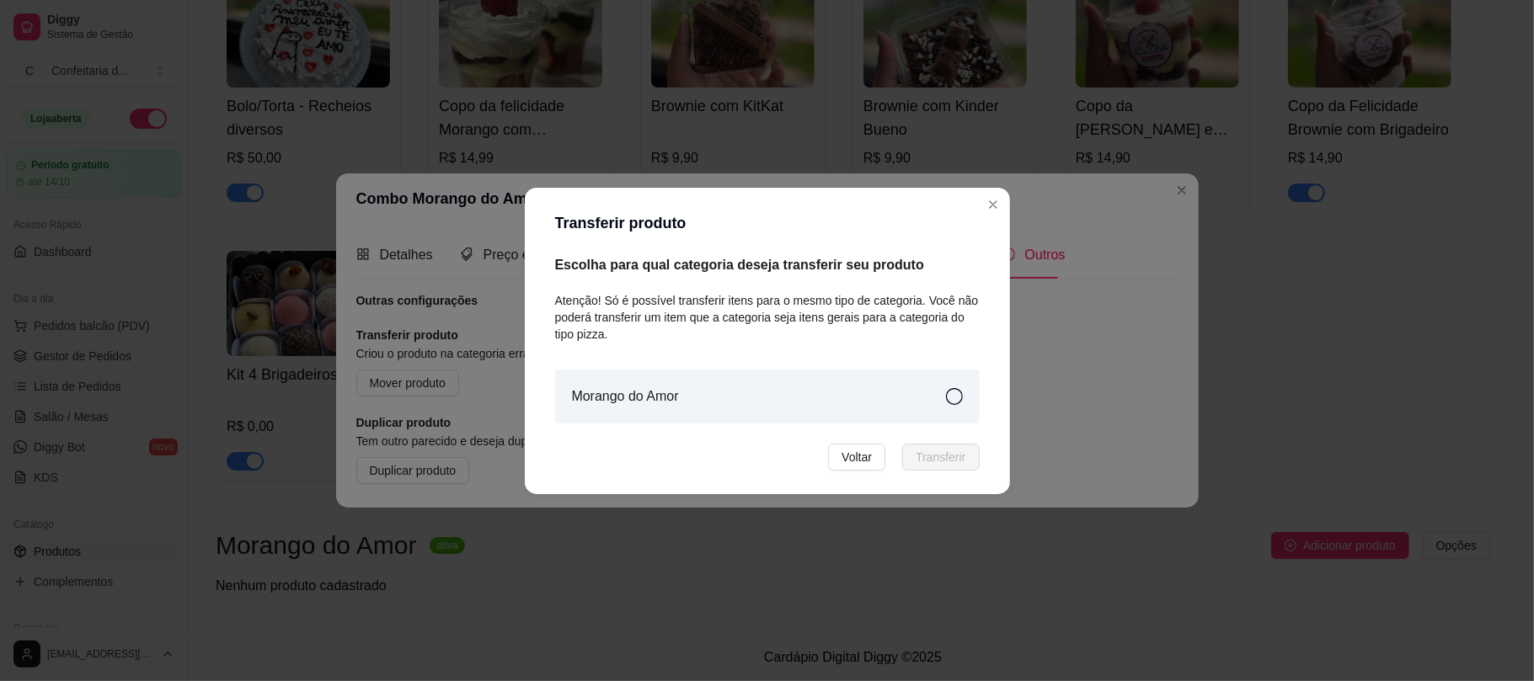
click at [679, 394] on article "Morango do Amor" at bounding box center [625, 397] width 107 height 20
click at [935, 452] on span "Transferir" at bounding box center [941, 457] width 50 height 19
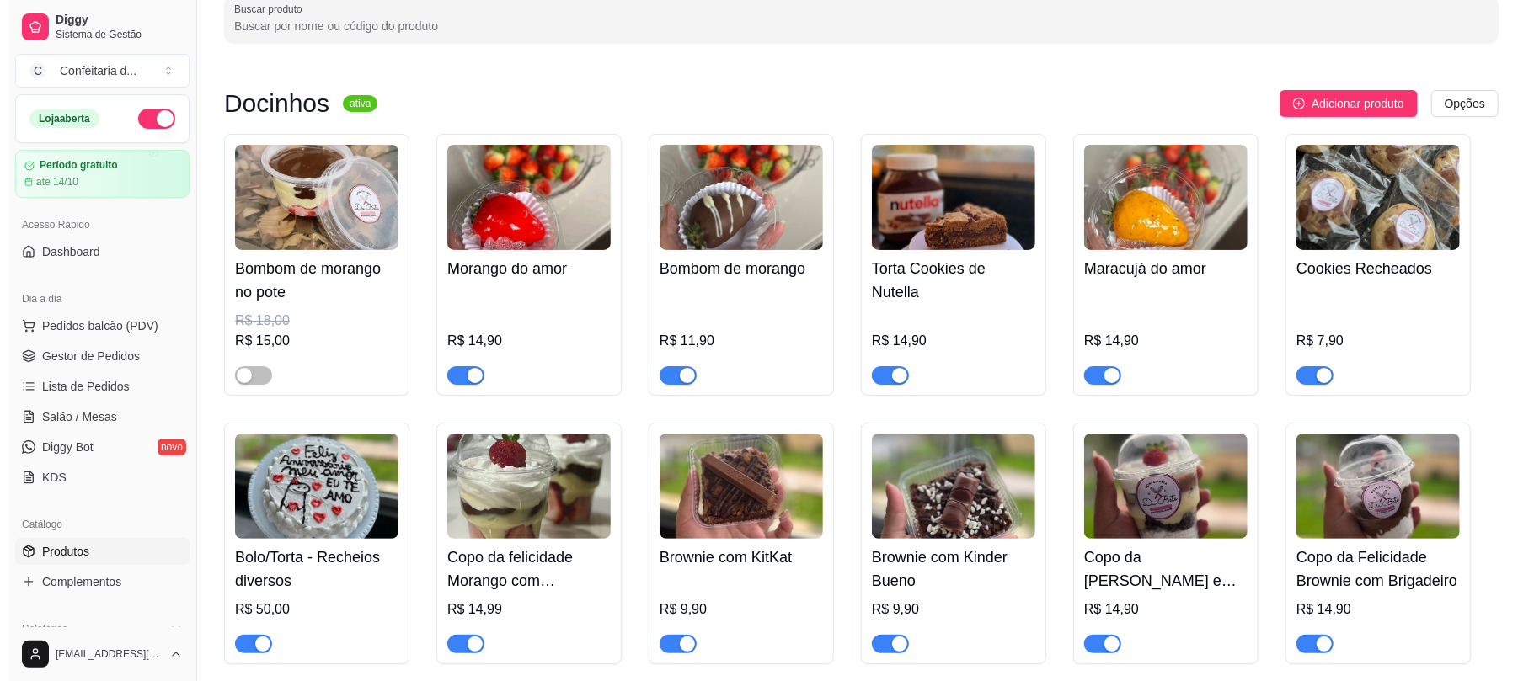
scroll to position [55, 0]
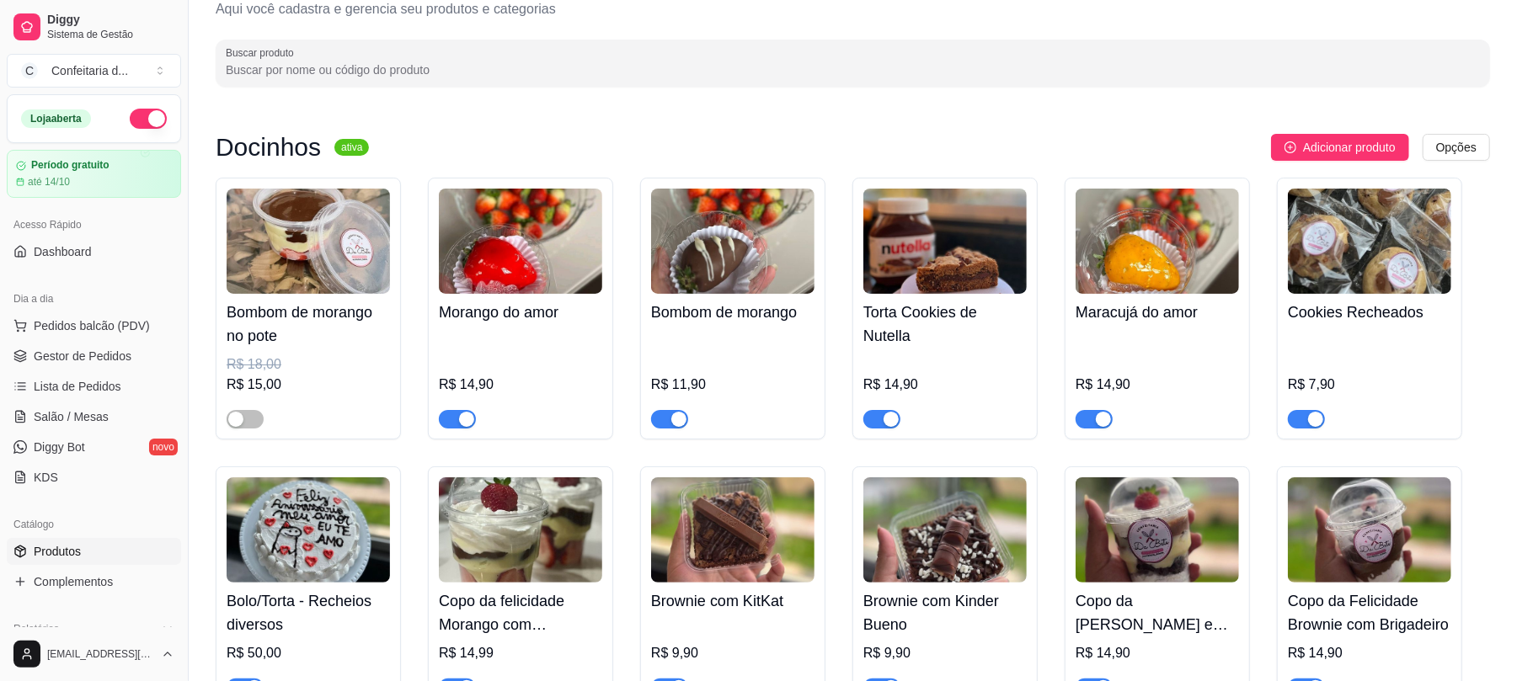
click at [1133, 281] on img at bounding box center [1157, 241] width 163 height 105
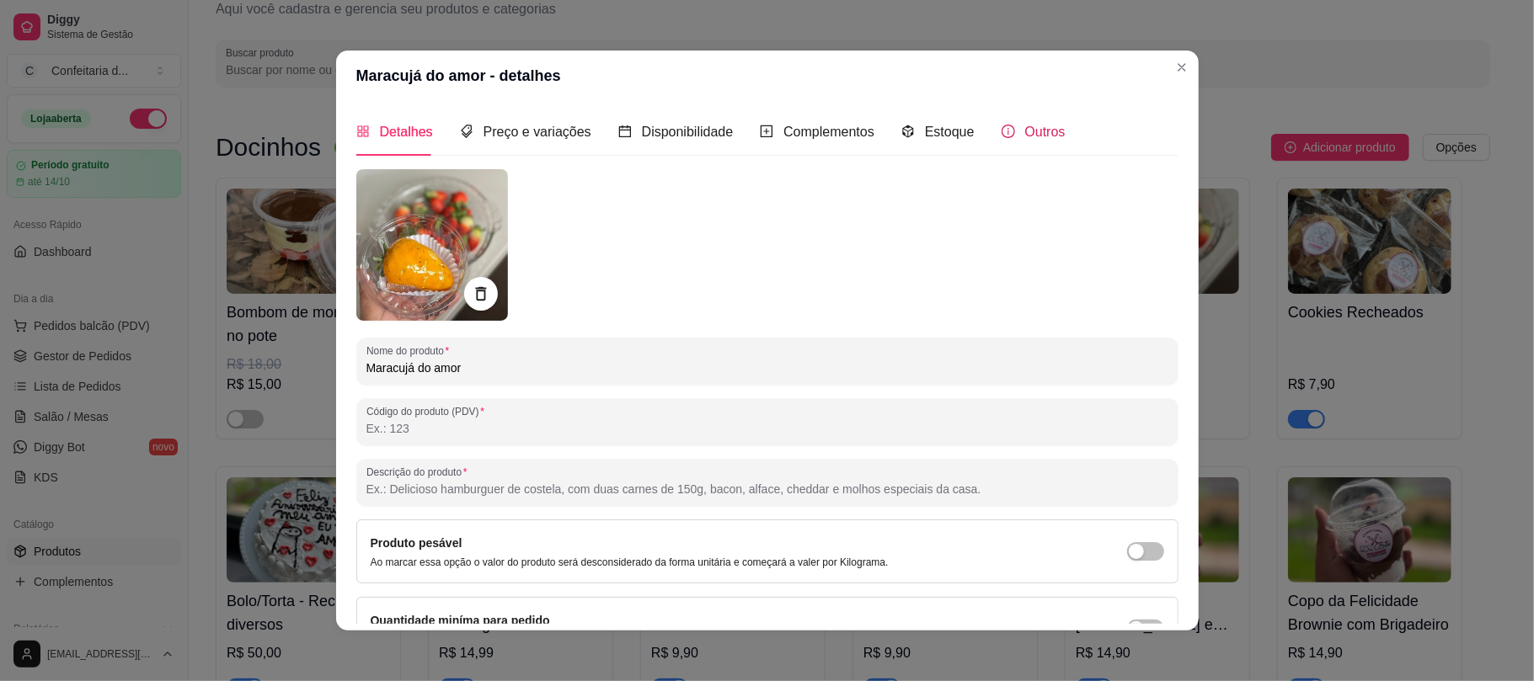
click at [1002, 125] on span at bounding box center [1008, 132] width 13 height 14
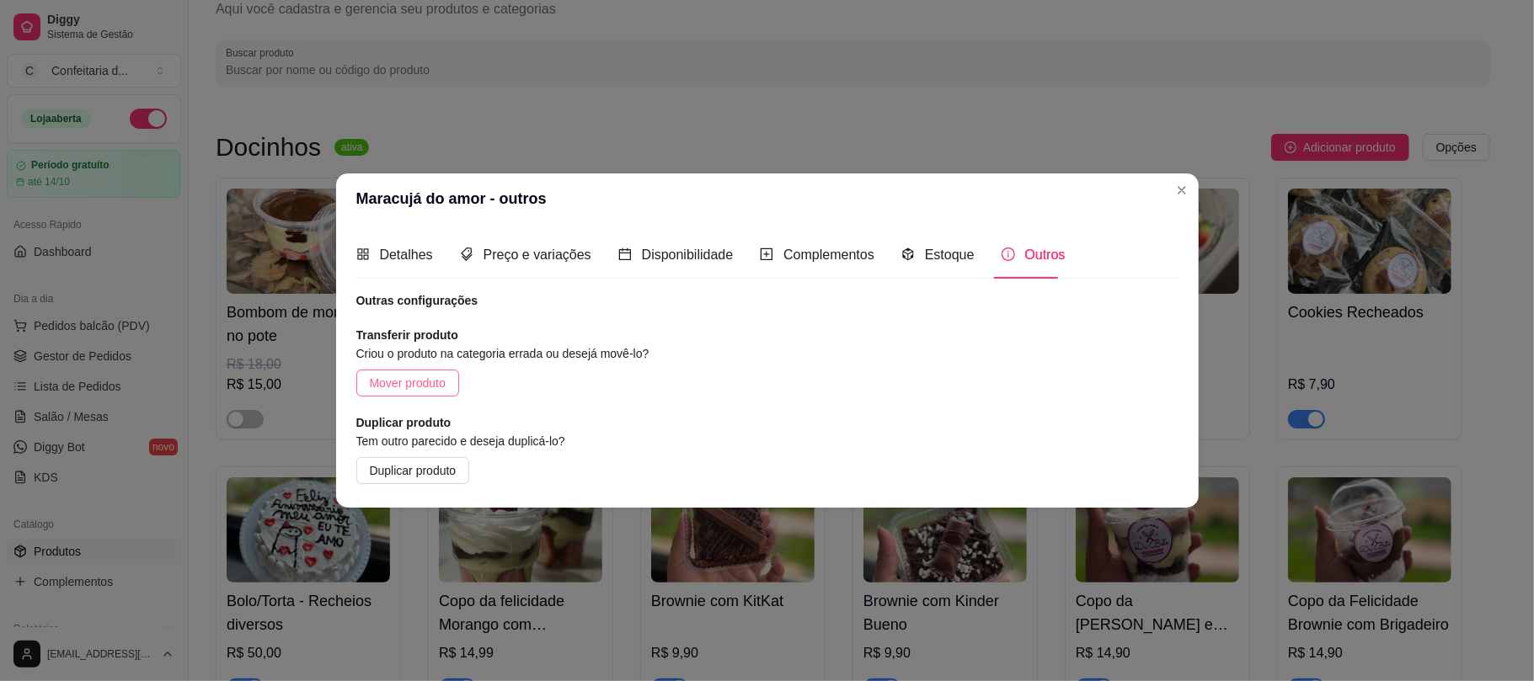
click at [409, 388] on span "Mover produto" at bounding box center [408, 383] width 76 height 19
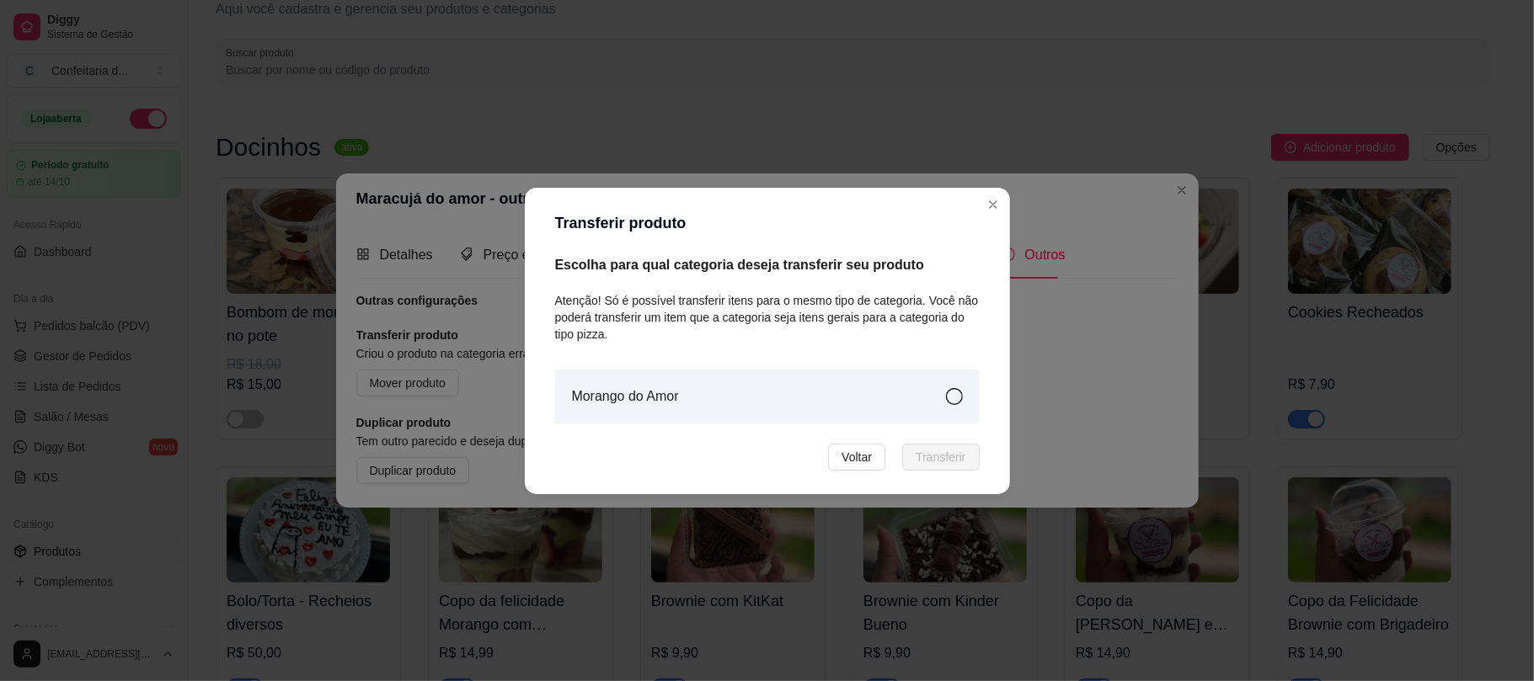
click at [836, 372] on div "Morango do Amor" at bounding box center [767, 397] width 425 height 54
click at [971, 455] on button "Transferir" at bounding box center [940, 457] width 77 height 27
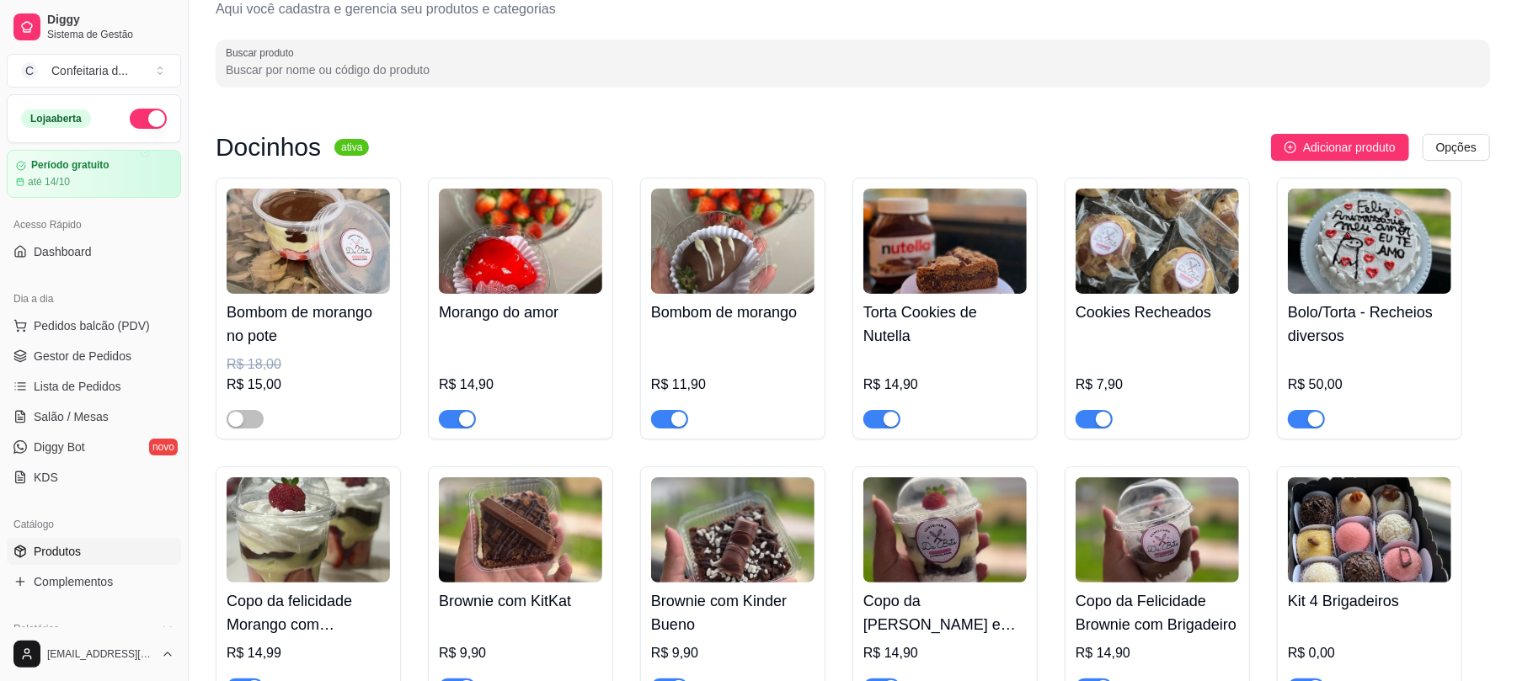
click at [462, 291] on img at bounding box center [520, 241] width 163 height 105
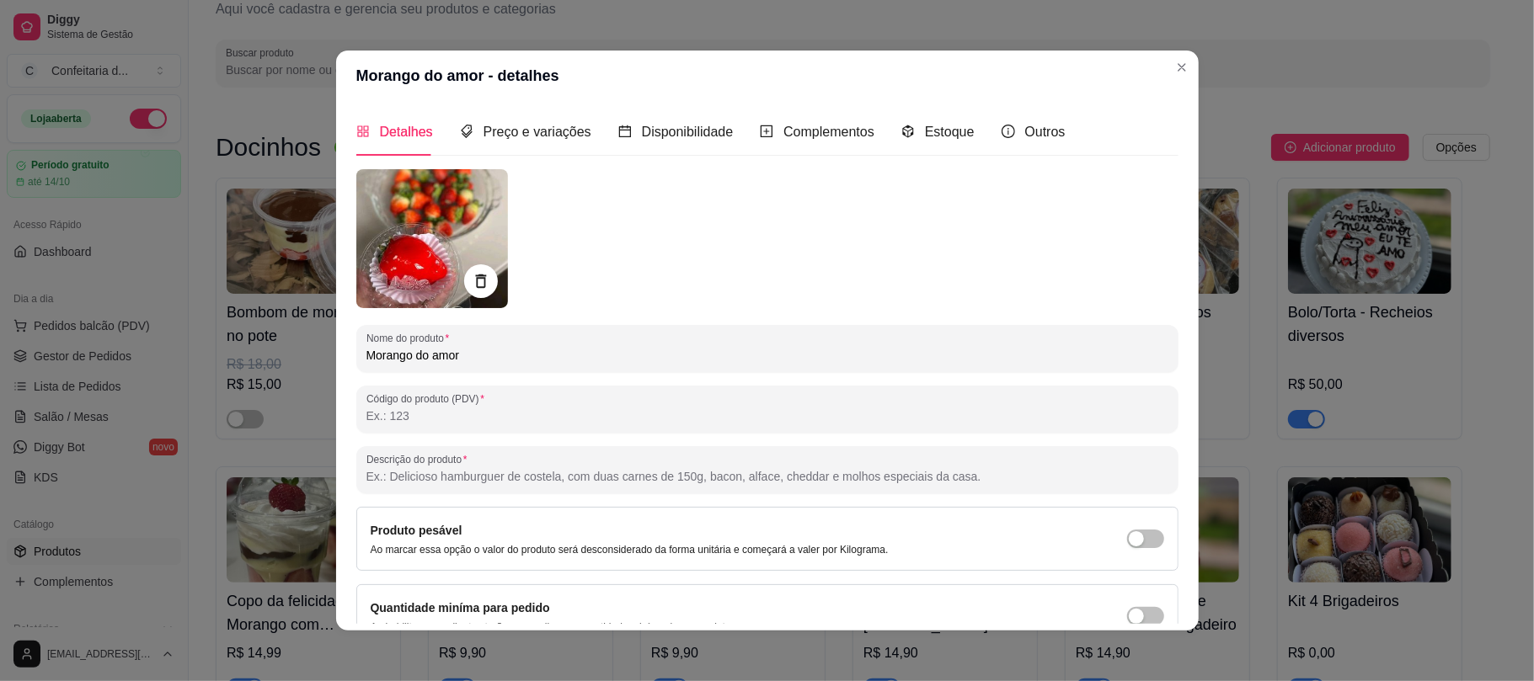
scroll to position [3, 0]
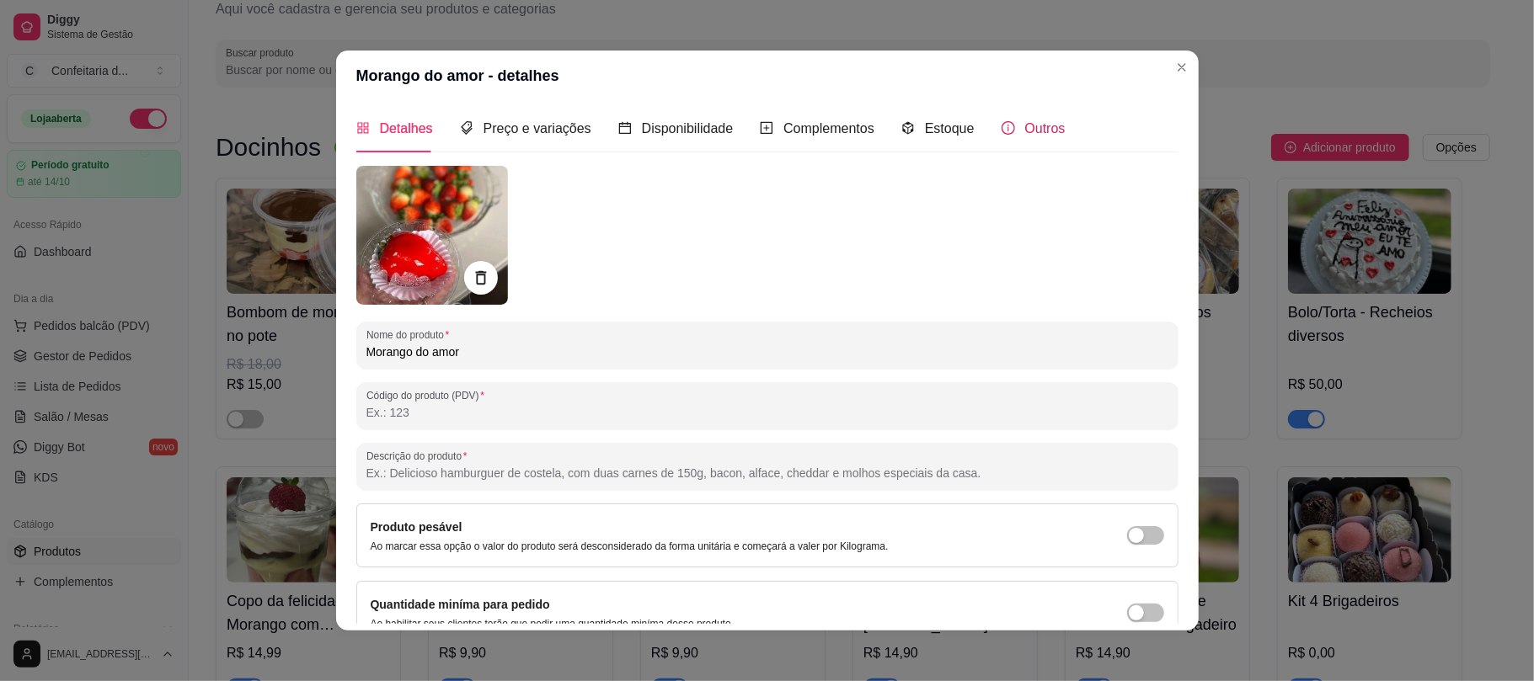
click at [1002, 129] on div "Outros" at bounding box center [1034, 128] width 64 height 21
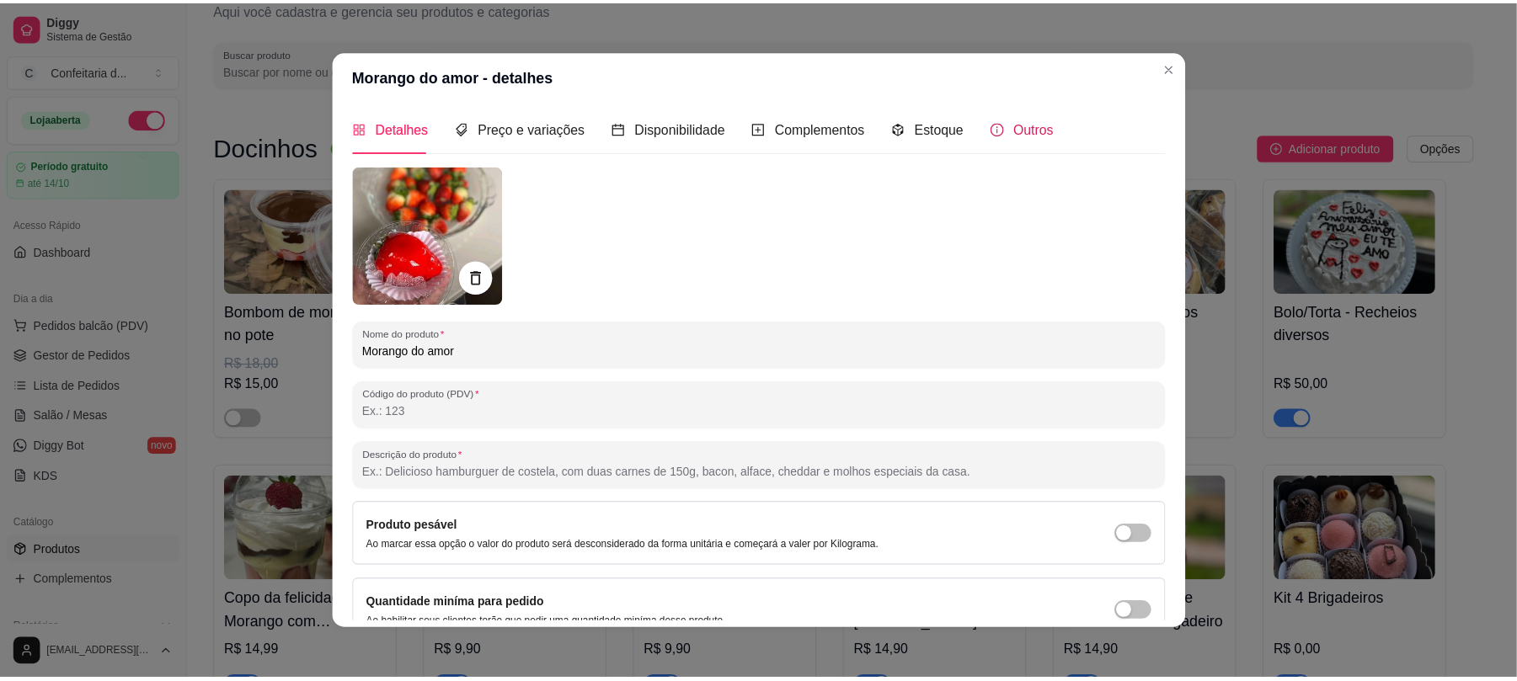
scroll to position [0, 0]
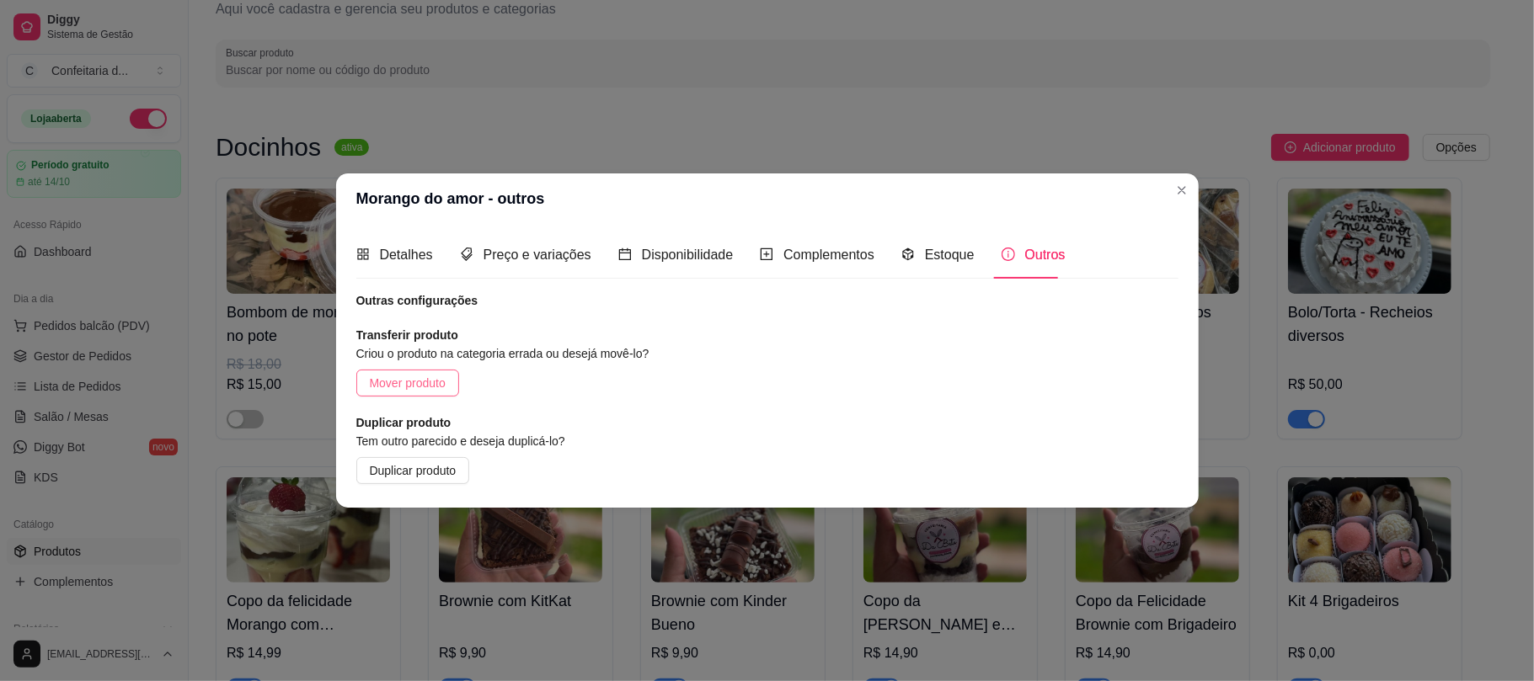
click at [409, 387] on span "Mover produto" at bounding box center [408, 383] width 76 height 19
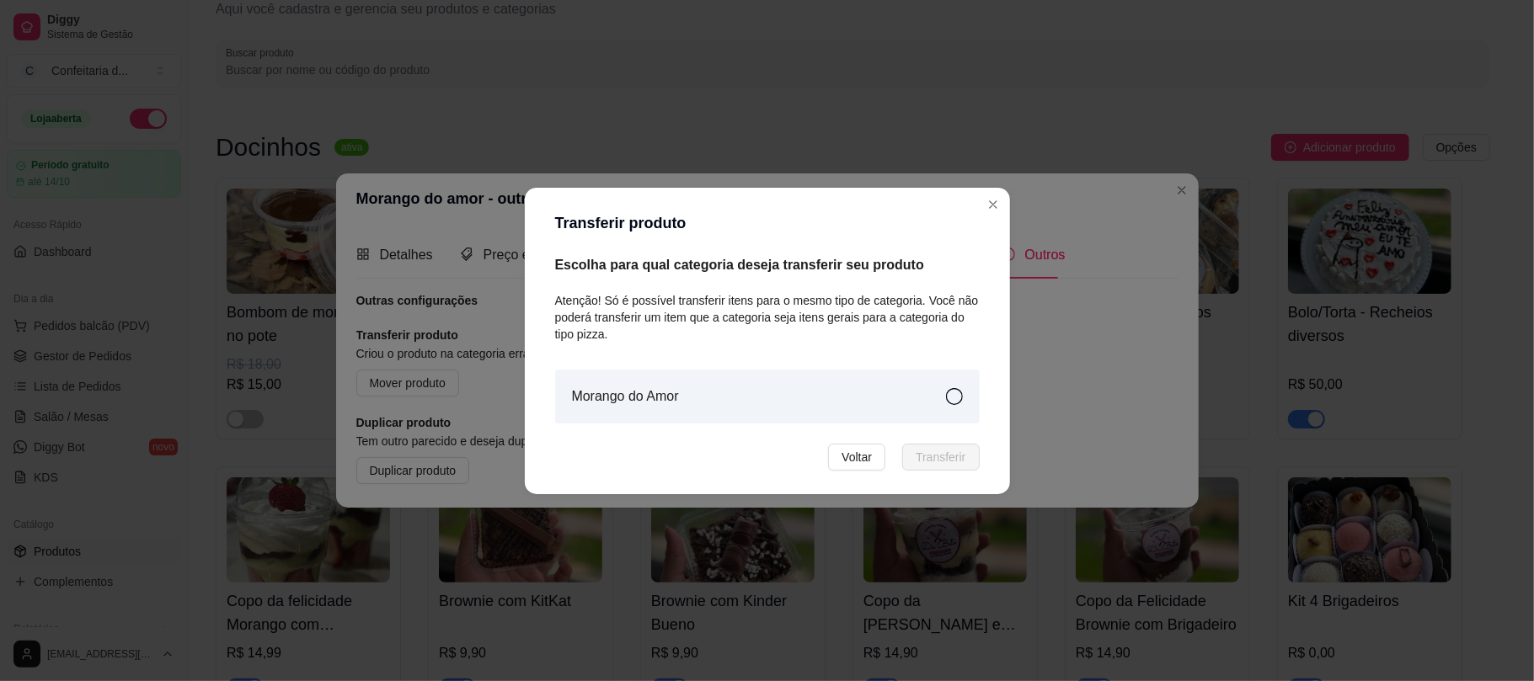
click at [620, 398] on article "Morango do Amor" at bounding box center [625, 397] width 107 height 20
click at [977, 456] on button "Transferir" at bounding box center [940, 457] width 77 height 27
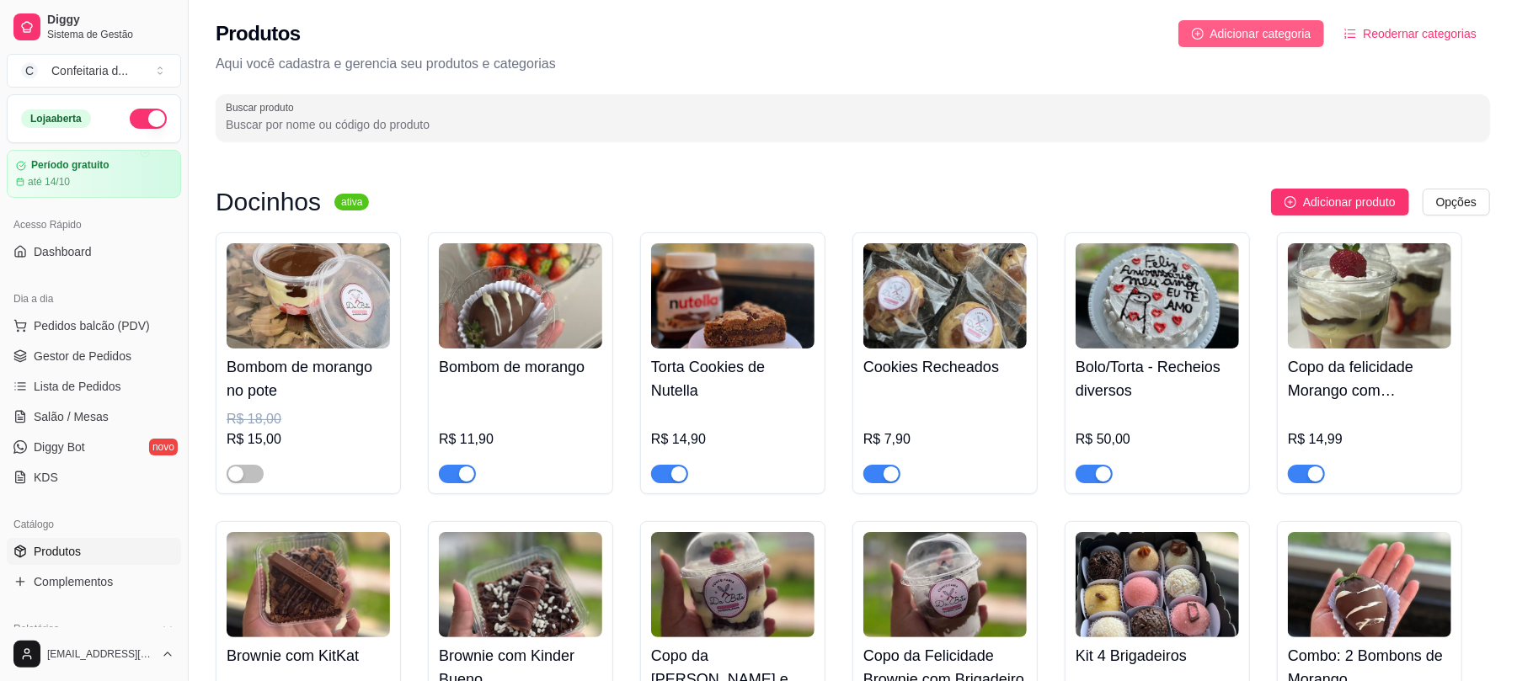
click at [1133, 24] on button "Adicionar categoria" at bounding box center [1251, 33] width 147 height 27
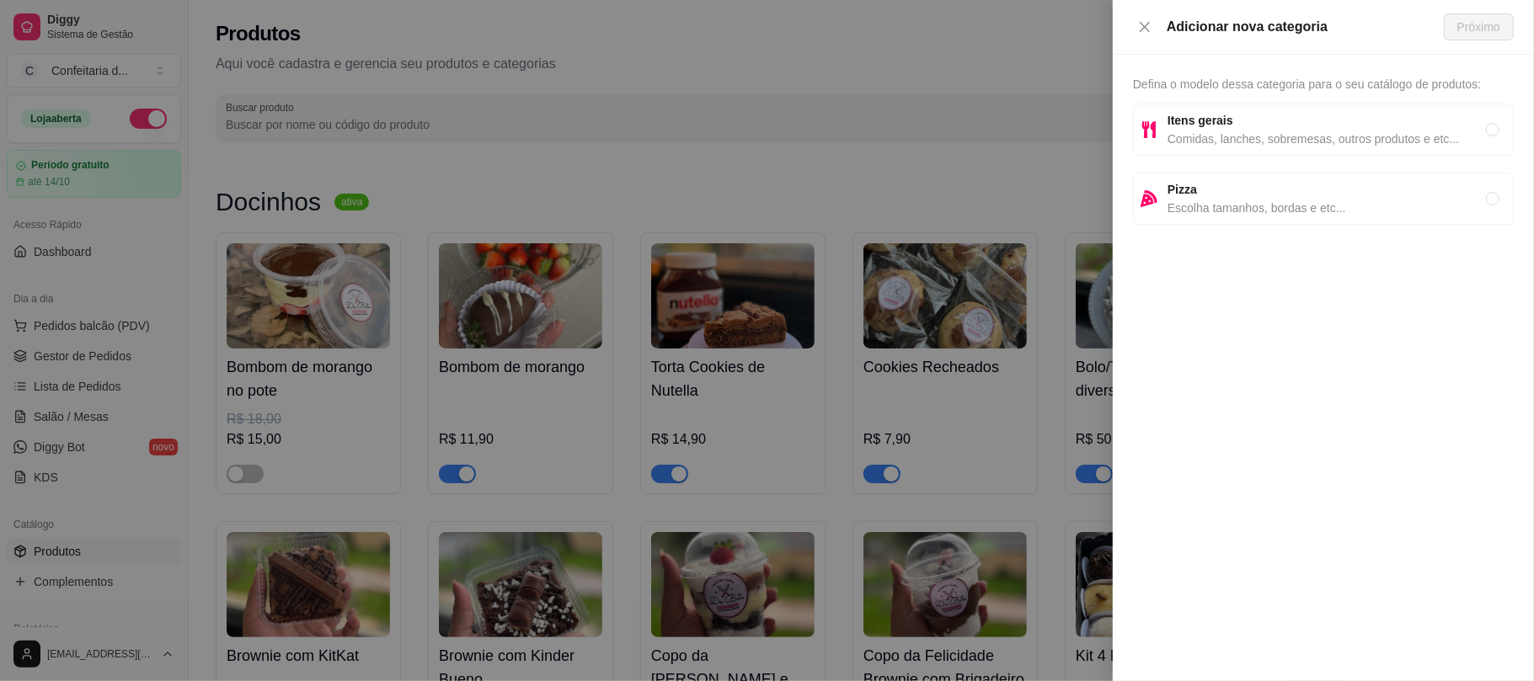
click at [1133, 123] on strong "Itens gerais" at bounding box center [1201, 120] width 66 height 13
radio input "true"
click at [1133, 29] on span "Próximo" at bounding box center [1478, 27] width 43 height 19
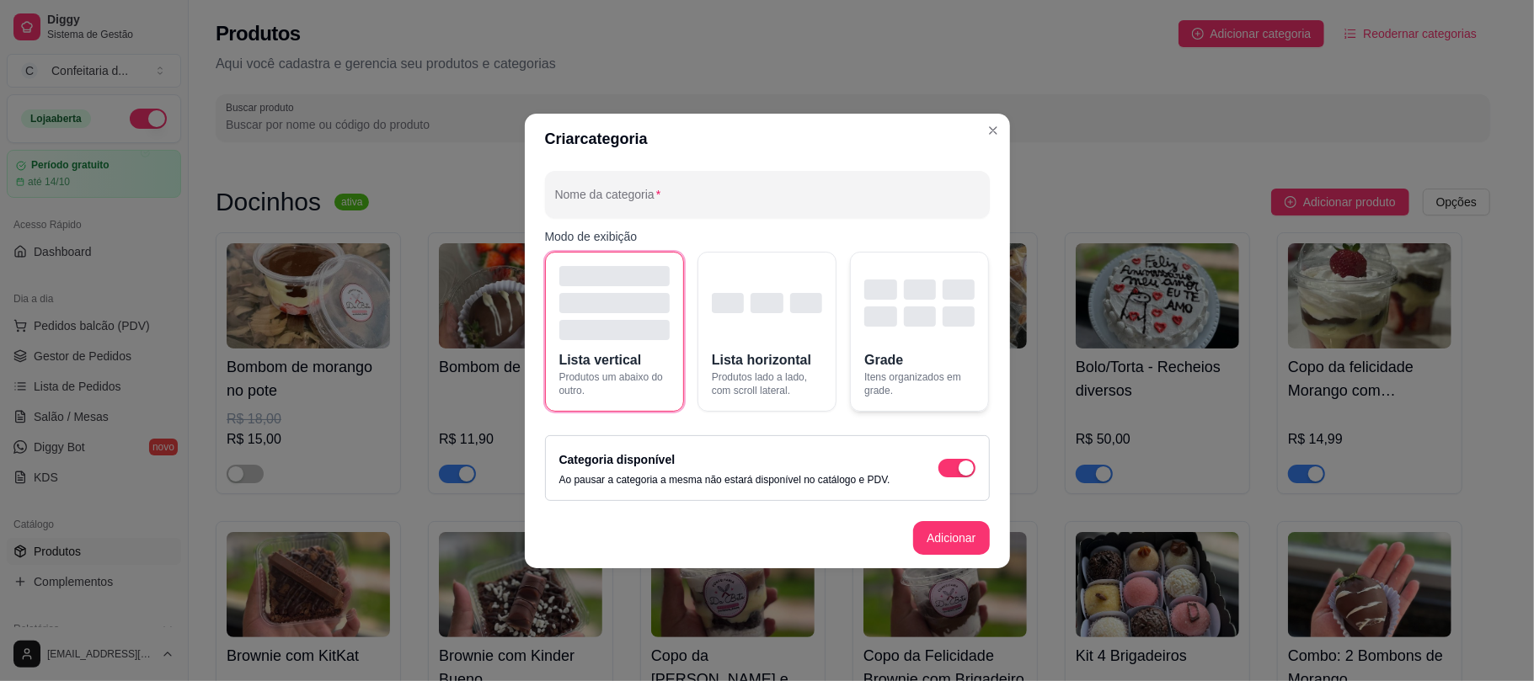
click at [927, 366] on button "Grade Itens organizados em grade." at bounding box center [919, 332] width 139 height 160
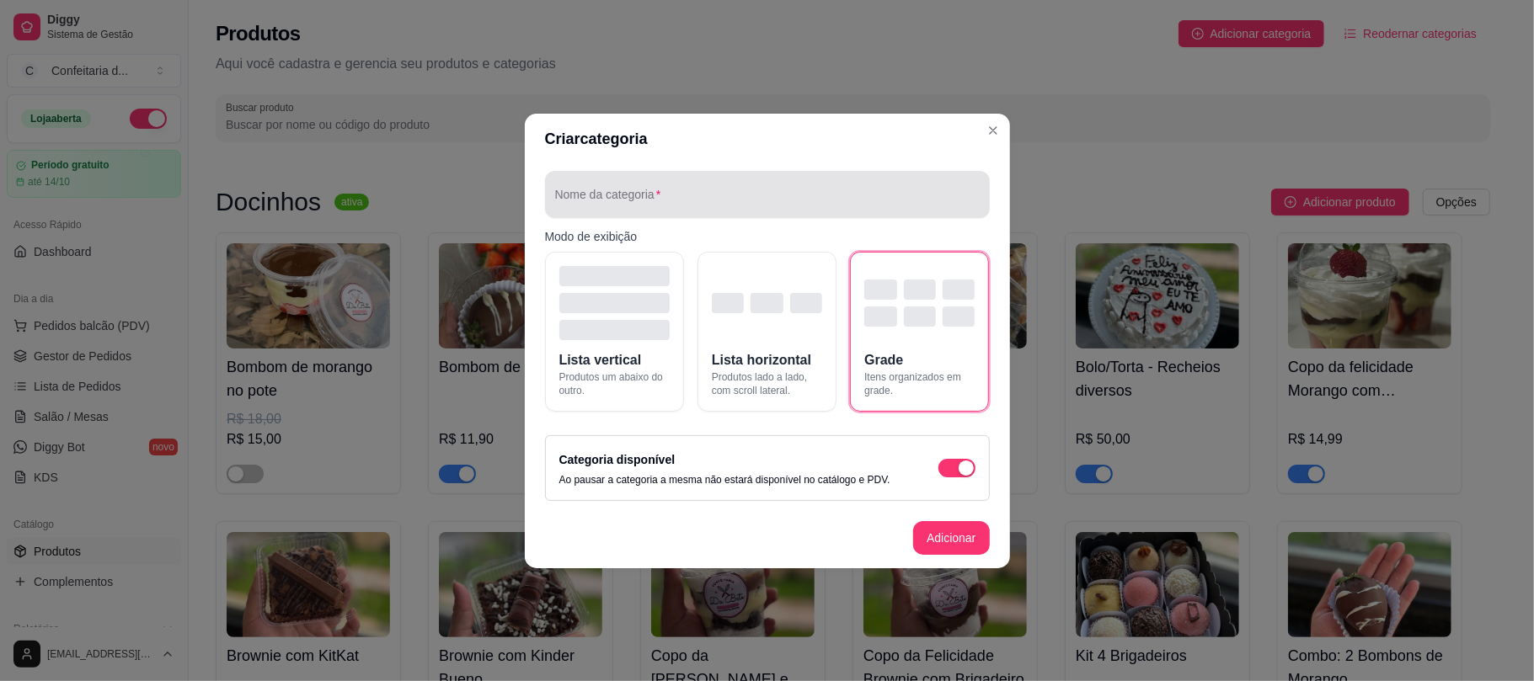
click at [735, 189] on div at bounding box center [767, 195] width 425 height 34
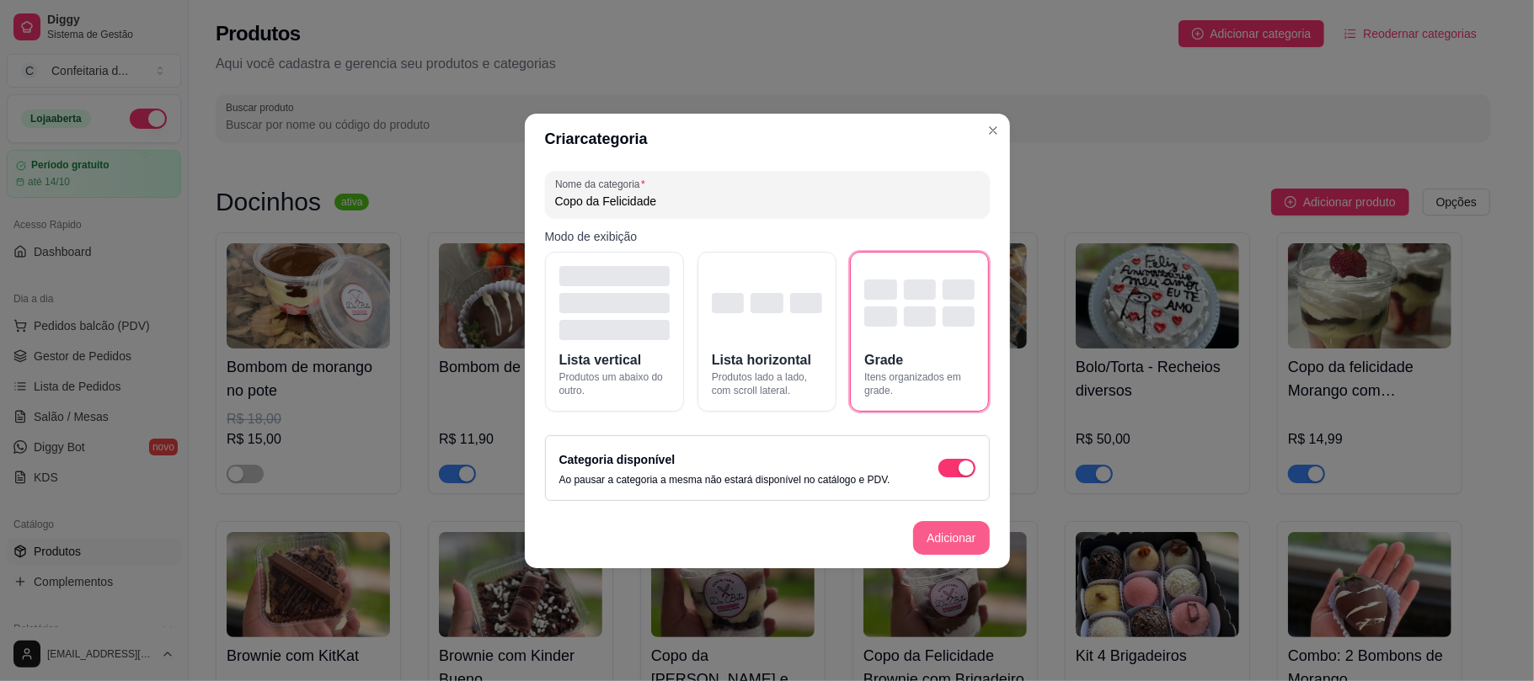
type input "Copo da Felicidade"
click at [941, 537] on button "Adicionar" at bounding box center [951, 538] width 76 height 34
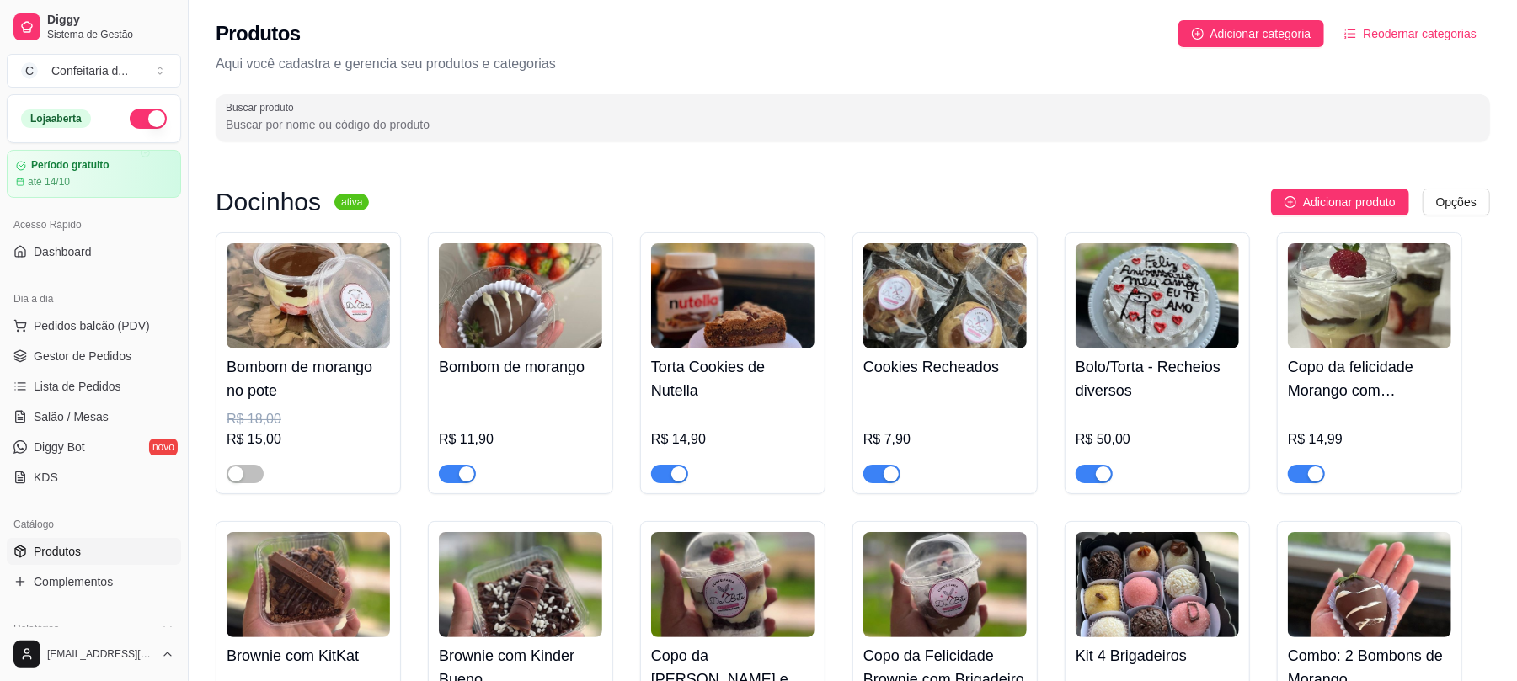
click at [1133, 329] on img at bounding box center [1369, 295] width 163 height 105
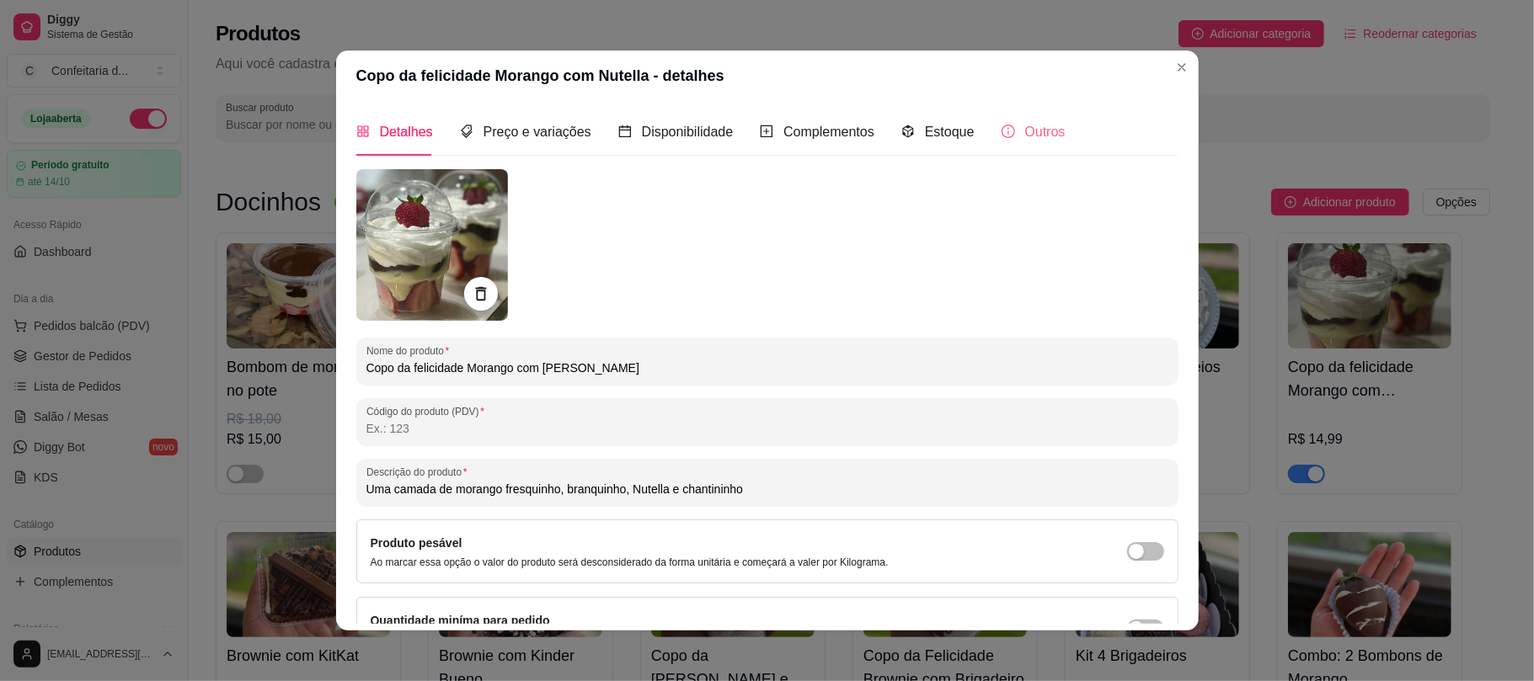
click at [1035, 143] on div "Outros" at bounding box center [1034, 132] width 64 height 48
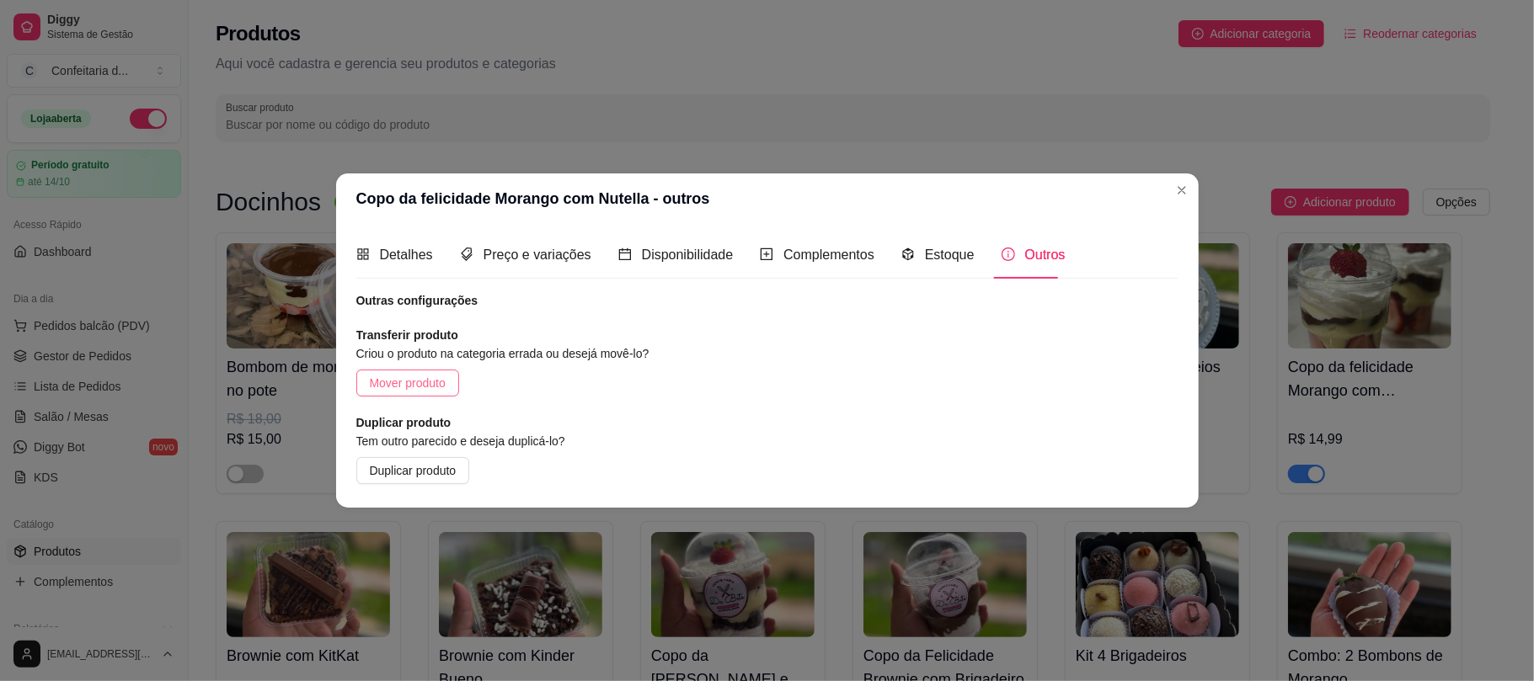
click at [413, 386] on span "Mover produto" at bounding box center [408, 383] width 76 height 19
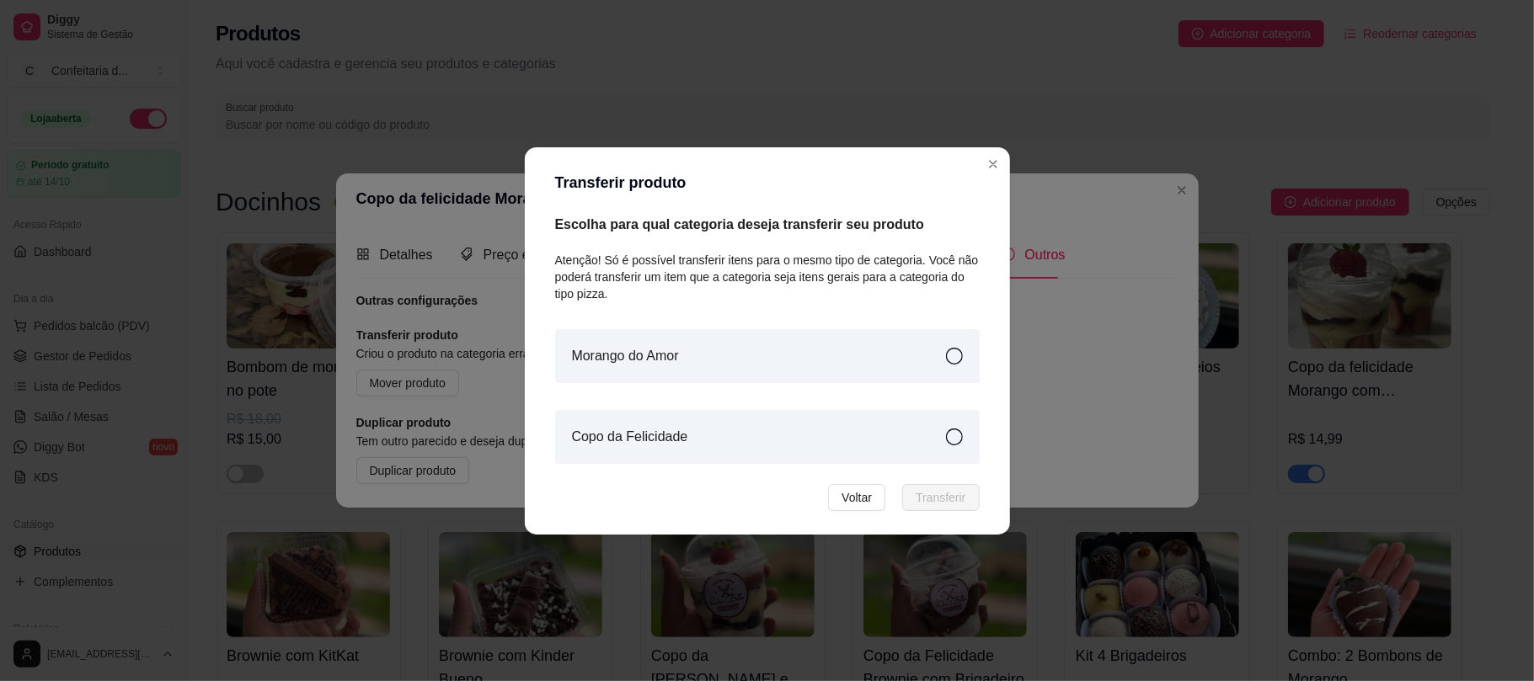
click at [655, 462] on div "Copo da Felicidade" at bounding box center [767, 437] width 425 height 54
click at [950, 500] on span "Transferir" at bounding box center [941, 498] width 50 height 19
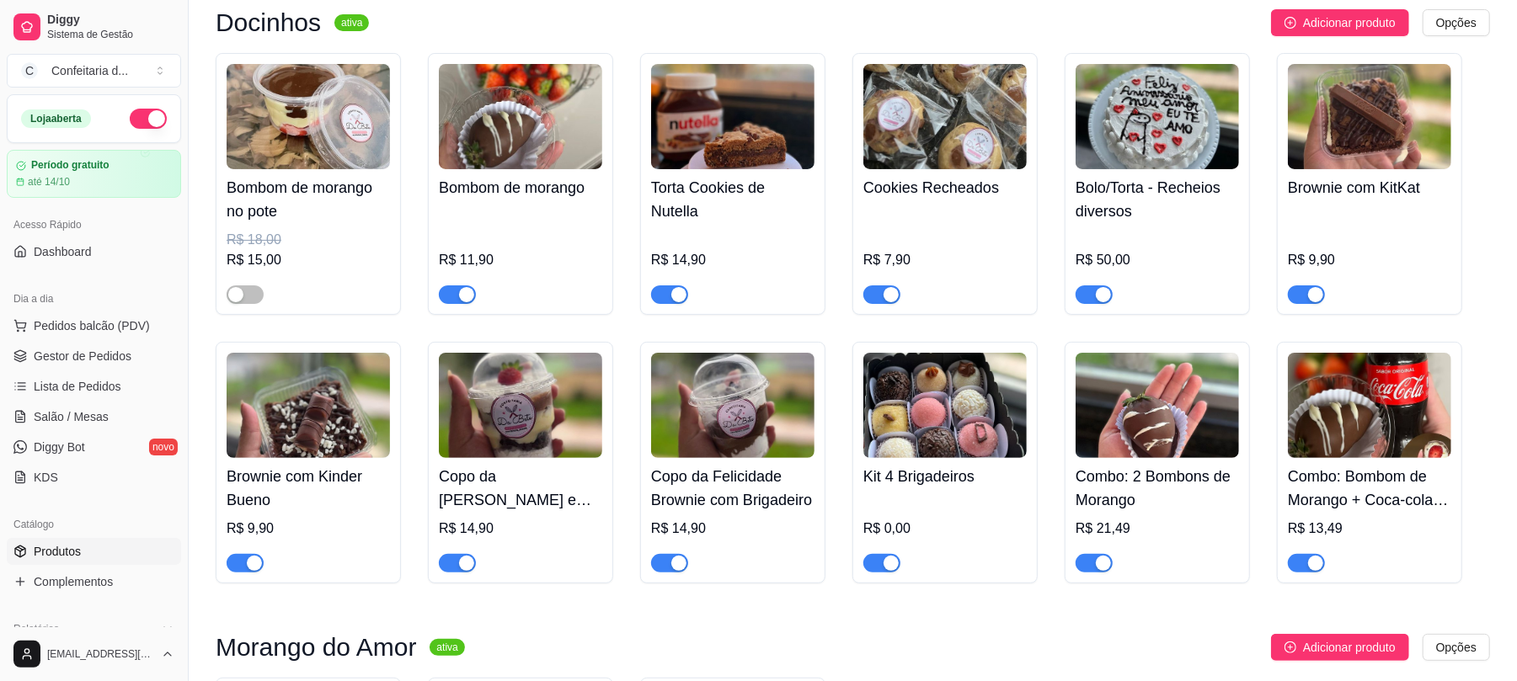
scroll to position [176, 0]
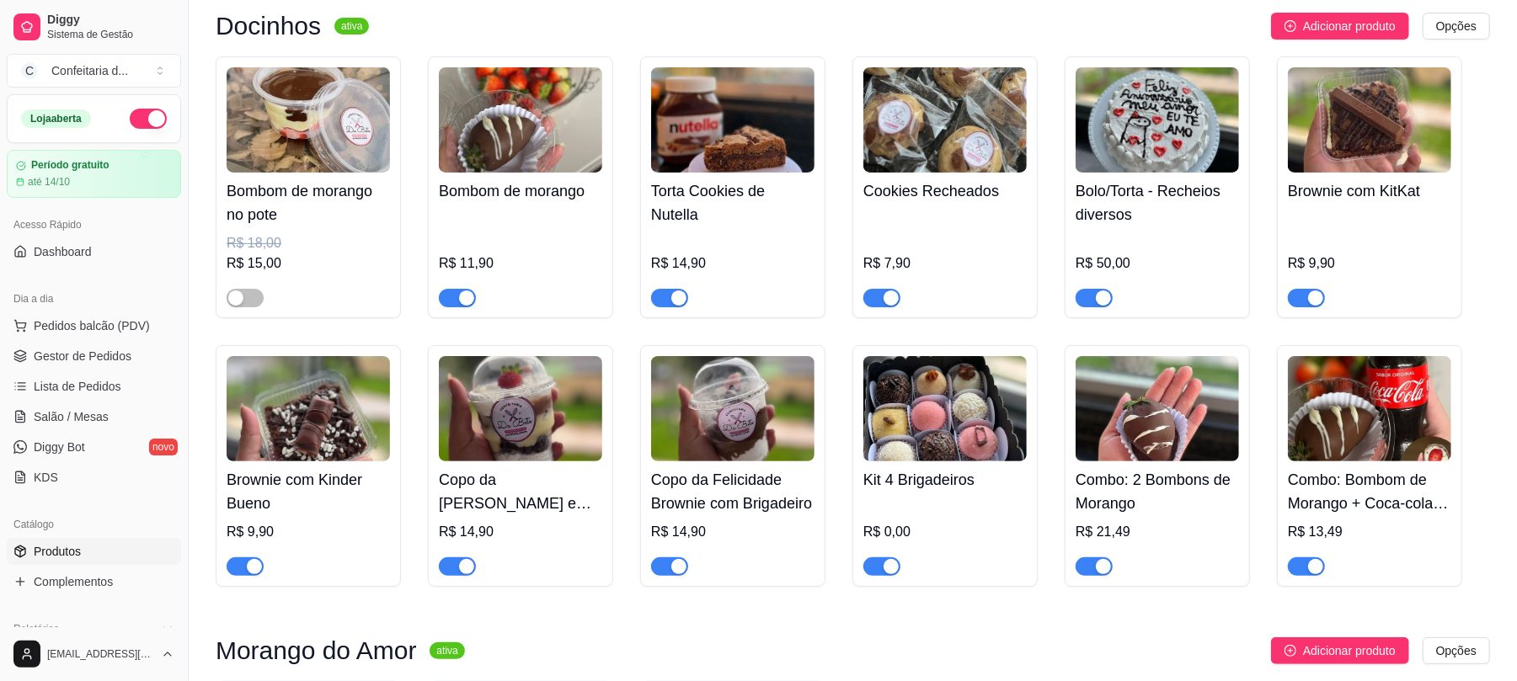
click at [512, 425] on img at bounding box center [520, 408] width 163 height 105
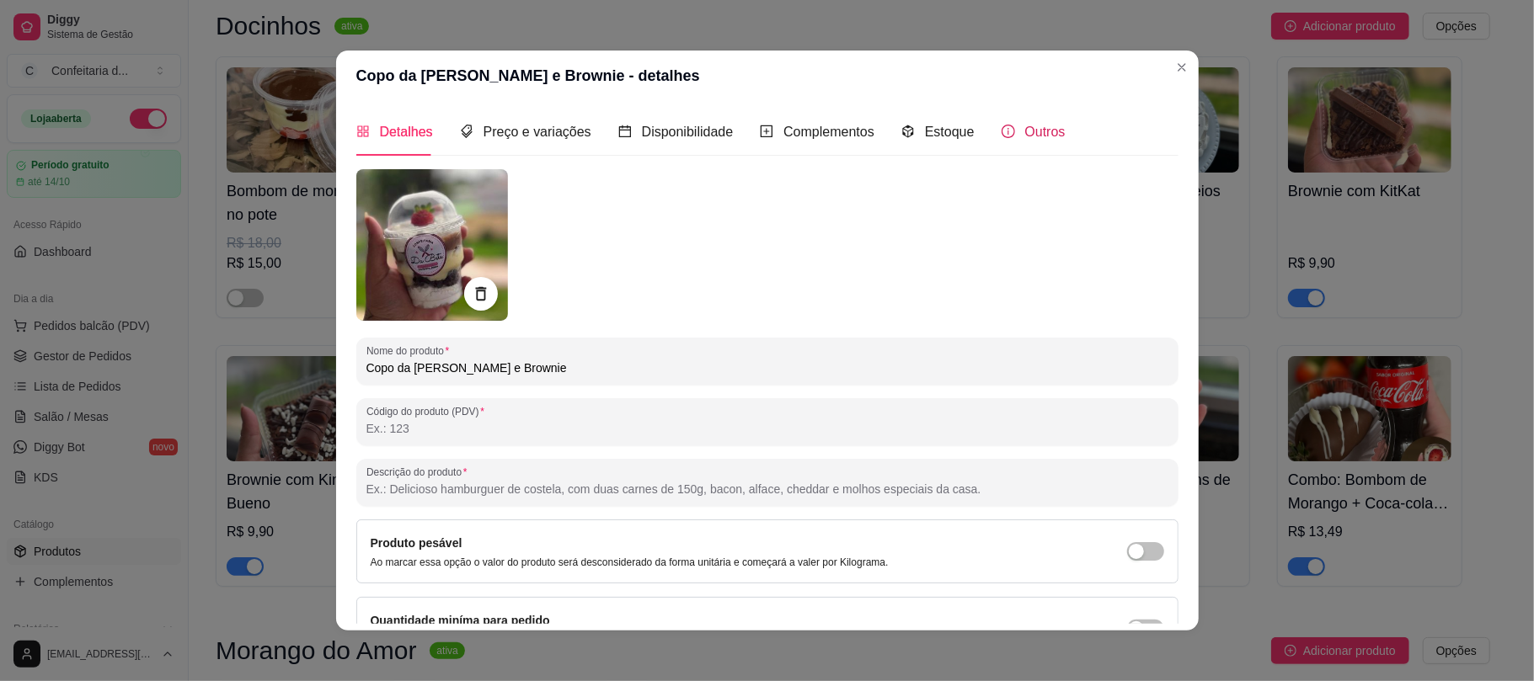
click at [1031, 142] on div "Outros" at bounding box center [1034, 131] width 64 height 21
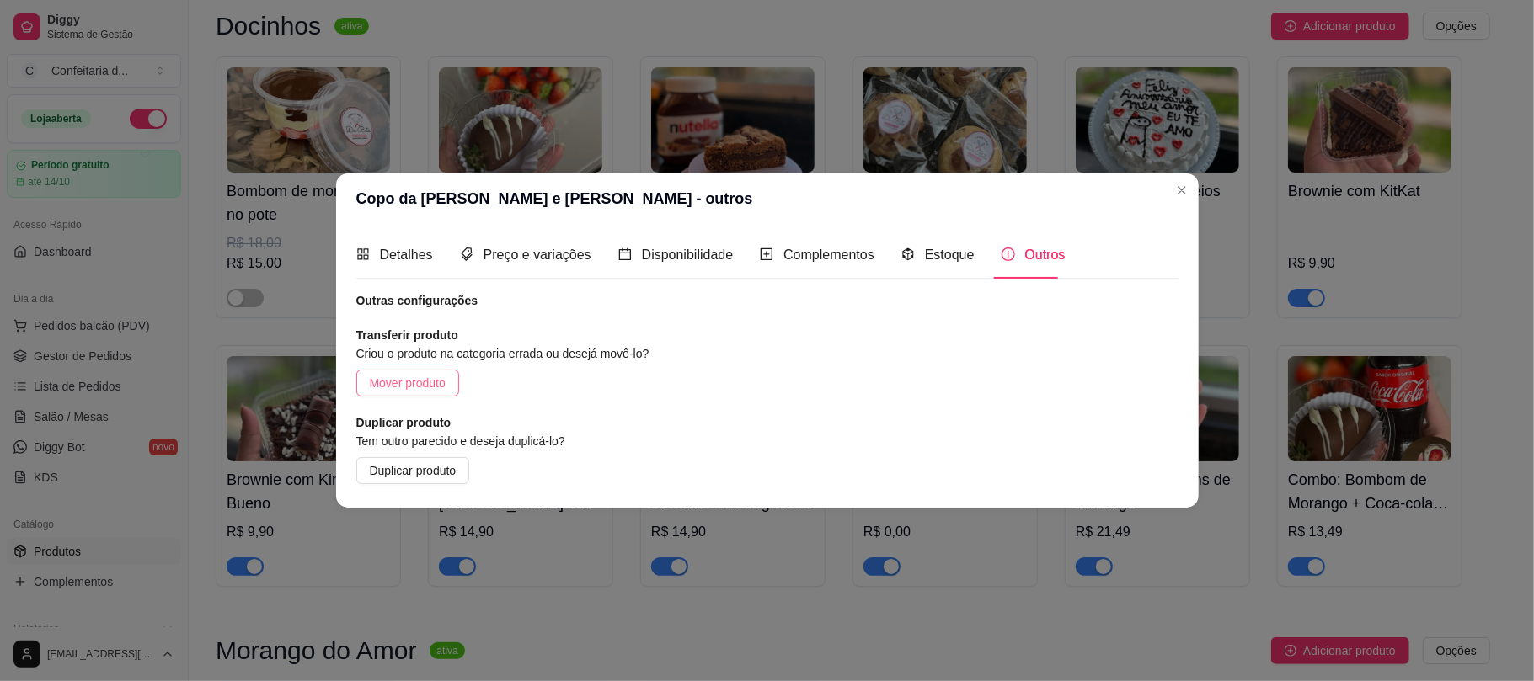
click at [412, 386] on span "Mover produto" at bounding box center [408, 383] width 76 height 19
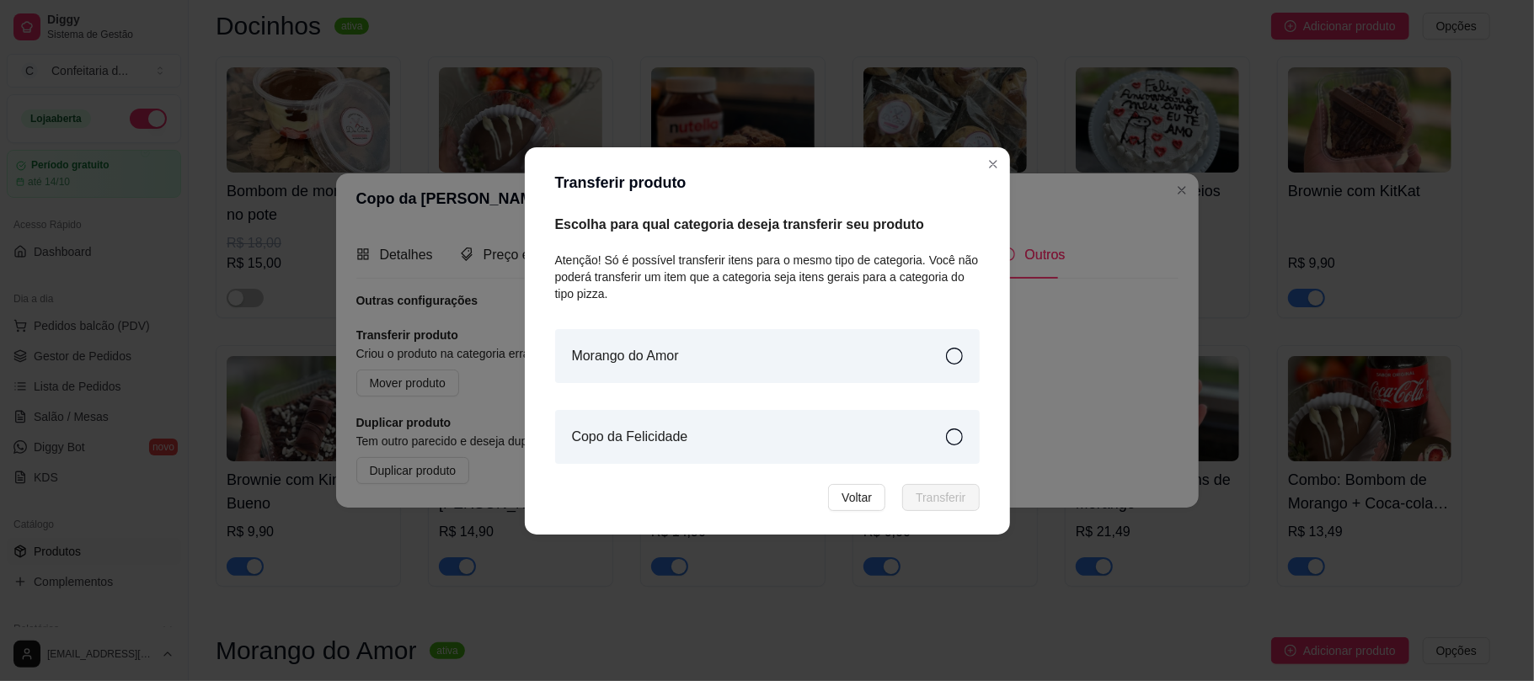
click at [746, 425] on div "Copo da Felicidade" at bounding box center [767, 437] width 425 height 54
click at [940, 490] on span "Transferir" at bounding box center [941, 498] width 50 height 19
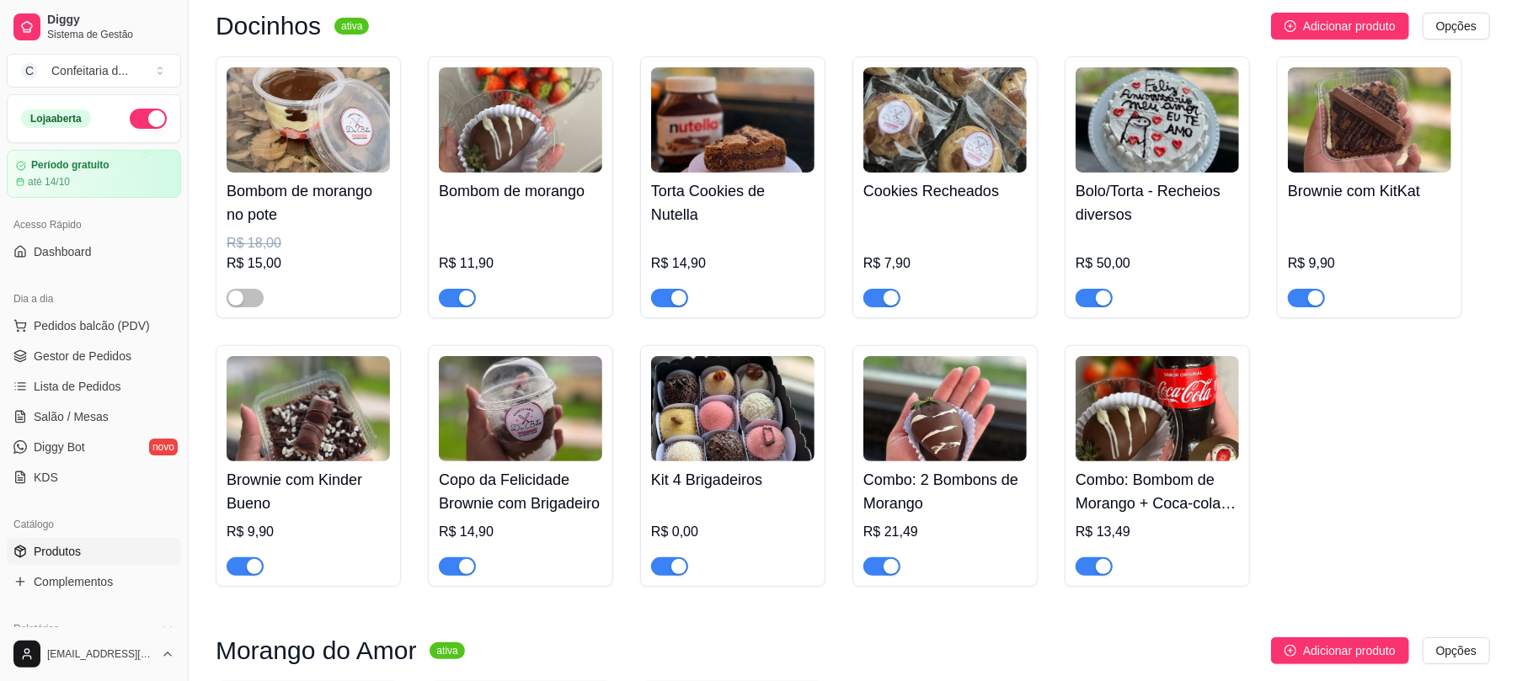
click at [558, 487] on h4 "Copo da Felicidade Brownie com Brigadeiro" at bounding box center [520, 491] width 163 height 47
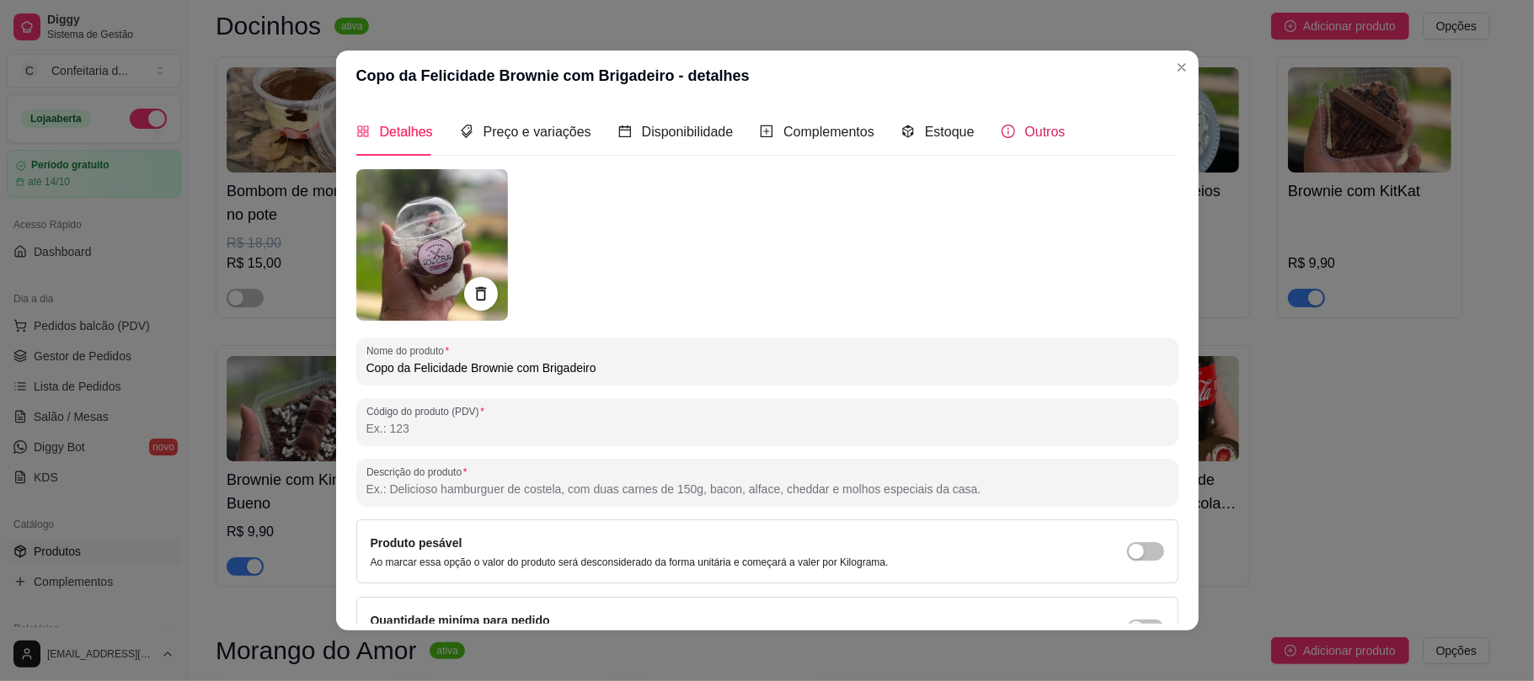
click at [1002, 128] on div "Outros" at bounding box center [1034, 131] width 64 height 21
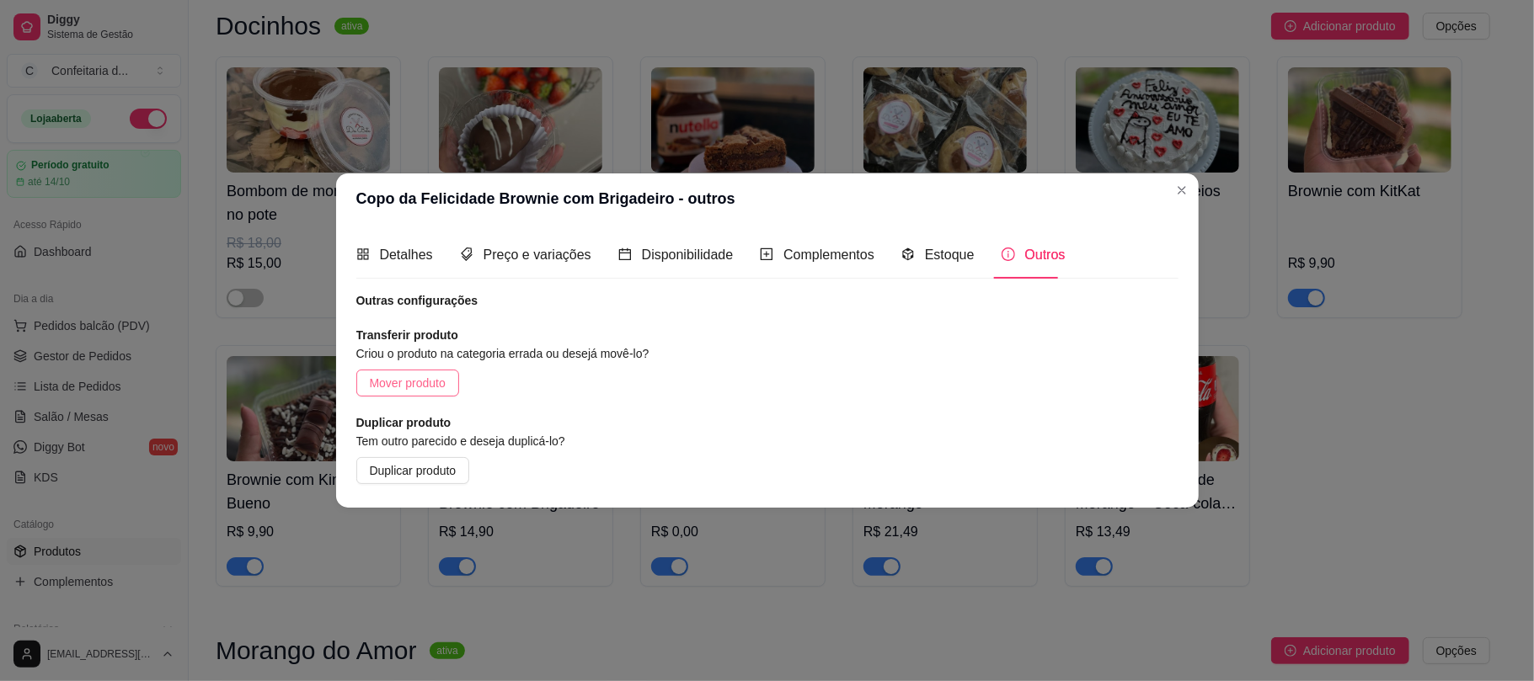
click at [448, 372] on button "Mover produto" at bounding box center [407, 383] width 103 height 27
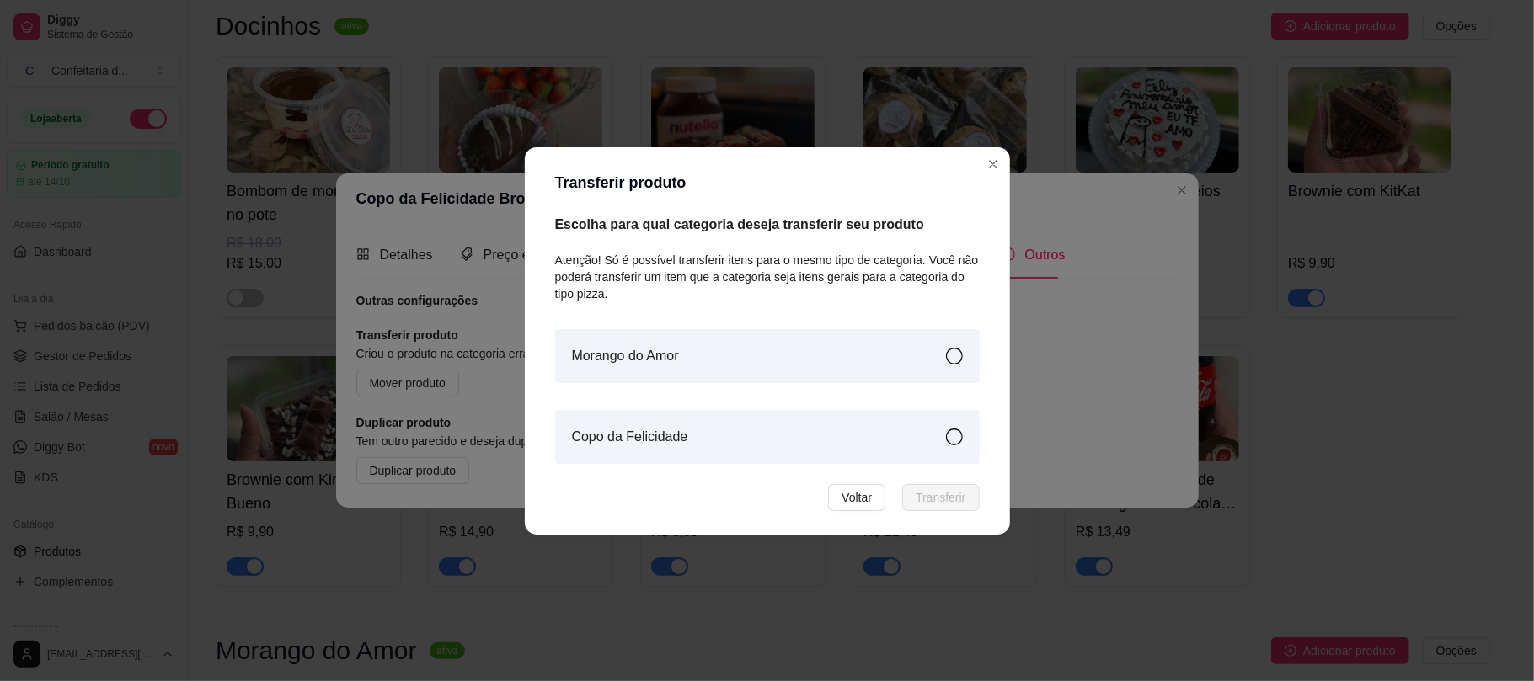
click at [726, 439] on div "Copo da Felicidade" at bounding box center [767, 437] width 425 height 54
click at [955, 493] on span "Transferir" at bounding box center [941, 498] width 50 height 19
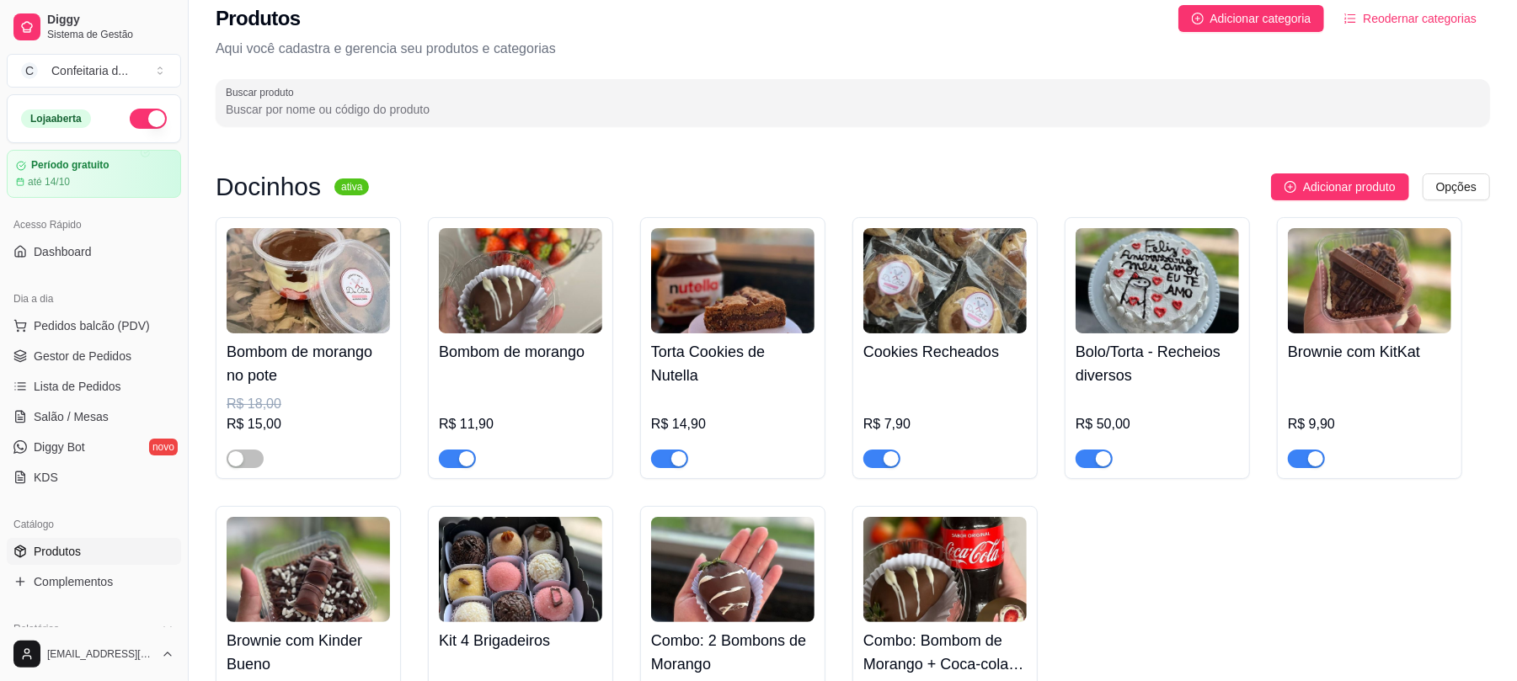
scroll to position [0, 0]
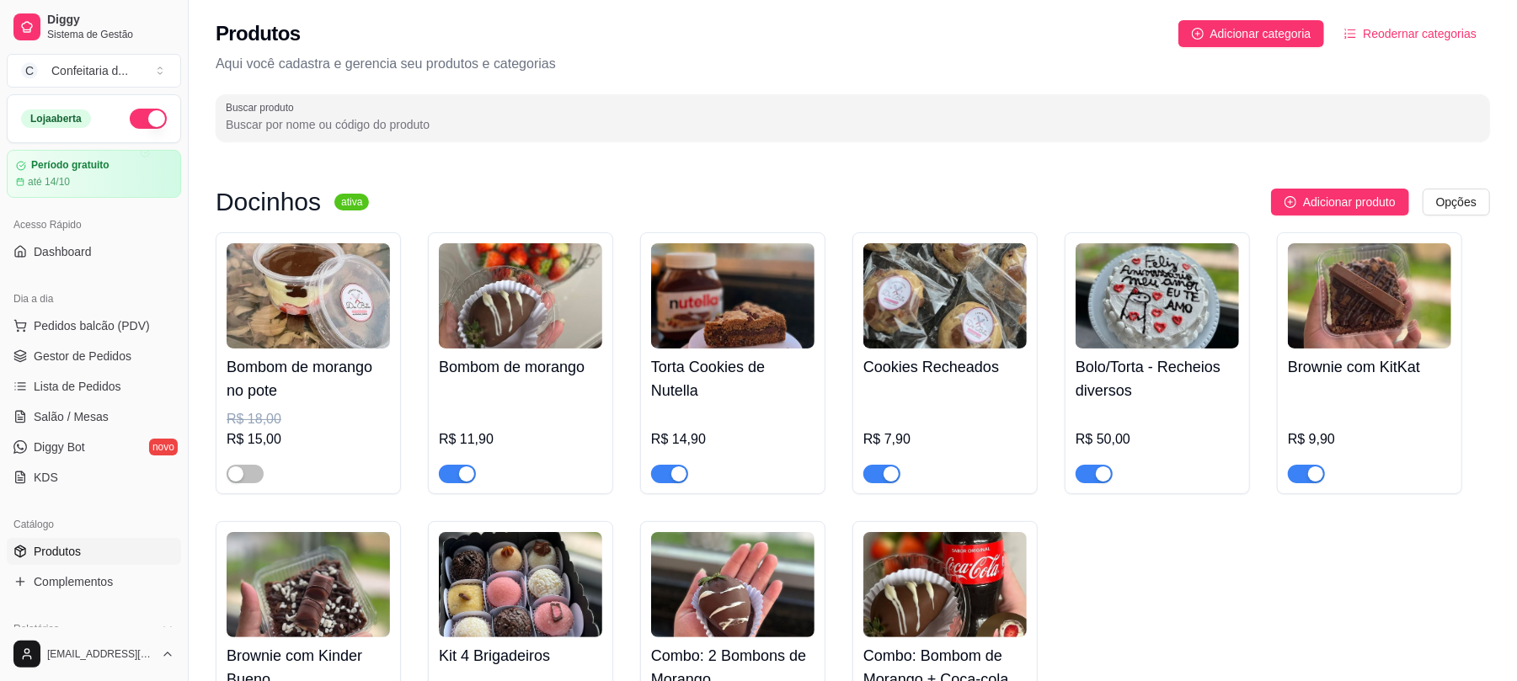
click at [1133, 18] on div "Produtos Adicionar categoria Reodernar categorias Aqui você cadastra e gerencia…" at bounding box center [853, 76] width 1328 height 152
click at [1133, 44] on button "Adicionar categoria" at bounding box center [1251, 33] width 147 height 27
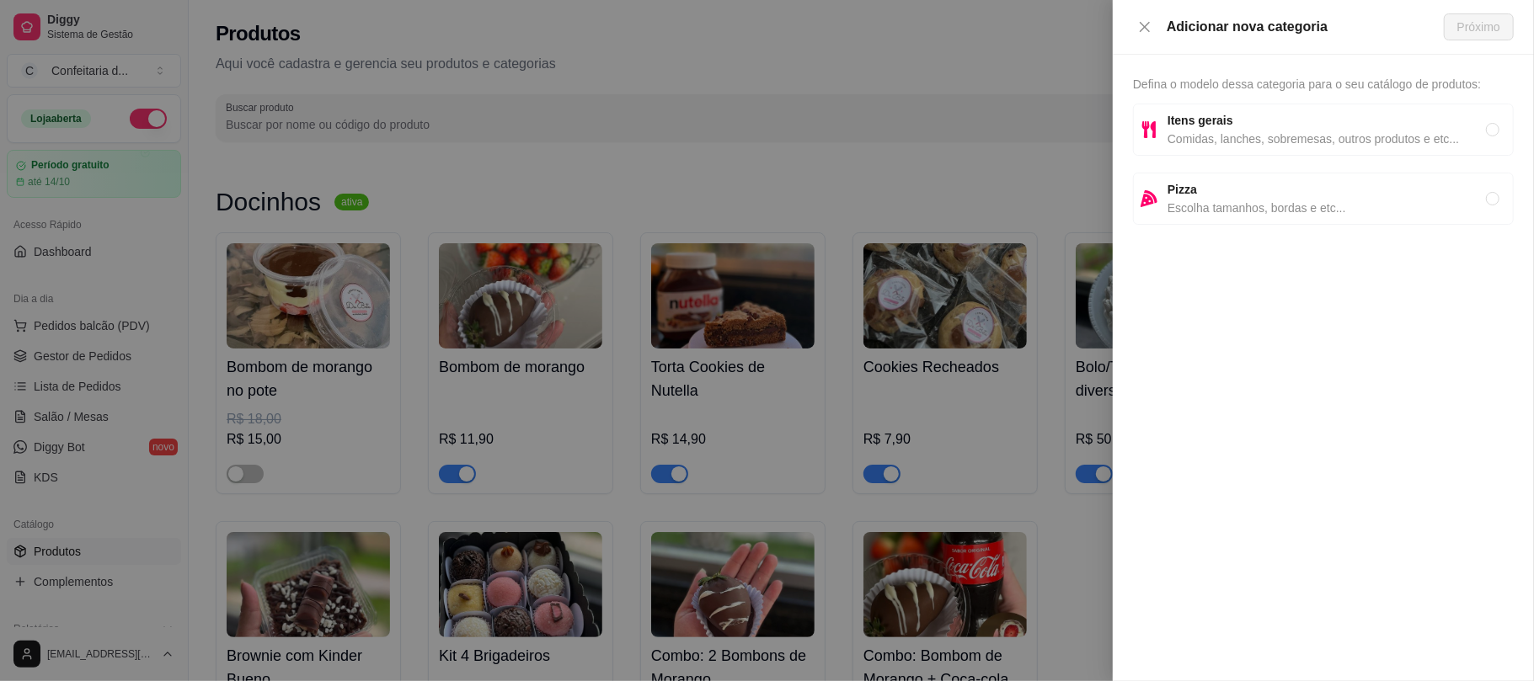
click at [1133, 140] on span "Comidas, lanches, sobremesas, outros produtos e etc..." at bounding box center [1327, 139] width 318 height 19
radio input "true"
click at [1133, 22] on span "Próximo" at bounding box center [1478, 27] width 43 height 19
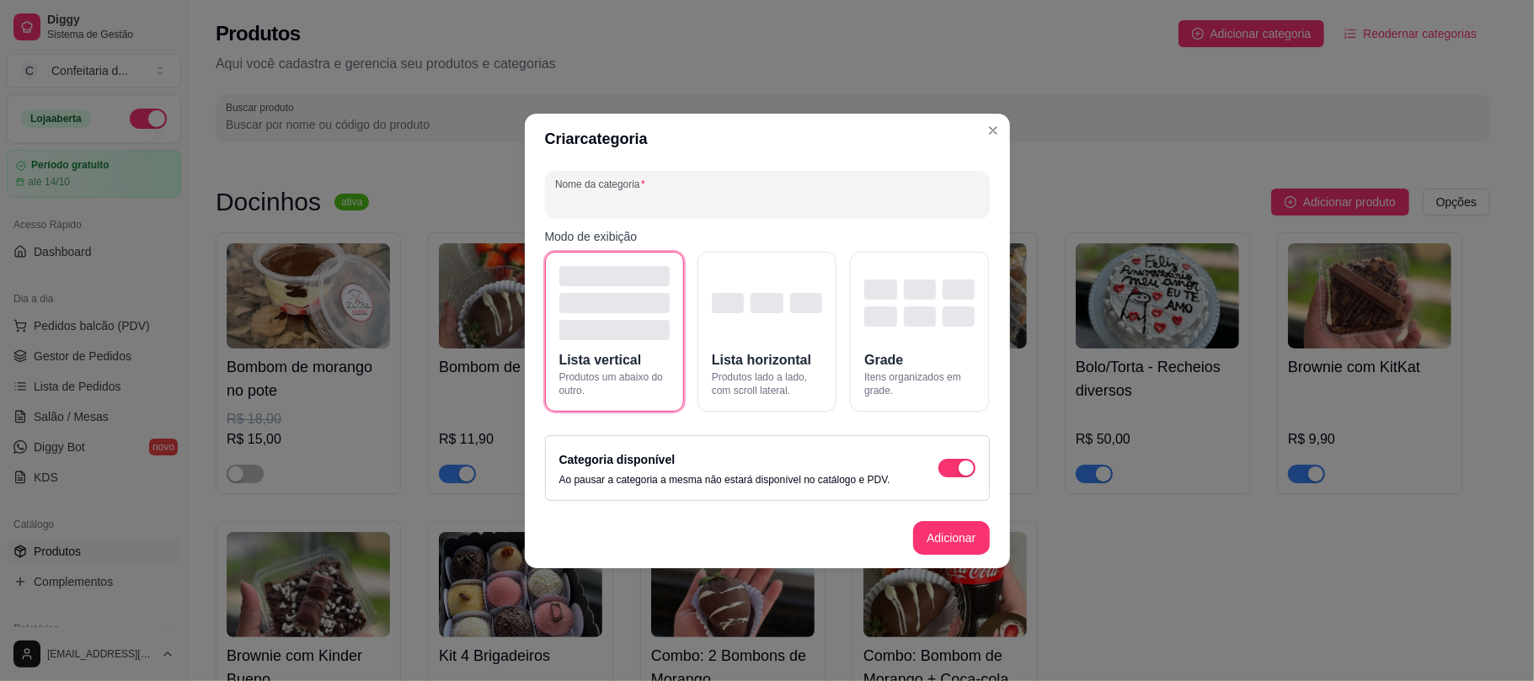
click at [719, 196] on input "Nome da categoria" at bounding box center [767, 201] width 425 height 17
type input "Brownie"
click at [925, 342] on button "Grade Itens organizados em grade." at bounding box center [919, 332] width 139 height 160
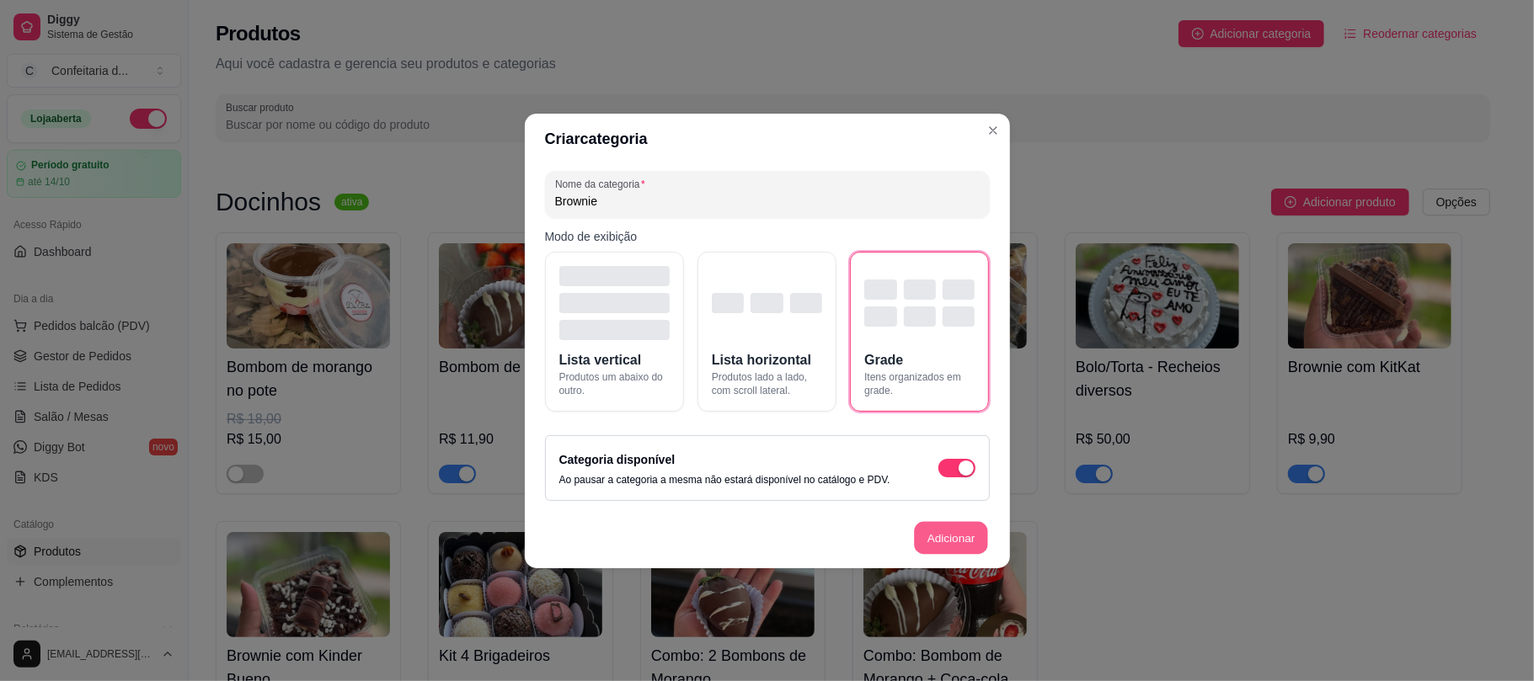
click at [965, 537] on button "Adicionar" at bounding box center [951, 537] width 74 height 33
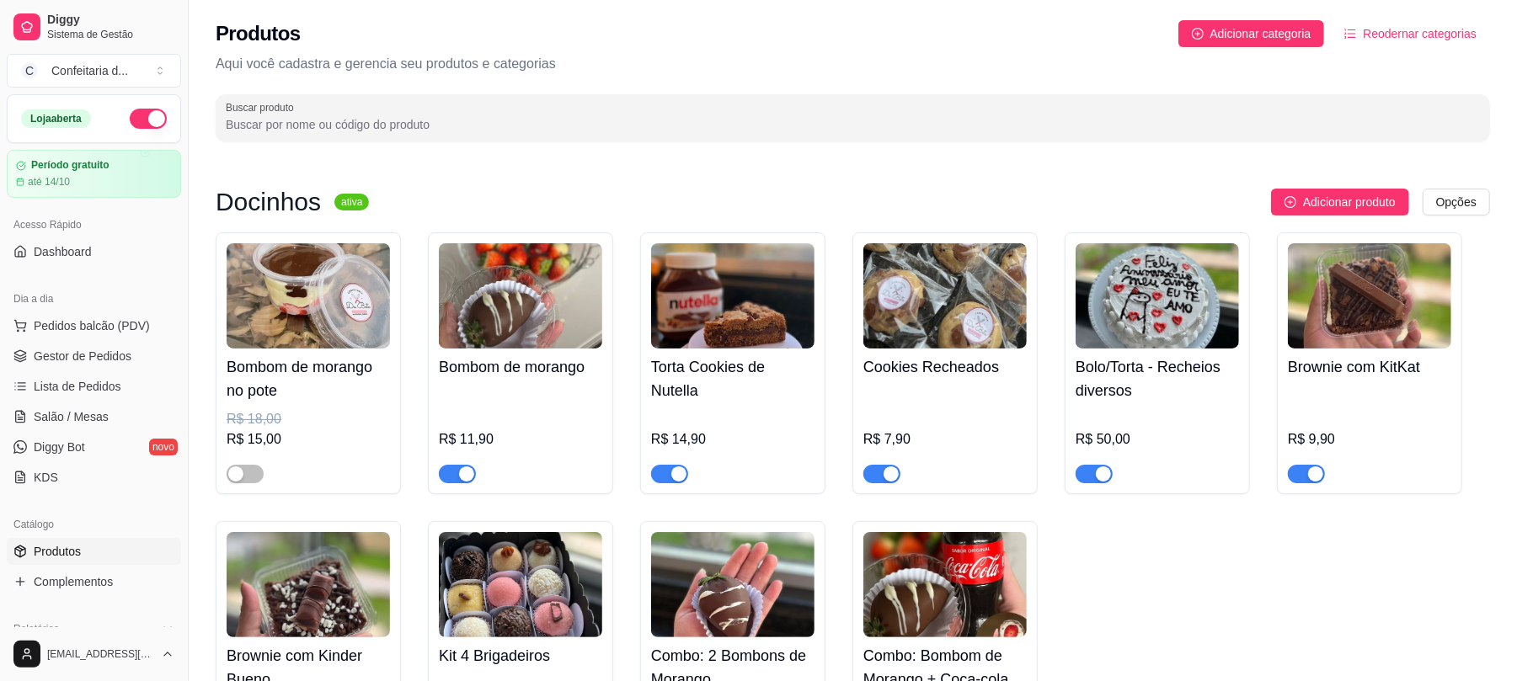
scroll to position [25, 0]
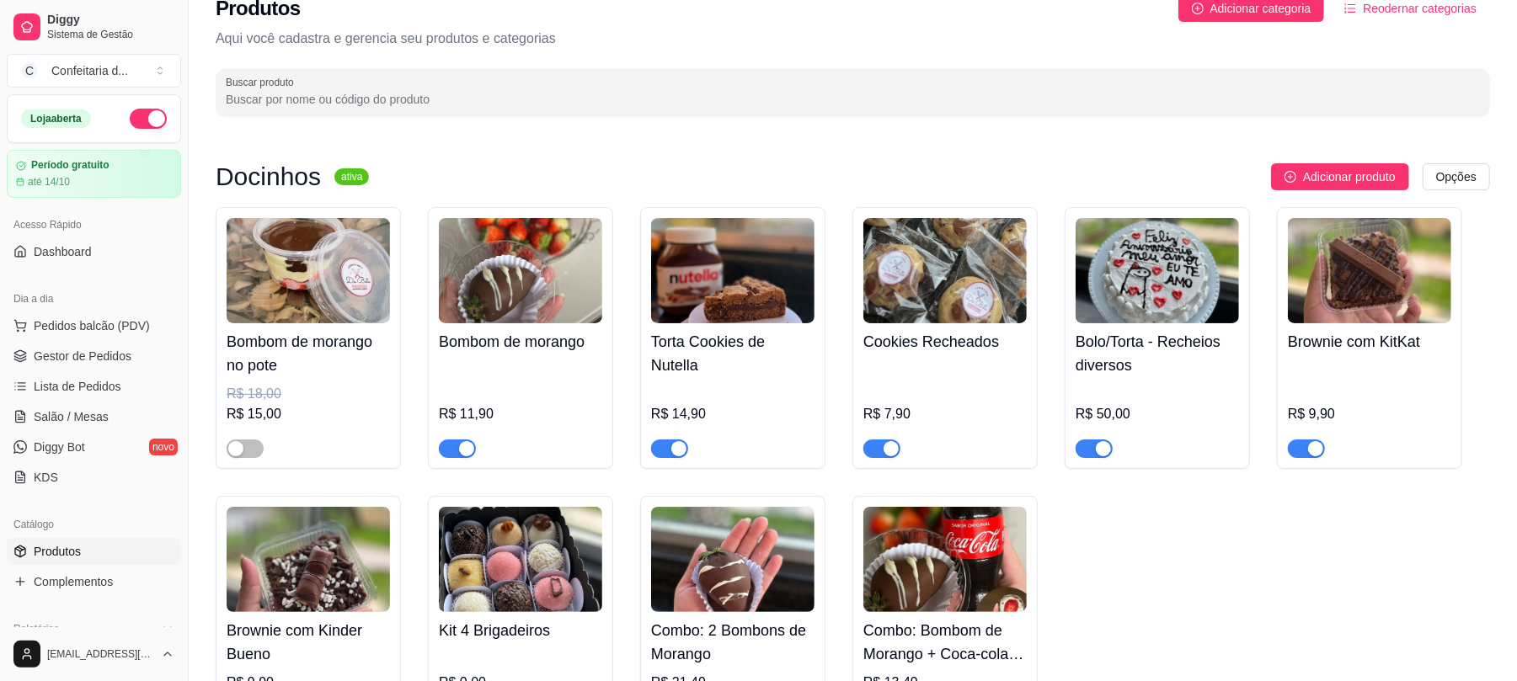
click at [1133, 302] on img at bounding box center [1369, 270] width 163 height 105
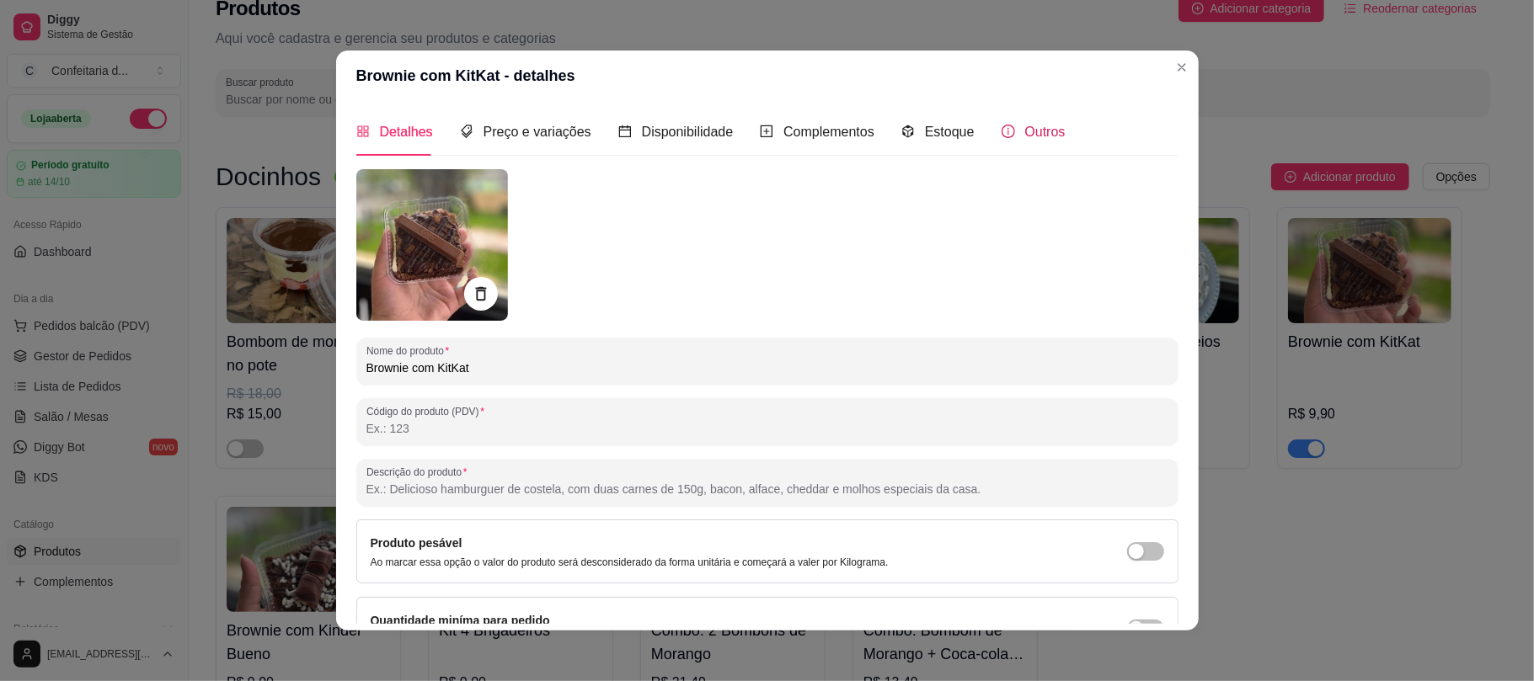
click at [1002, 126] on icon "info-circle" at bounding box center [1008, 131] width 13 height 13
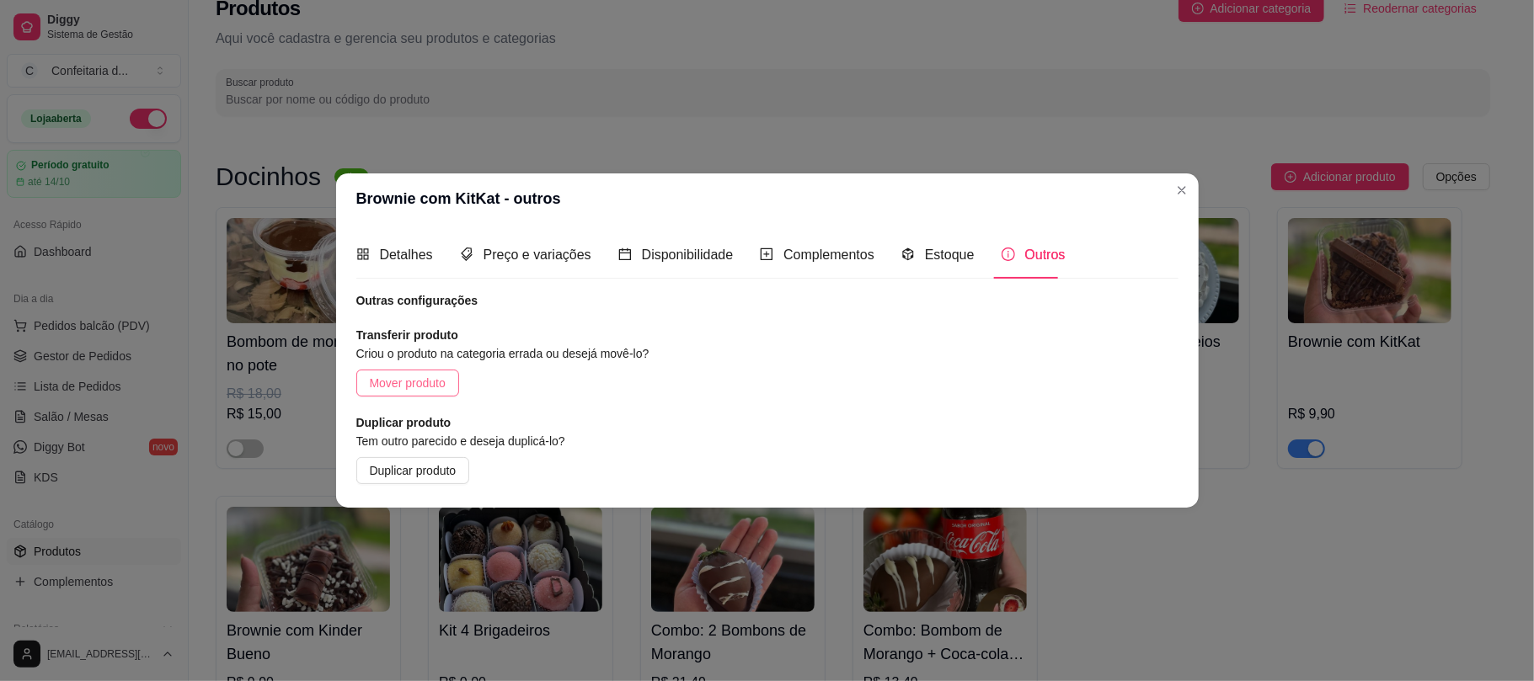
click at [425, 374] on span "Mover produto" at bounding box center [408, 383] width 76 height 19
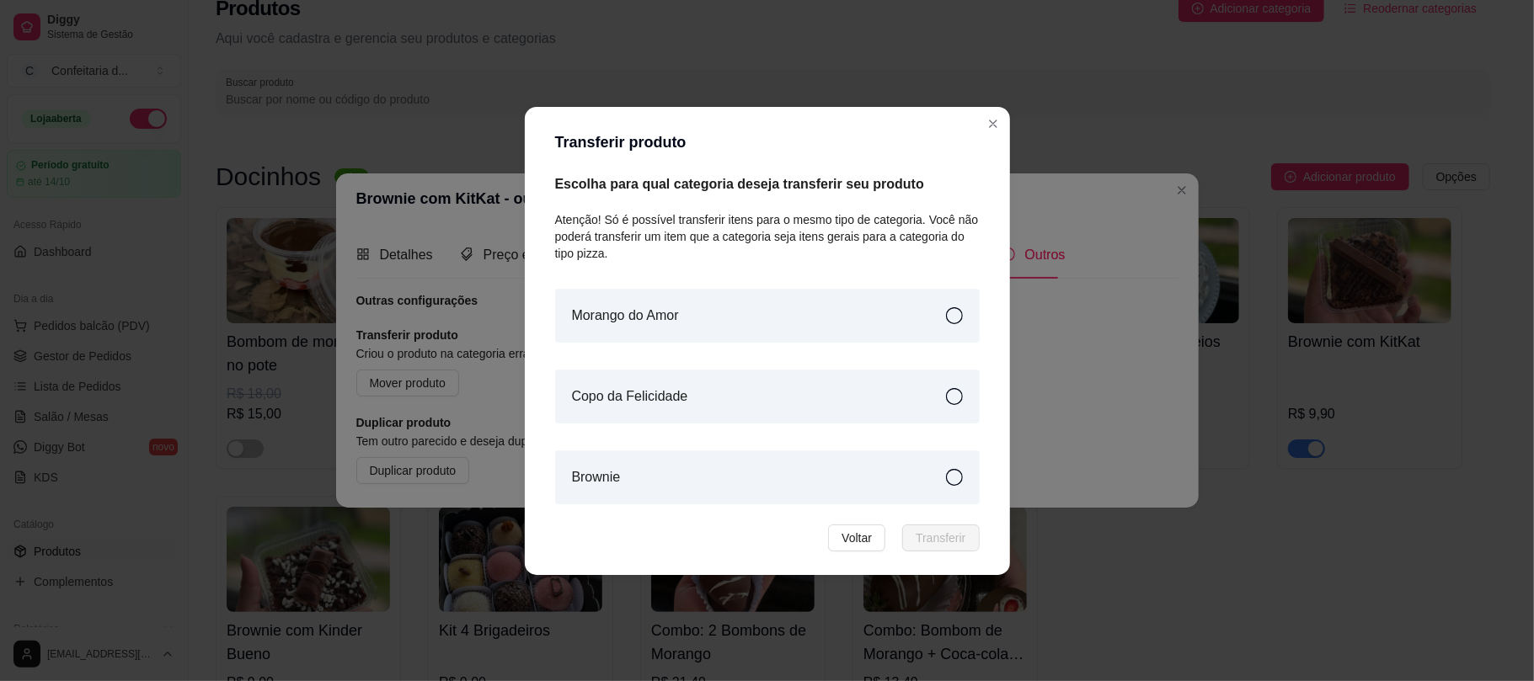
click at [681, 472] on div "Brownie" at bounding box center [767, 478] width 425 height 54
click at [935, 537] on button "Transferir" at bounding box center [940, 538] width 77 height 27
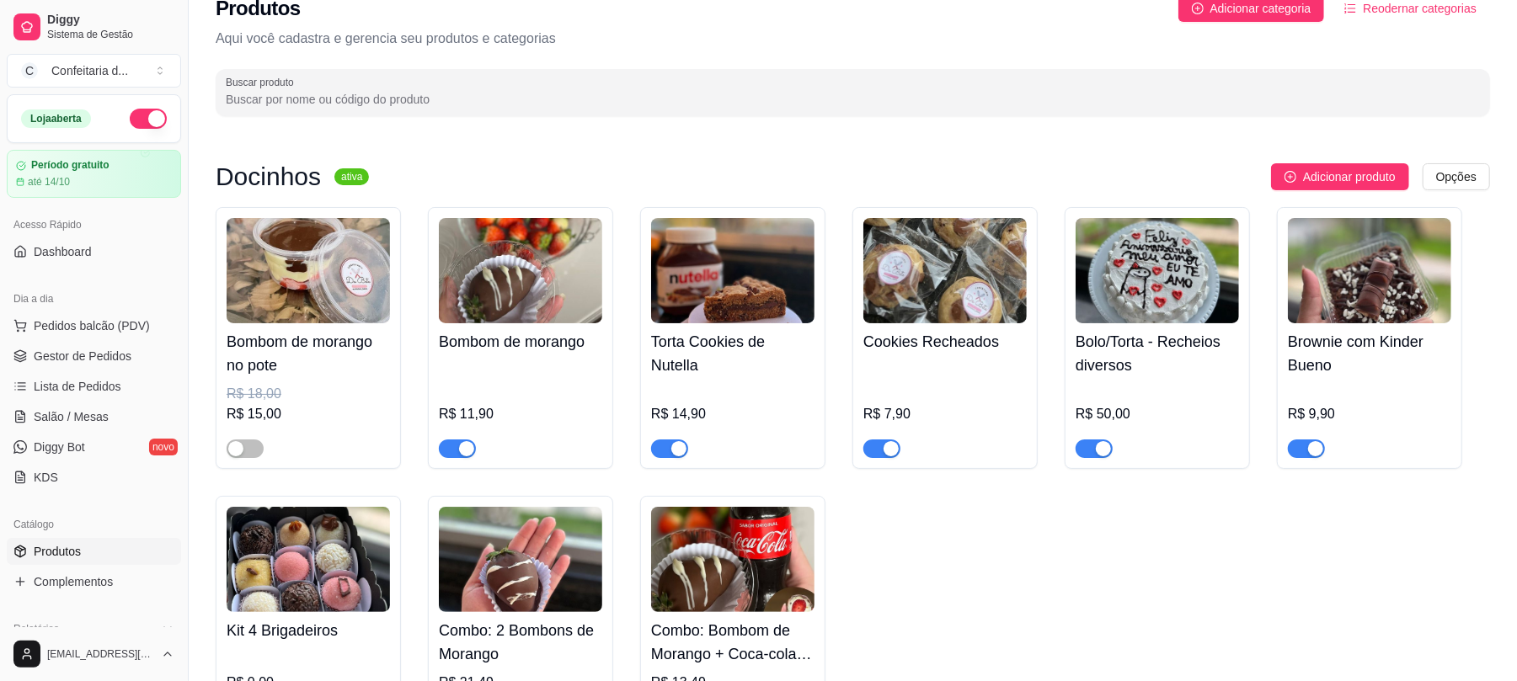
click at [1133, 330] on h4 "Brownie com Kinder Bueno" at bounding box center [1369, 353] width 163 height 47
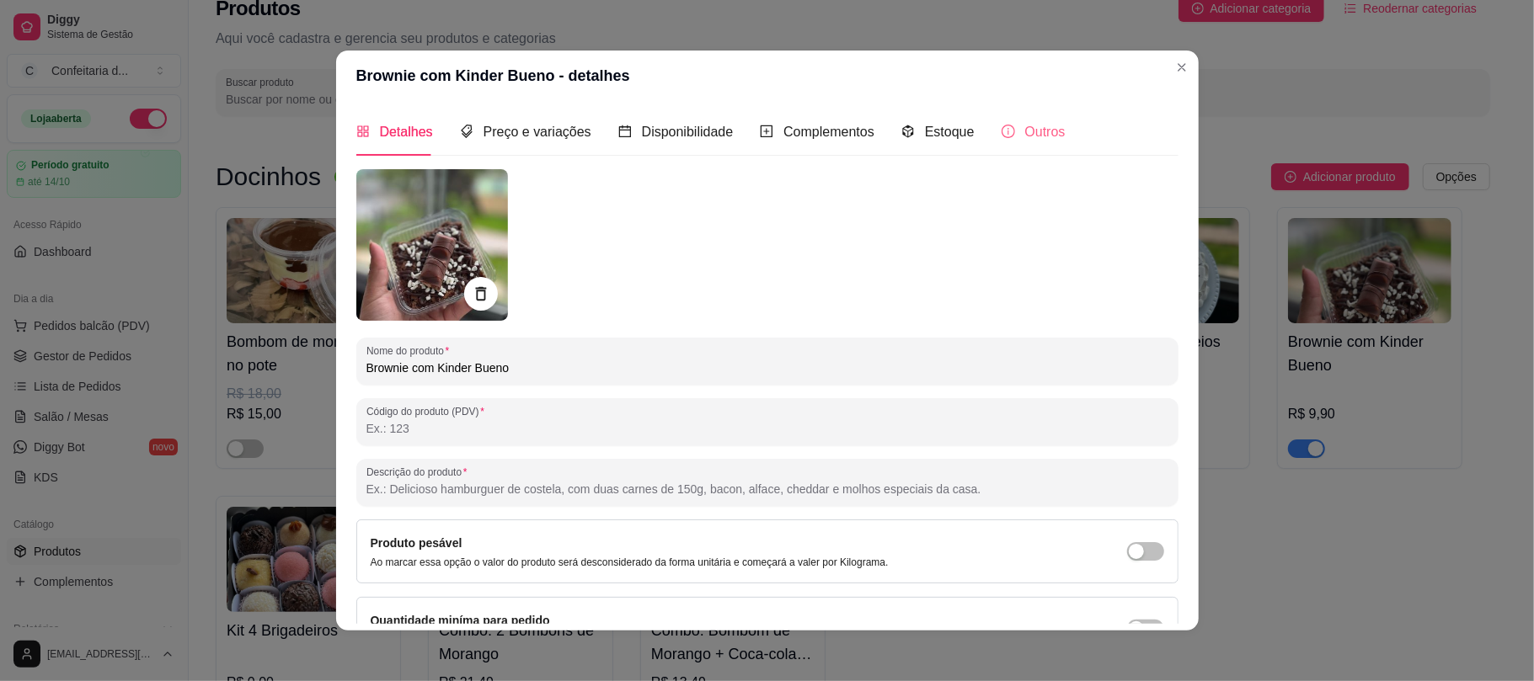
click at [1007, 120] on div "Outros" at bounding box center [1034, 132] width 64 height 48
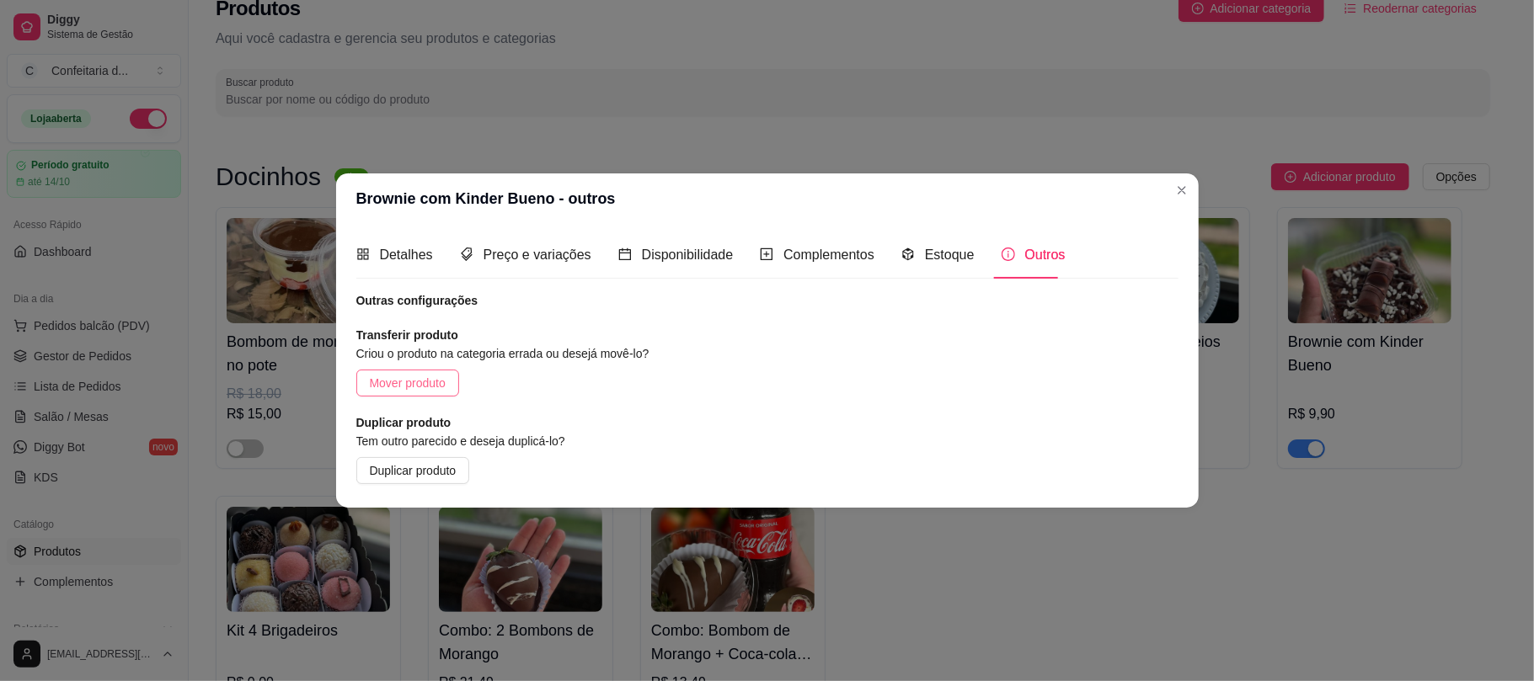
click at [388, 376] on span "Mover produto" at bounding box center [408, 383] width 76 height 19
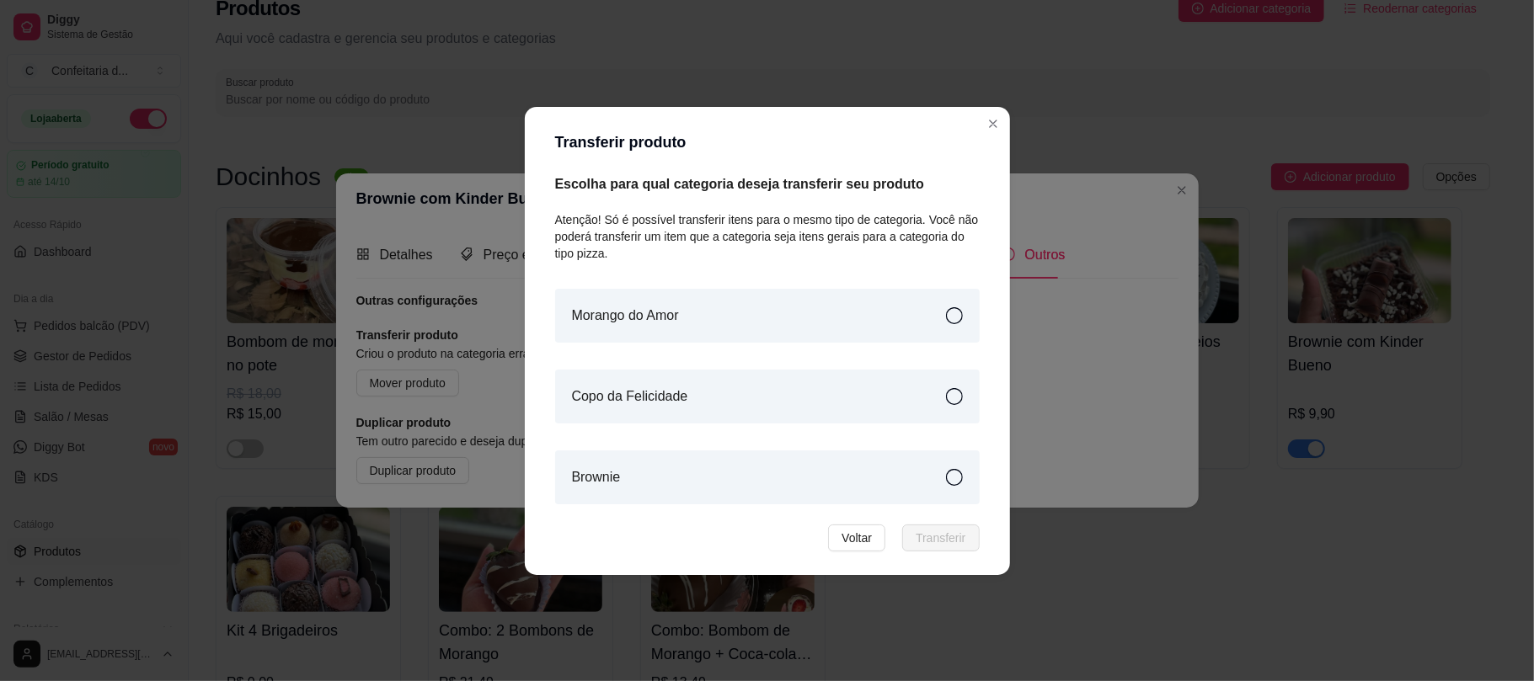
click at [669, 479] on div "Brownie" at bounding box center [767, 478] width 425 height 54
click at [942, 536] on span "Transferir" at bounding box center [941, 538] width 50 height 19
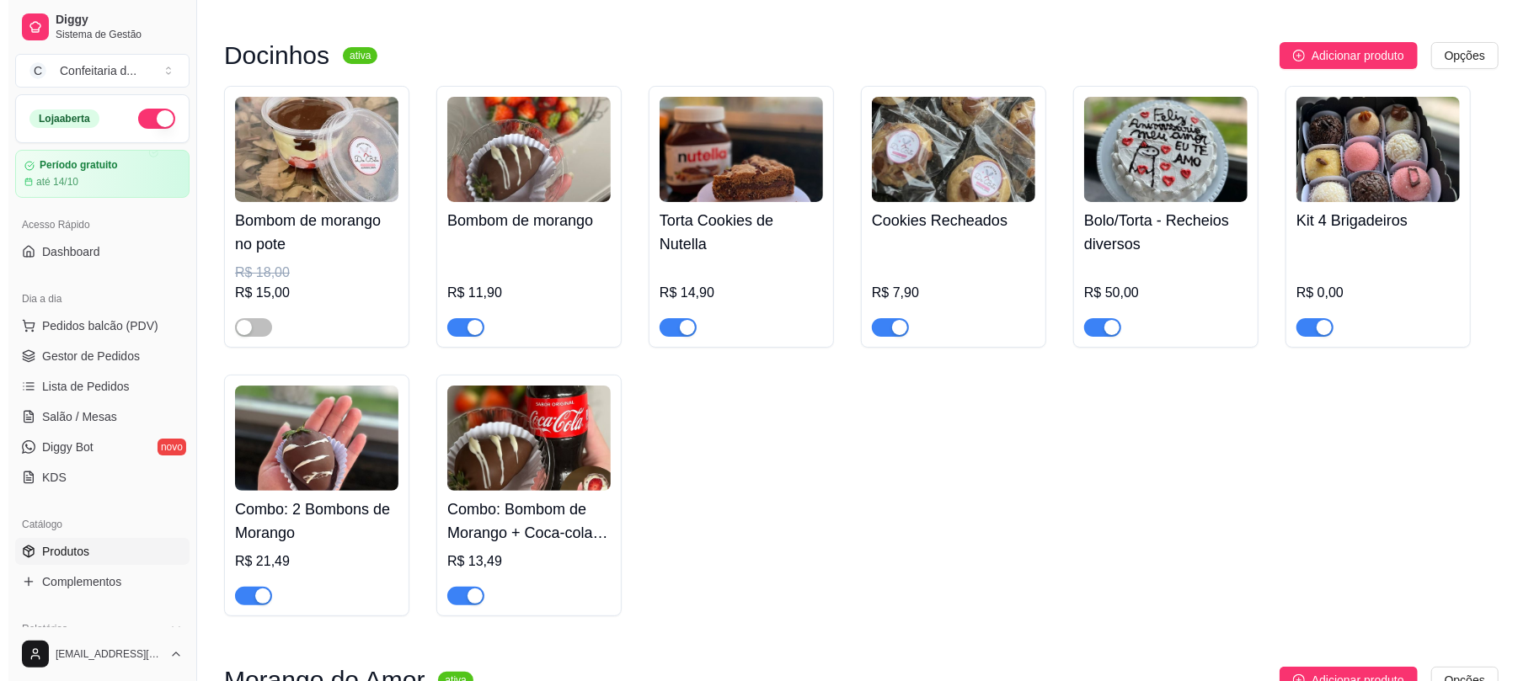
scroll to position [0, 0]
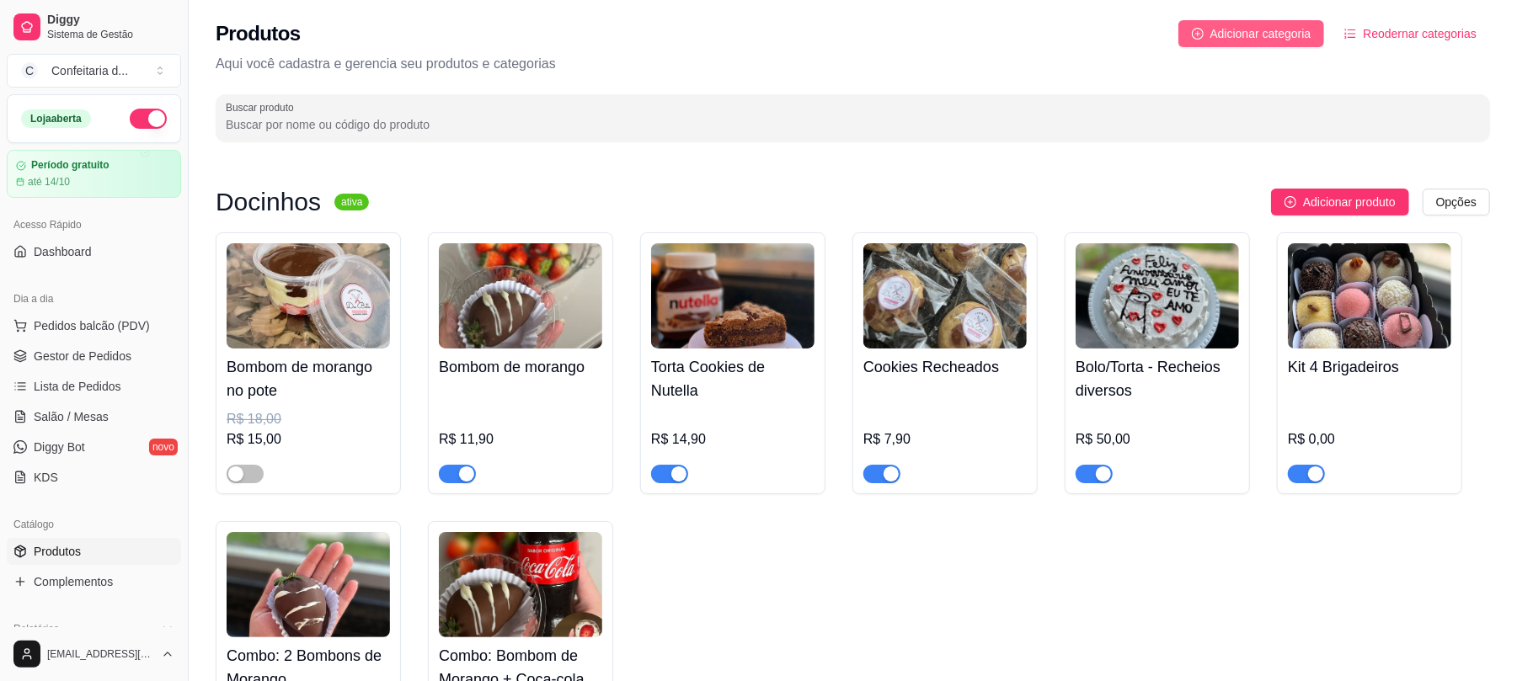
click at [1133, 25] on span "Adicionar categoria" at bounding box center [1260, 33] width 101 height 19
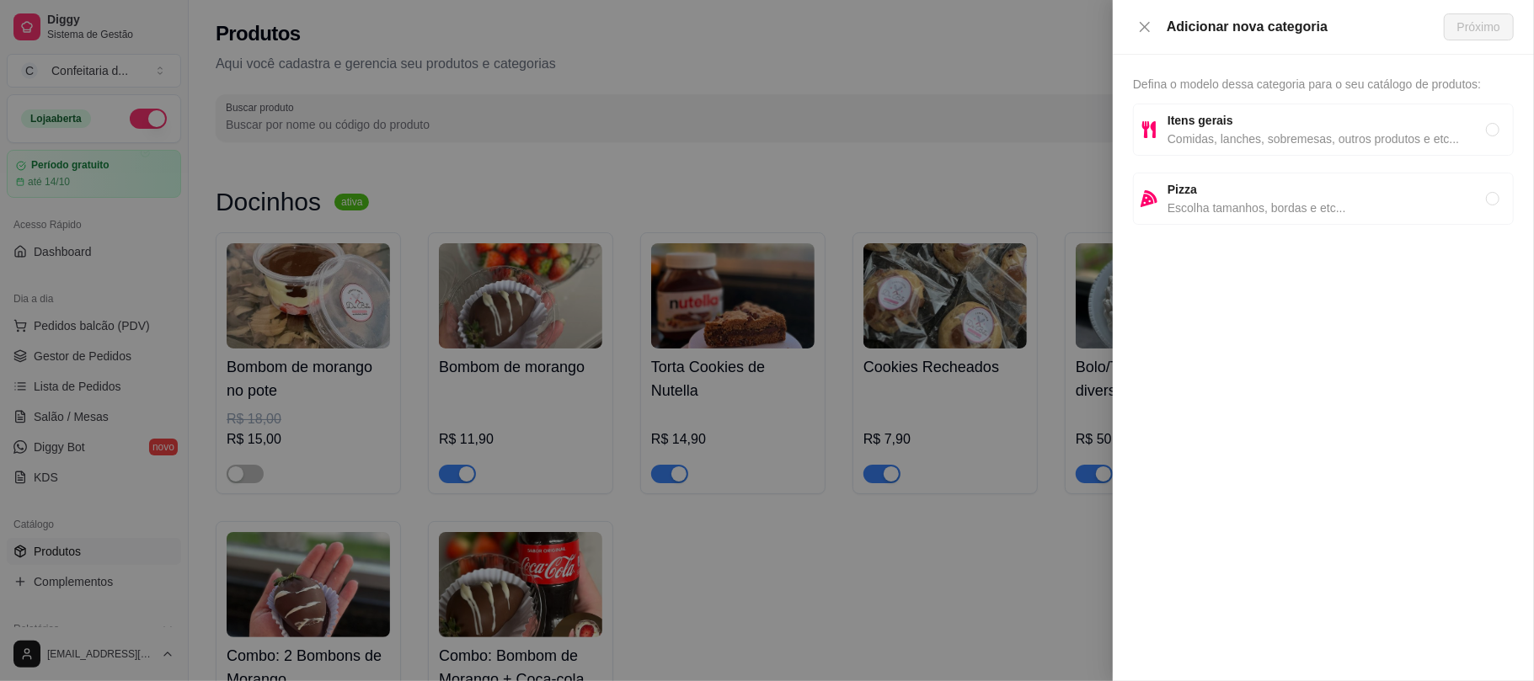
click at [1133, 104] on div "Itens gerais Comidas, lanches, sobremesas, outros produtos e etc..." at bounding box center [1323, 130] width 381 height 52
radio input "true"
click at [1133, 24] on span "Próximo" at bounding box center [1478, 27] width 43 height 19
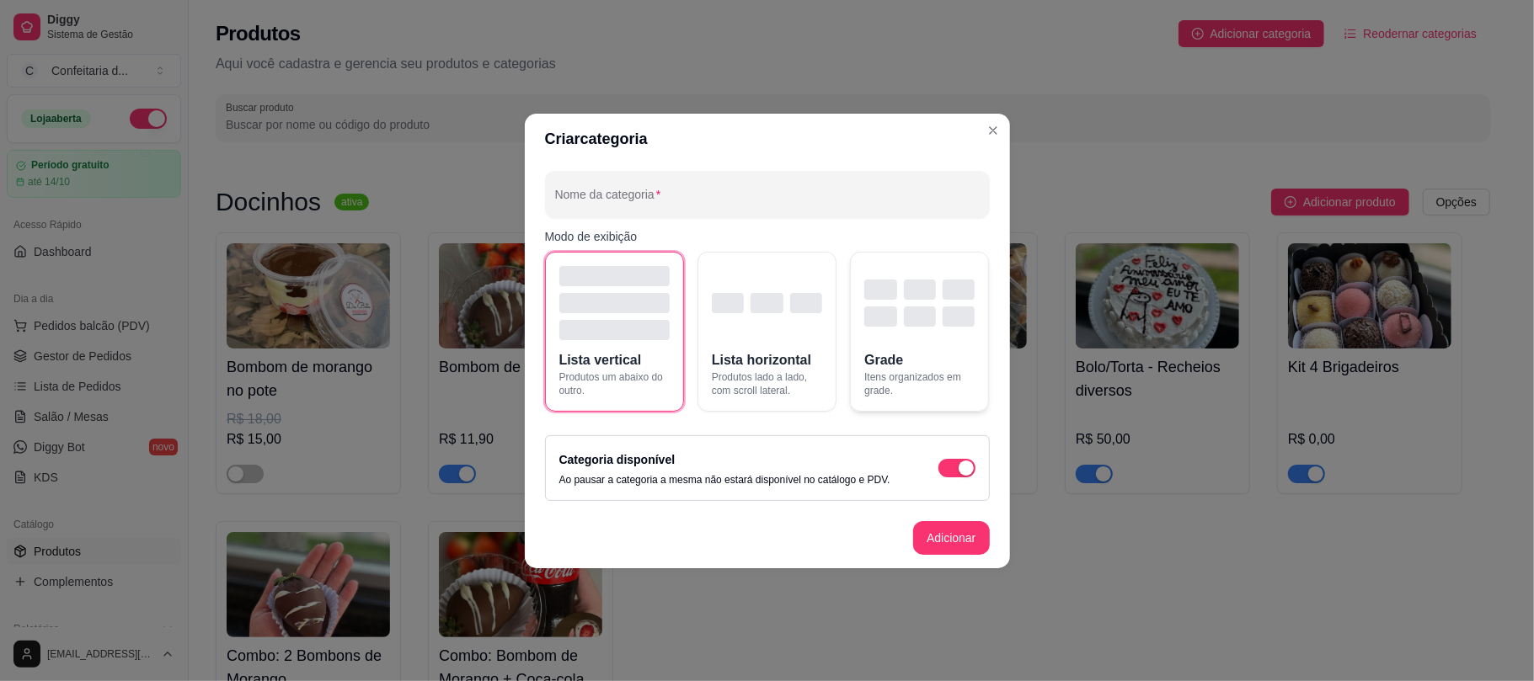
click at [867, 365] on span "Grade" at bounding box center [883, 360] width 39 height 20
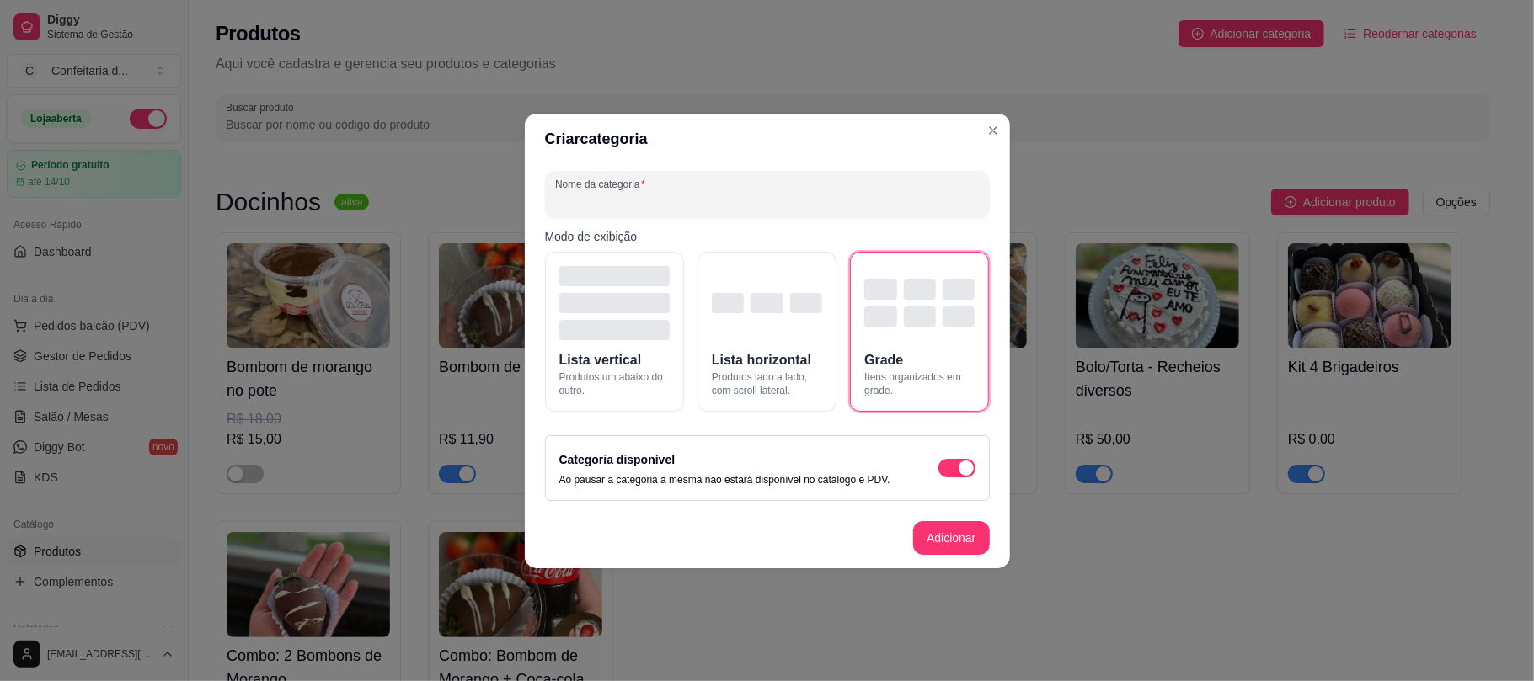
click at [691, 206] on input "Nome da categoria" at bounding box center [767, 201] width 425 height 17
type input "Bombom de Morango"
click at [942, 533] on button "Adicionar" at bounding box center [951, 537] width 74 height 33
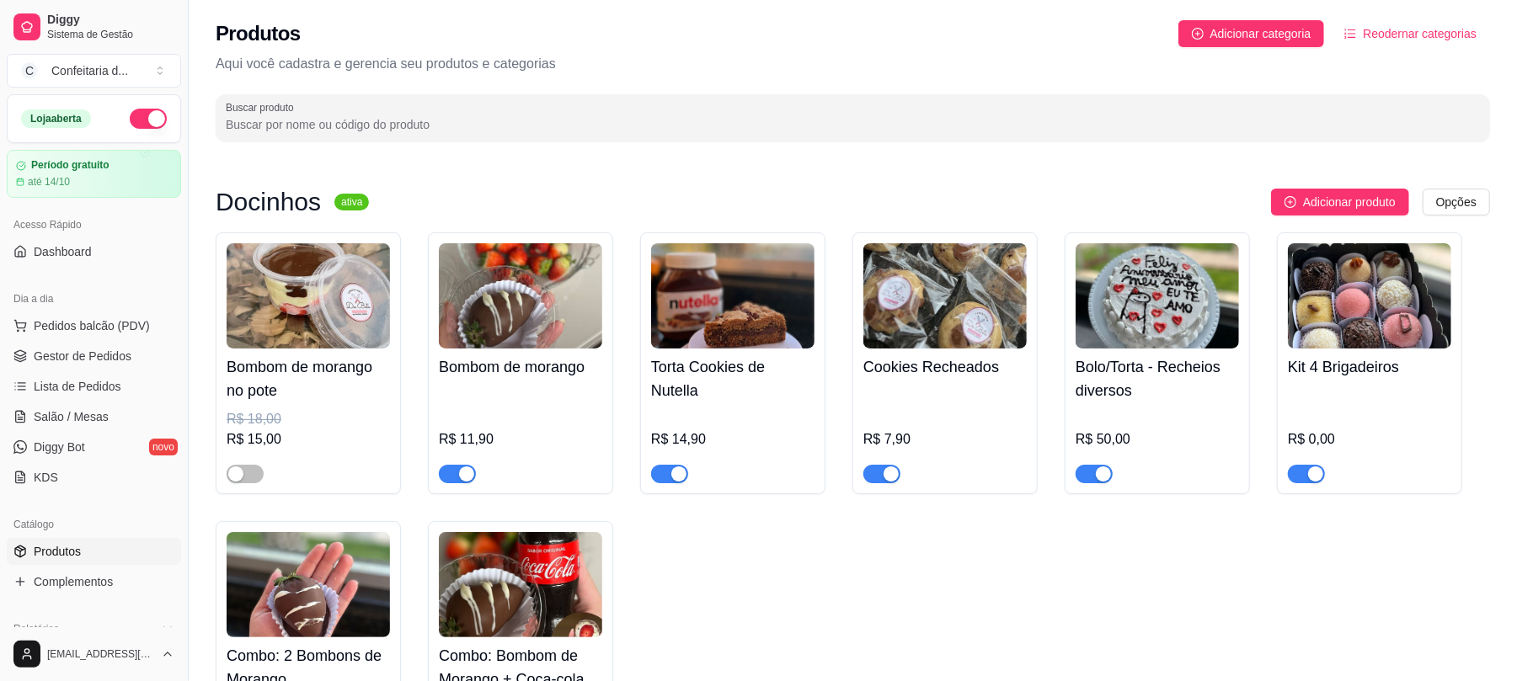
click at [564, 265] on img at bounding box center [520, 295] width 163 height 105
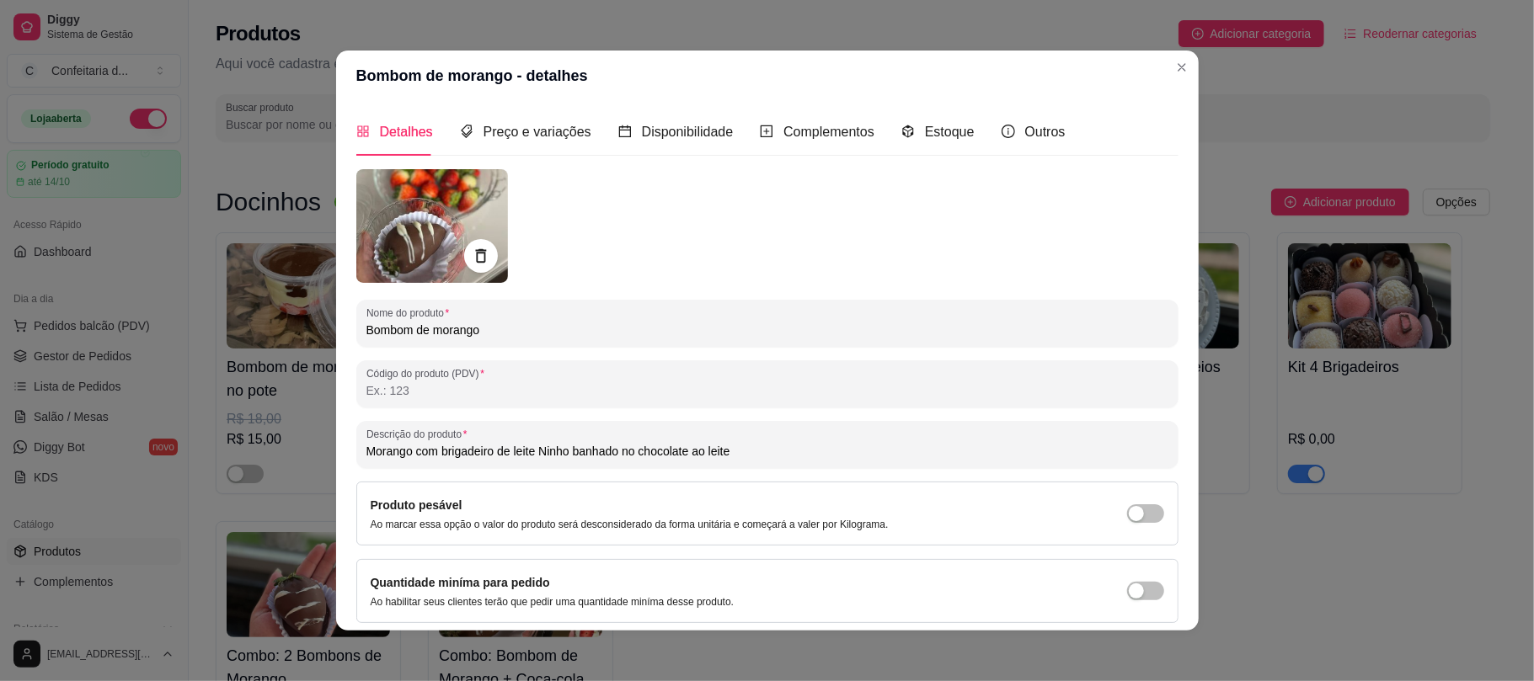
click at [1063, 145] on div "Detalhes Preço e variações Disponibilidade Complementos Estoque Outros" at bounding box center [767, 132] width 822 height 48
click at [1038, 125] on span "Outros" at bounding box center [1045, 132] width 40 height 14
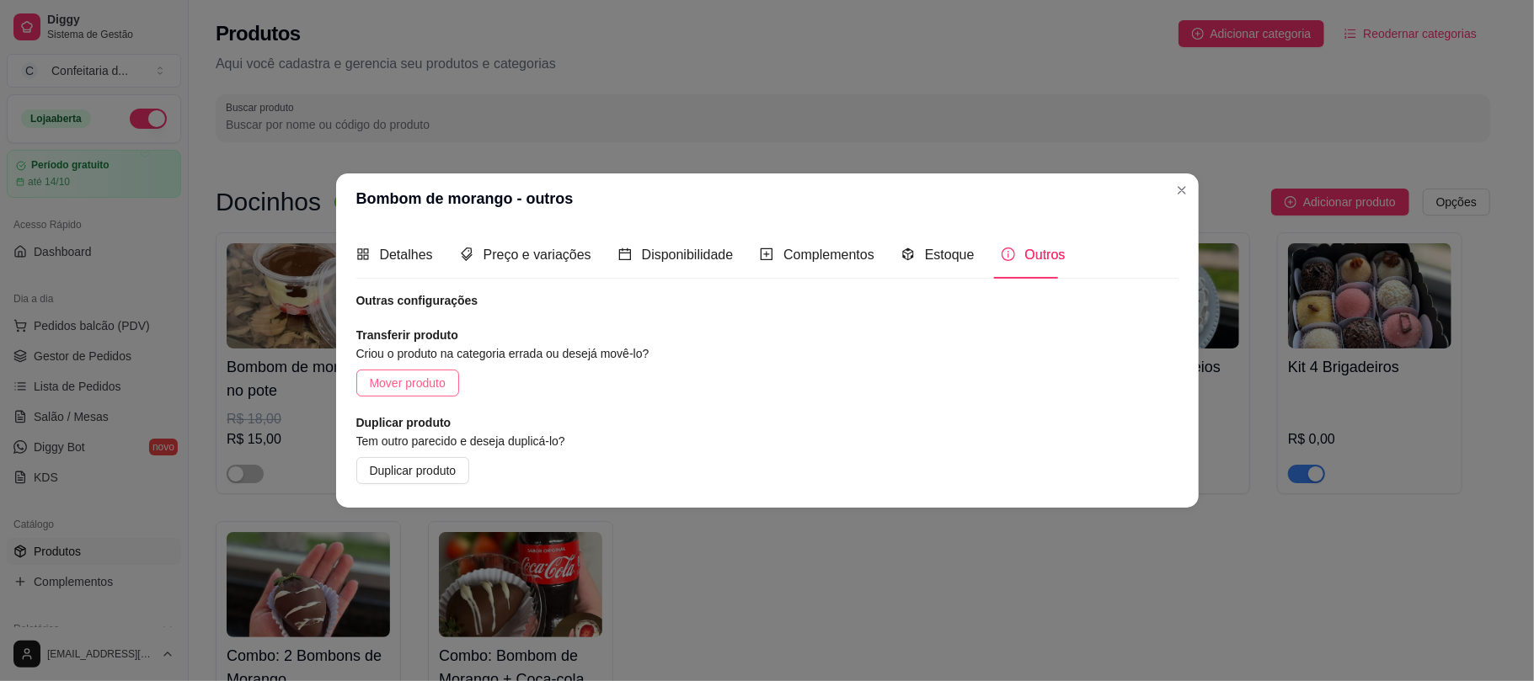
click at [411, 384] on span "Mover produto" at bounding box center [408, 383] width 76 height 19
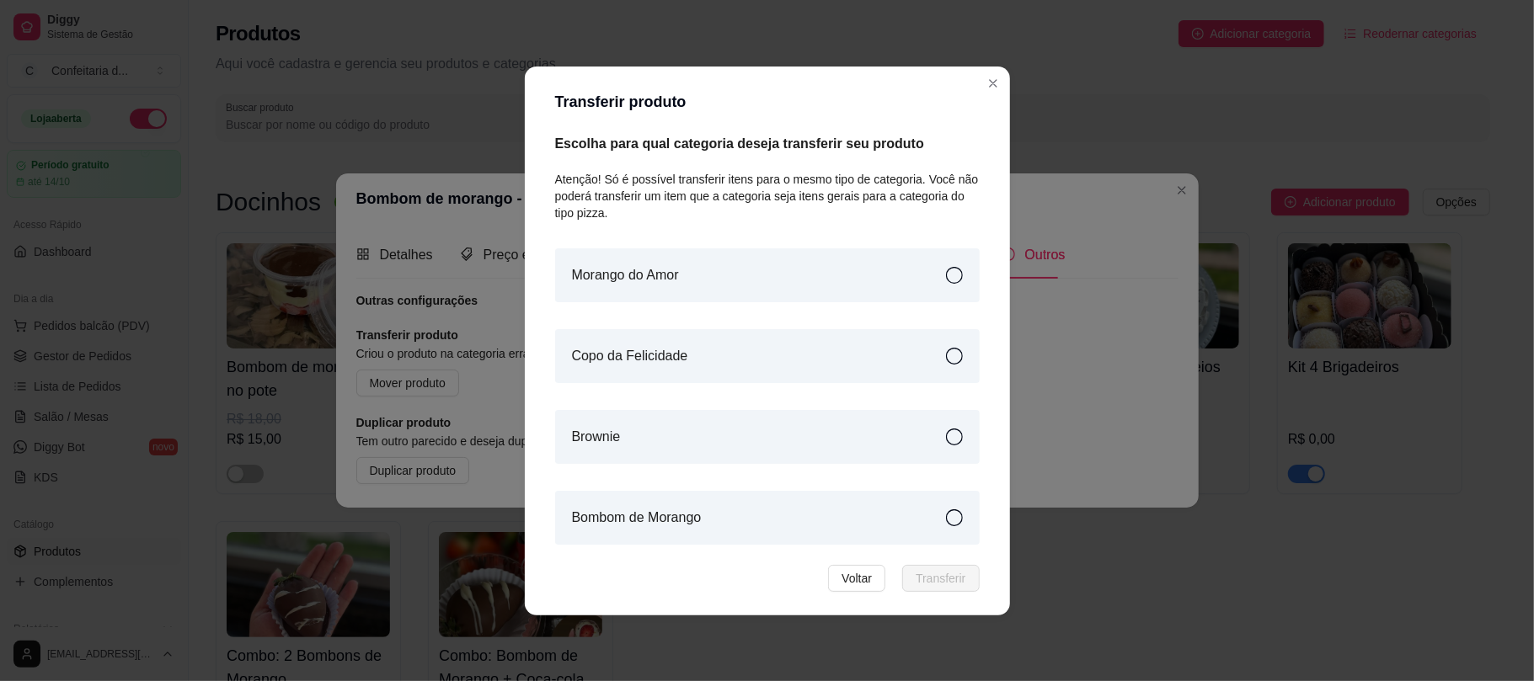
click at [642, 505] on div "Bombom de Morango" at bounding box center [767, 518] width 425 height 54
click at [975, 537] on button "Transferir" at bounding box center [940, 578] width 77 height 27
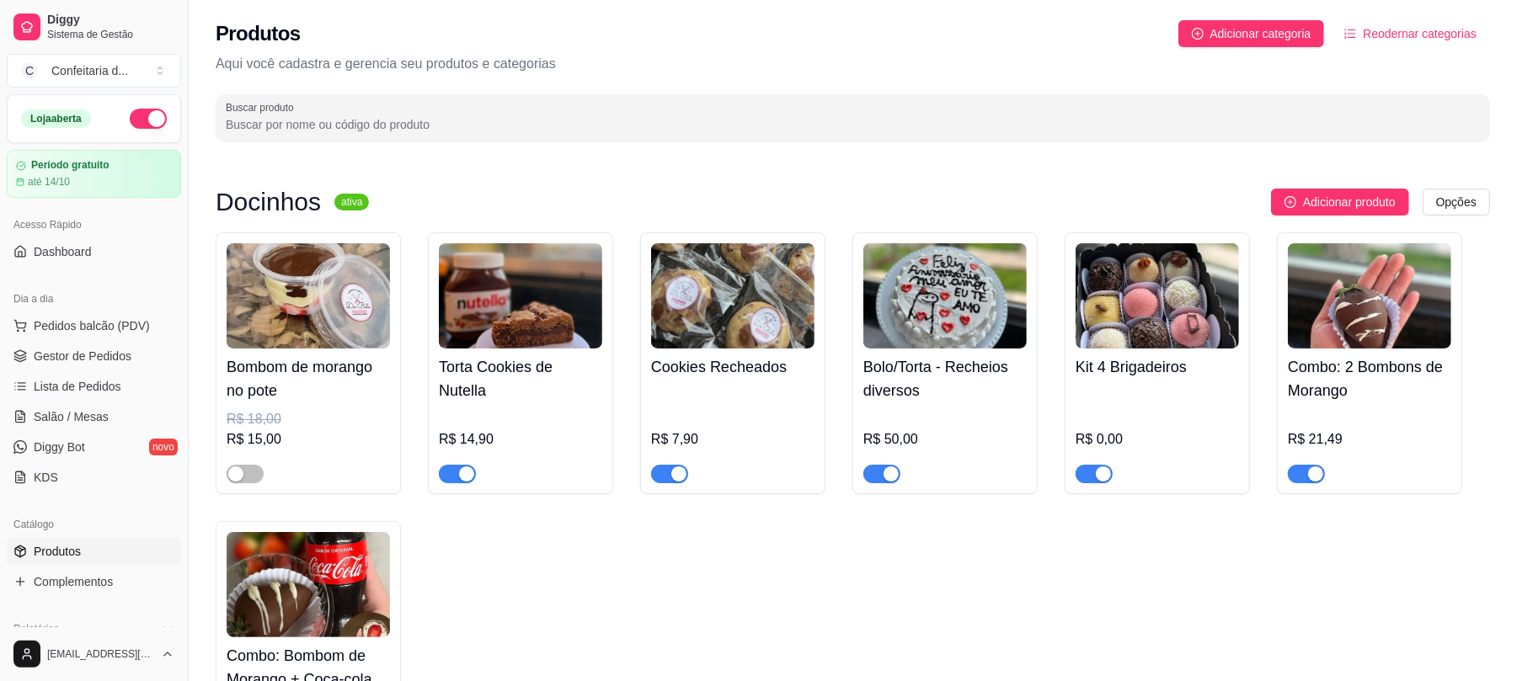
click at [1133, 371] on h4 "Combo: 2 Bombons de Morango" at bounding box center [1369, 378] width 163 height 47
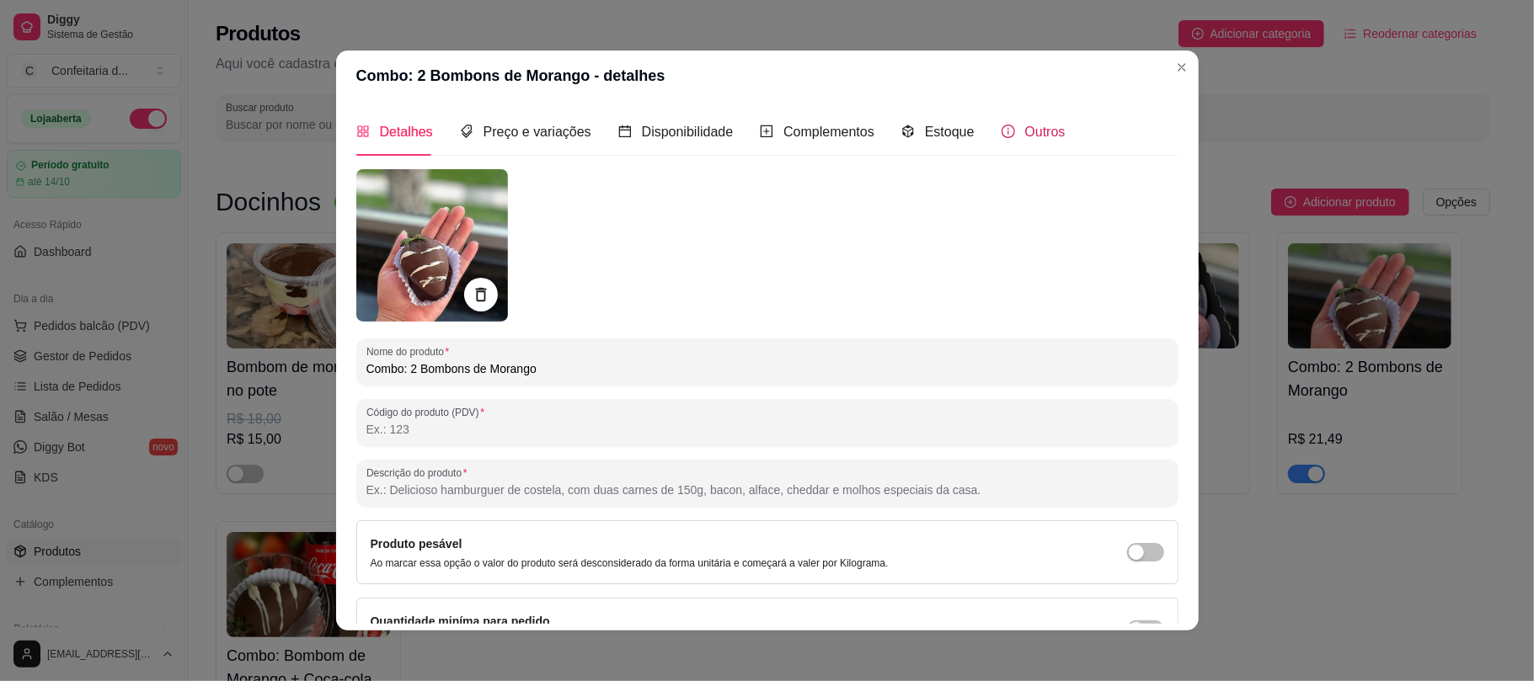
click at [1002, 130] on icon "info-circle" at bounding box center [1008, 131] width 13 height 13
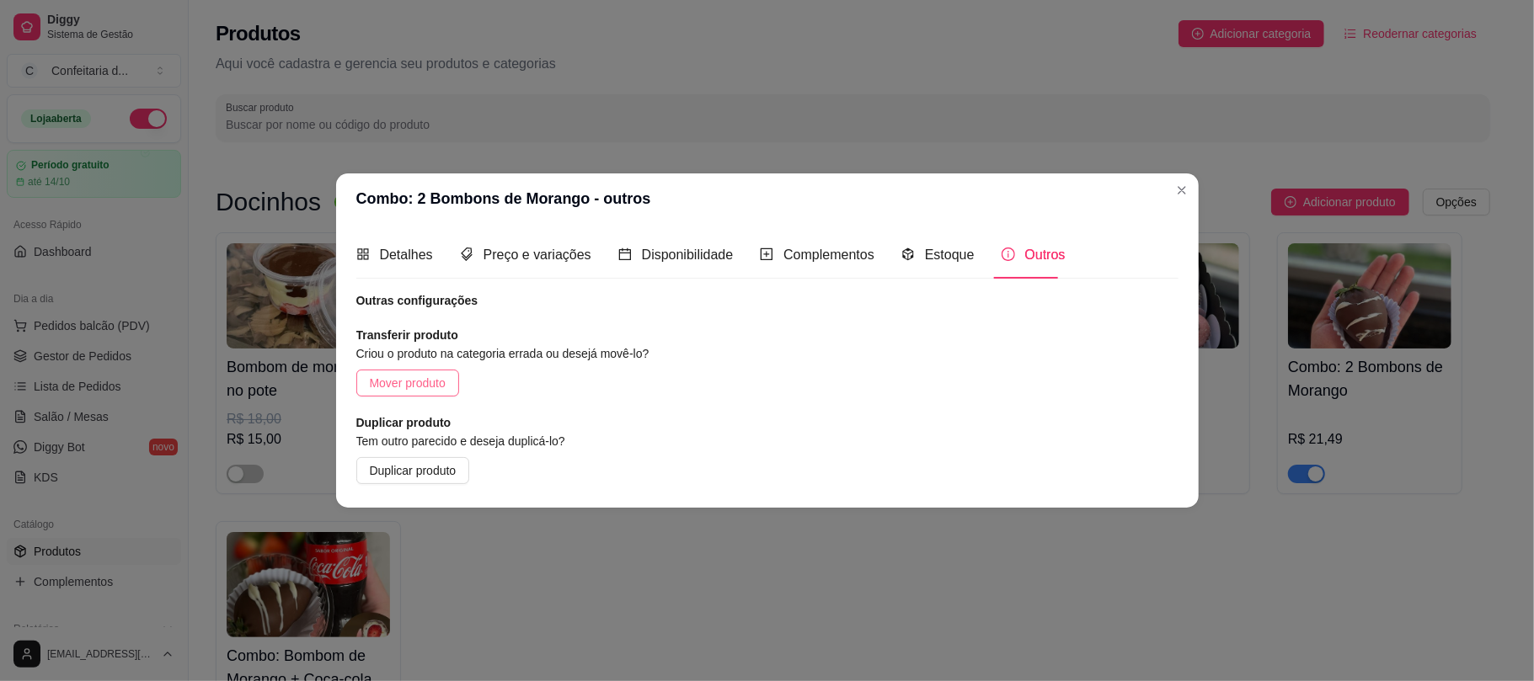
click at [415, 371] on button "Mover produto" at bounding box center [407, 383] width 103 height 27
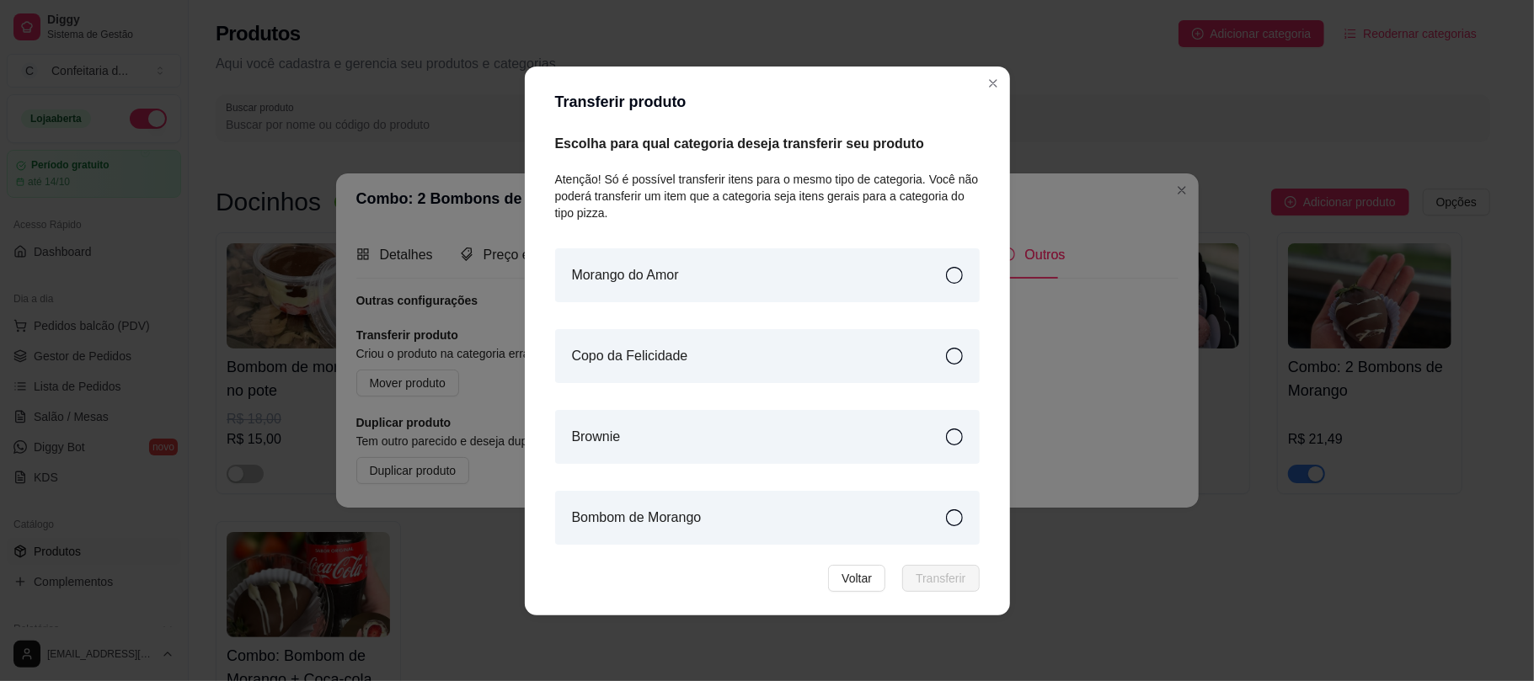
click at [813, 536] on div "Bombom de Morango" at bounding box center [767, 518] width 425 height 54
click at [949, 537] on span "Transferir" at bounding box center [941, 578] width 50 height 19
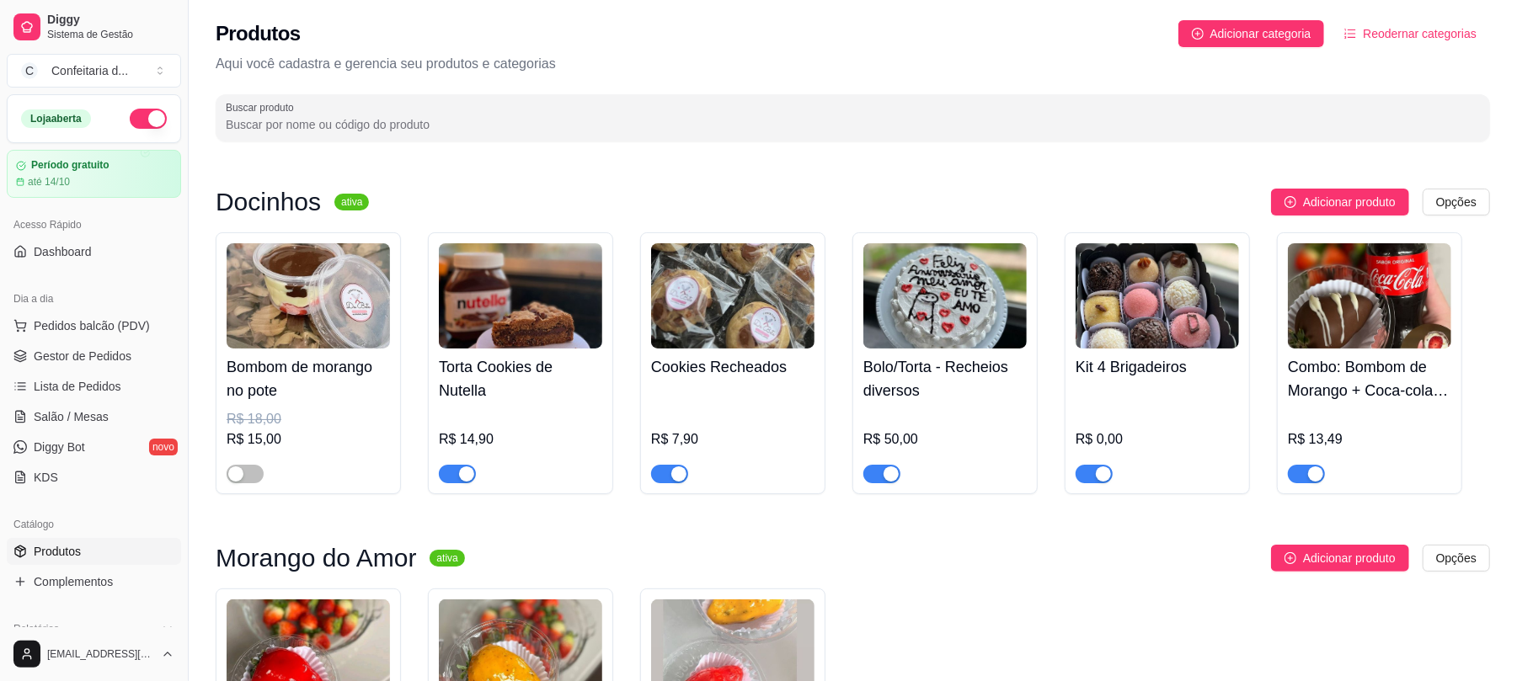
click at [1133, 313] on img at bounding box center [1369, 295] width 163 height 105
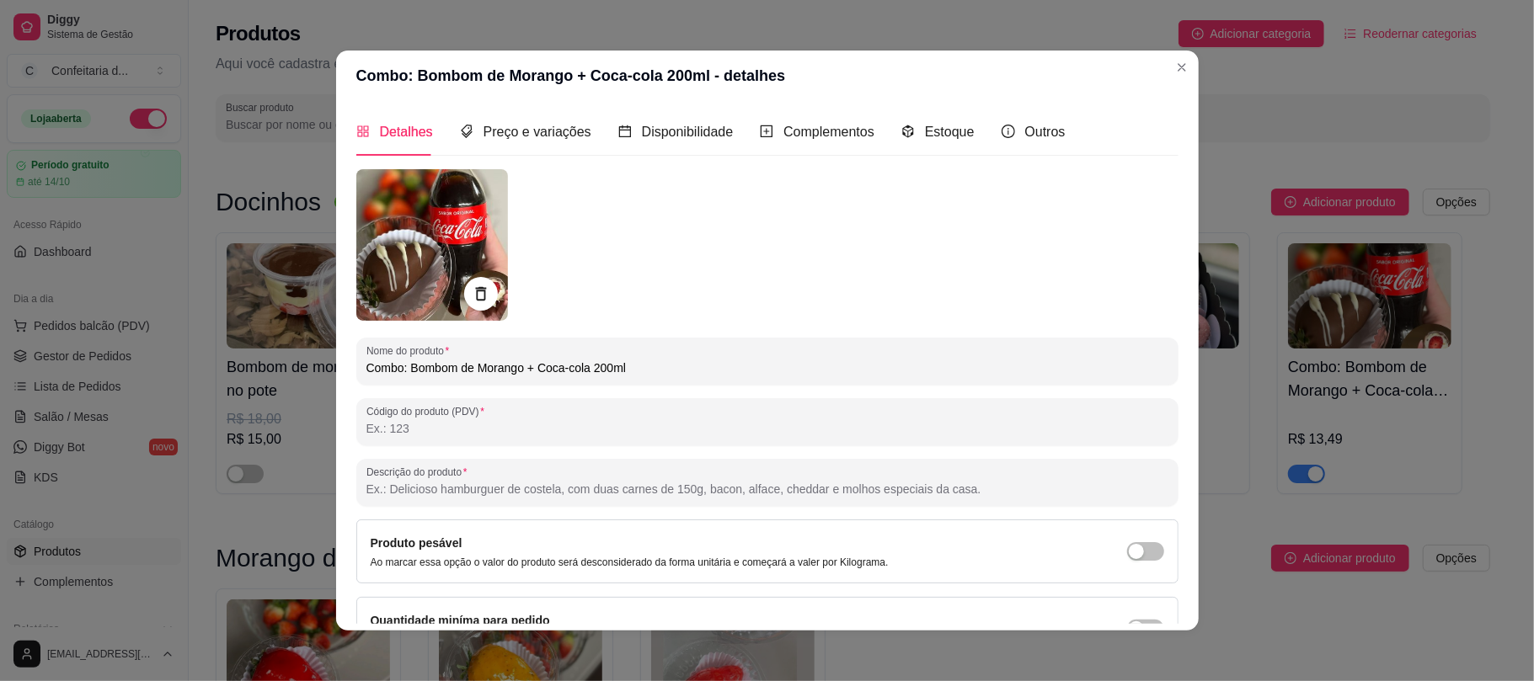
click at [975, 136] on div "Detalhes Preço e variações Disponibilidade Complementos Estoque Outros" at bounding box center [710, 132] width 709 height 48
click at [1002, 136] on icon "info-circle" at bounding box center [1008, 131] width 13 height 13
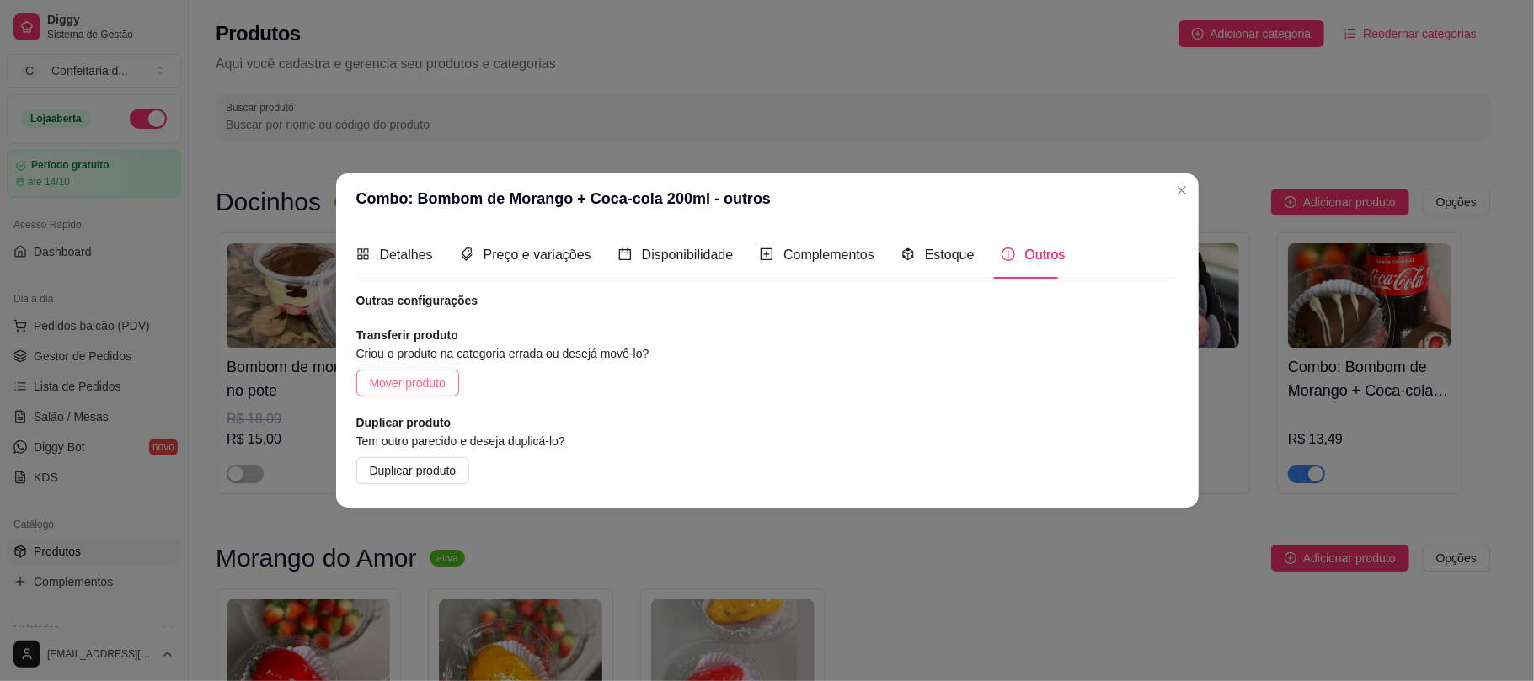
click at [438, 372] on button "Mover produto" at bounding box center [407, 383] width 103 height 27
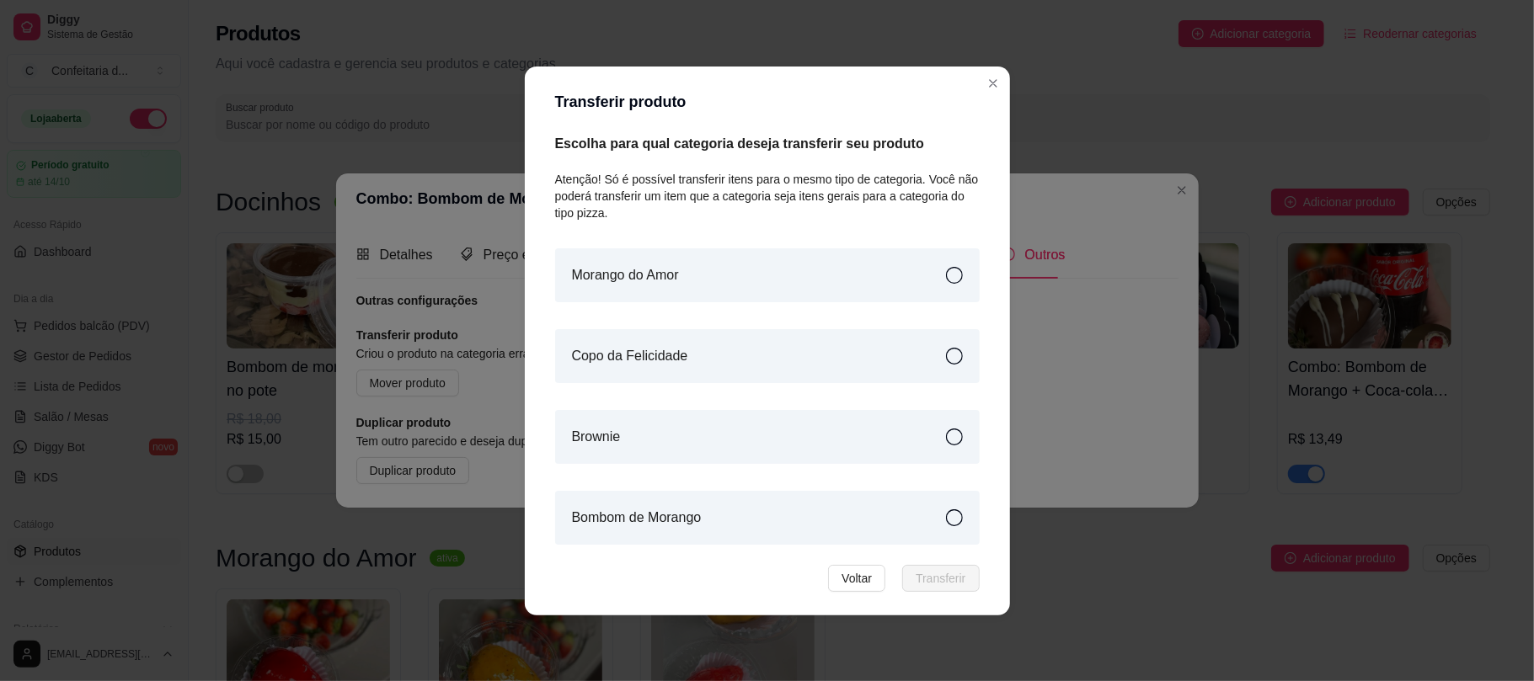
click at [758, 524] on div "Bombom de Morango" at bounding box center [767, 518] width 425 height 54
click at [948, 537] on span "Transferir" at bounding box center [941, 578] width 50 height 19
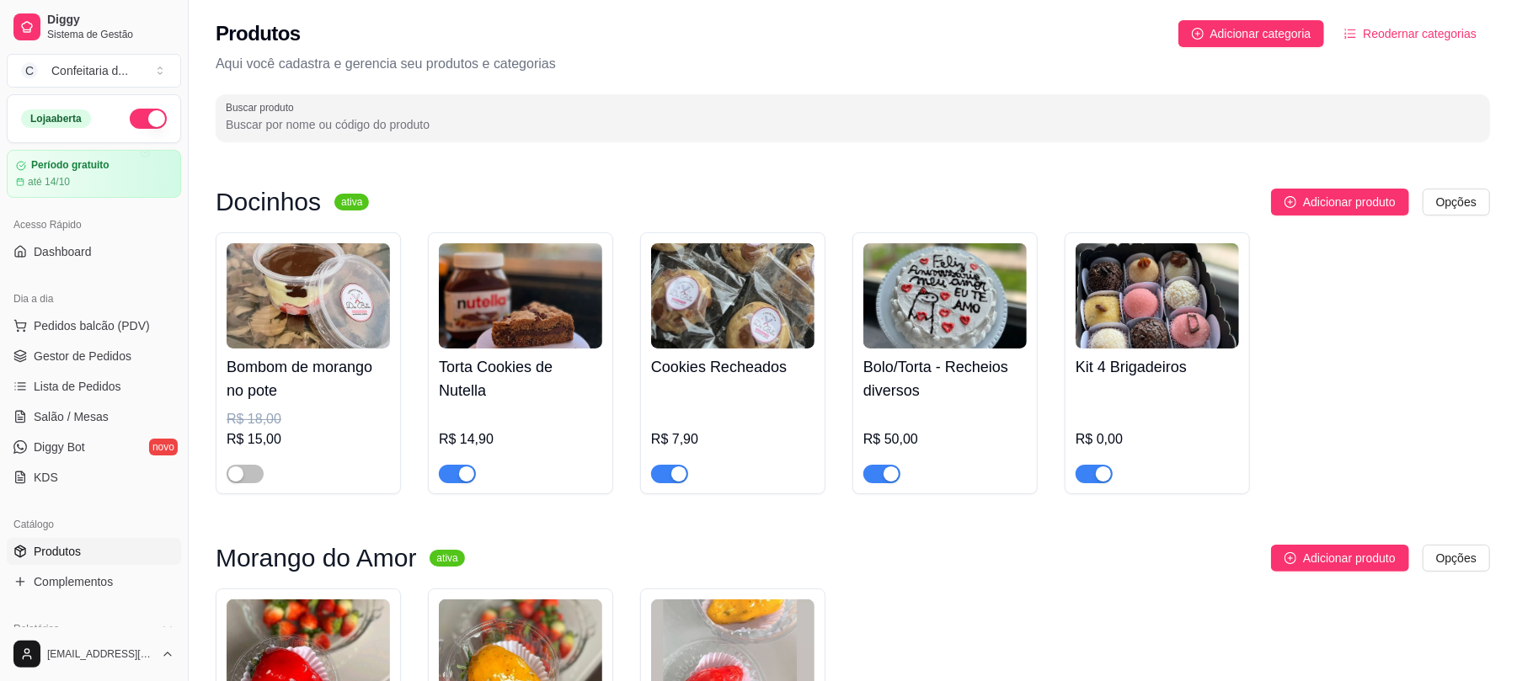
click at [1133, 13] on div "Produtos Adicionar categoria Reodernar categorias Aqui você cadastra e gerencia…" at bounding box center [853, 76] width 1328 height 152
click at [1133, 30] on span "Adicionar categoria" at bounding box center [1260, 33] width 101 height 19
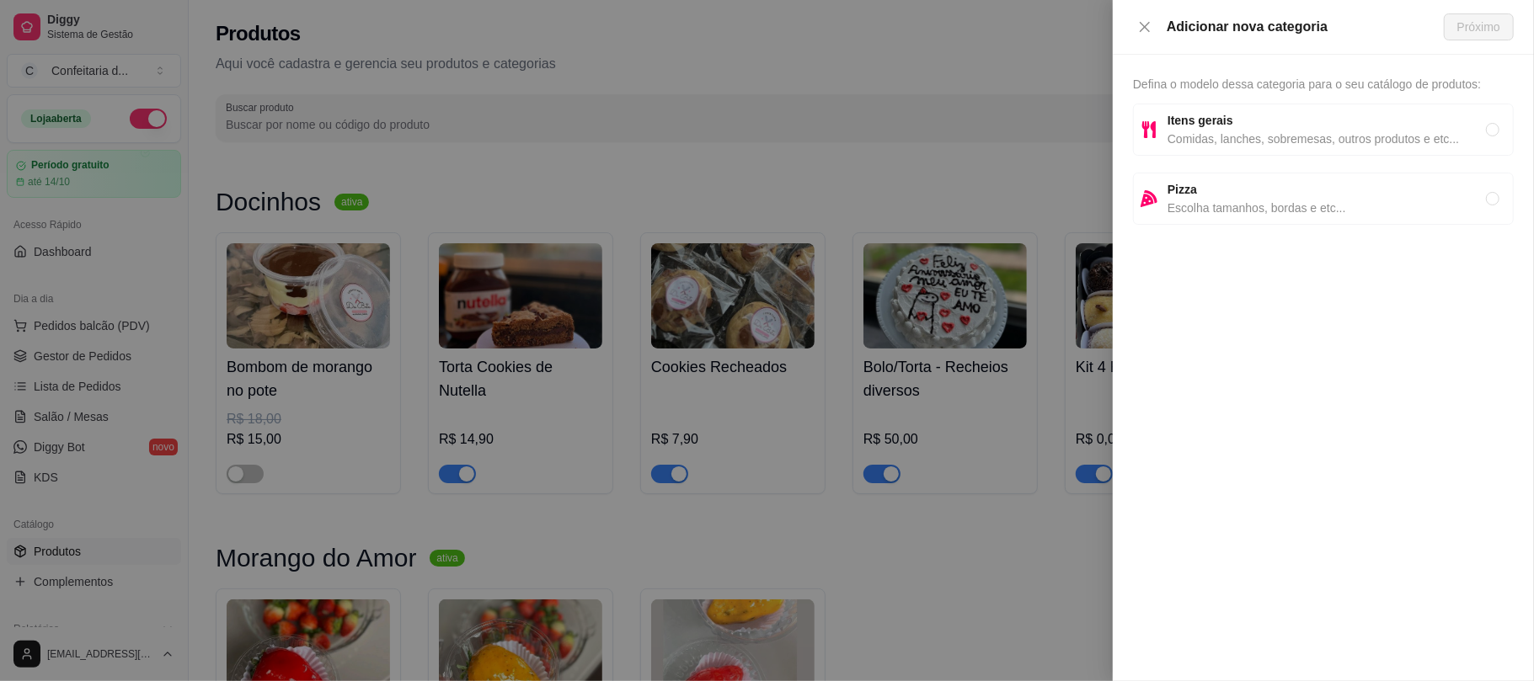
click at [1133, 109] on div "Itens gerais Comidas, lanches, sobremesas, outros produtos e etc..." at bounding box center [1323, 130] width 381 height 52
radio input "true"
click at [1133, 27] on span "Próximo" at bounding box center [1478, 27] width 43 height 19
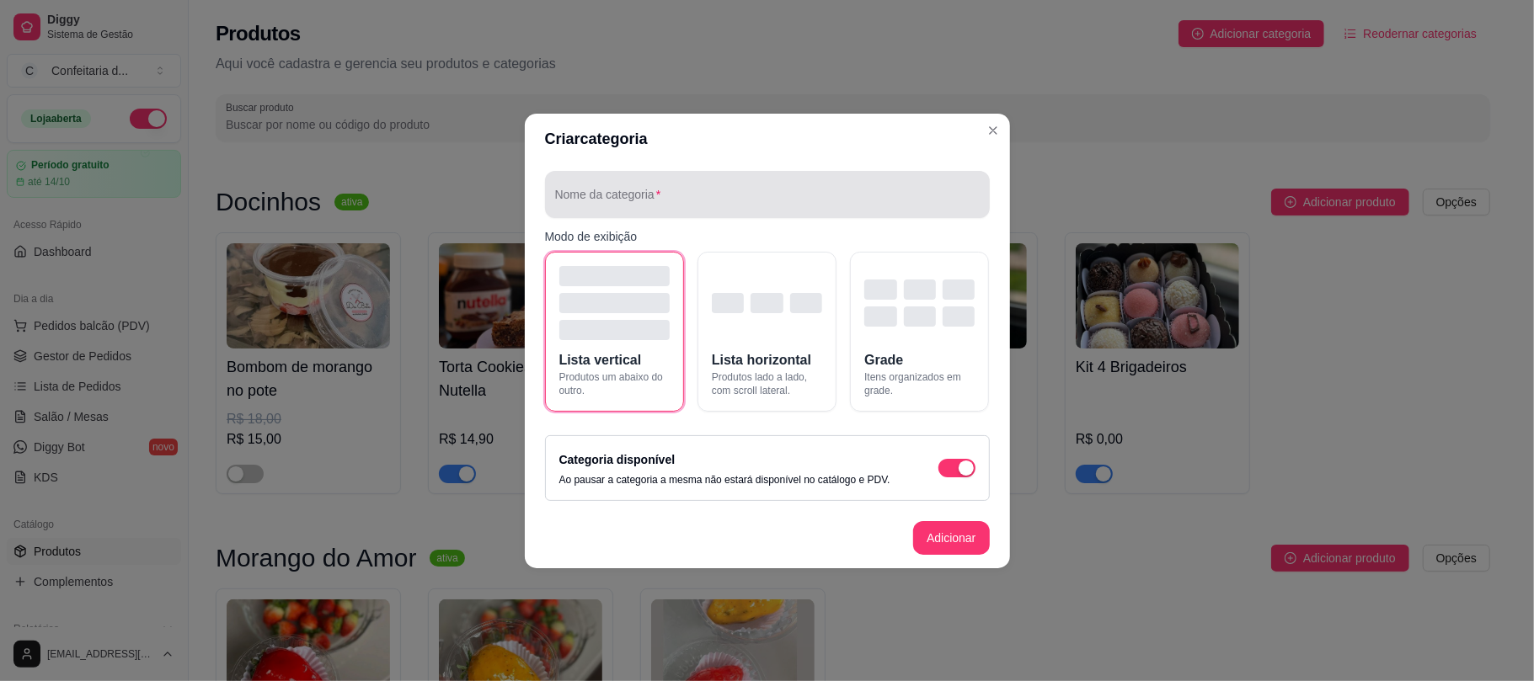
click at [665, 193] on input "Nome da categoria" at bounding box center [767, 201] width 425 height 17
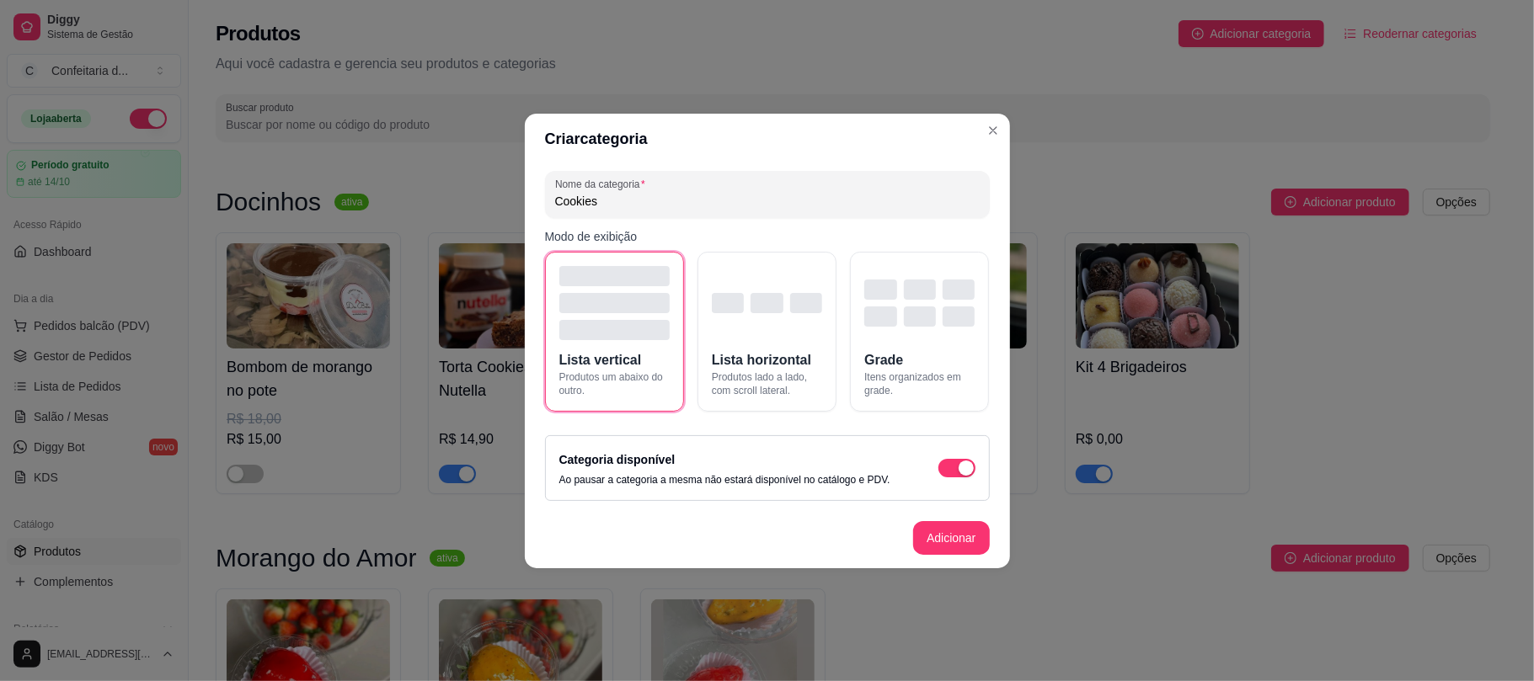
type input "Cookies"
click at [837, 281] on div "Lista vertical Produtos um abaixo do outro. Lista horizontal Produtos lado a la…" at bounding box center [767, 332] width 445 height 160
click at [859, 297] on button "Grade Itens organizados em grade." at bounding box center [919, 332] width 139 height 160
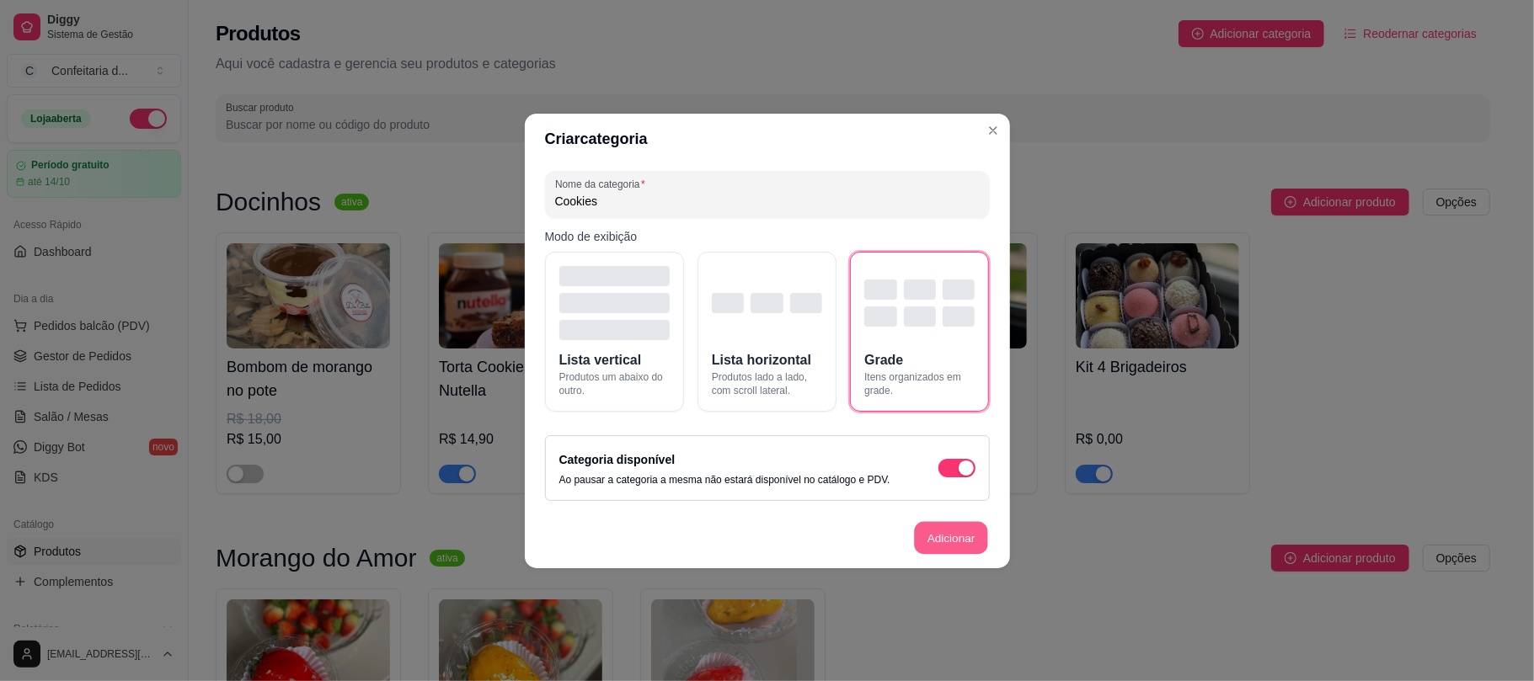
click at [950, 537] on button "Adicionar" at bounding box center [951, 537] width 74 height 33
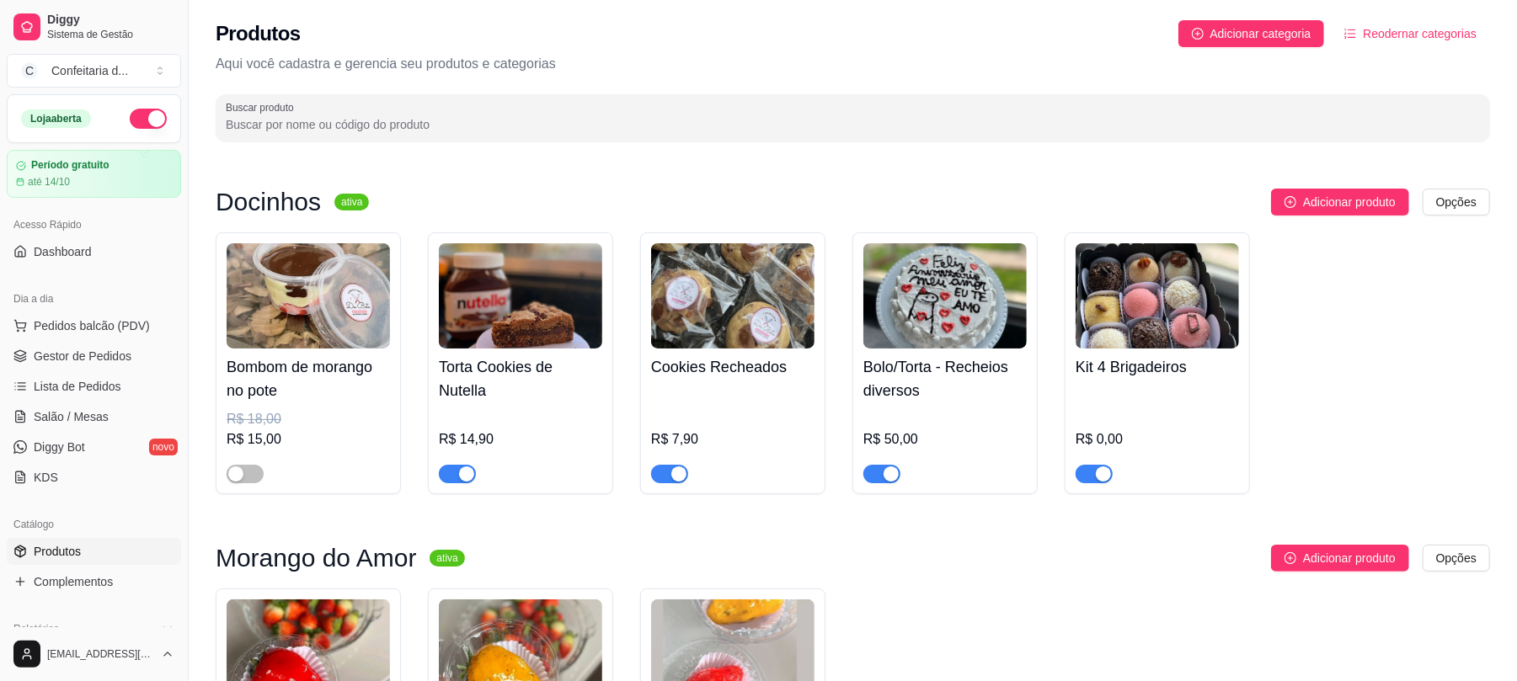
click at [603, 361] on div "Torta Cookies de Nutella R$ 14,90" at bounding box center [520, 363] width 185 height 262
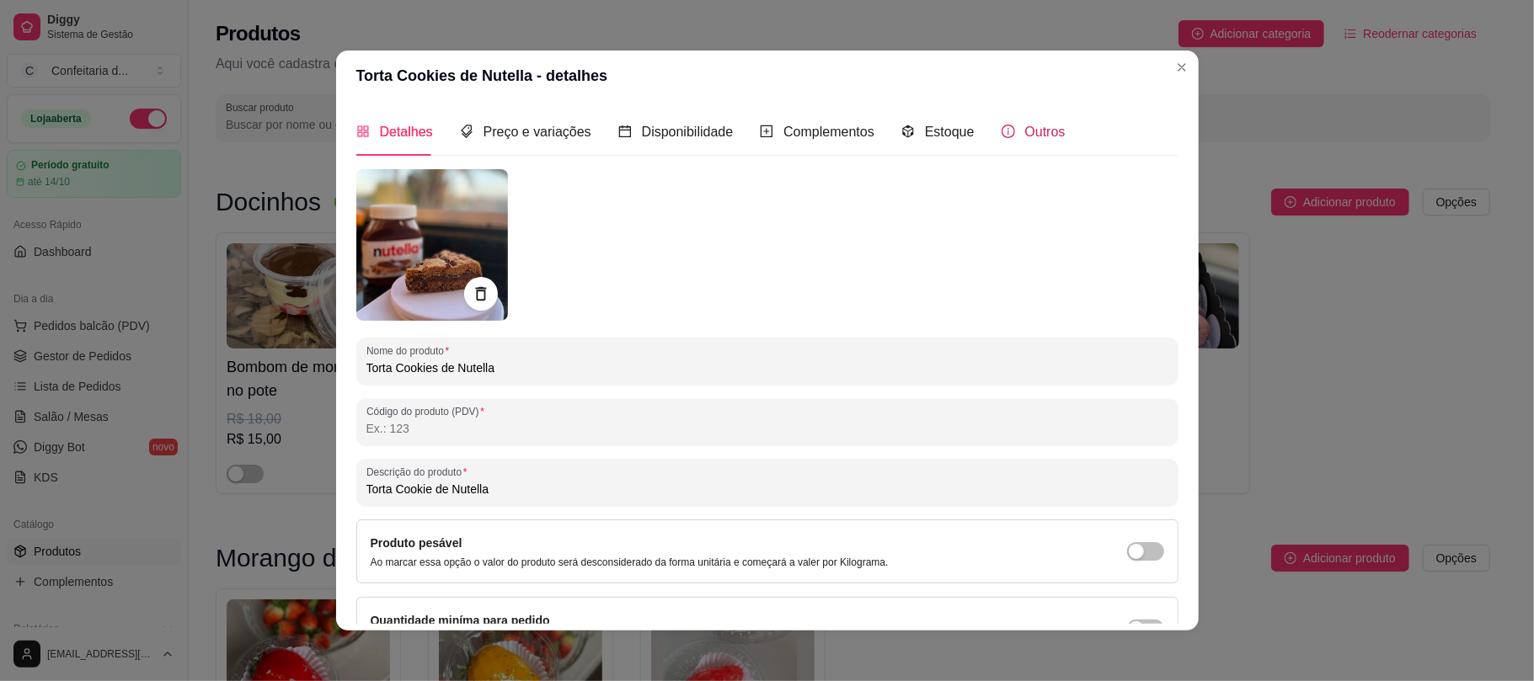
click at [1036, 138] on span "Outros" at bounding box center [1045, 132] width 40 height 14
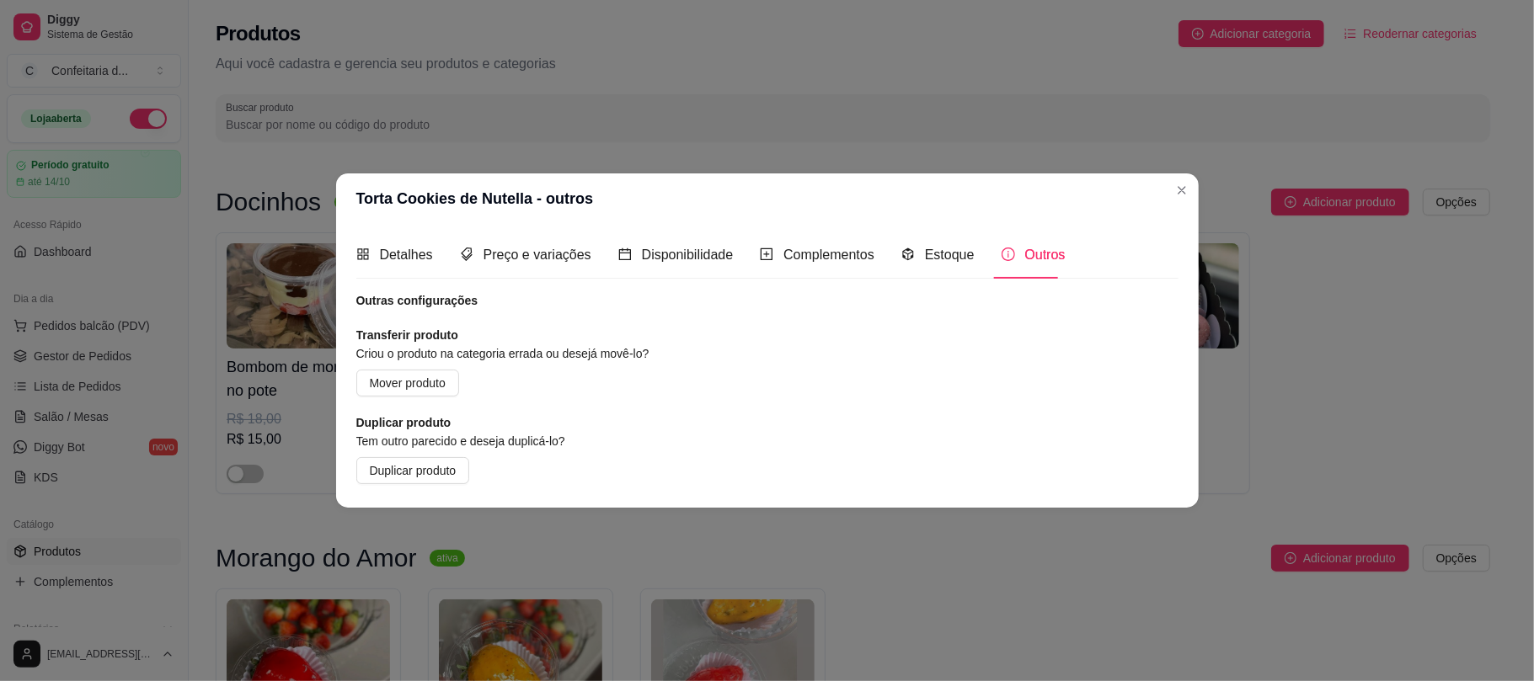
click at [392, 398] on div "Outras configurações Transferir produto Criou o produto na categoria errada ou …" at bounding box center [767, 388] width 822 height 192
click at [388, 389] on span "Mover produto" at bounding box center [408, 383] width 76 height 19
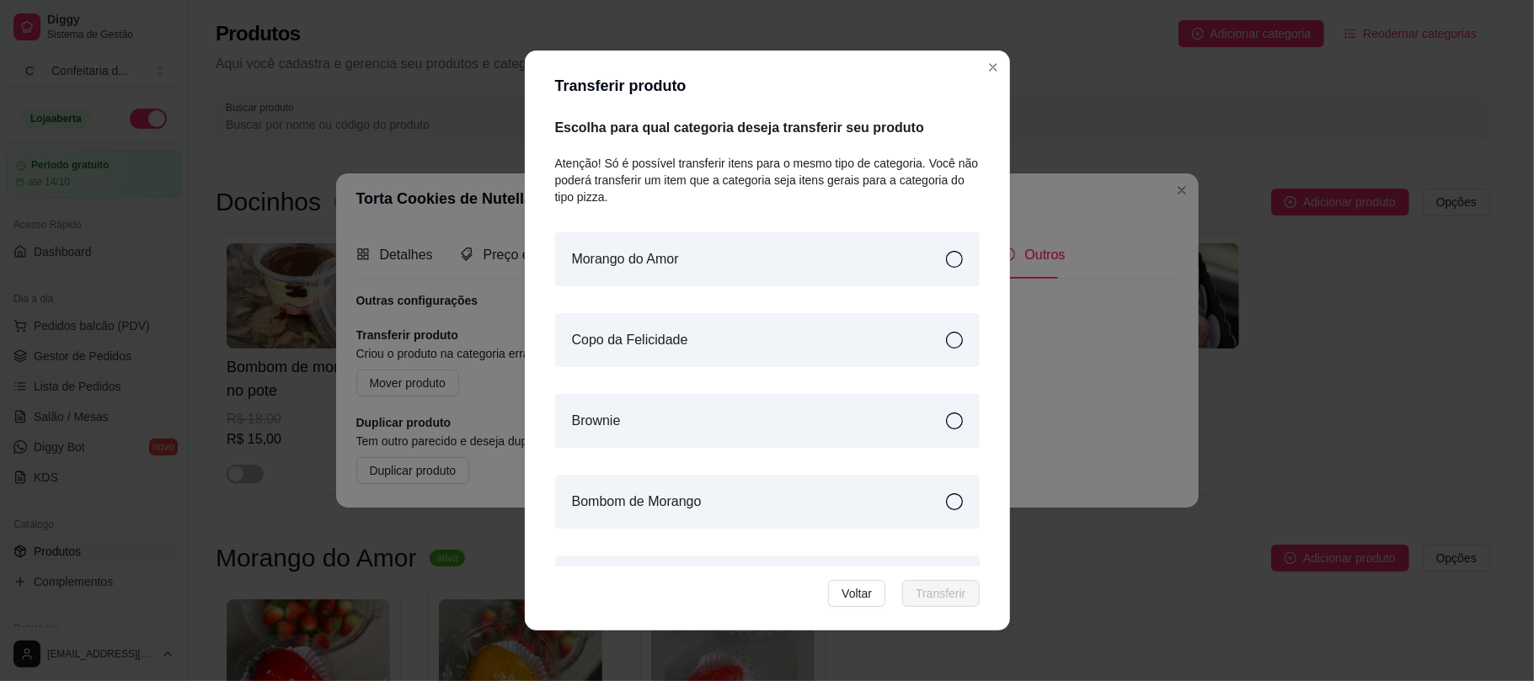
scroll to position [49, 0]
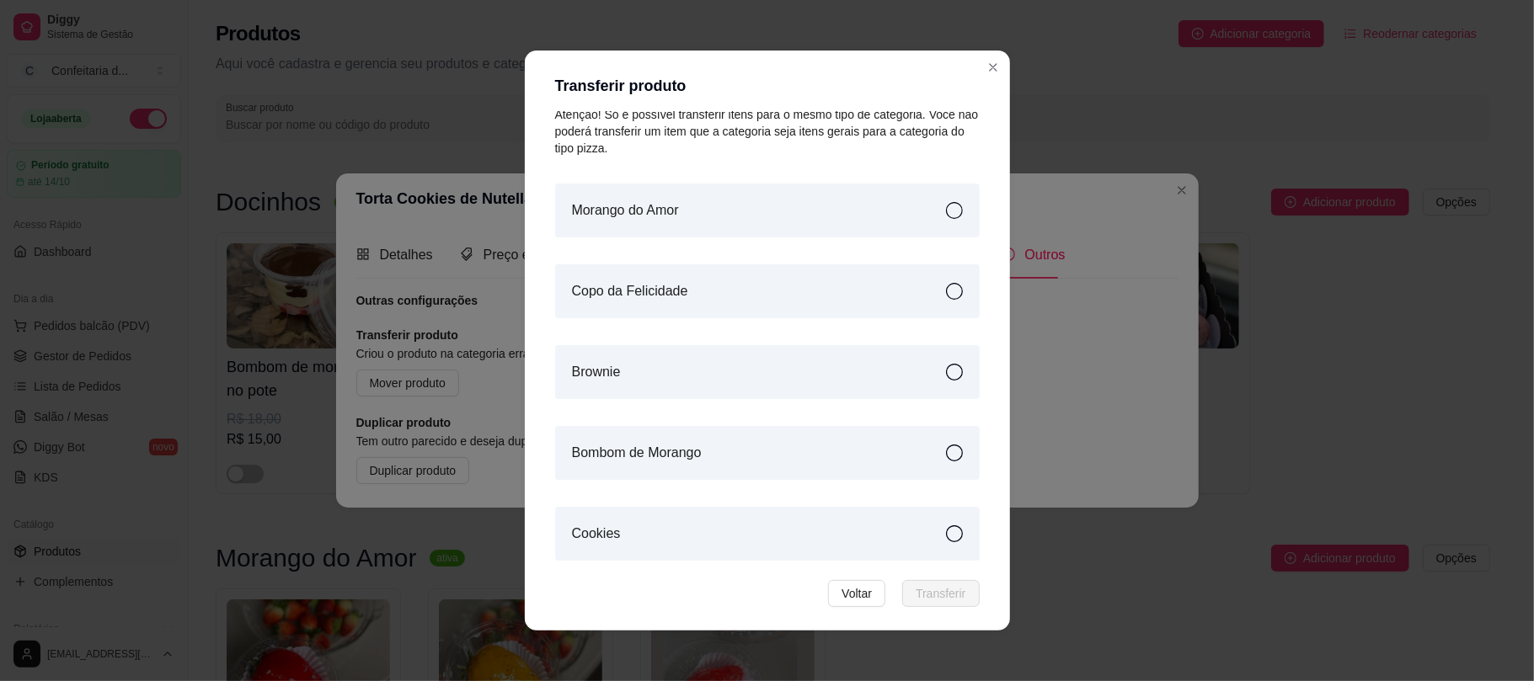
click at [900, 513] on div "Cookies" at bounding box center [767, 534] width 425 height 54
click at [930, 537] on span "Transferir" at bounding box center [941, 594] width 50 height 19
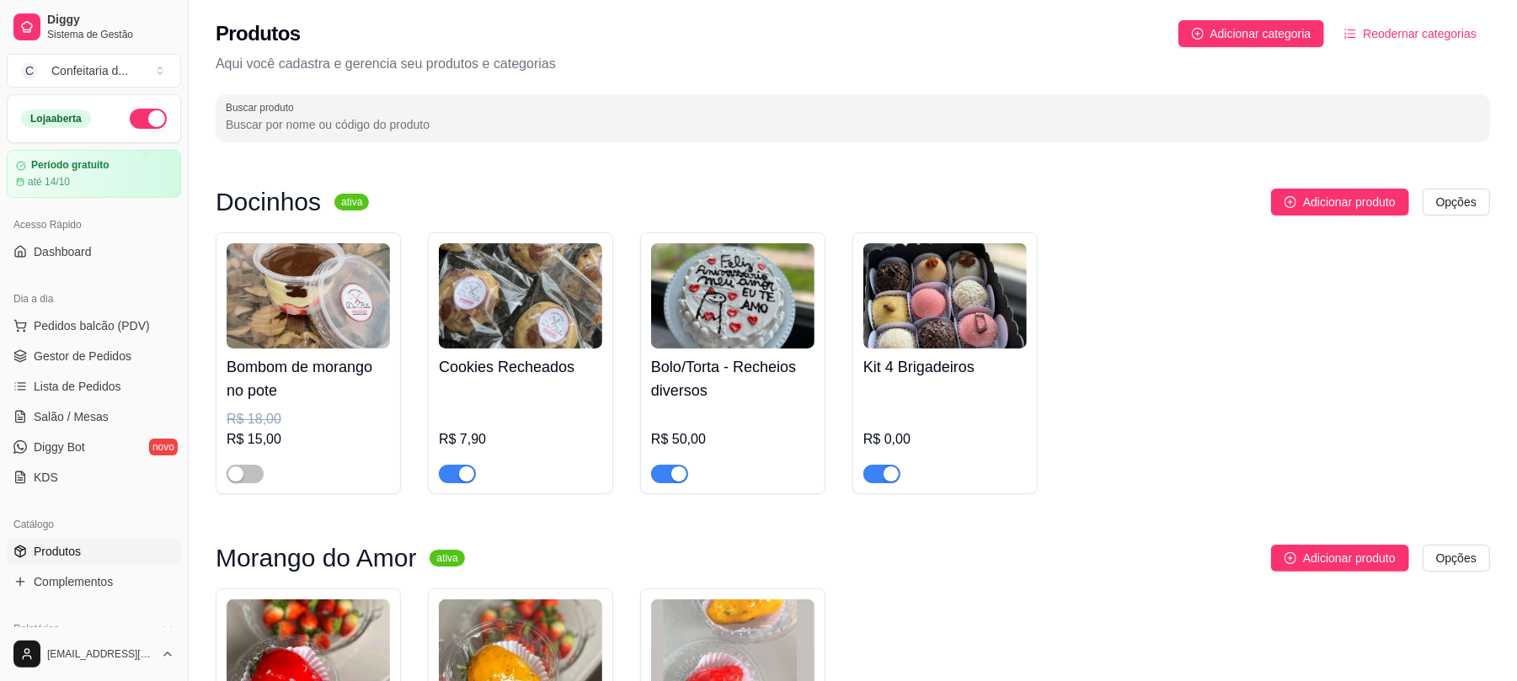
click at [600, 350] on div "Cookies Recheados R$ 7,90" at bounding box center [520, 416] width 163 height 135
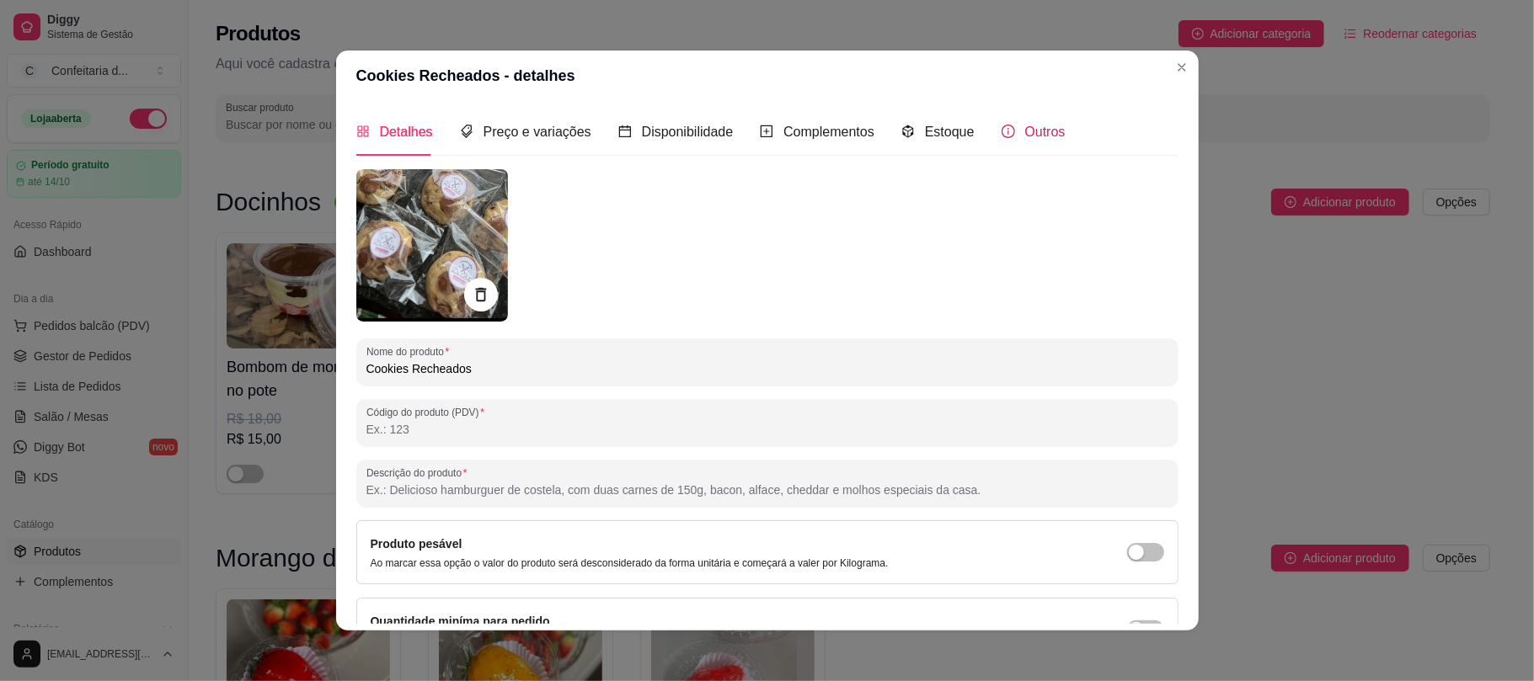
click at [1004, 126] on div "Outros" at bounding box center [1034, 131] width 64 height 21
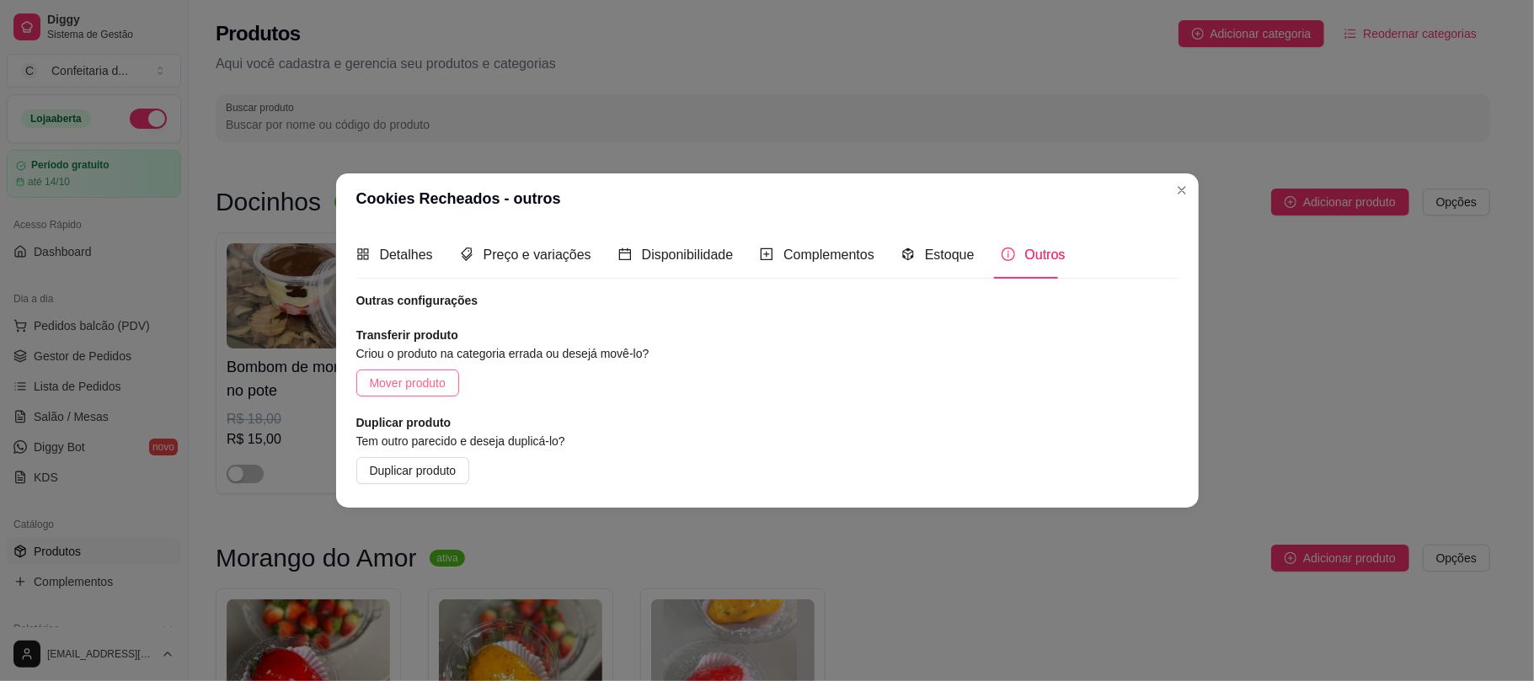
click at [403, 384] on span "Mover produto" at bounding box center [408, 383] width 76 height 19
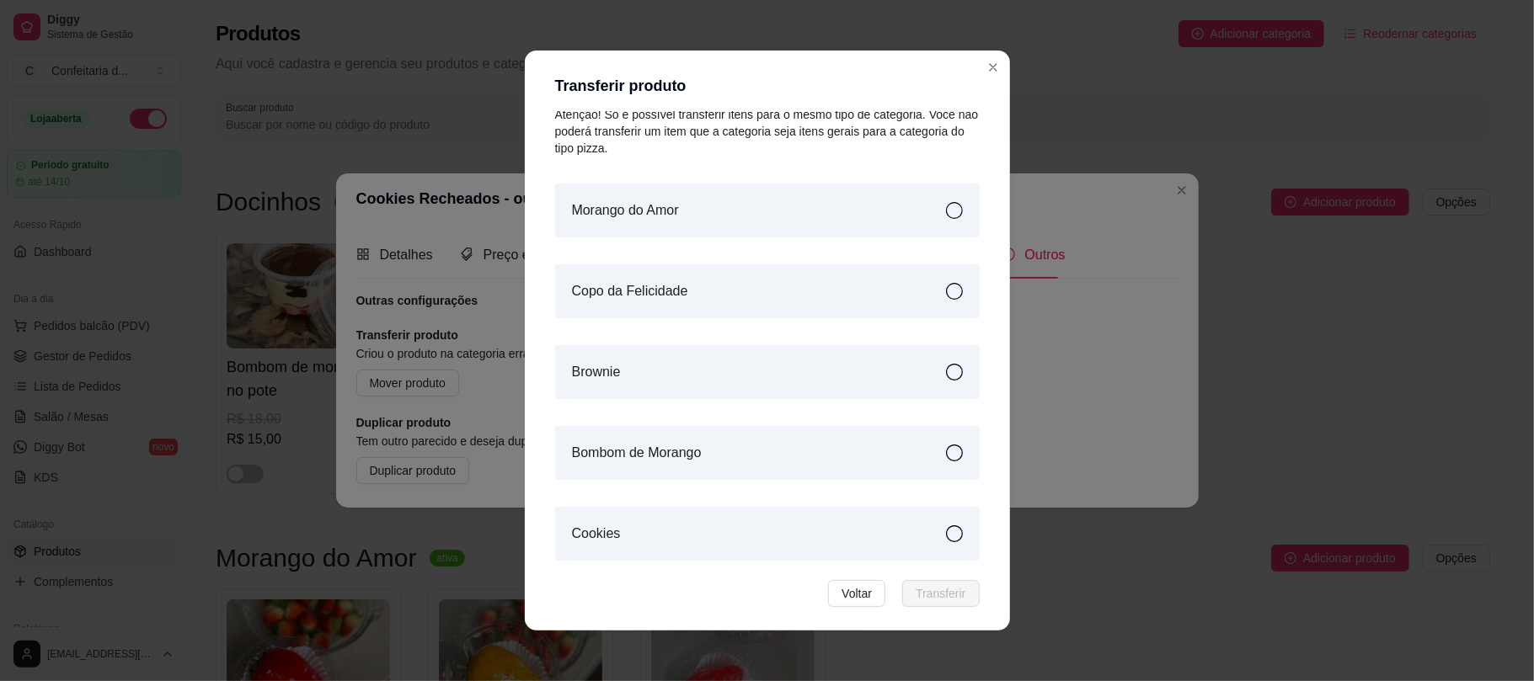
click at [842, 537] on div "Cookies" at bounding box center [767, 534] width 425 height 54
click at [911, 537] on footer "Voltar Transferir" at bounding box center [767, 594] width 465 height 54
click at [923, 537] on span "Transferir" at bounding box center [941, 594] width 50 height 19
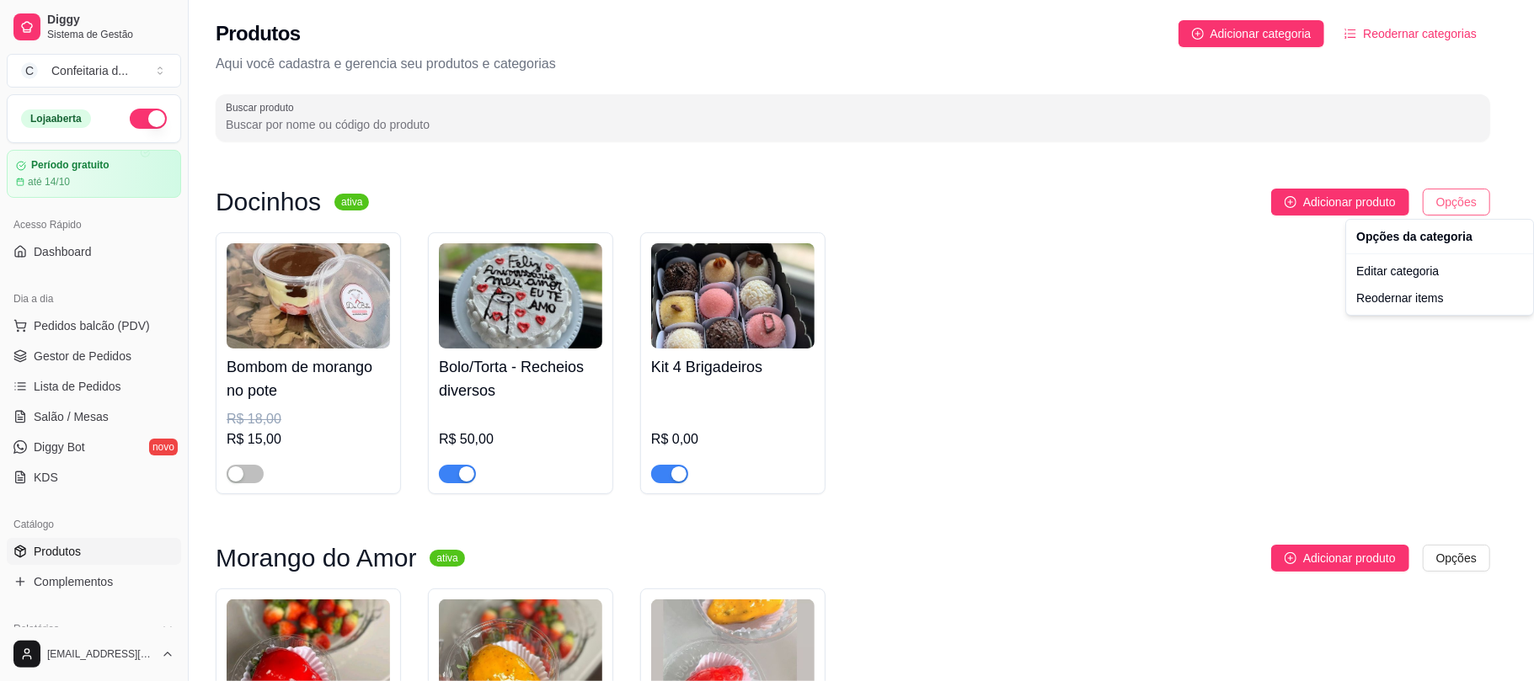
click at [1133, 203] on html "Diggy Sistema de Gestão C Confeitaria d ... Loja aberta Período gratuito até 14…" at bounding box center [767, 340] width 1534 height 681
click at [1133, 276] on div "Editar categoria" at bounding box center [1439, 271] width 180 height 27
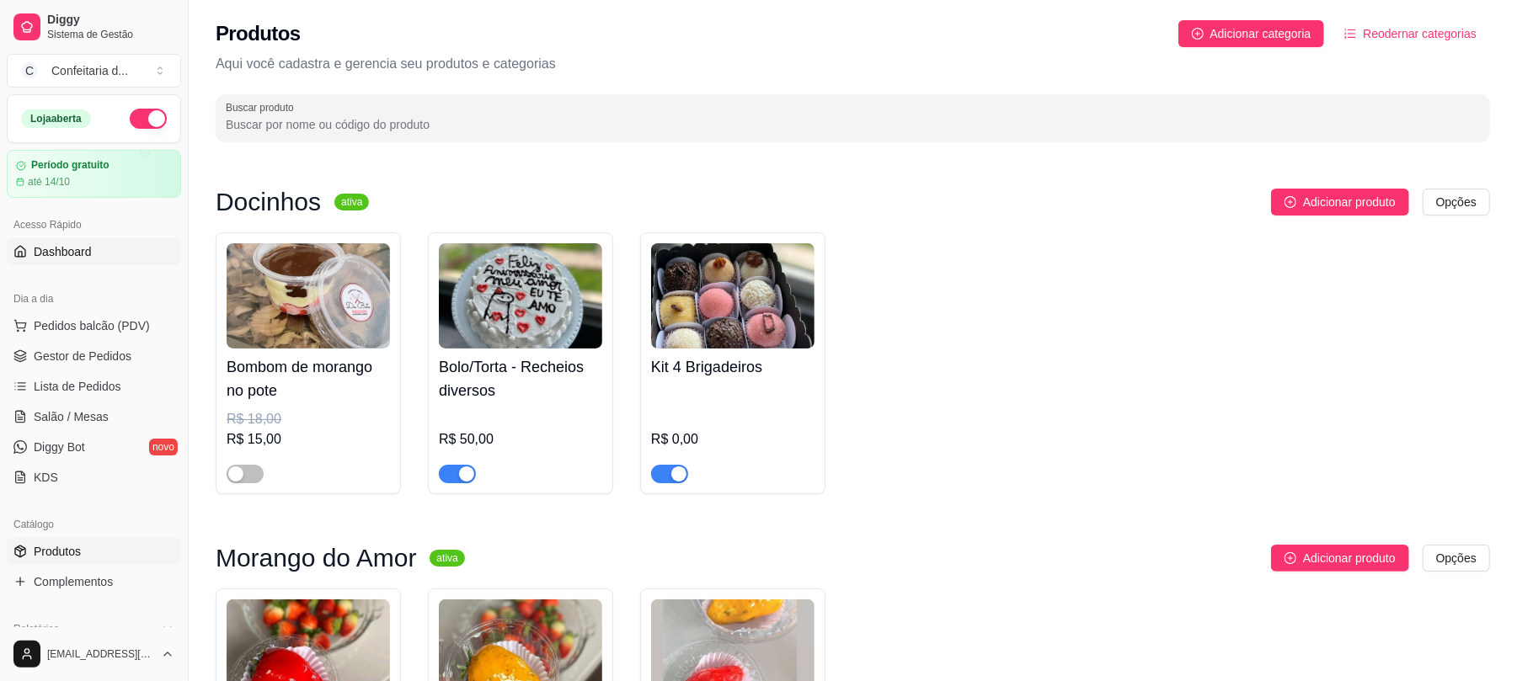
click at [98, 254] on link "Dashboard" at bounding box center [94, 251] width 174 height 27
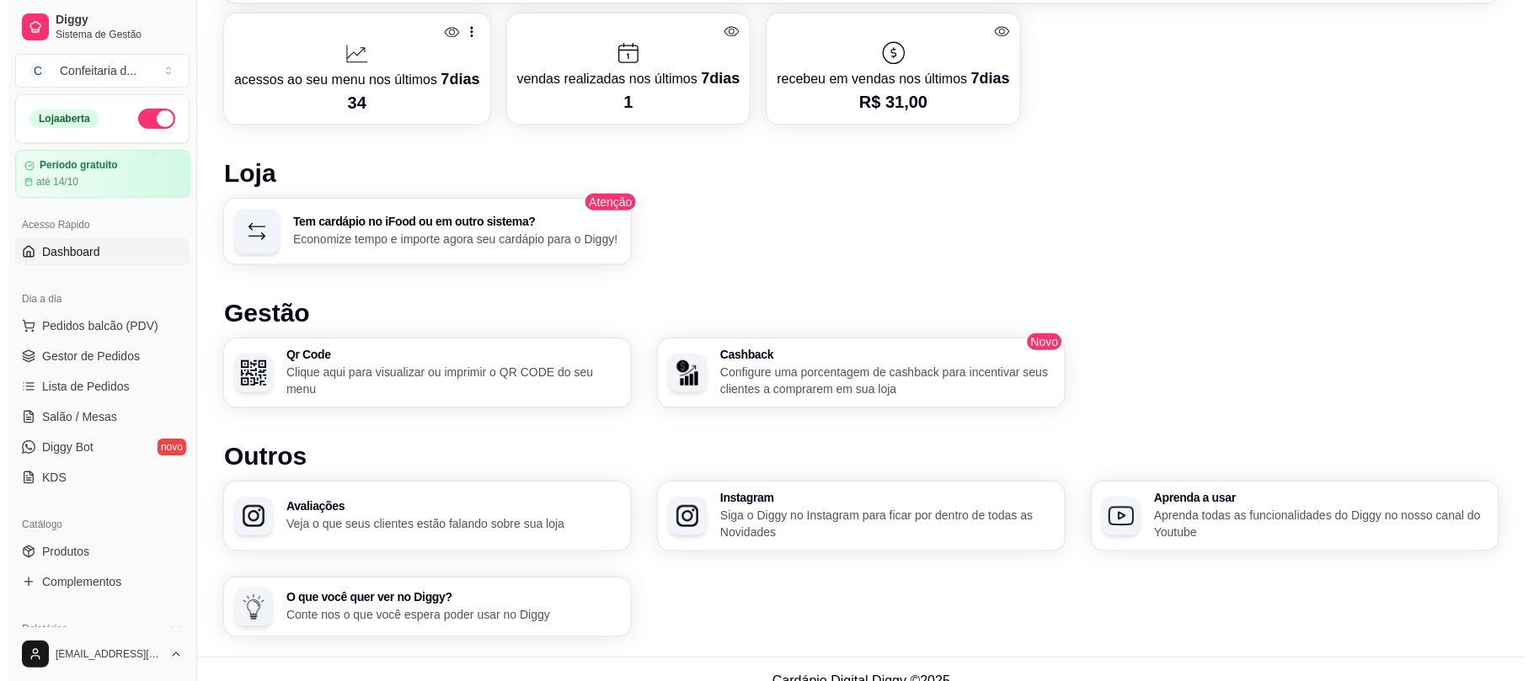
scroll to position [804, 0]
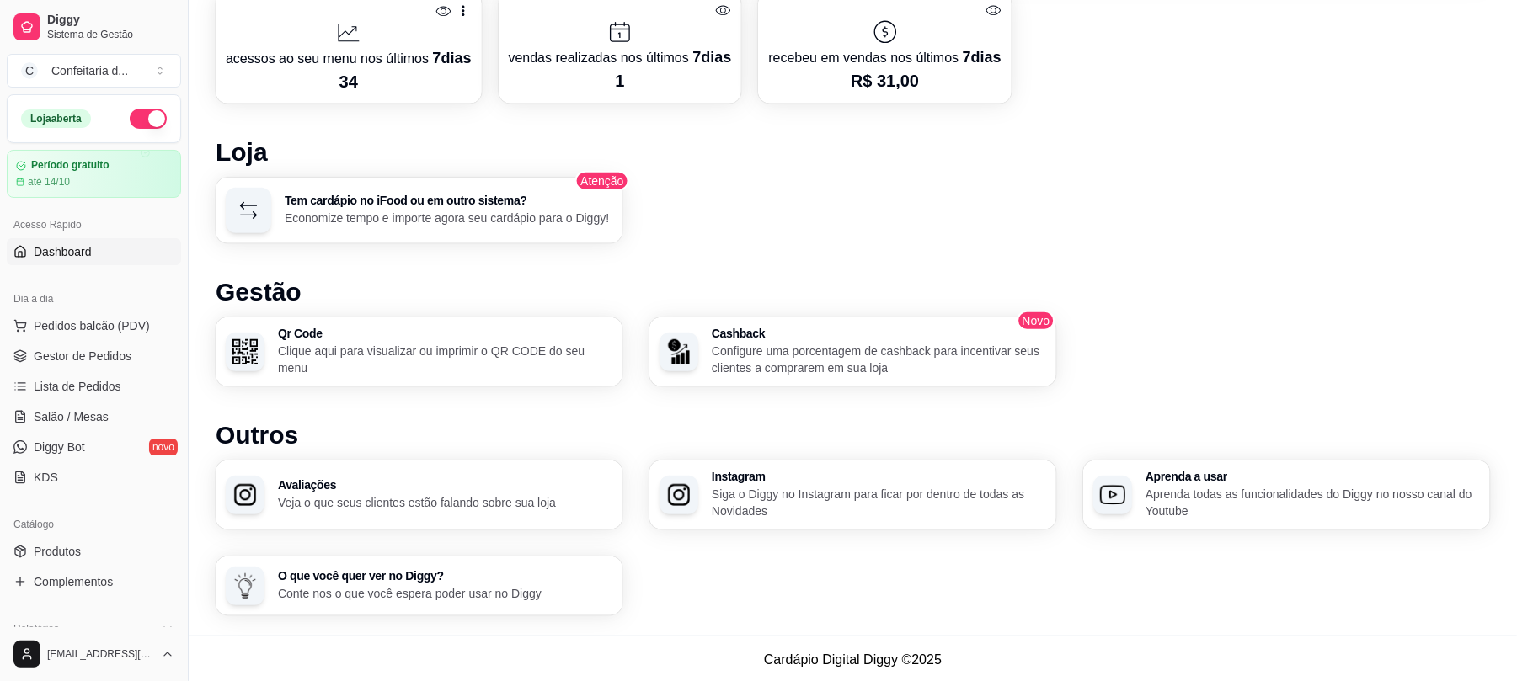
click at [389, 70] on p "34" at bounding box center [349, 82] width 246 height 24
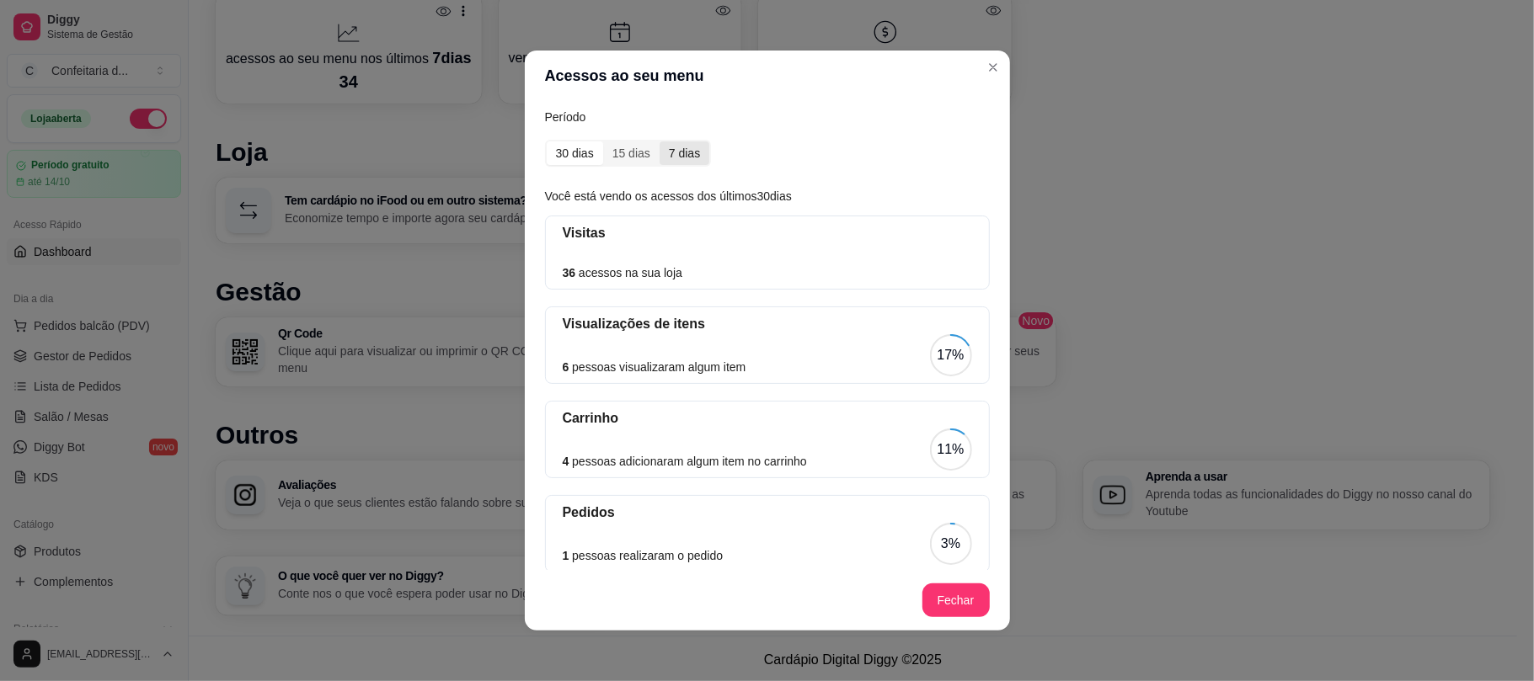
click at [682, 163] on div "7 dias" at bounding box center [685, 154] width 50 height 24
click at [660, 142] on input "7 dias" at bounding box center [660, 142] width 0 height 0
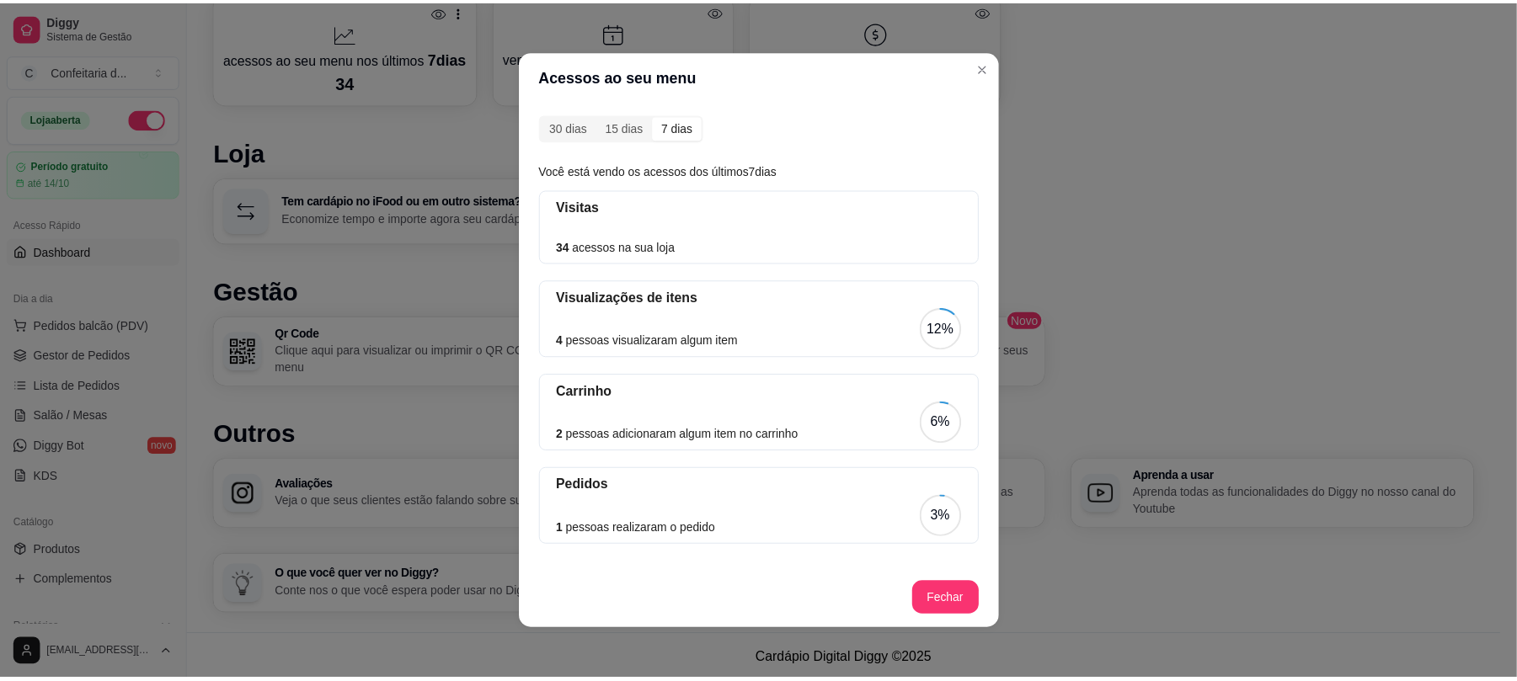
scroll to position [0, 0]
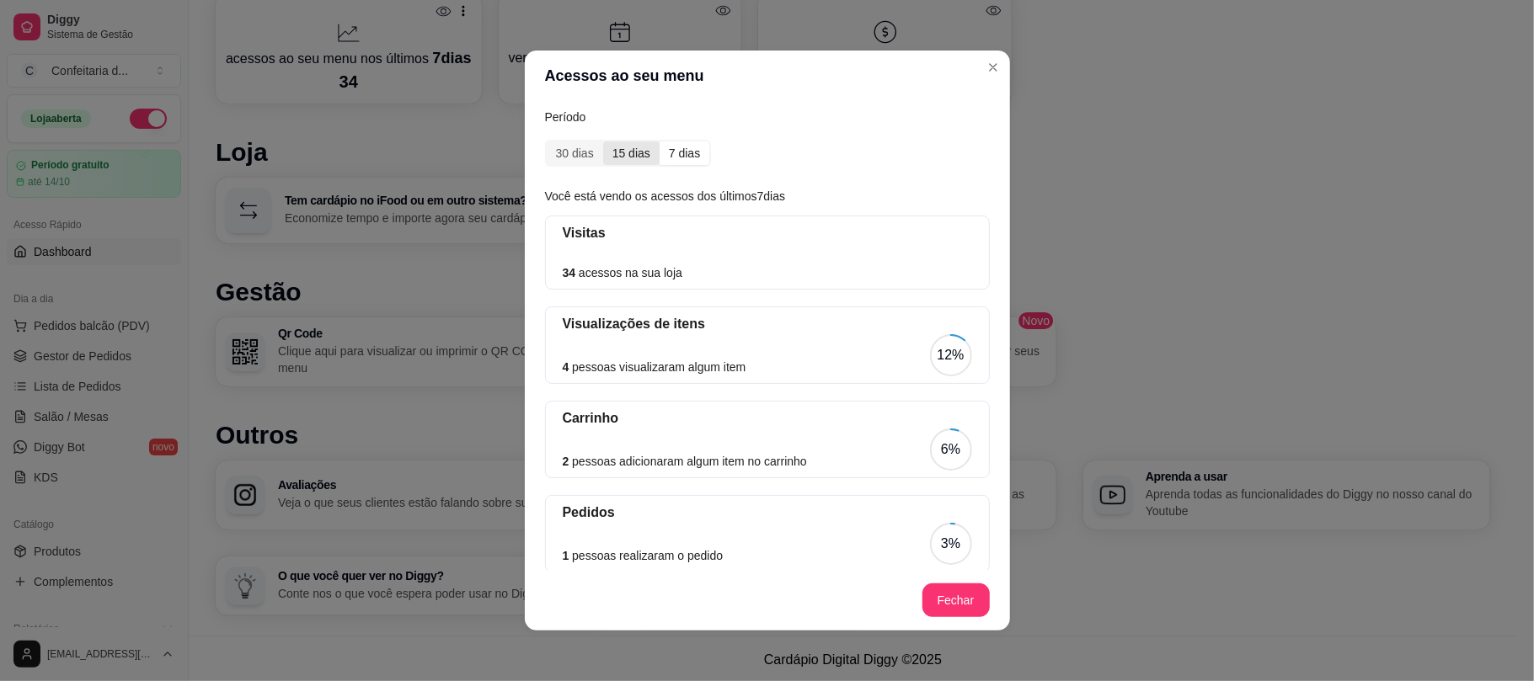
click at [607, 156] on div "15 dias" at bounding box center [631, 154] width 56 height 24
click at [603, 142] on input "15 dias" at bounding box center [603, 142] width 0 height 0
click at [668, 157] on div "7 dias" at bounding box center [685, 154] width 50 height 24
click at [660, 142] on input "7 dias" at bounding box center [660, 142] width 0 height 0
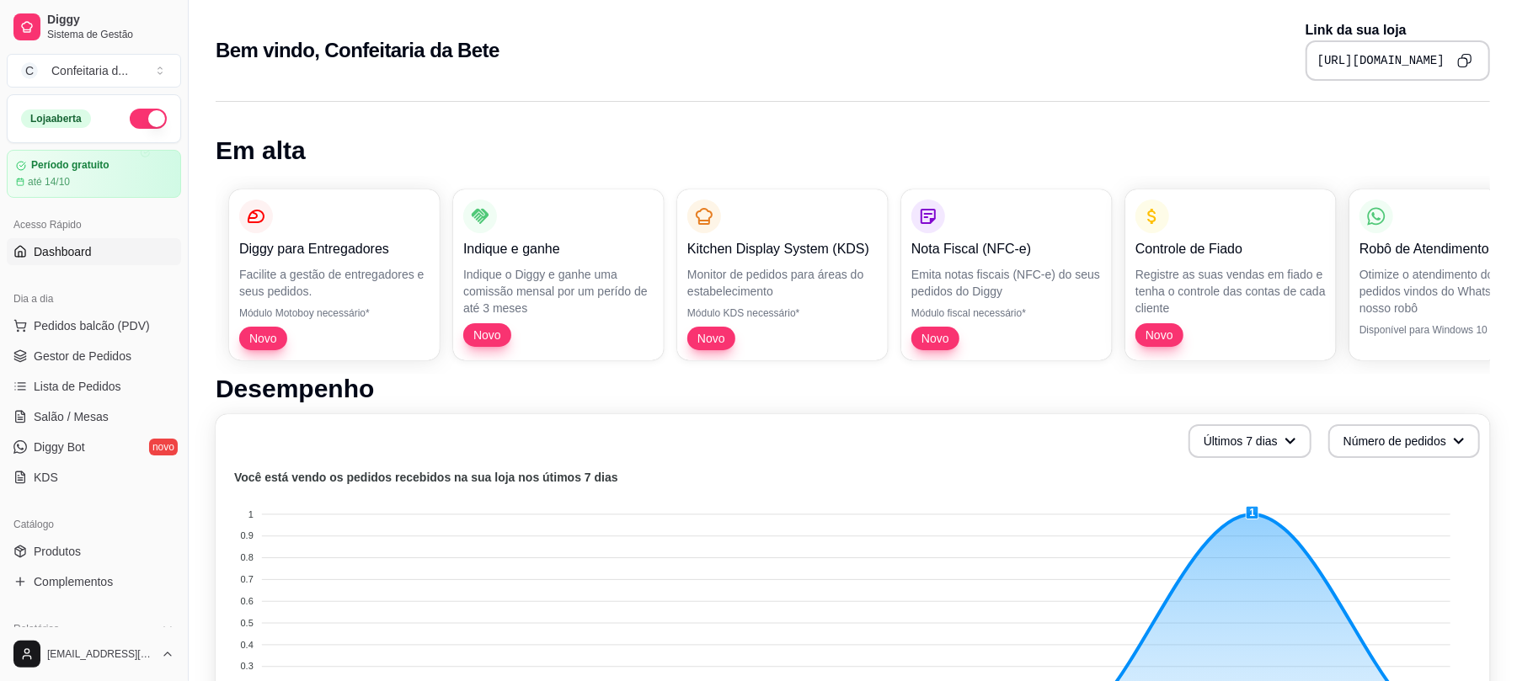
click at [99, 254] on link "Dashboard" at bounding box center [94, 251] width 174 height 27
